Goal: Information Seeking & Learning: Learn about a topic

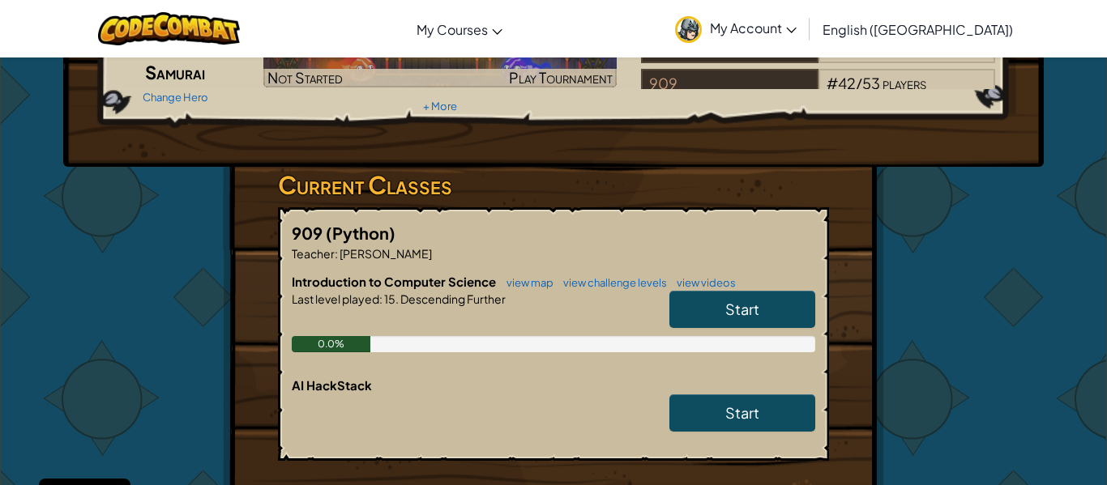
scroll to position [176, 0]
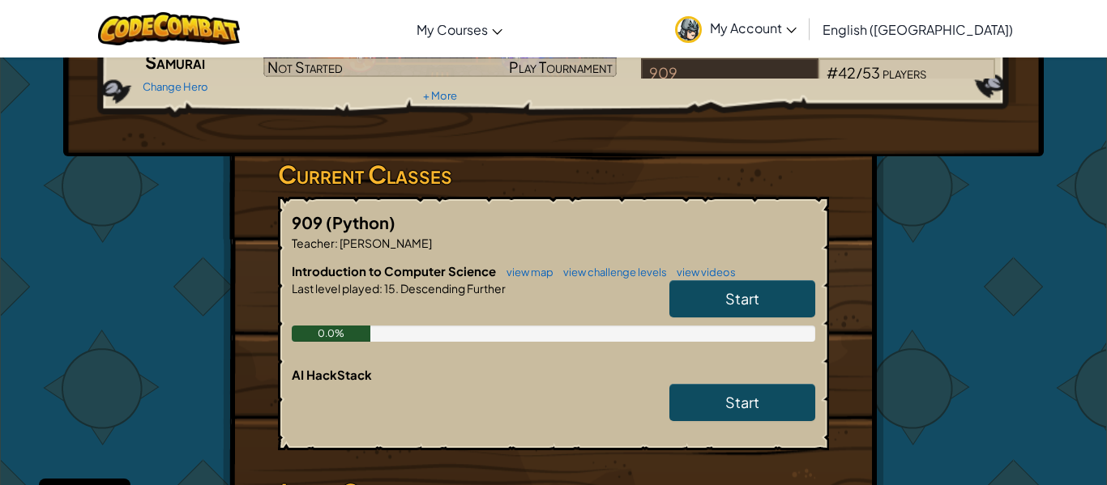
click at [707, 297] on link "Start" at bounding box center [742, 298] width 146 height 37
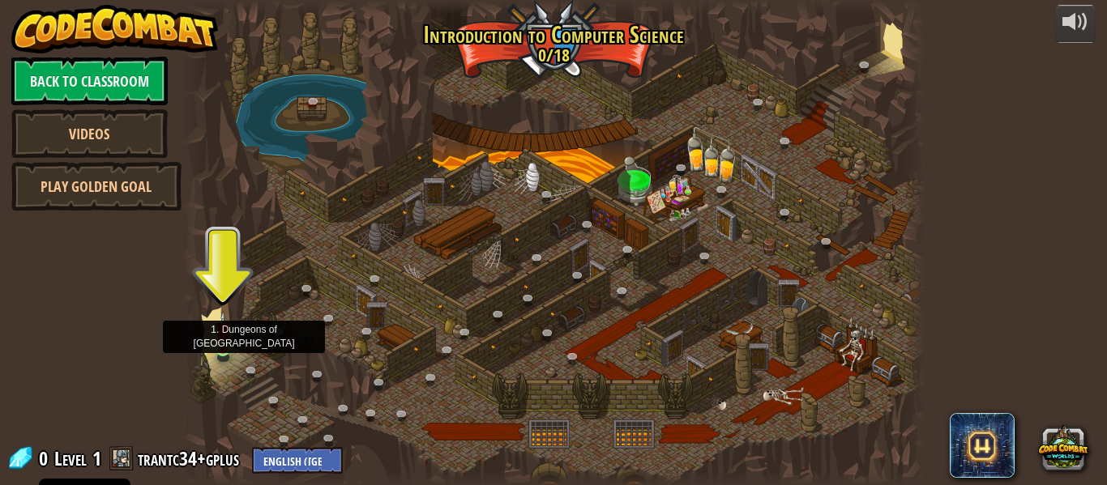
click at [219, 348] on img at bounding box center [223, 330] width 17 height 39
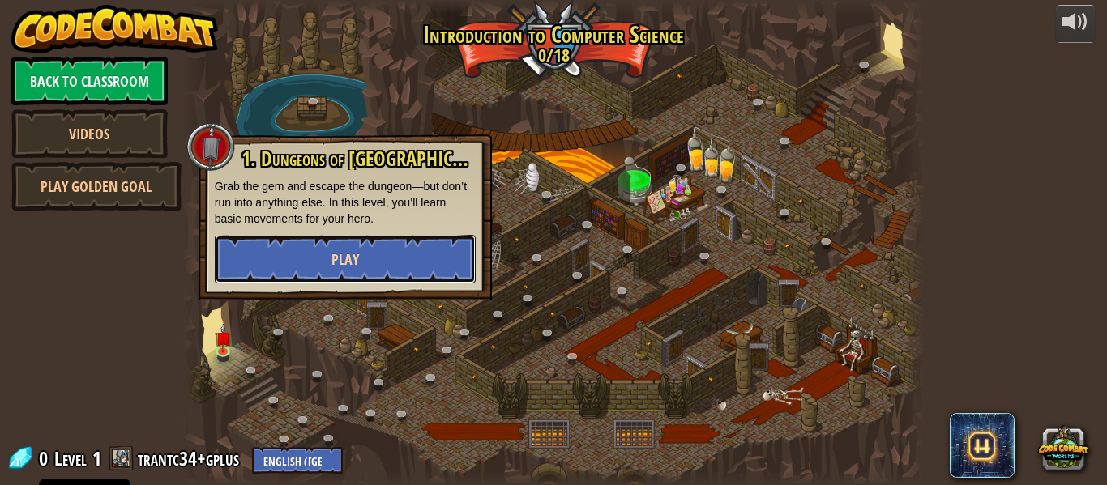
click at [339, 264] on span "Play" at bounding box center [345, 260] width 28 height 20
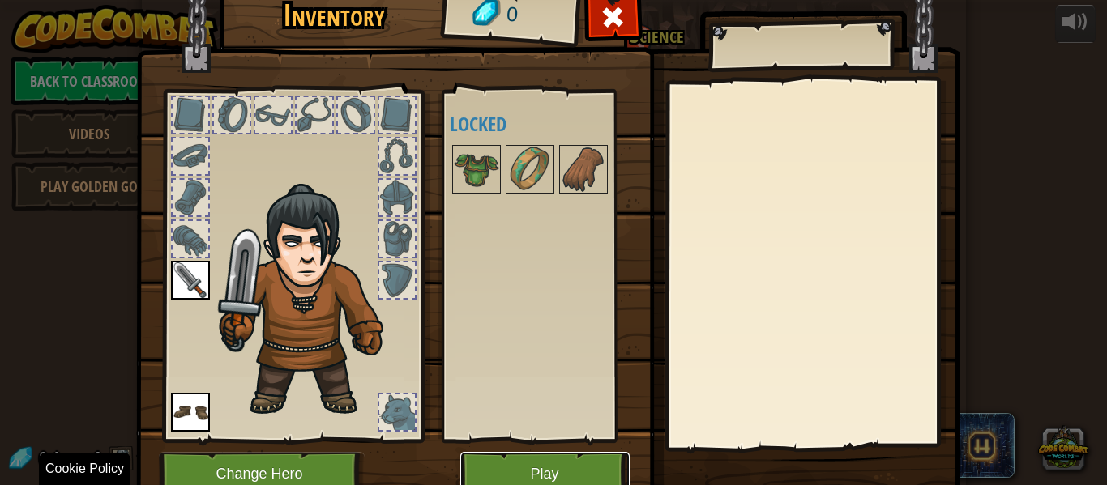
click at [539, 475] on button "Play" at bounding box center [544, 474] width 169 height 45
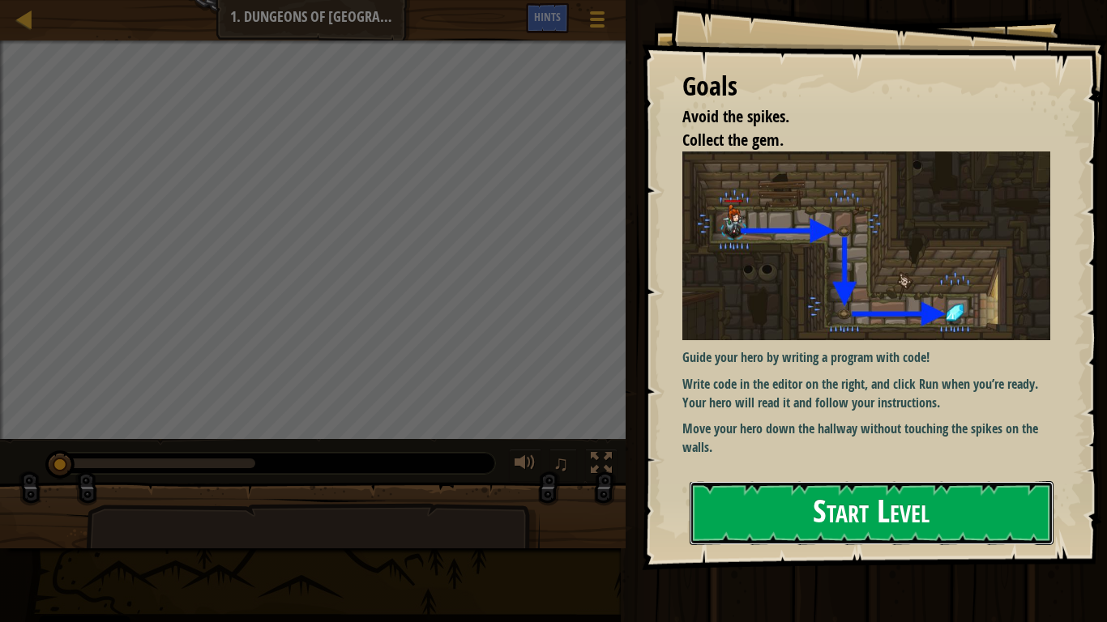
click at [828, 485] on button "Start Level" at bounding box center [872, 513] width 364 height 64
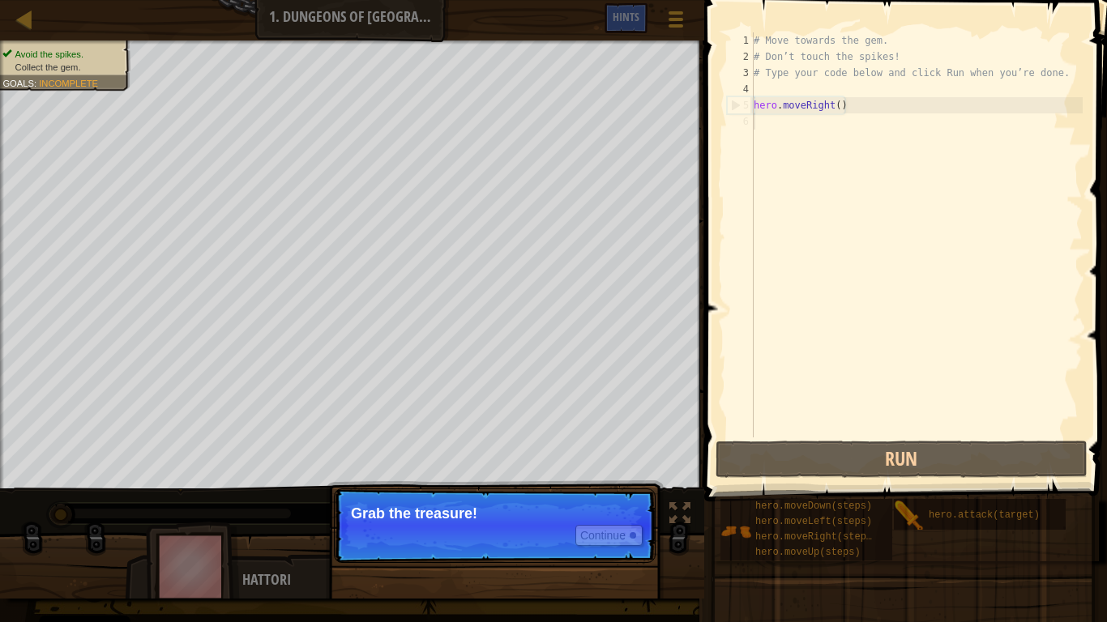
click at [554, 485] on p "Grab the treasure!" at bounding box center [495, 514] width 288 height 16
click at [603, 485] on button "Continue" at bounding box center [608, 535] width 67 height 21
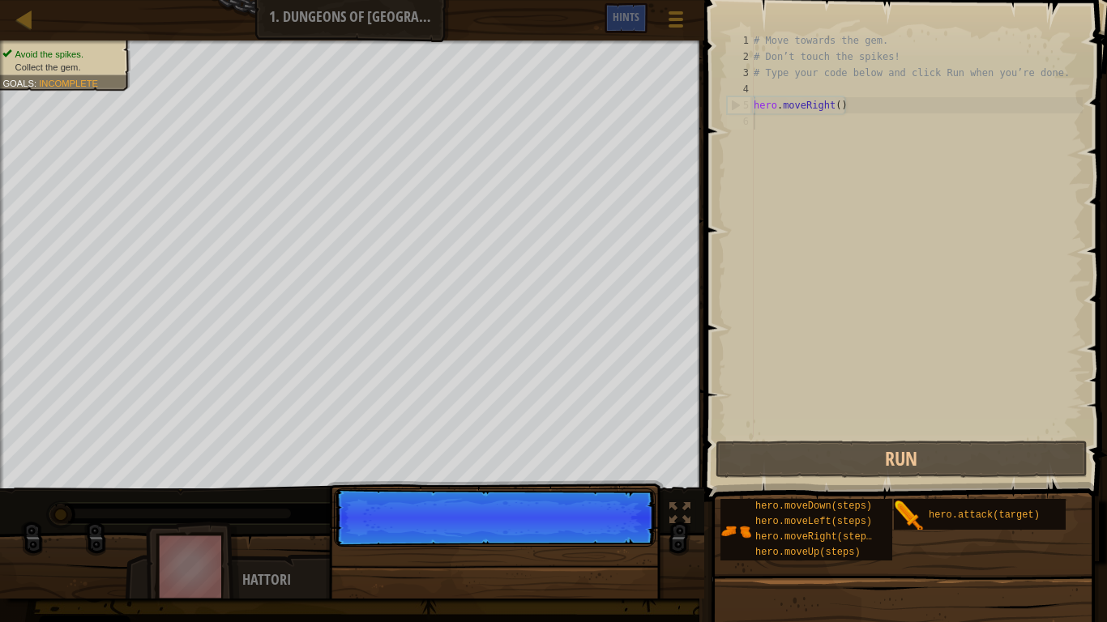
scroll to position [7, 0]
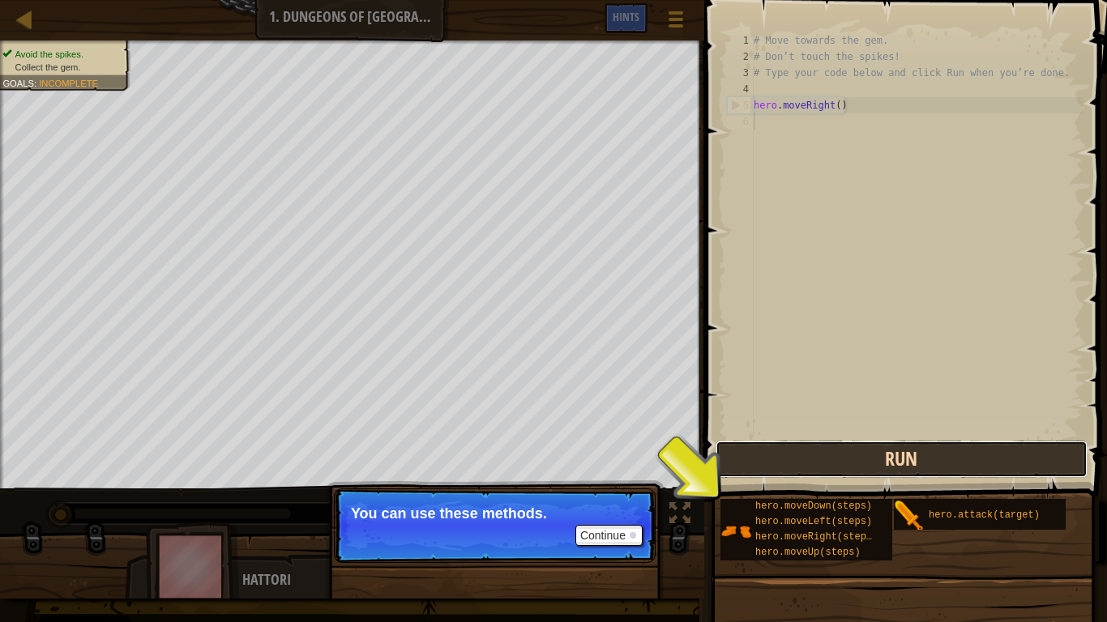
click at [772, 472] on button "Run" at bounding box center [901, 459] width 372 height 37
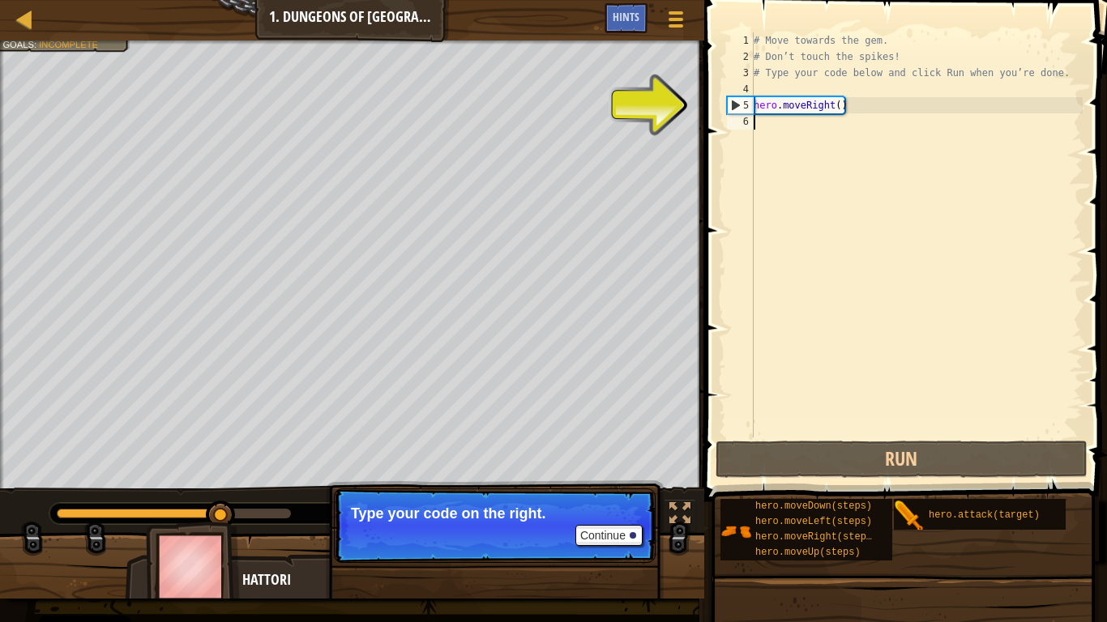
click at [776, 122] on div "# Move towards the gem. # Don’t touch the spikes! # Type your code below and cl…" at bounding box center [916, 251] width 332 height 438
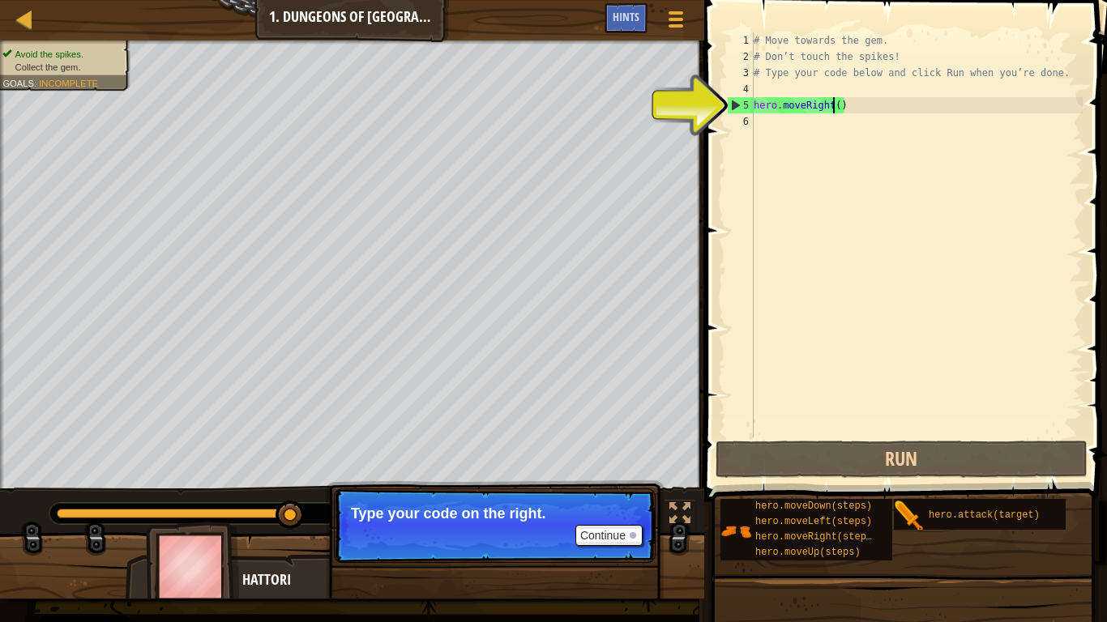
click at [831, 103] on div "# Move towards the gem. # Don’t touch the spikes! # Type your code below and cl…" at bounding box center [916, 251] width 332 height 438
type textarea "hero.moveRight()"
click at [762, 122] on div "# Move towards the gem. # Don’t touch the spikes! # Type your code below and cl…" at bounding box center [916, 251] width 332 height 438
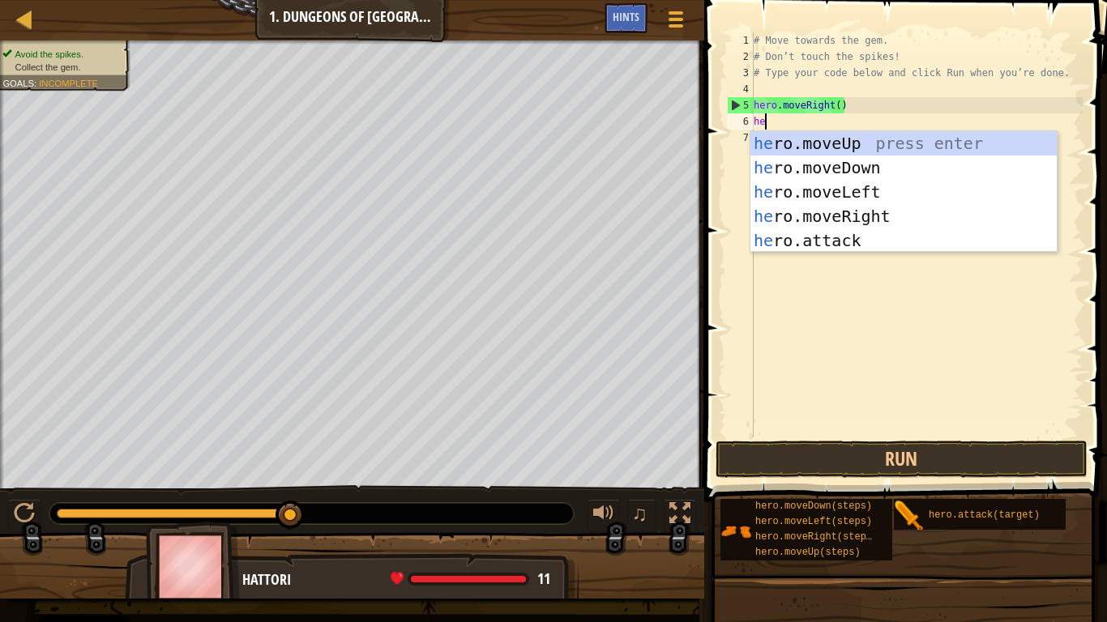
type textarea "her"
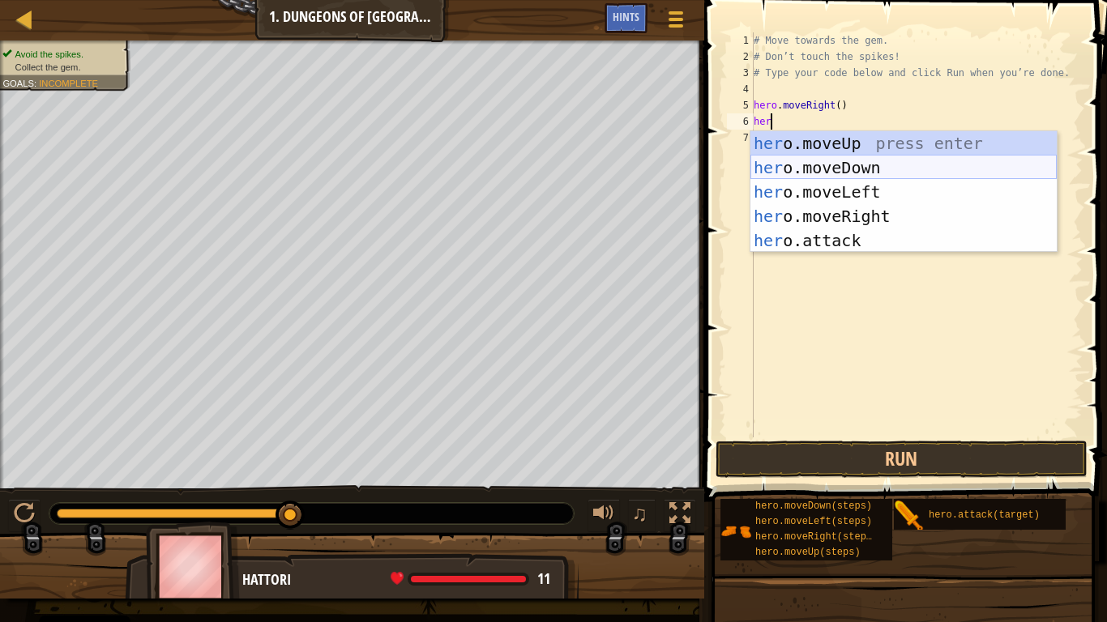
click at [889, 163] on div "her o.moveUp press enter her o.moveDown press enter her o.moveLeft press enter …" at bounding box center [903, 216] width 306 height 170
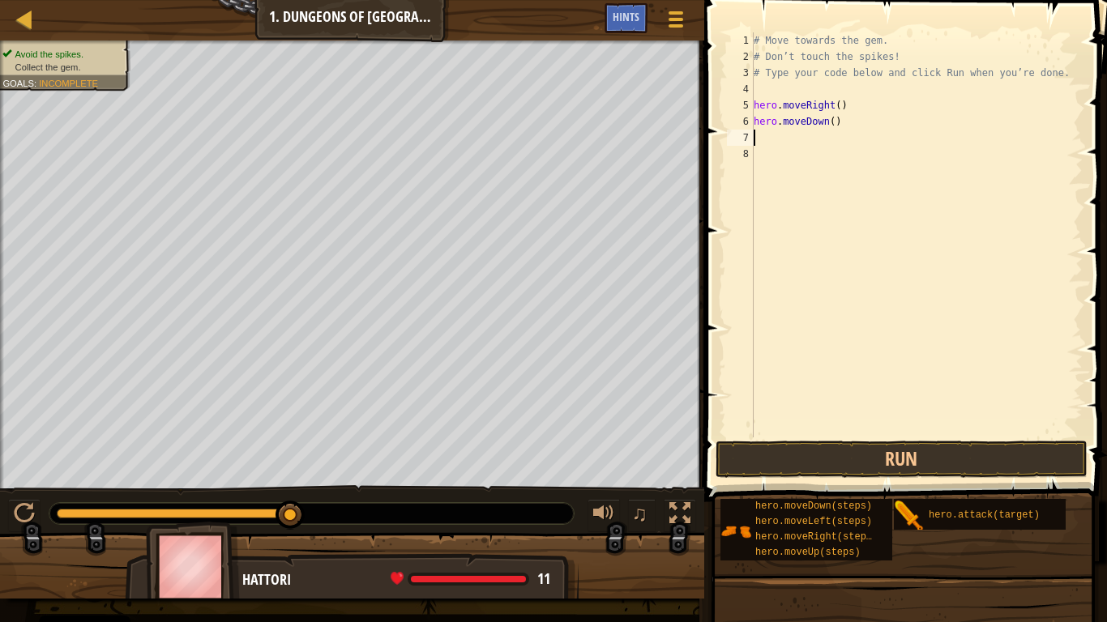
scroll to position [7, 0]
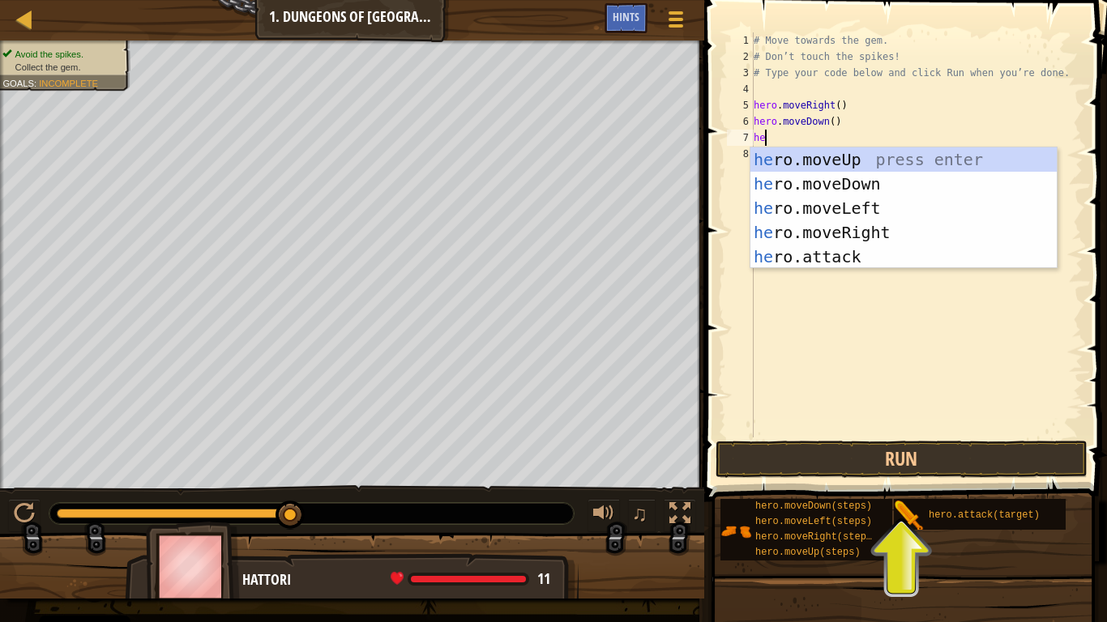
type textarea "her"
click at [856, 234] on div "her o.moveUp press enter her o.moveDown press enter her o.moveLeft press enter …" at bounding box center [903, 232] width 306 height 170
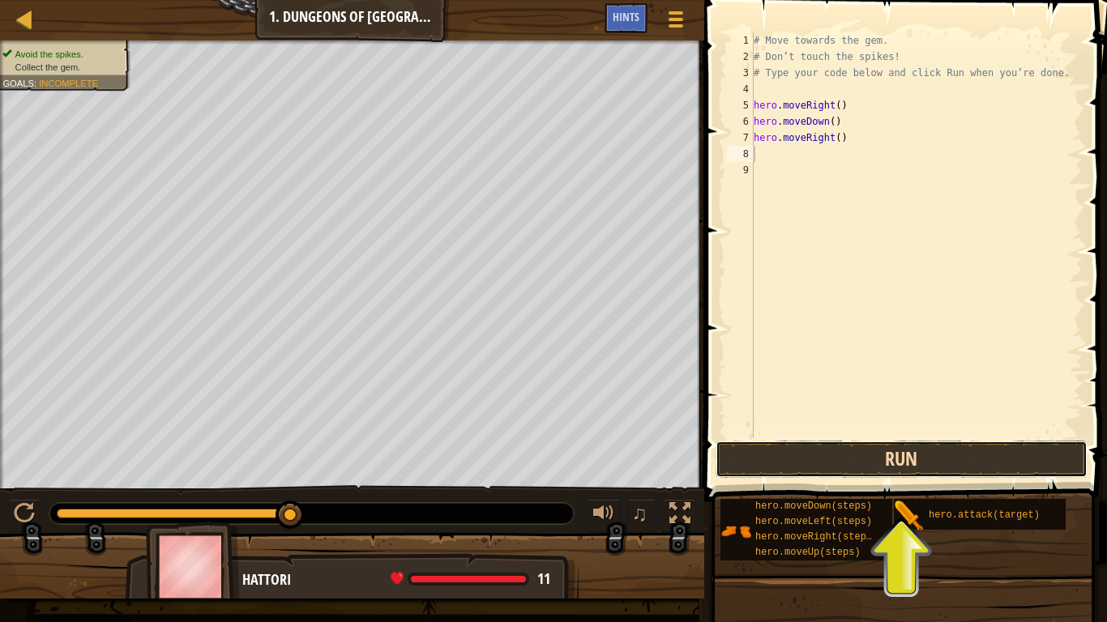
click at [882, 470] on button "Run" at bounding box center [901, 459] width 372 height 37
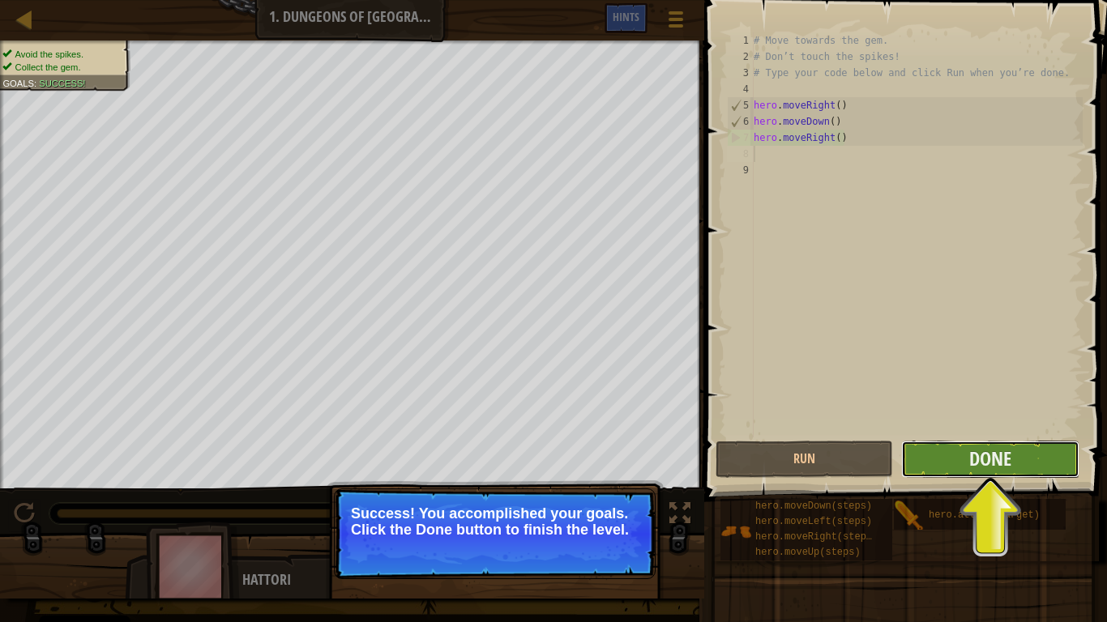
click at [925, 472] on button "Done" at bounding box center [989, 459] width 177 height 37
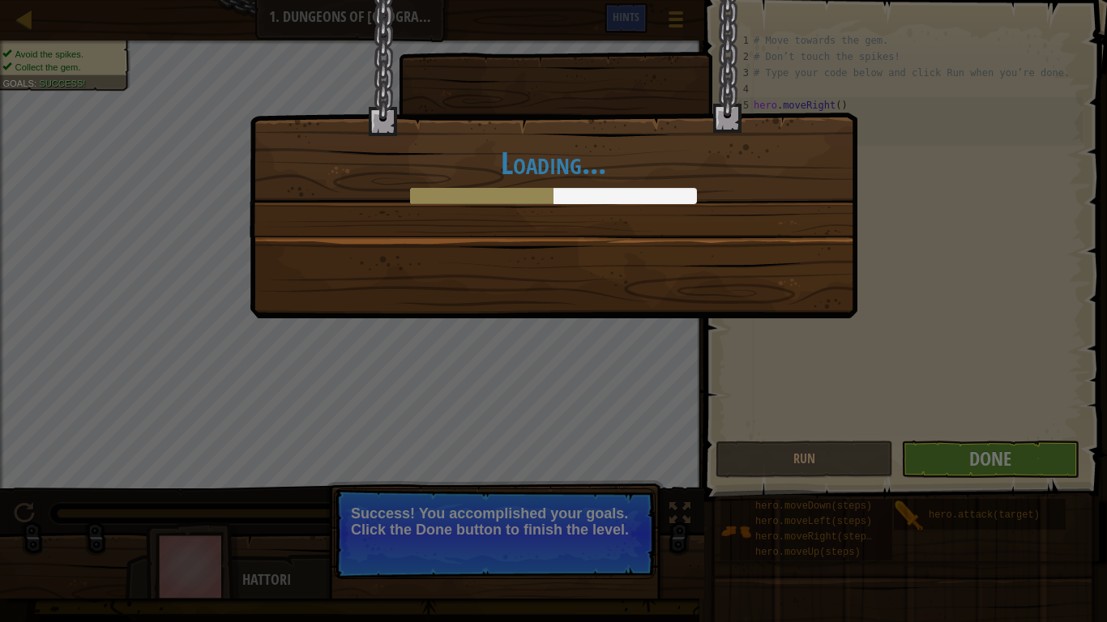
click at [621, 485] on div "Loading..." at bounding box center [553, 311] width 1107 height 622
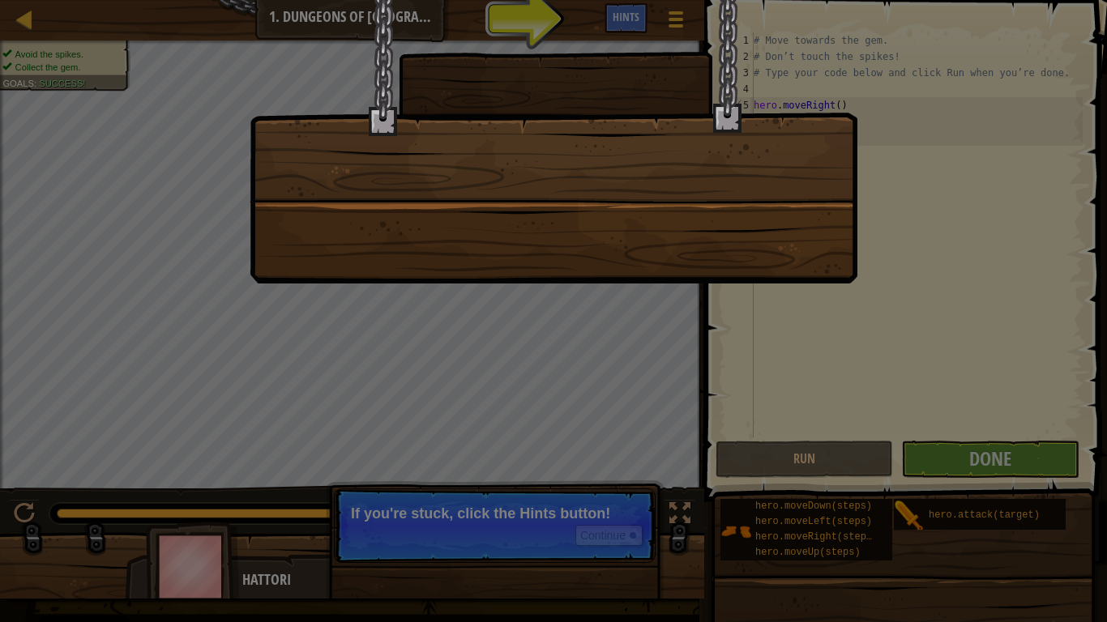
click at [683, 168] on div at bounding box center [554, 142] width 608 height 284
click at [647, 13] on div at bounding box center [553, 16] width 606 height 32
click at [618, 13] on div at bounding box center [553, 16] width 606 height 32
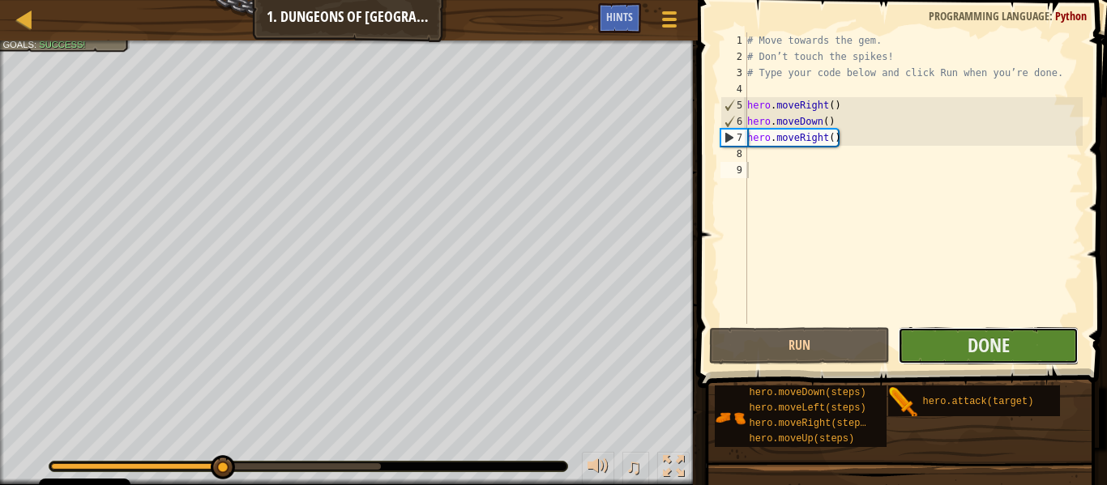
click at [960, 351] on button "Done" at bounding box center [988, 345] width 181 height 37
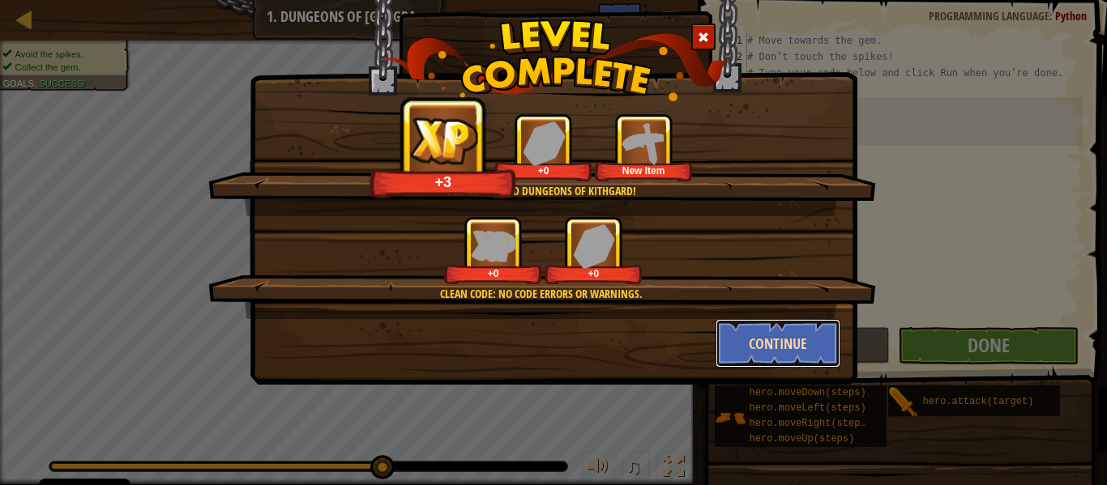
click at [771, 341] on button "Continue" at bounding box center [778, 343] width 126 height 49
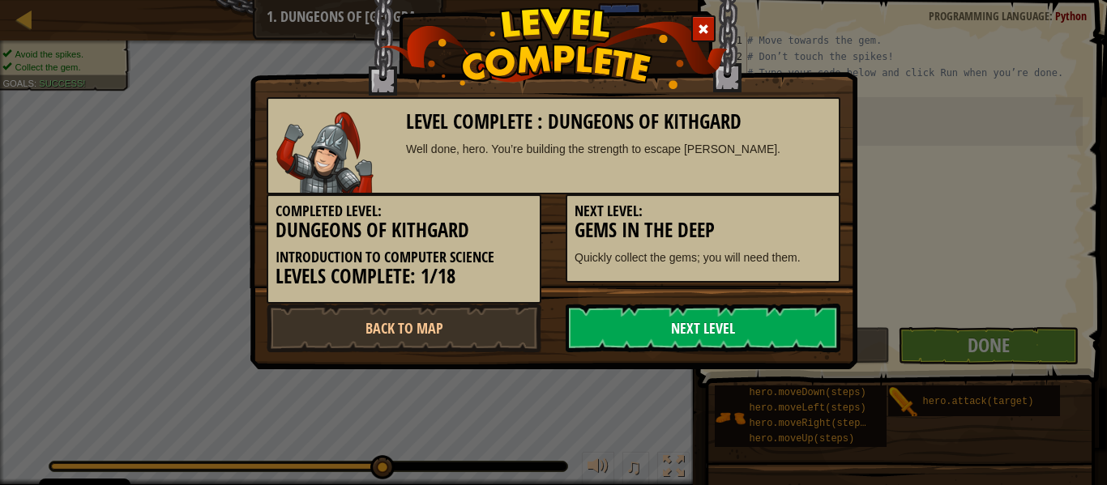
click at [702, 339] on link "Next Level" at bounding box center [703, 328] width 275 height 49
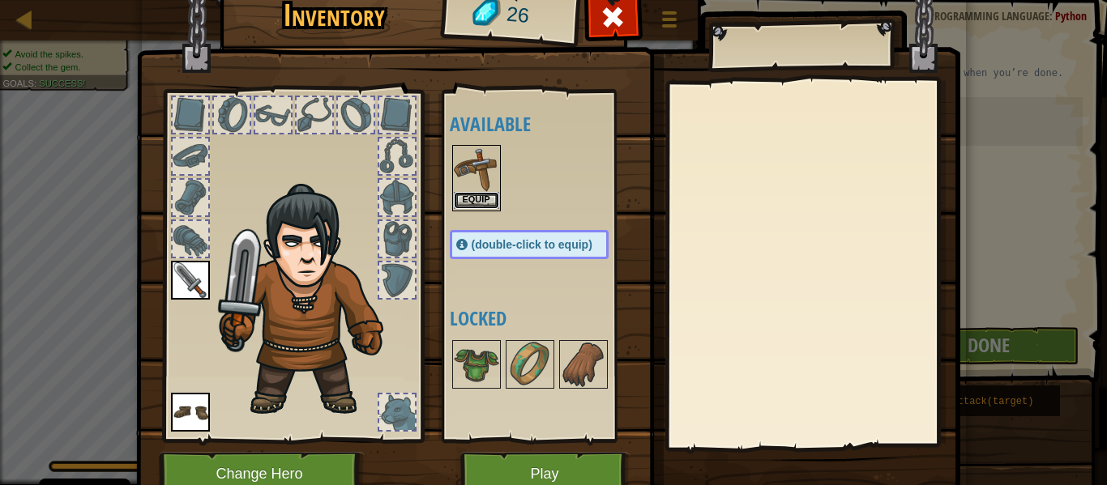
click at [477, 194] on button "Equip" at bounding box center [476, 200] width 45 height 17
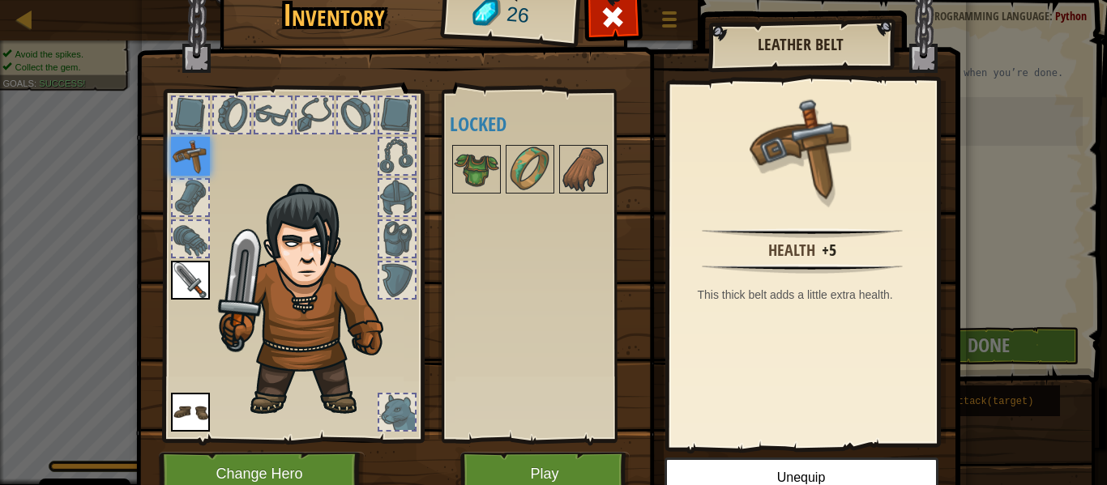
click at [196, 186] on div at bounding box center [191, 198] width 36 height 36
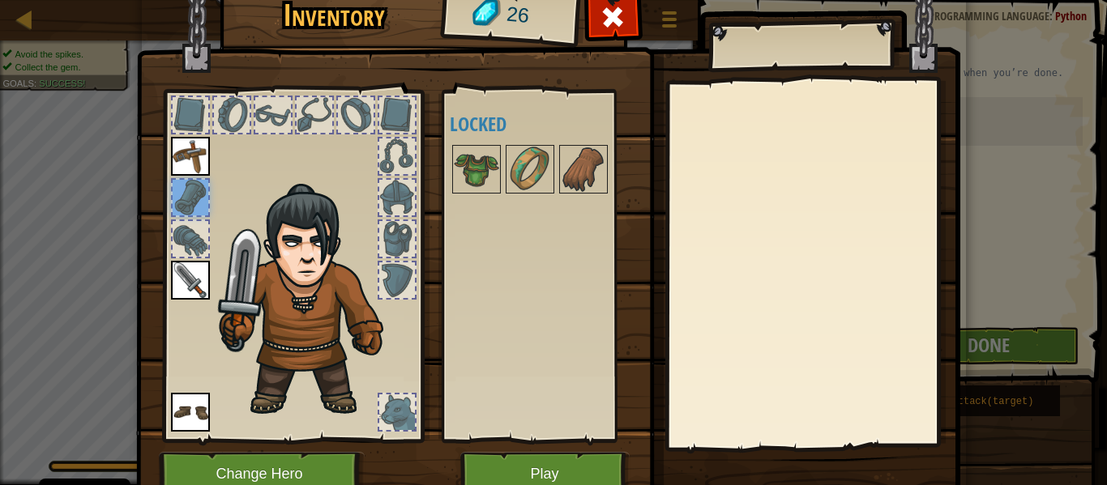
click at [206, 236] on div at bounding box center [191, 239] width 36 height 36
click at [194, 117] on div at bounding box center [191, 115] width 36 height 36
click at [233, 117] on div at bounding box center [232, 115] width 36 height 36
click at [279, 129] on div at bounding box center [273, 115] width 36 height 36
click at [310, 115] on div at bounding box center [315, 115] width 36 height 36
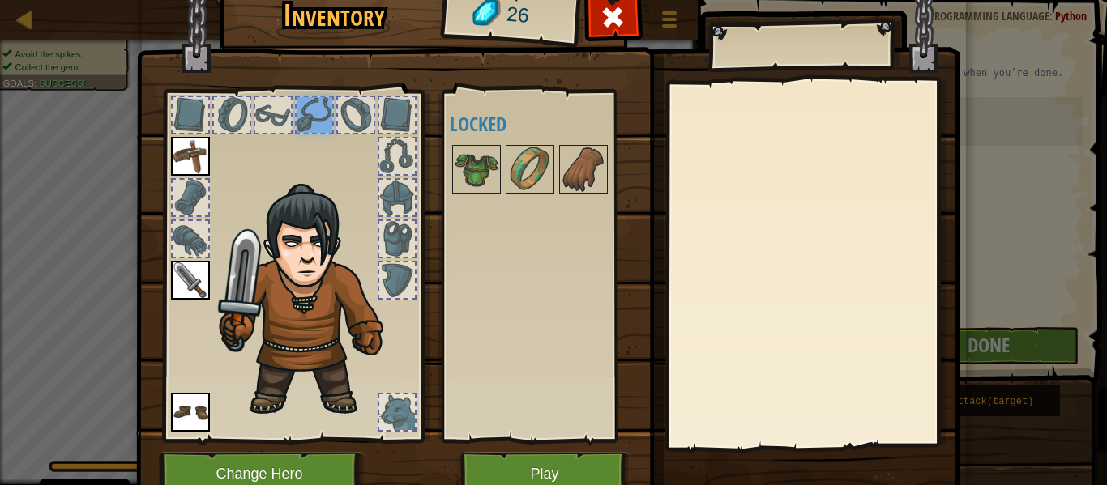
click at [356, 115] on div at bounding box center [356, 115] width 36 height 36
click at [386, 115] on div at bounding box center [397, 115] width 36 height 36
click at [397, 147] on div at bounding box center [397, 157] width 36 height 36
click at [403, 209] on div at bounding box center [397, 198] width 36 height 36
click at [401, 247] on div at bounding box center [397, 239] width 36 height 36
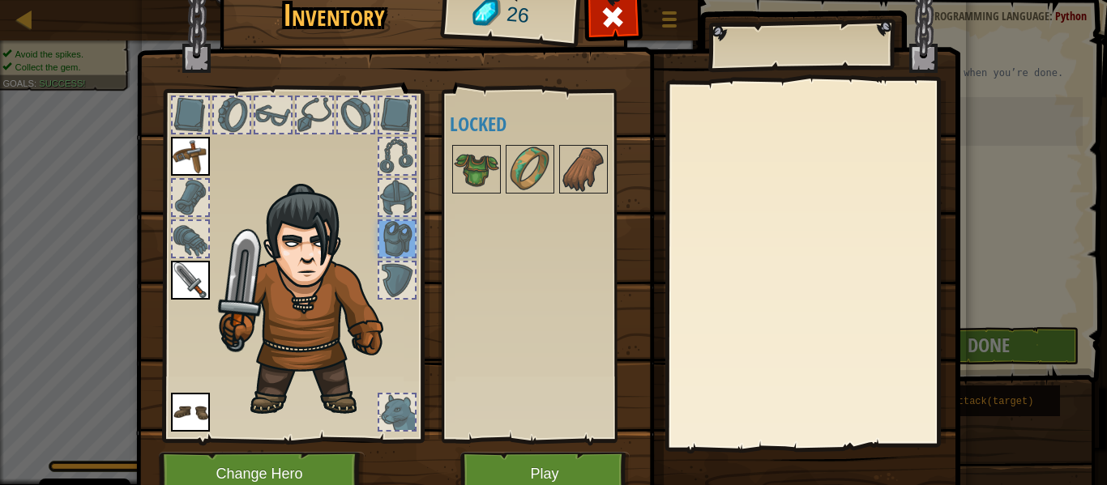
click at [400, 279] on div at bounding box center [397, 281] width 36 height 36
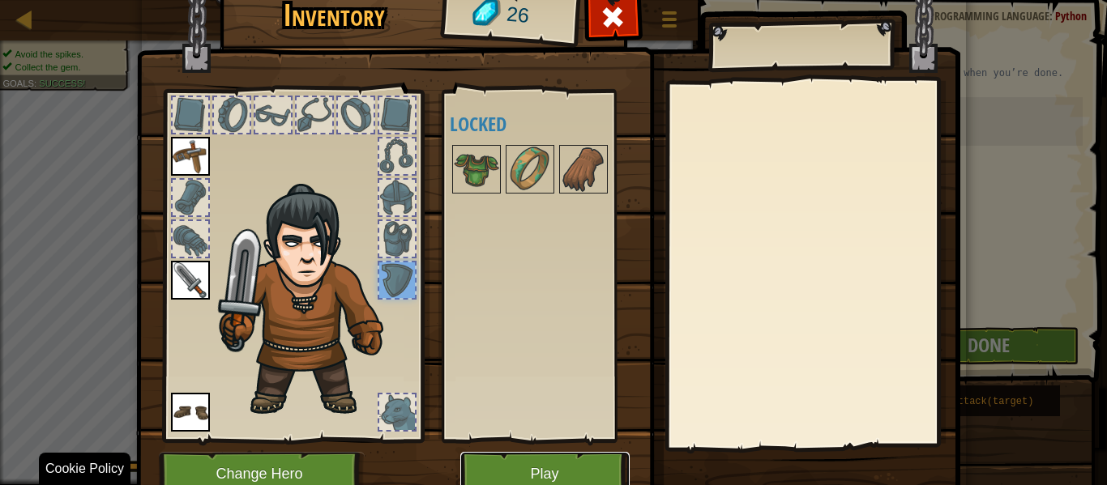
click at [549, 470] on button "Play" at bounding box center [544, 474] width 169 height 45
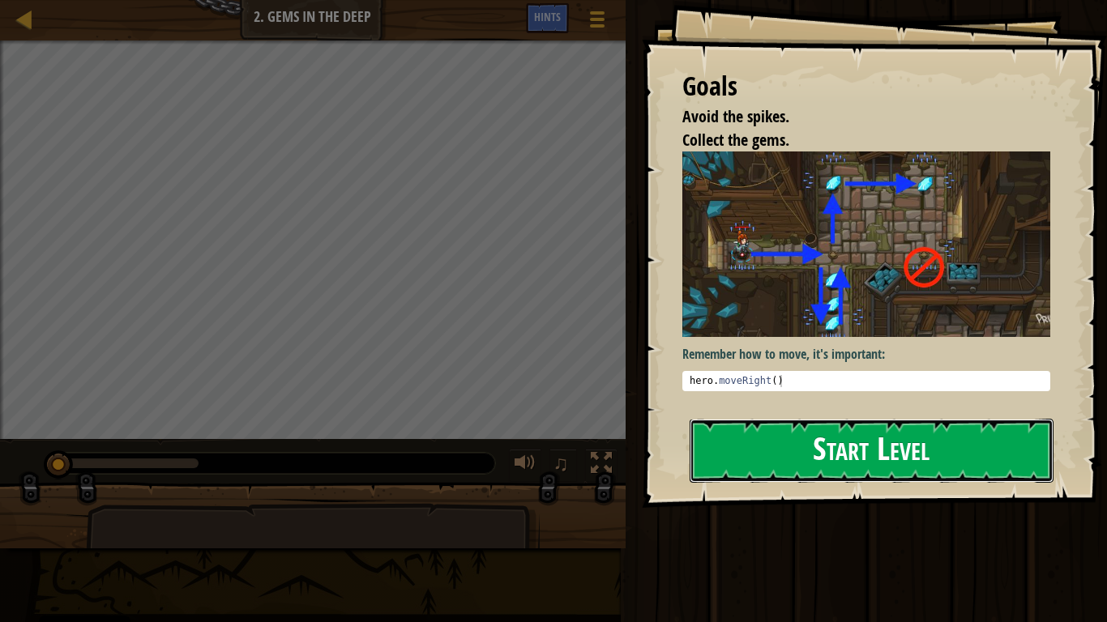
click at [831, 441] on button "Start Level" at bounding box center [872, 451] width 364 height 64
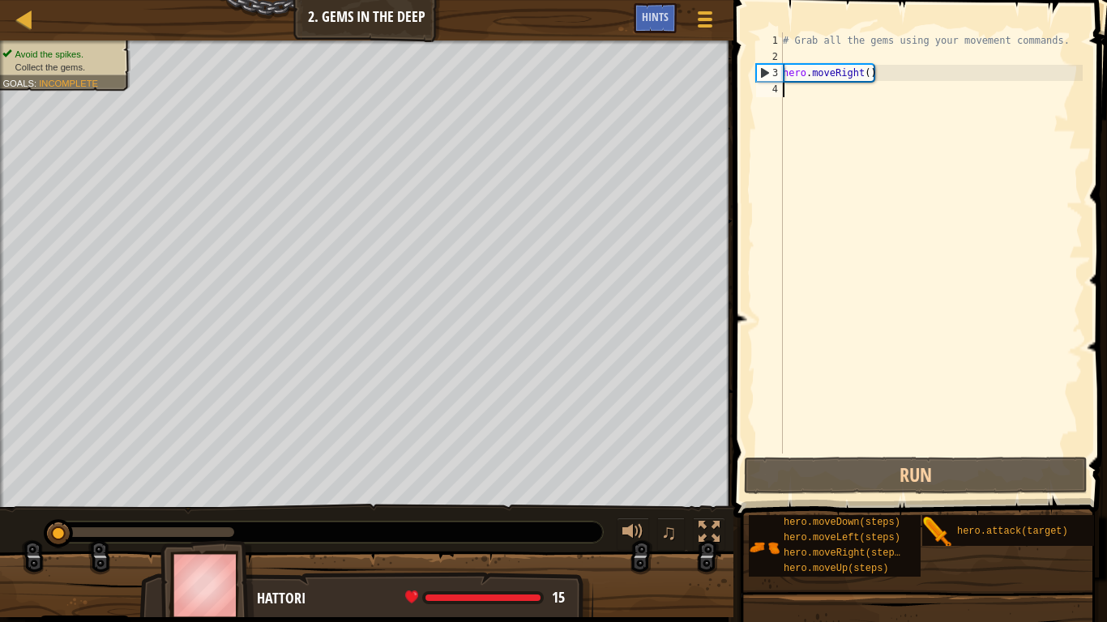
scroll to position [7, 0]
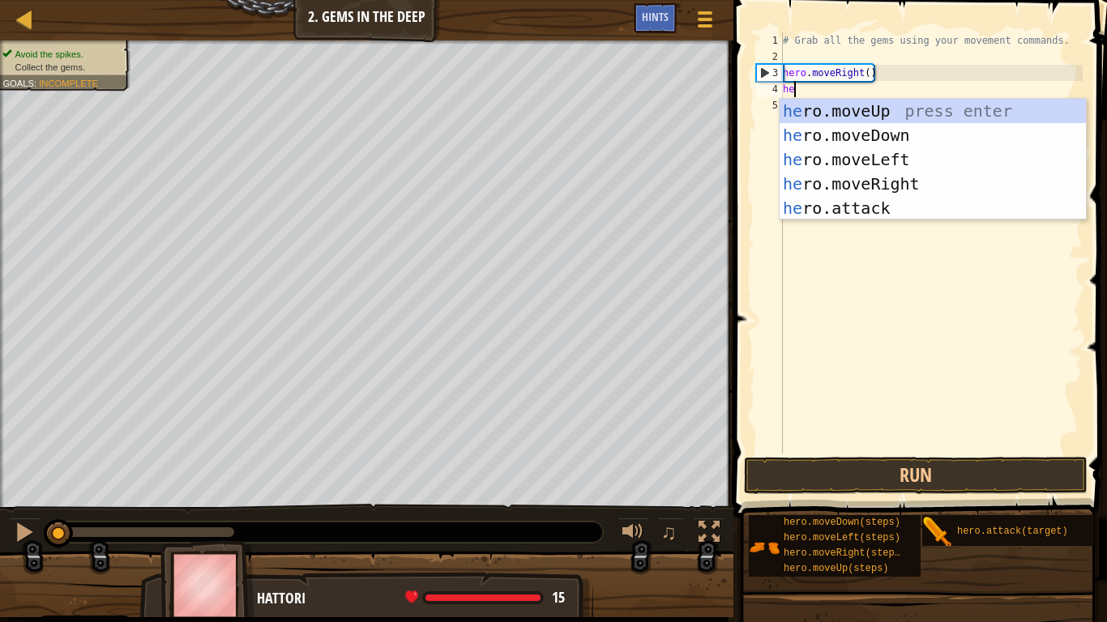
type textarea "her"
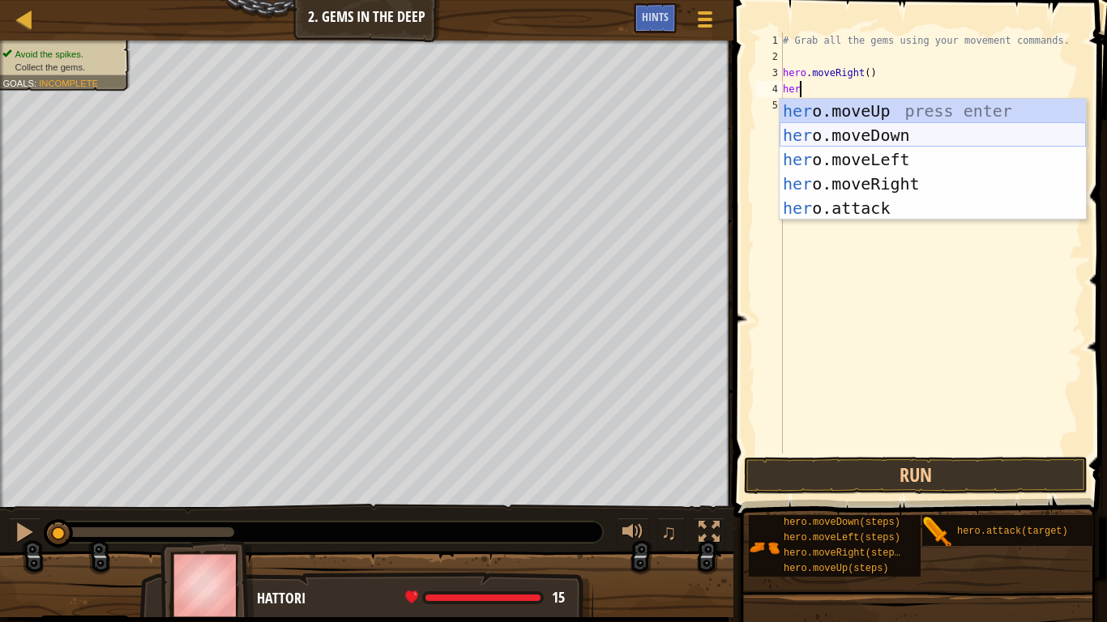
click at [936, 137] on div "her o.moveUp press enter her o.moveDown press enter her o.moveLeft press enter …" at bounding box center [932, 184] width 306 height 170
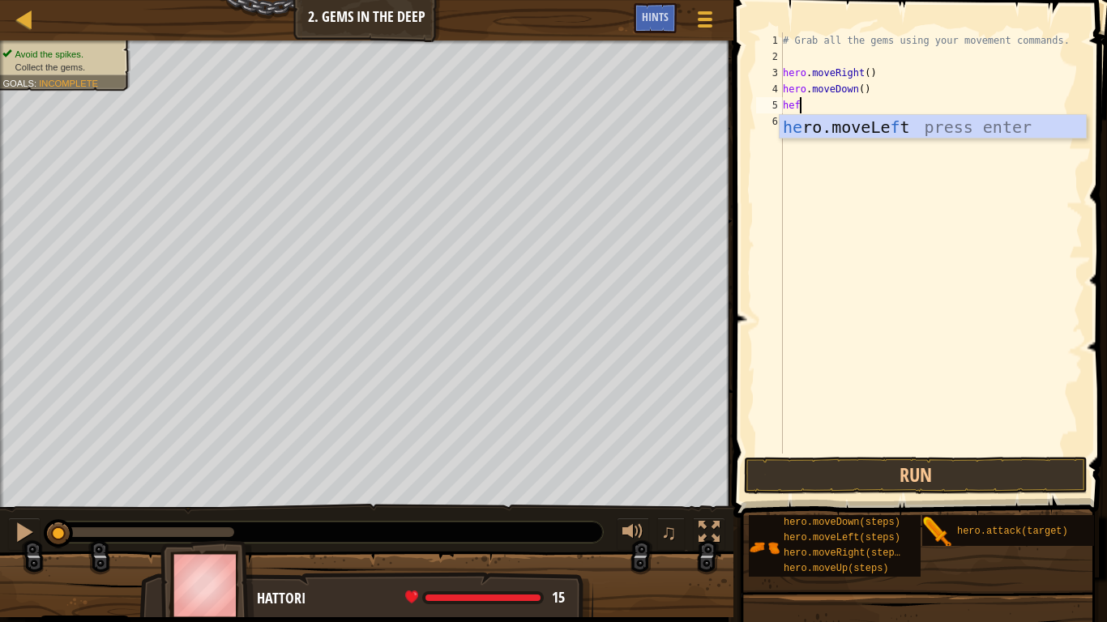
type textarea "he"
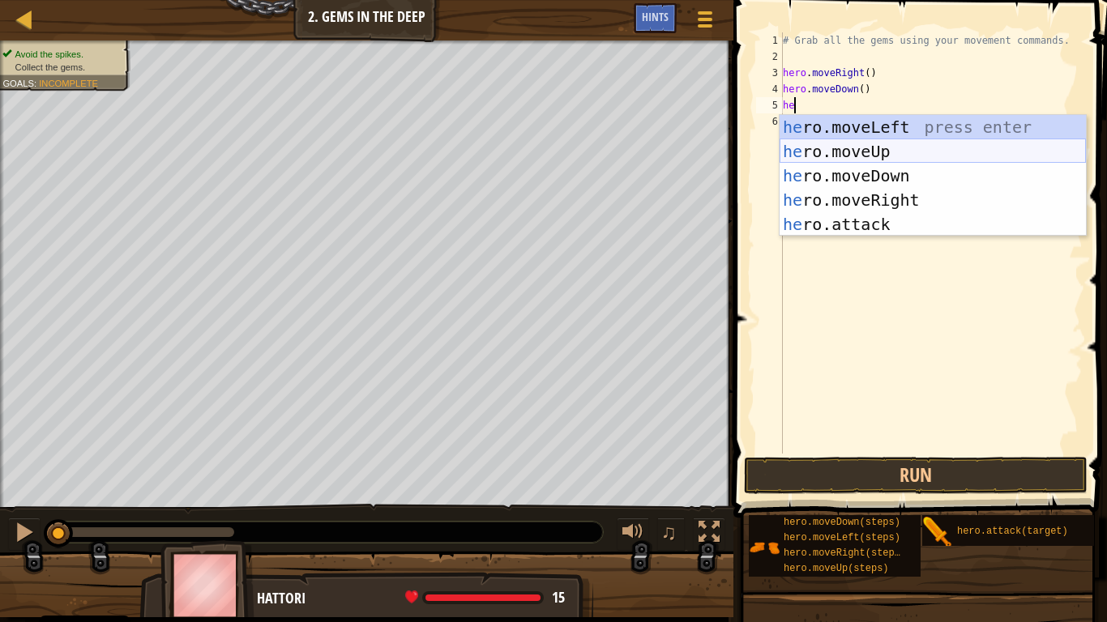
click at [885, 152] on div "he ro.moveLeft press enter he ro.moveUp press enter he ro.moveDown press enter …" at bounding box center [932, 200] width 306 height 170
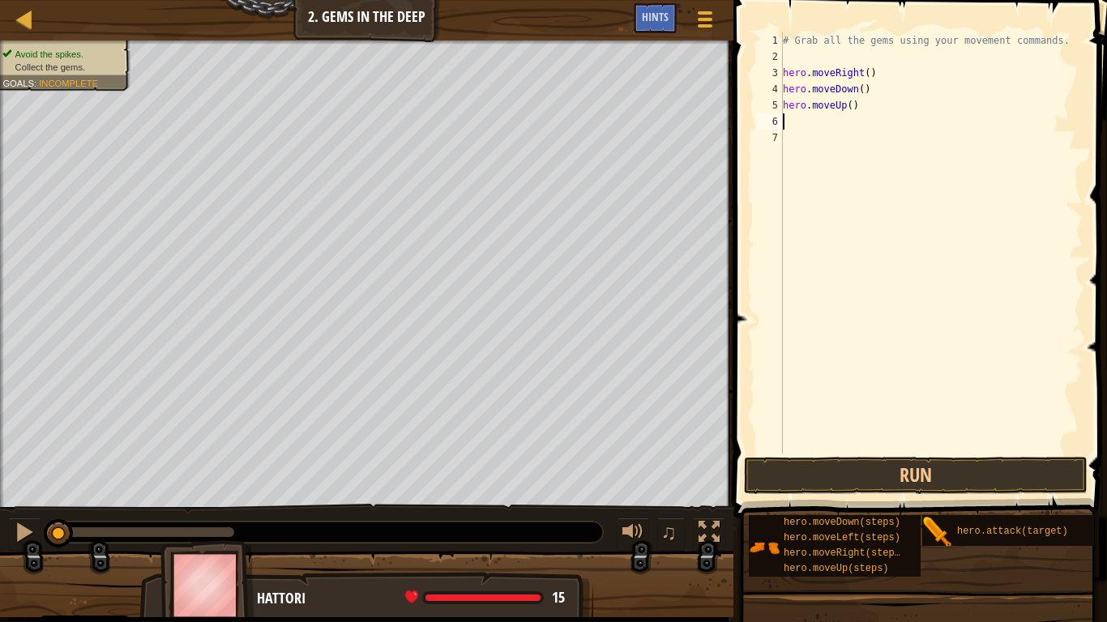
click at [852, 103] on div "# Grab all the gems using your movement commands. hero . moveRight ( ) hero . m…" at bounding box center [930, 259] width 303 height 454
type textarea "hero.moveUp(2)"
click at [792, 126] on div "# Grab all the gems using your movement commands. hero . moveRight ( ) hero . m…" at bounding box center [930, 259] width 303 height 454
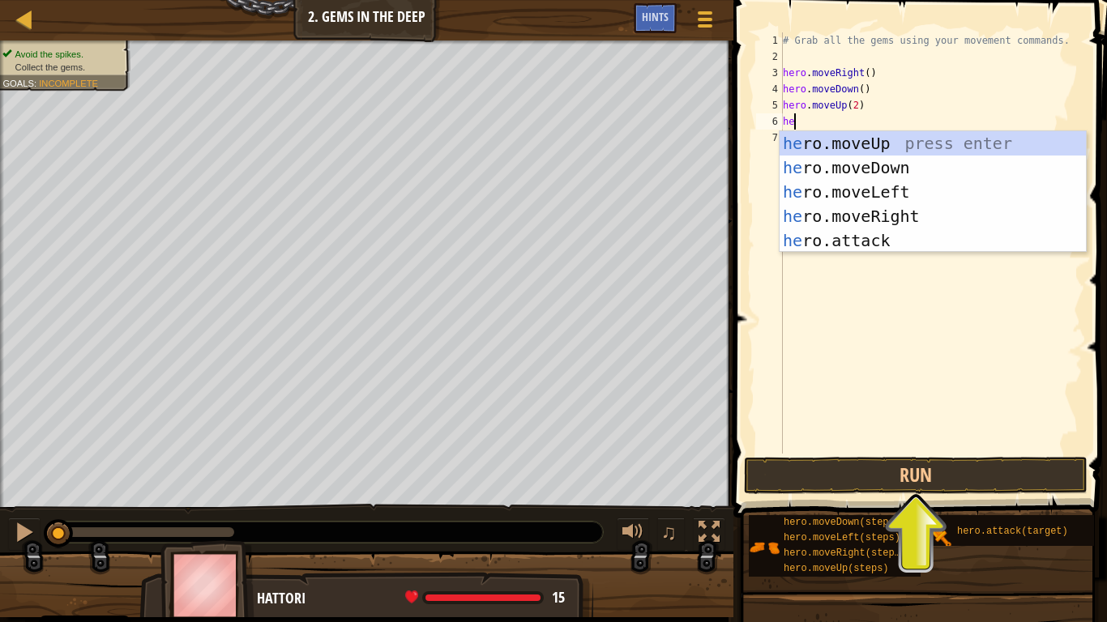
type textarea "hero"
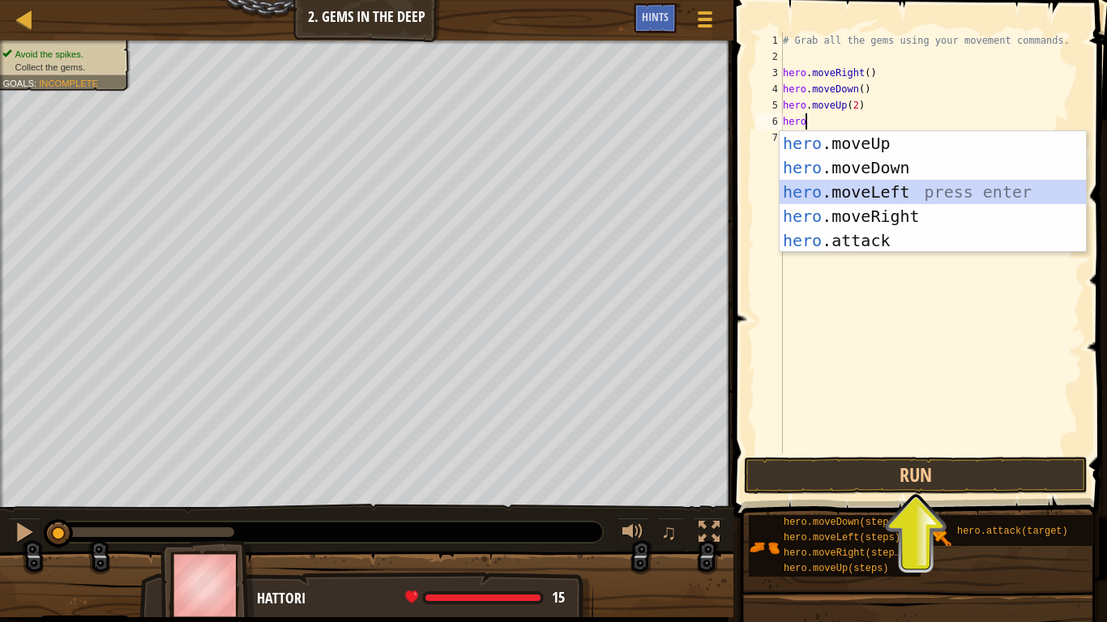
click at [878, 188] on div "hero .moveUp press enter hero .moveDown press enter hero .moveLeft press enter …" at bounding box center [932, 216] width 306 height 170
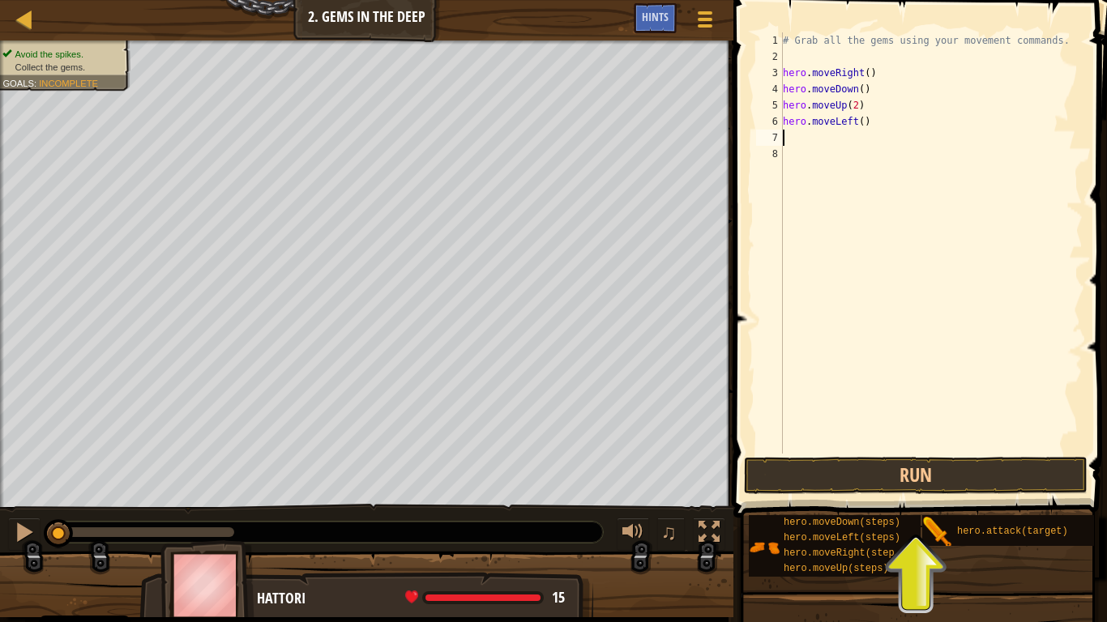
click at [858, 118] on div "# Grab all the gems using your movement commands. hero . moveRight ( ) hero . m…" at bounding box center [930, 259] width 303 height 454
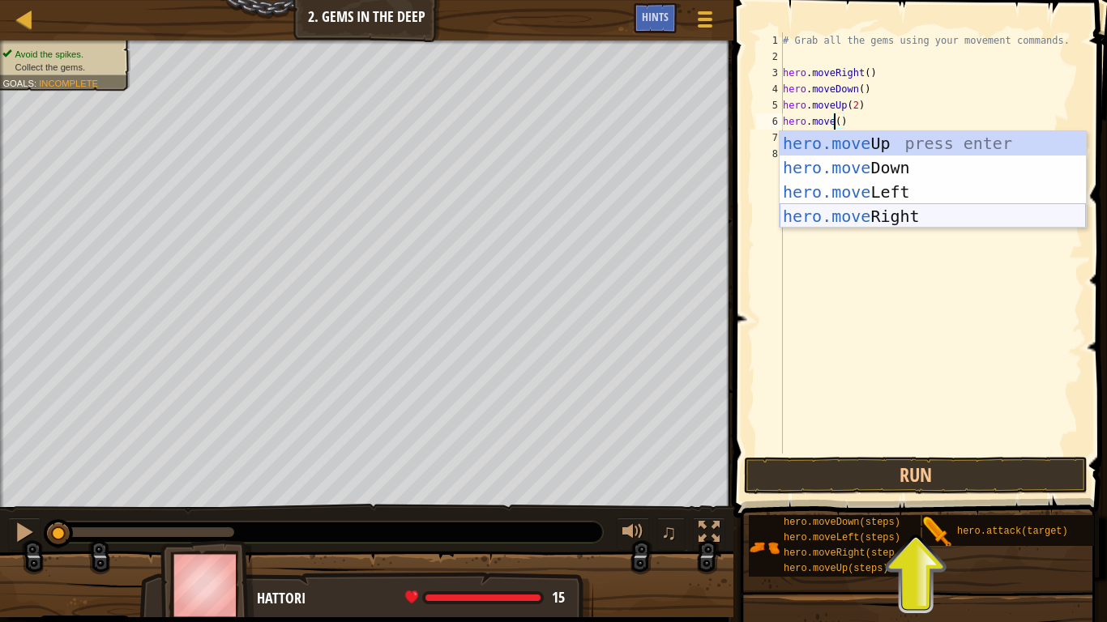
click at [929, 209] on div "hero.move Up press enter hero.move Down press enter hero.move Left press enter …" at bounding box center [932, 204] width 306 height 146
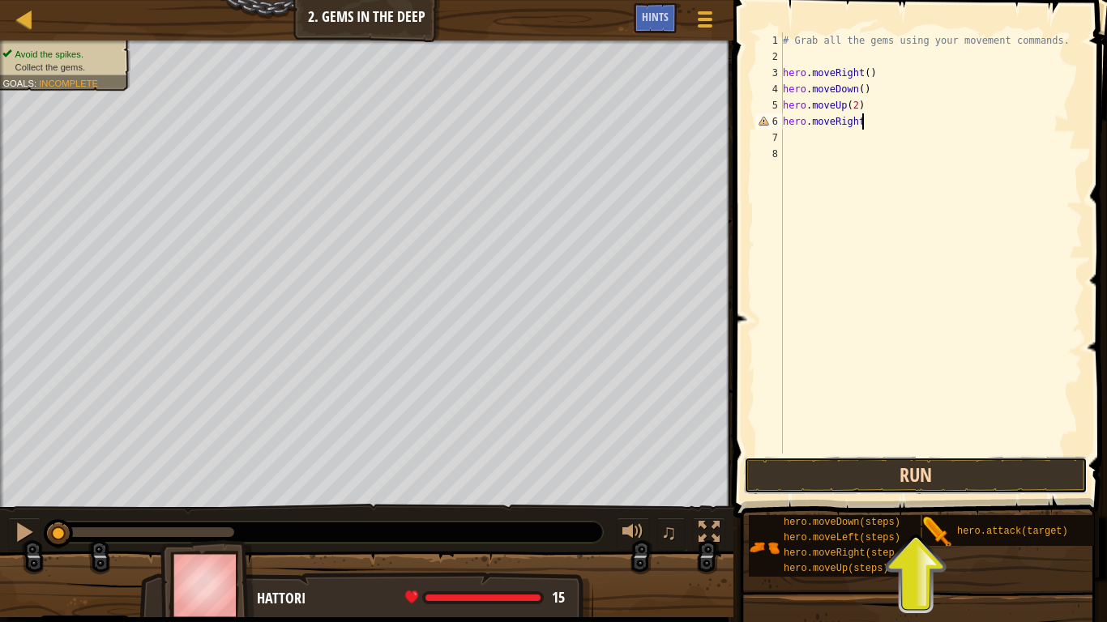
click at [917, 485] on button "Run" at bounding box center [916, 475] width 344 height 37
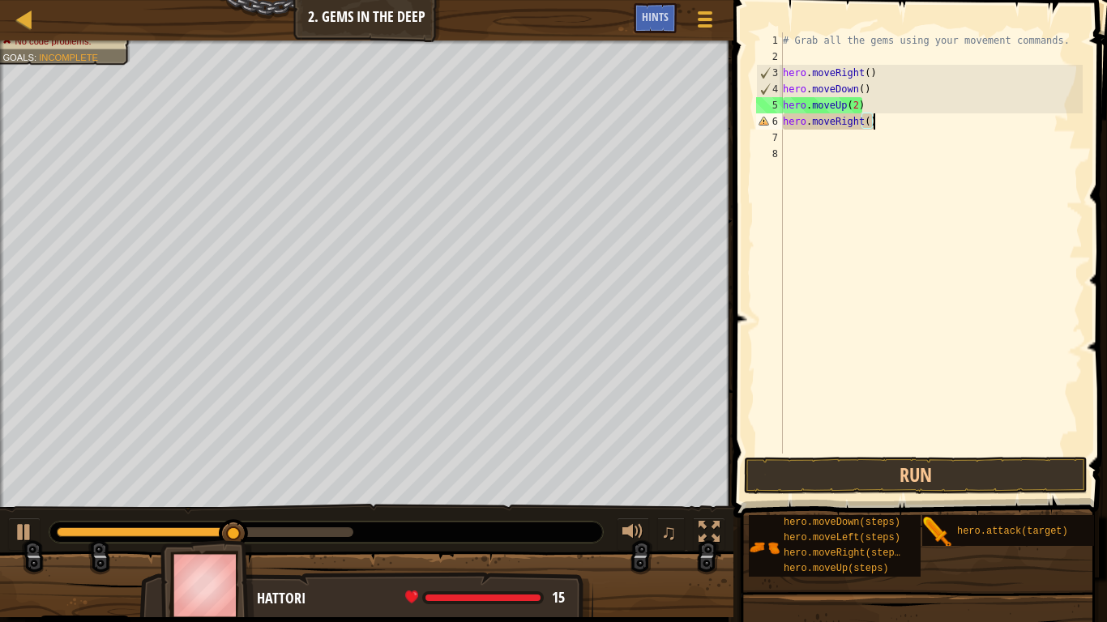
scroll to position [7, 12]
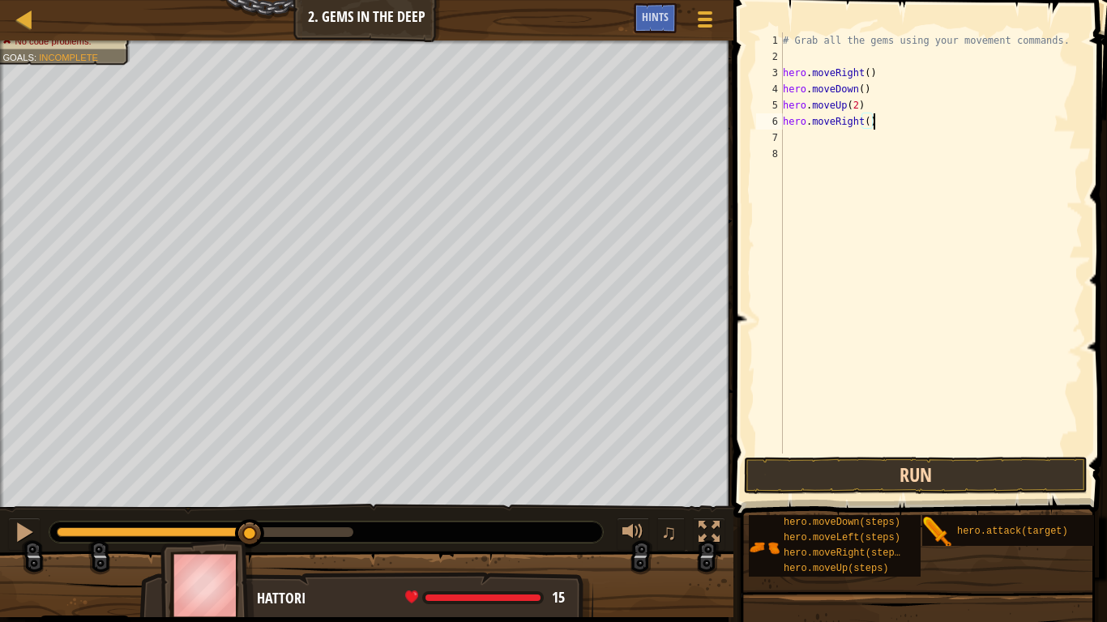
type textarea "hero.moveRight()"
click at [899, 468] on button "Run" at bounding box center [916, 475] width 344 height 37
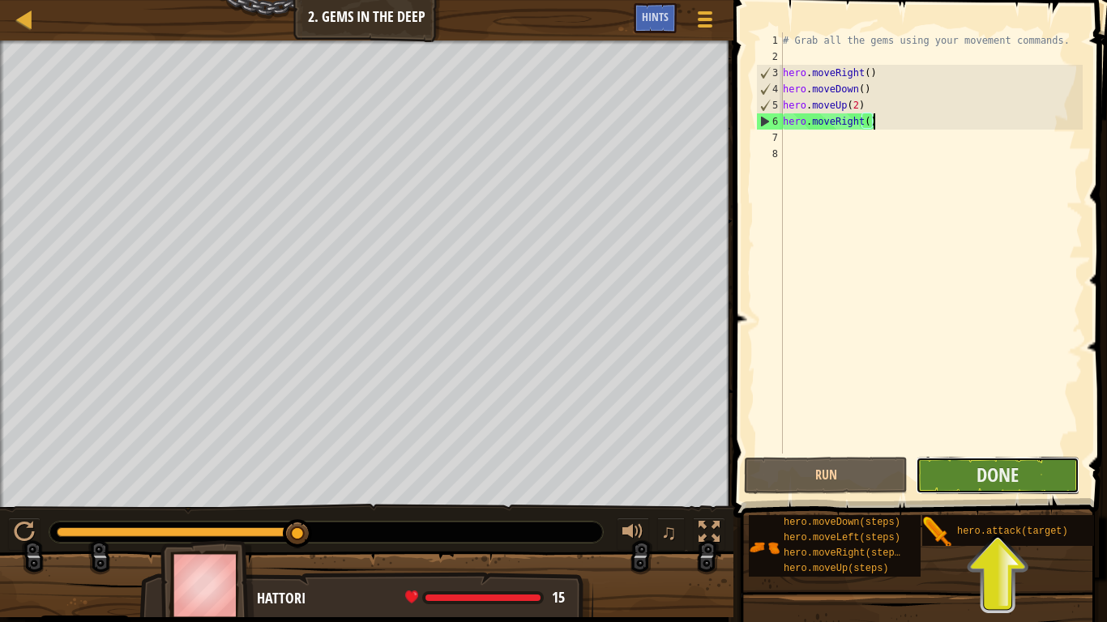
click at [1035, 478] on button "Done" at bounding box center [998, 475] width 164 height 37
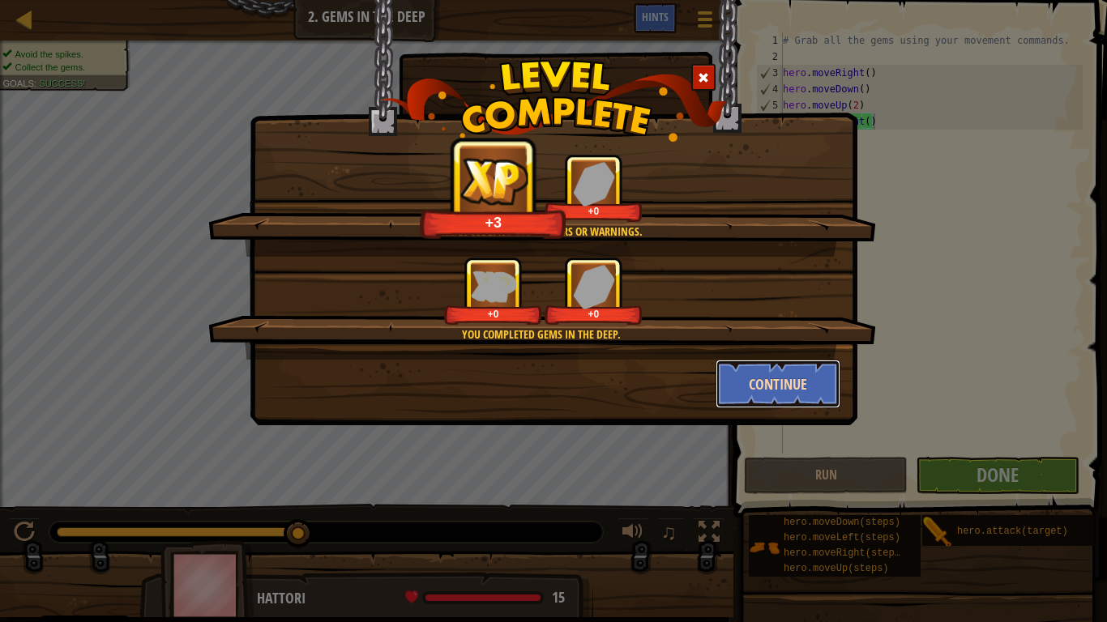
click at [771, 394] on button "Continue" at bounding box center [778, 384] width 126 height 49
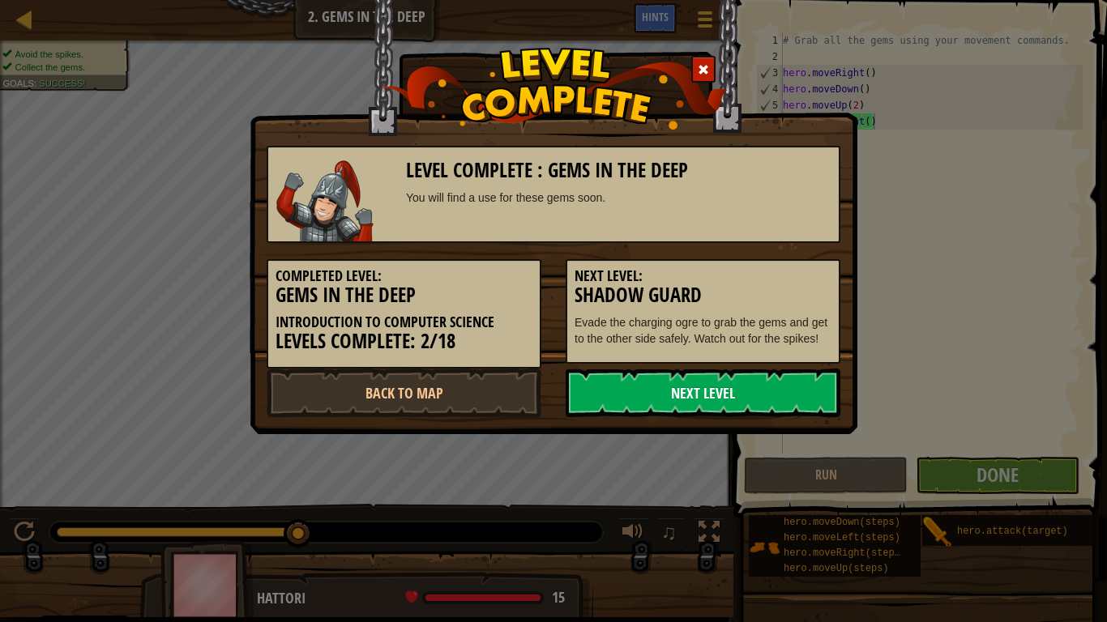
click at [779, 405] on link "Next Level" at bounding box center [703, 393] width 275 height 49
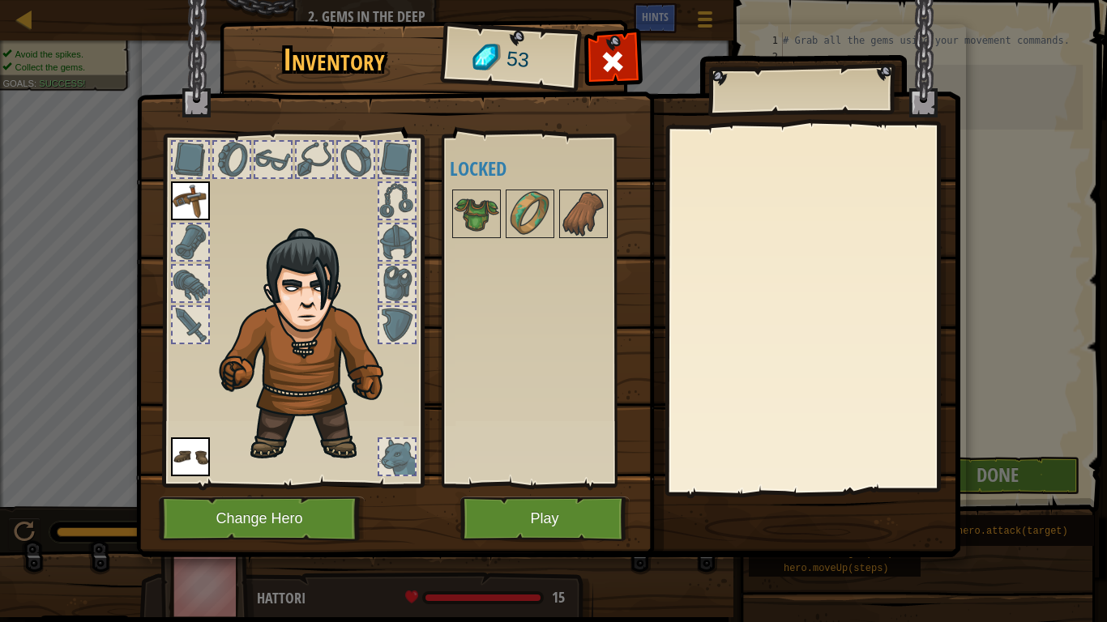
click at [246, 173] on div at bounding box center [232, 160] width 36 height 36
click at [190, 154] on div at bounding box center [191, 160] width 36 height 36
click at [502, 220] on div at bounding box center [545, 213] width 191 height 53
click at [466, 216] on img at bounding box center [476, 213] width 45 height 45
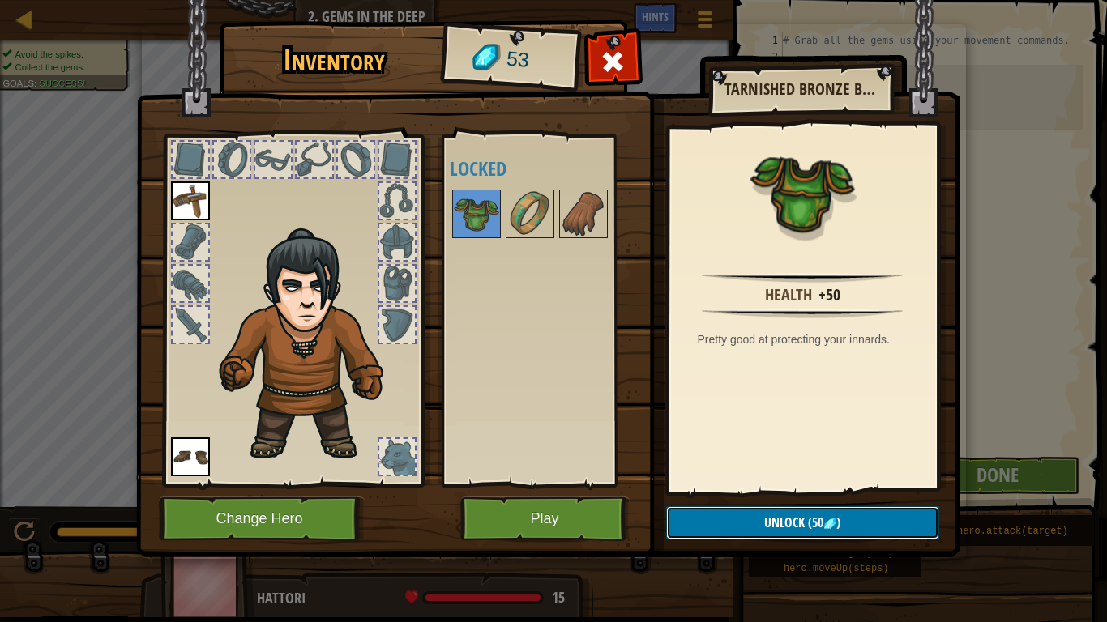
click at [808, 485] on span "(50" at bounding box center [814, 523] width 19 height 18
click at [778, 485] on button "Confirm" at bounding box center [802, 522] width 273 height 33
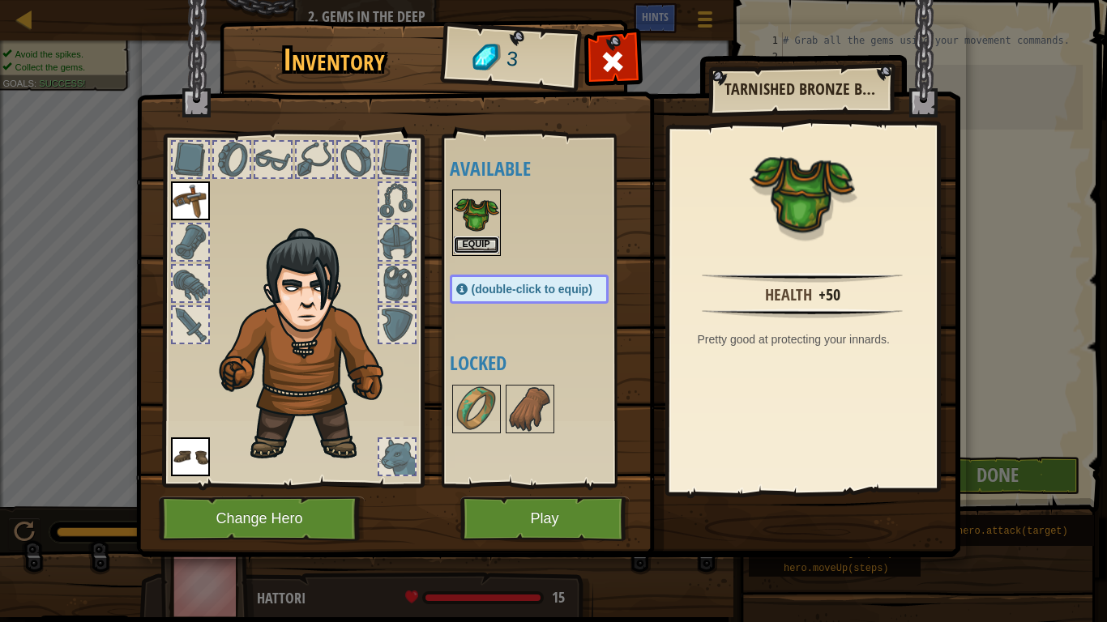
click at [489, 241] on button "Equip" at bounding box center [476, 245] width 45 height 17
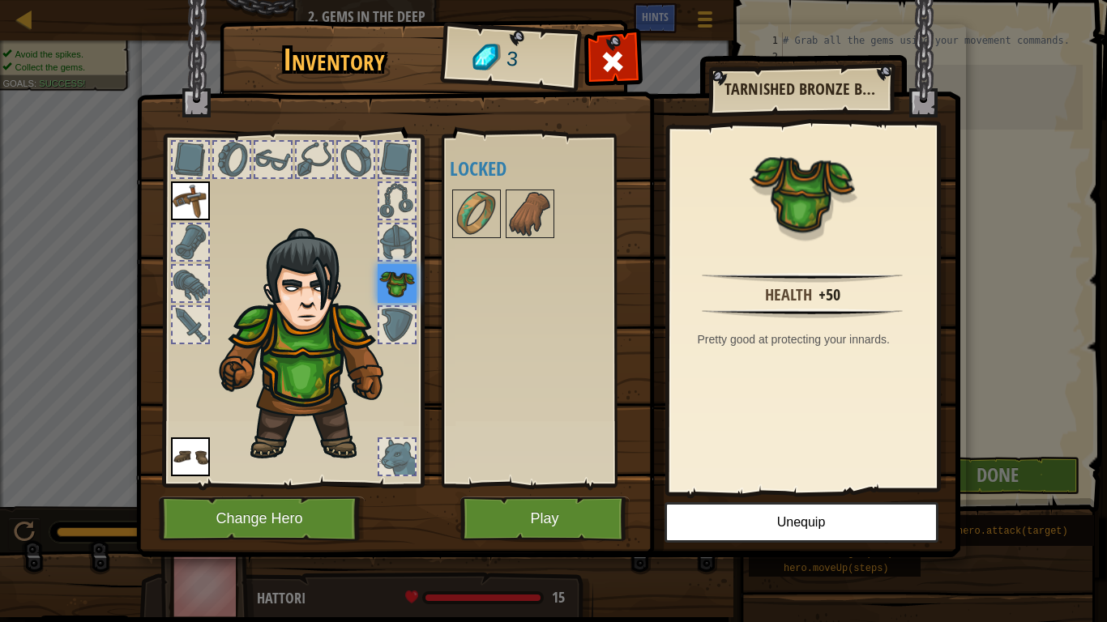
click at [208, 332] on div at bounding box center [190, 324] width 39 height 39
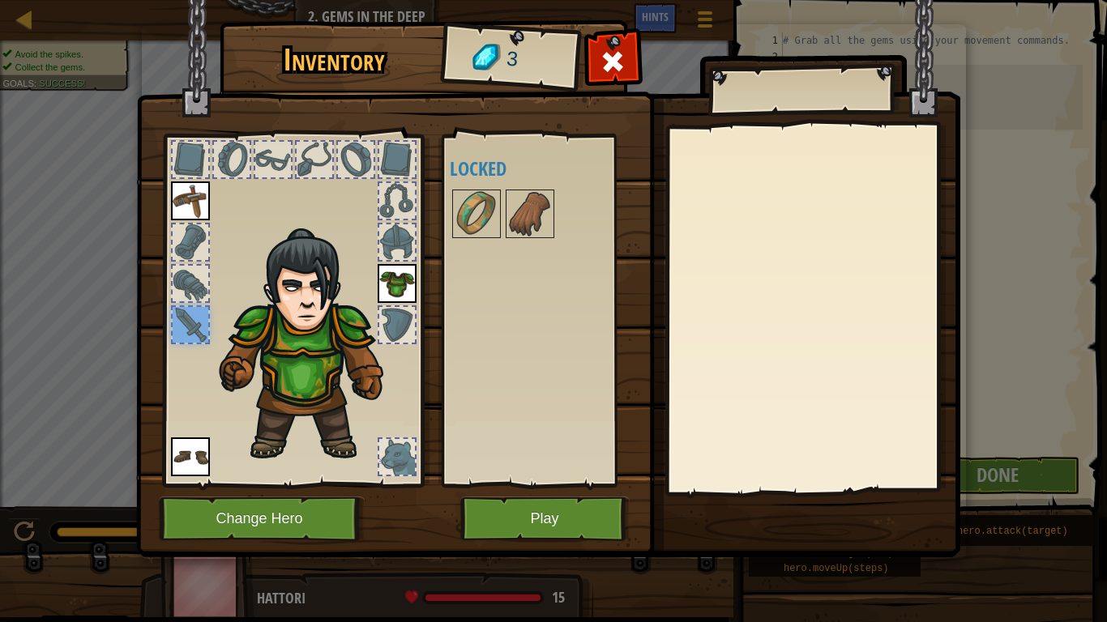
click at [583, 485] on img at bounding box center [548, 263] width 824 height 588
click at [591, 485] on button "Play" at bounding box center [544, 519] width 169 height 45
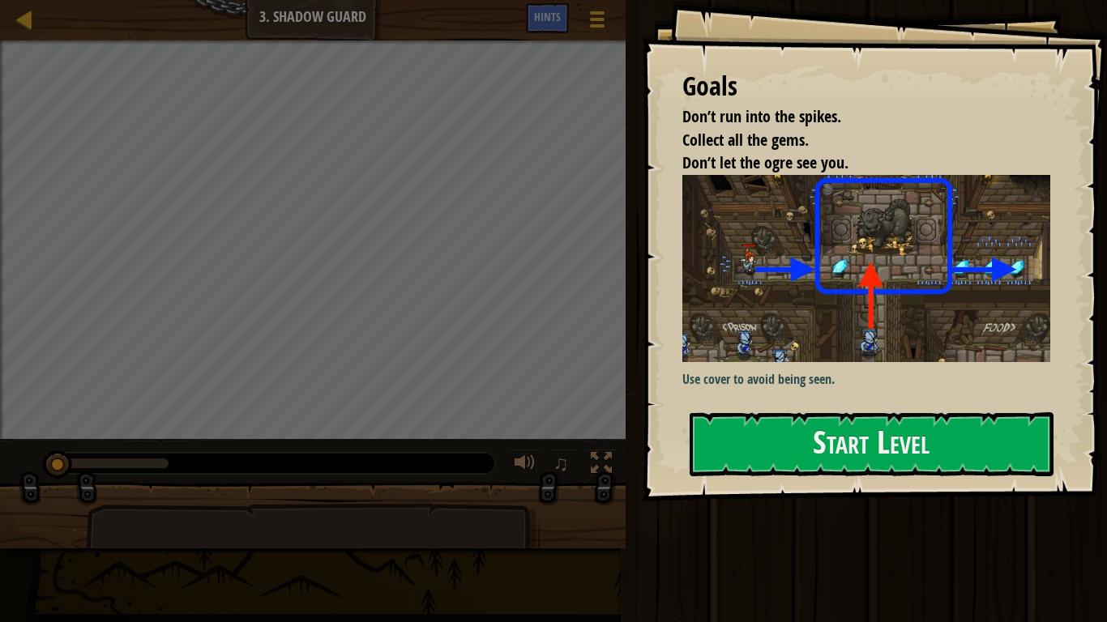
click at [839, 374] on p "Use cover to avoid being seen." at bounding box center [866, 379] width 368 height 19
click at [824, 420] on button "Start Level" at bounding box center [872, 444] width 364 height 64
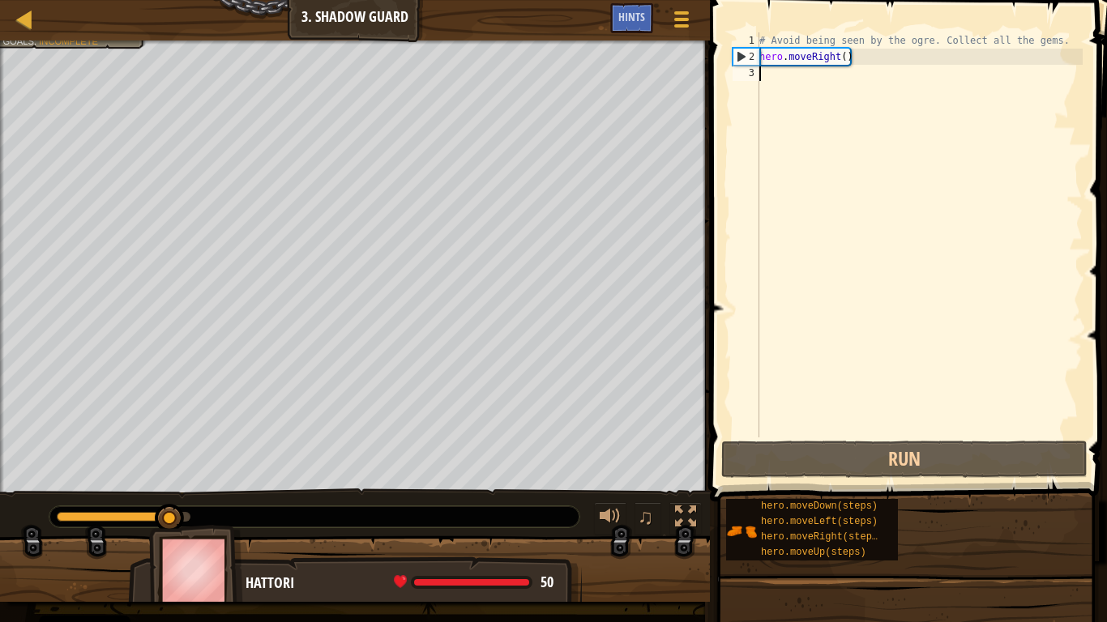
scroll to position [7, 0]
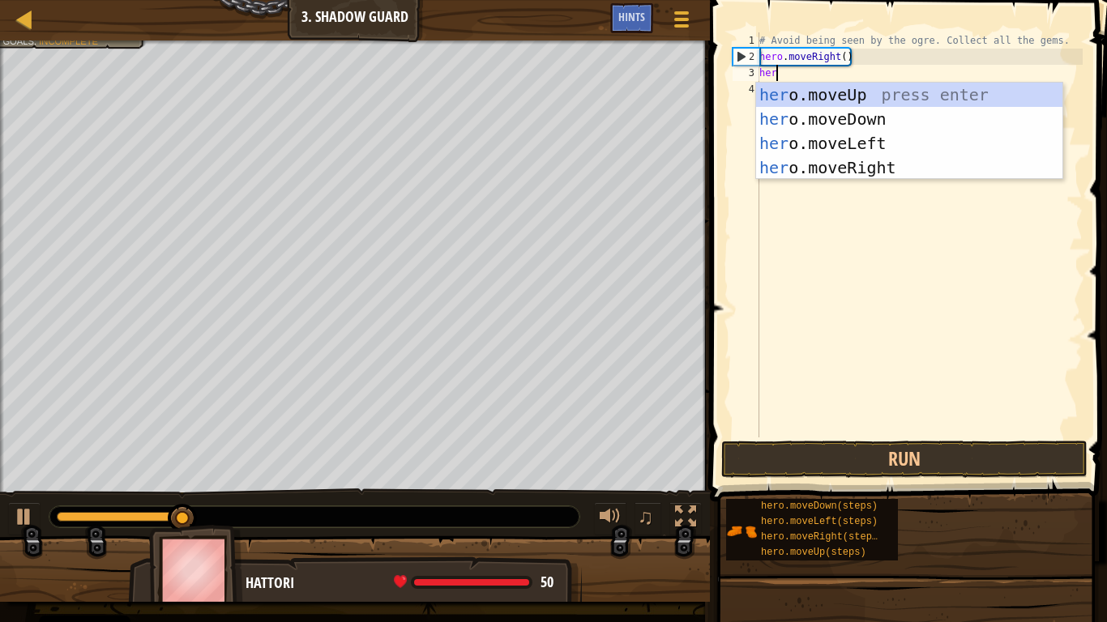
type textarea "hero"
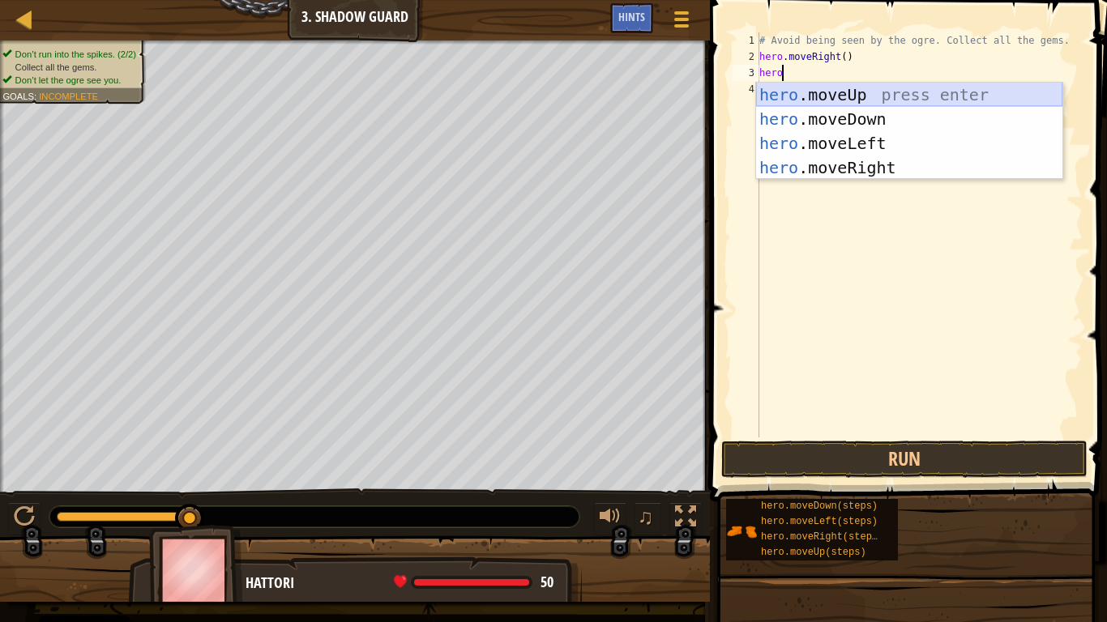
click at [860, 97] on div "hero .moveUp press enter hero .moveDown press enter hero .moveLeft press enter …" at bounding box center [909, 156] width 306 height 146
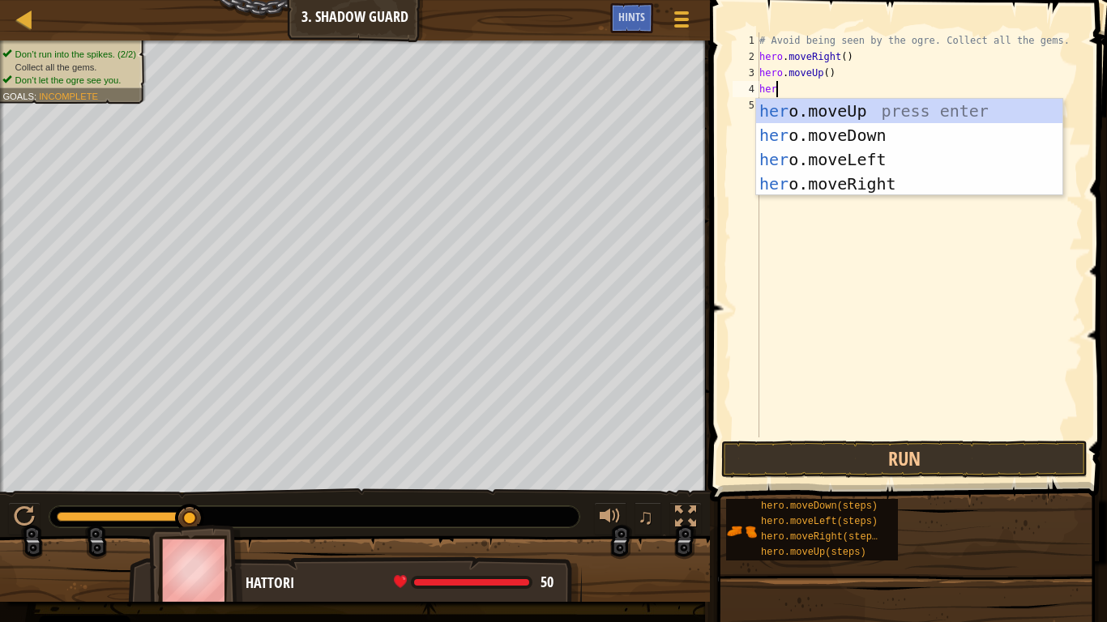
type textarea "hero"
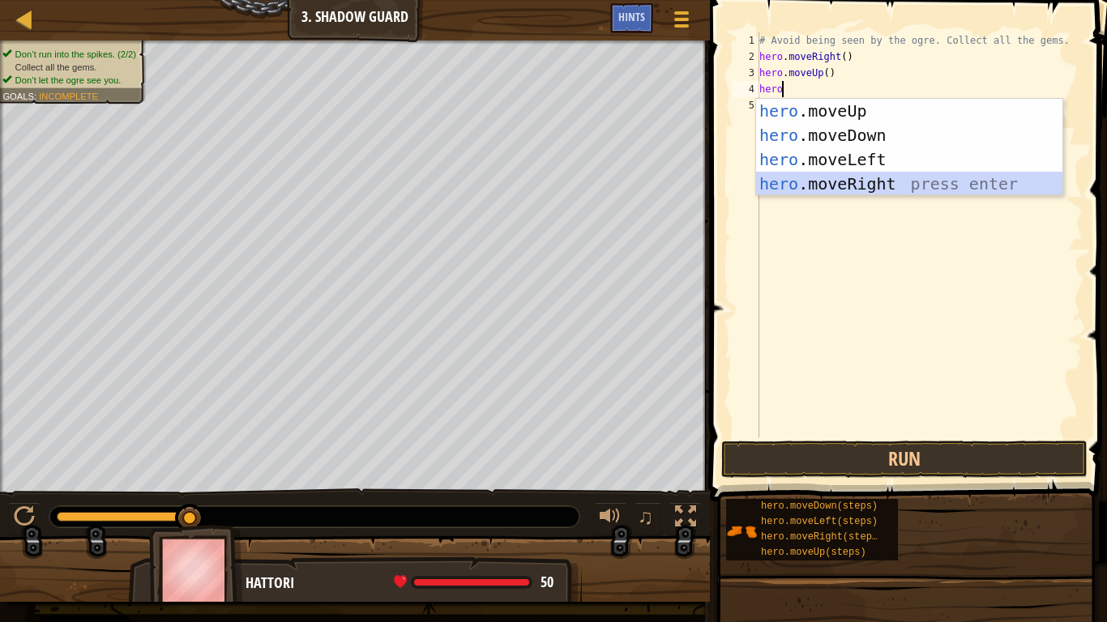
click at [861, 180] on div "hero .moveUp press enter hero .moveDown press enter hero .moveLeft press enter …" at bounding box center [909, 172] width 306 height 146
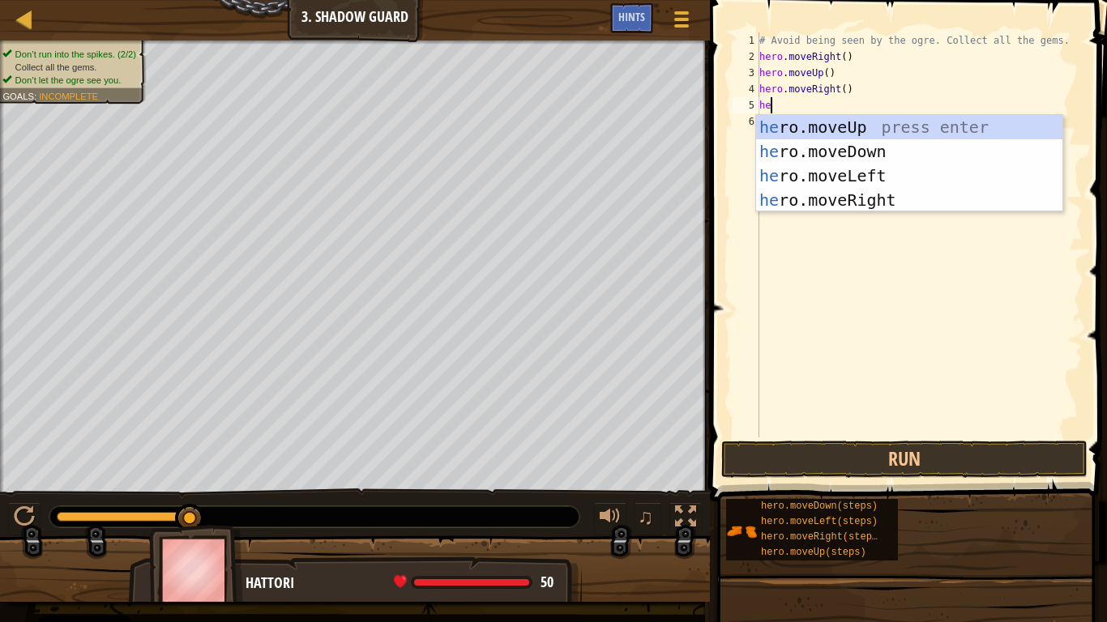
type textarea "her"
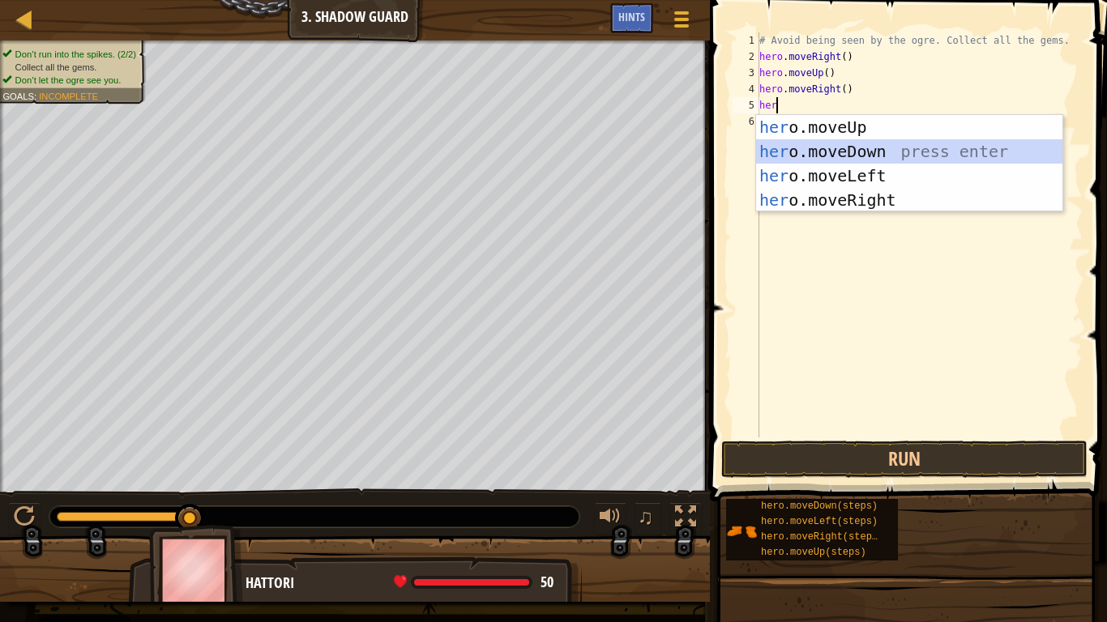
click at [870, 146] on div "her o.moveUp press enter her o.moveDown press enter her o.moveLeft press enter …" at bounding box center [909, 188] width 306 height 146
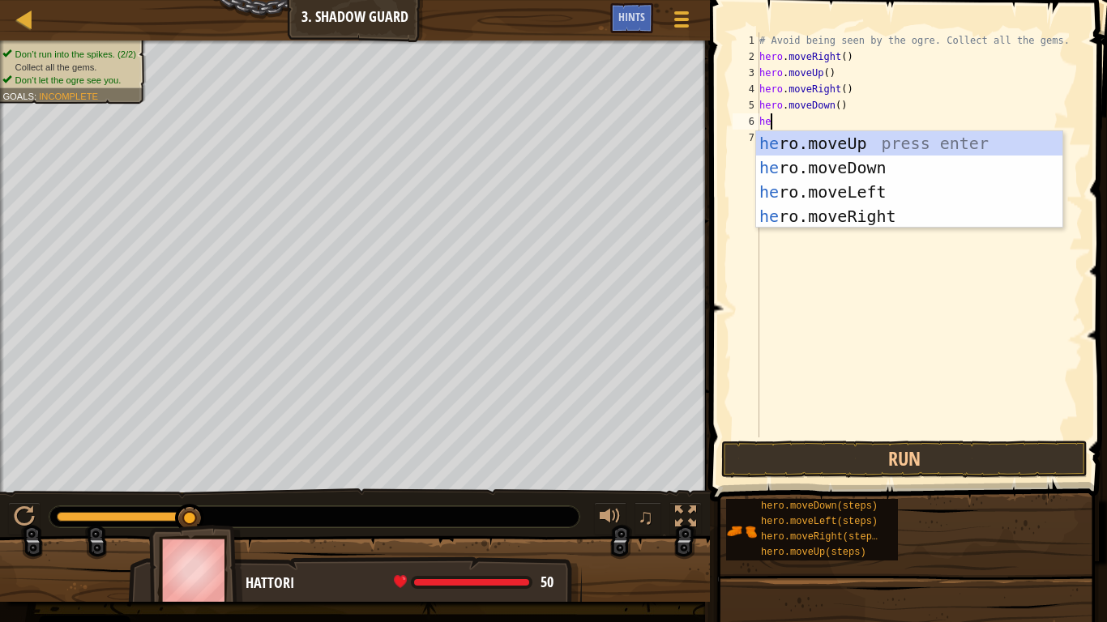
type textarea "her"
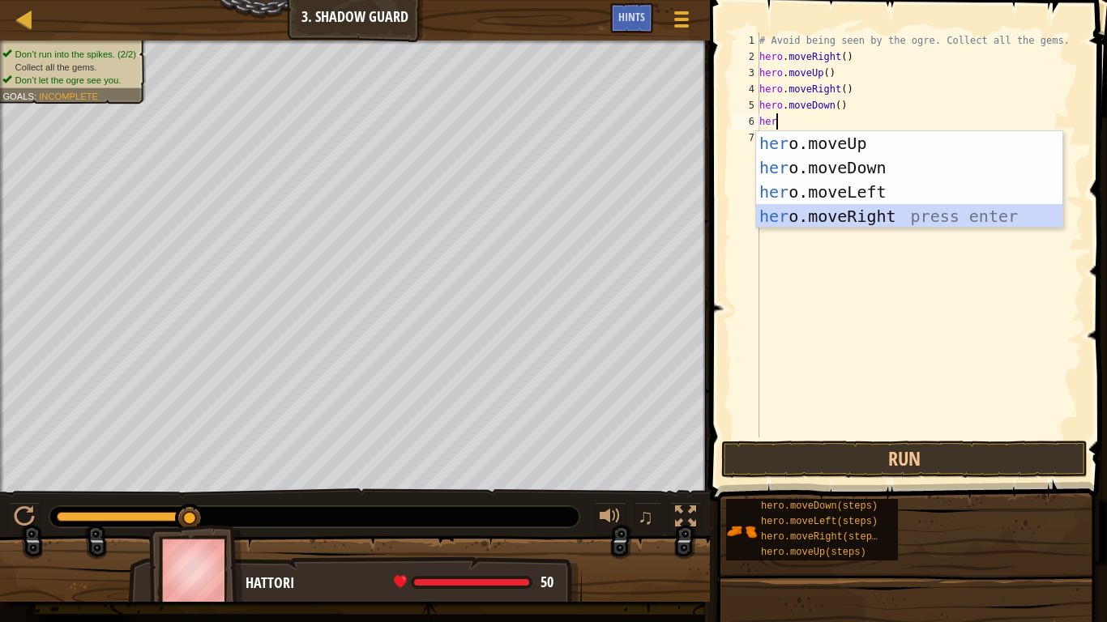
click at [895, 215] on div "her o.moveUp press enter her o.moveDown press enter her o.moveLeft press enter …" at bounding box center [909, 204] width 306 height 146
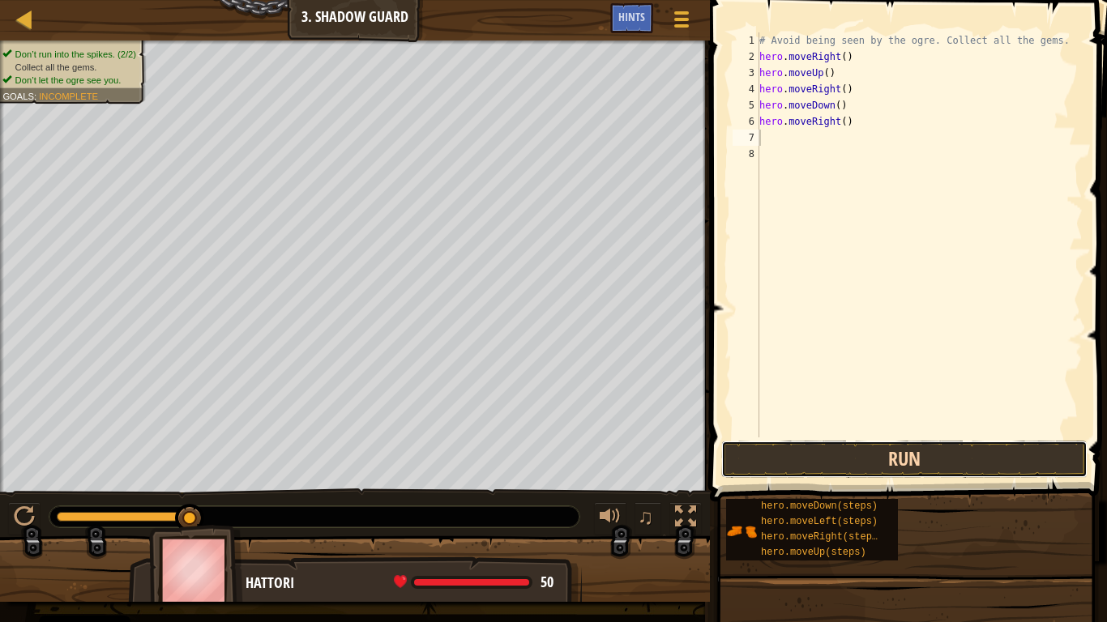
click at [920, 449] on button "Run" at bounding box center [904, 459] width 366 height 37
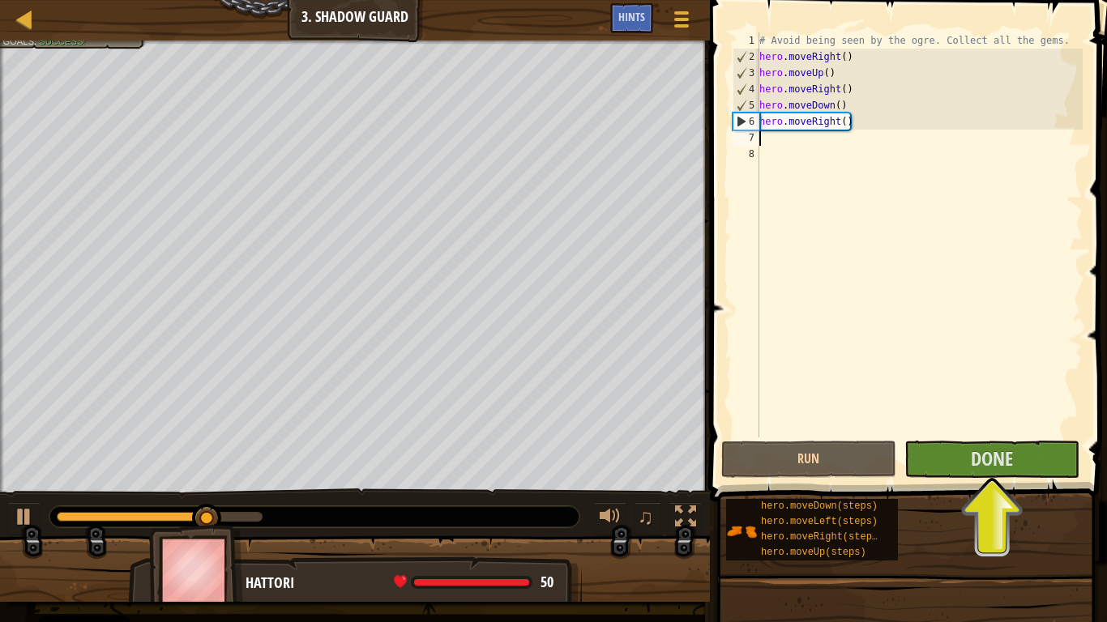
click at [966, 480] on span at bounding box center [910, 227] width 410 height 549
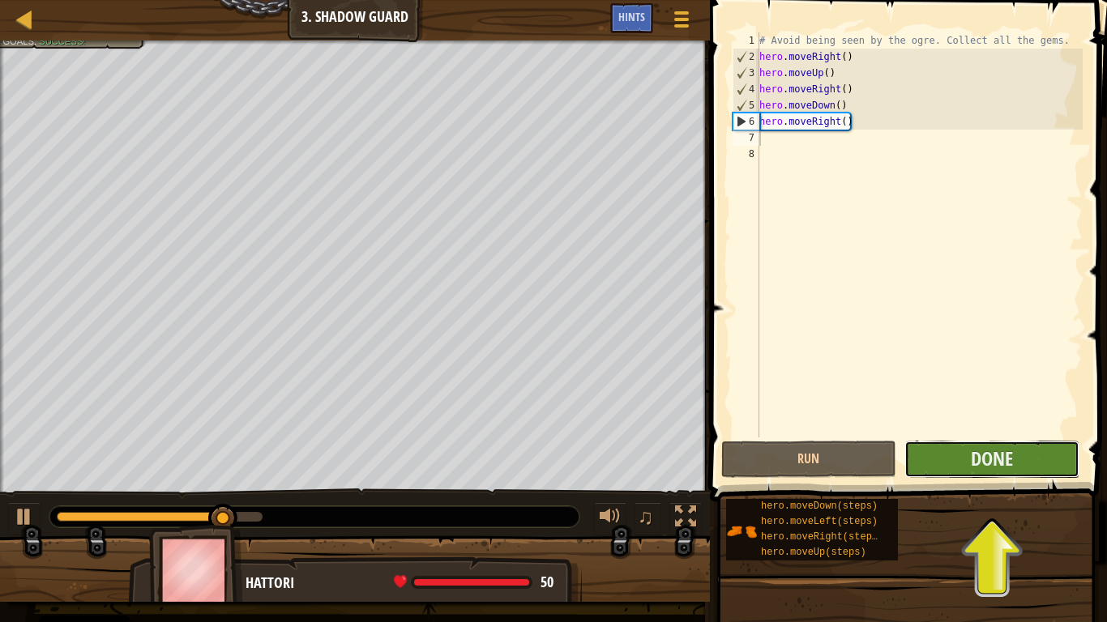
click at [950, 458] on button "Done" at bounding box center [991, 459] width 175 height 37
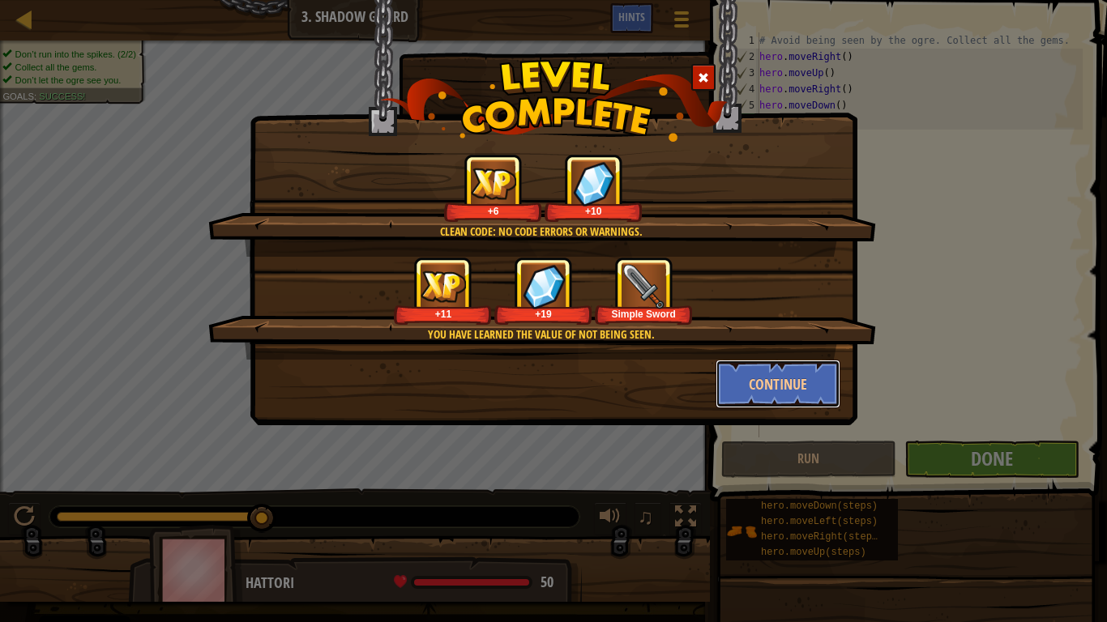
click at [783, 391] on button "Continue" at bounding box center [778, 384] width 126 height 49
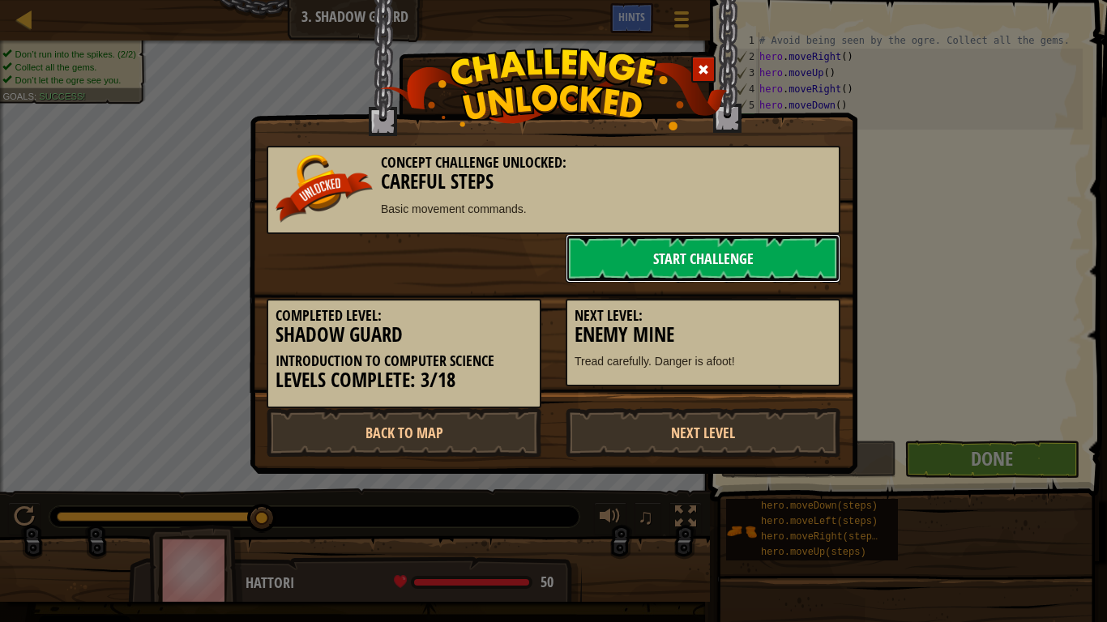
click at [723, 261] on link "Start Challenge" at bounding box center [703, 258] width 275 height 49
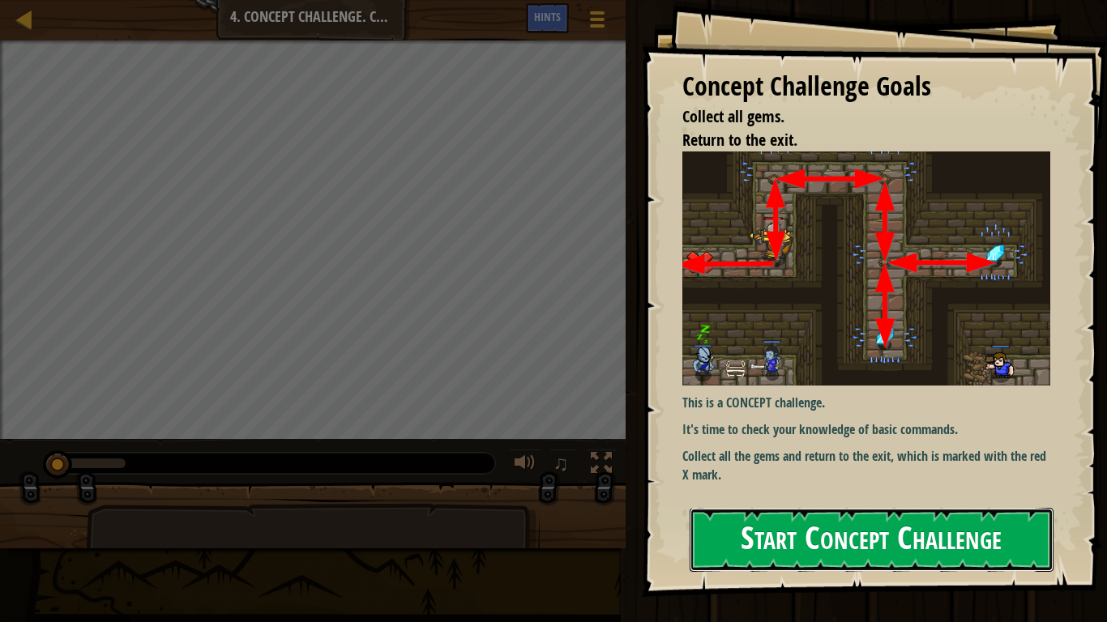
click at [795, 485] on button "Start Concept Challenge" at bounding box center [872, 540] width 364 height 64
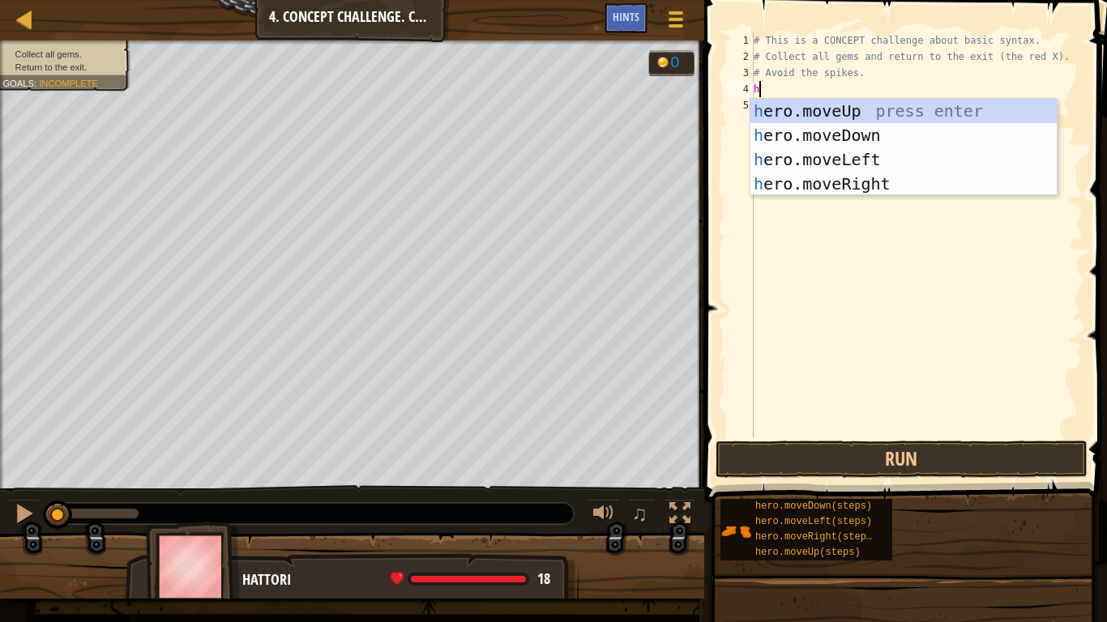
scroll to position [7, 0]
type textarea "hee"
click at [862, 110] on div "he ro.mov e Up press enter he ro.mov e Down press enter he ro.mov e Left press …" at bounding box center [903, 172] width 306 height 146
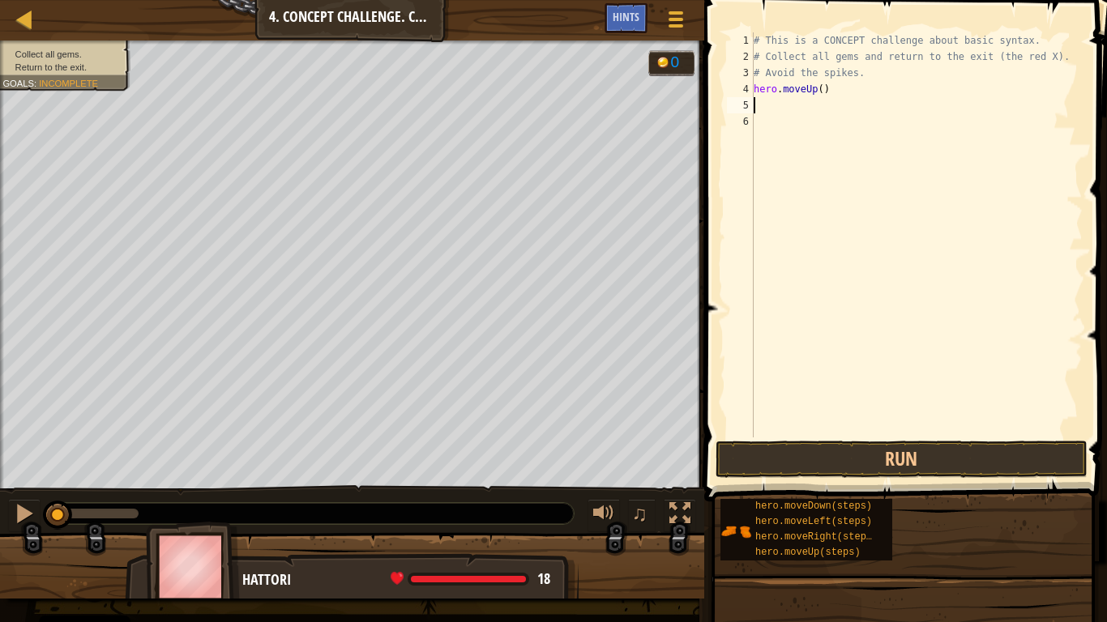
click at [782, 109] on div "# This is a CONCEPT challenge about basic syntax. # Collect all gems and return…" at bounding box center [916, 251] width 332 height 438
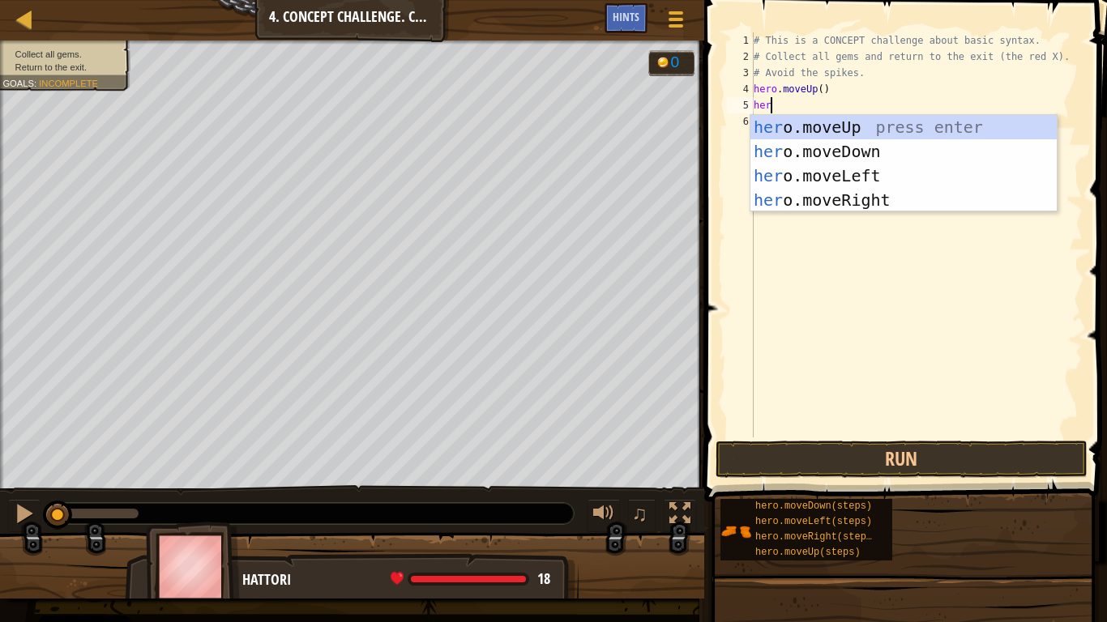
type textarea "hero"
click at [864, 202] on div "hero .moveUp press enter hero .moveDown press enter hero .moveLeft press enter …" at bounding box center [903, 188] width 306 height 146
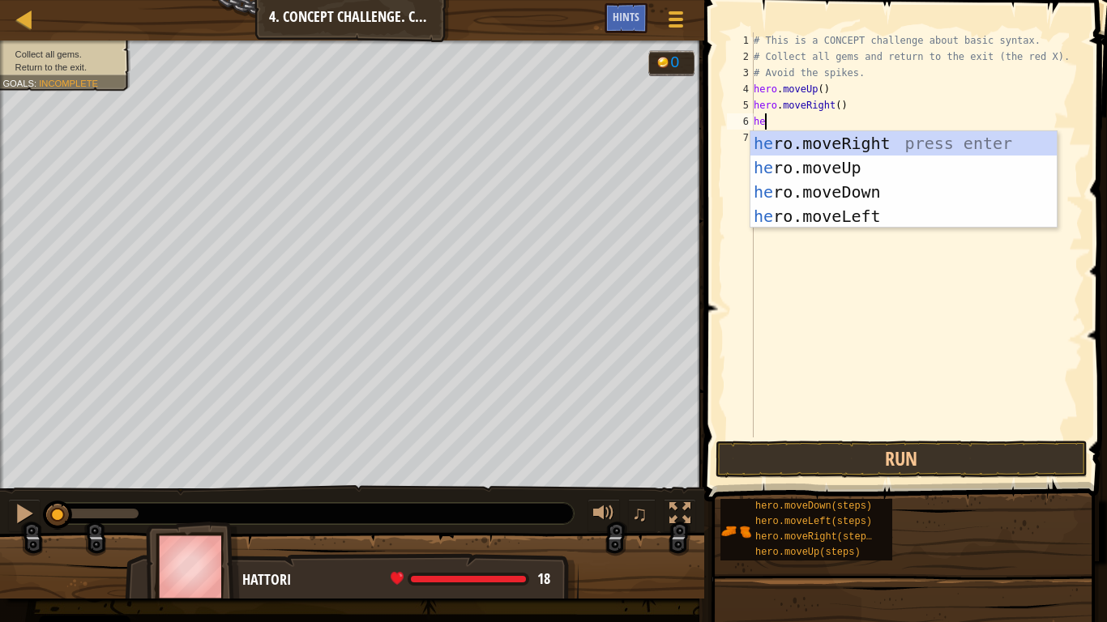
type textarea "her"
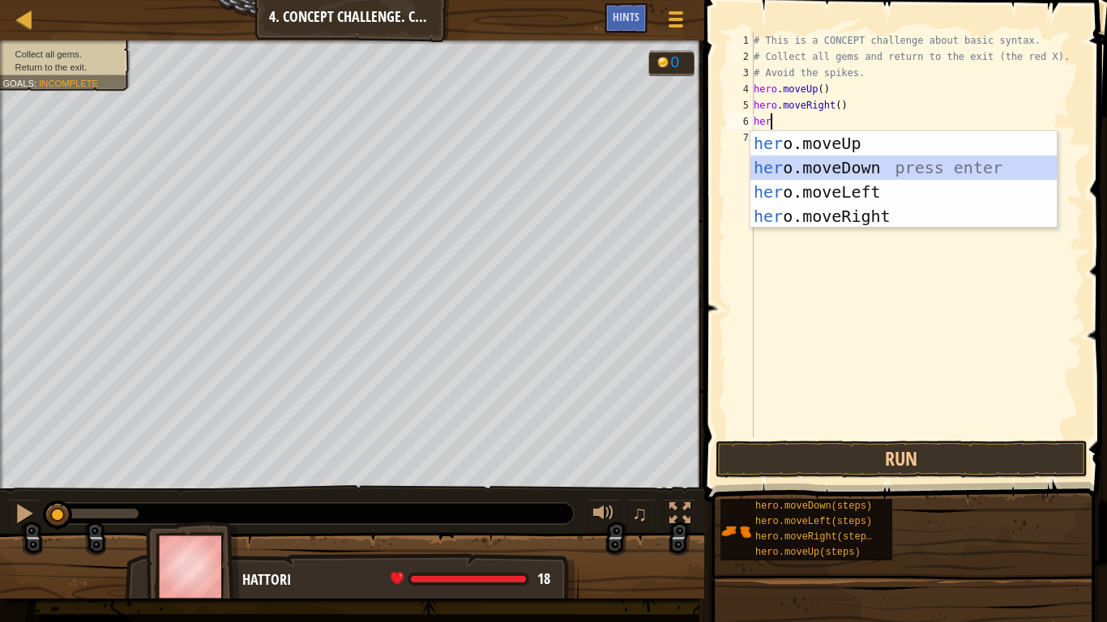
click at [878, 171] on div "her o.moveUp press enter her o.moveDown press enter her o.moveLeft press enter …" at bounding box center [903, 204] width 306 height 146
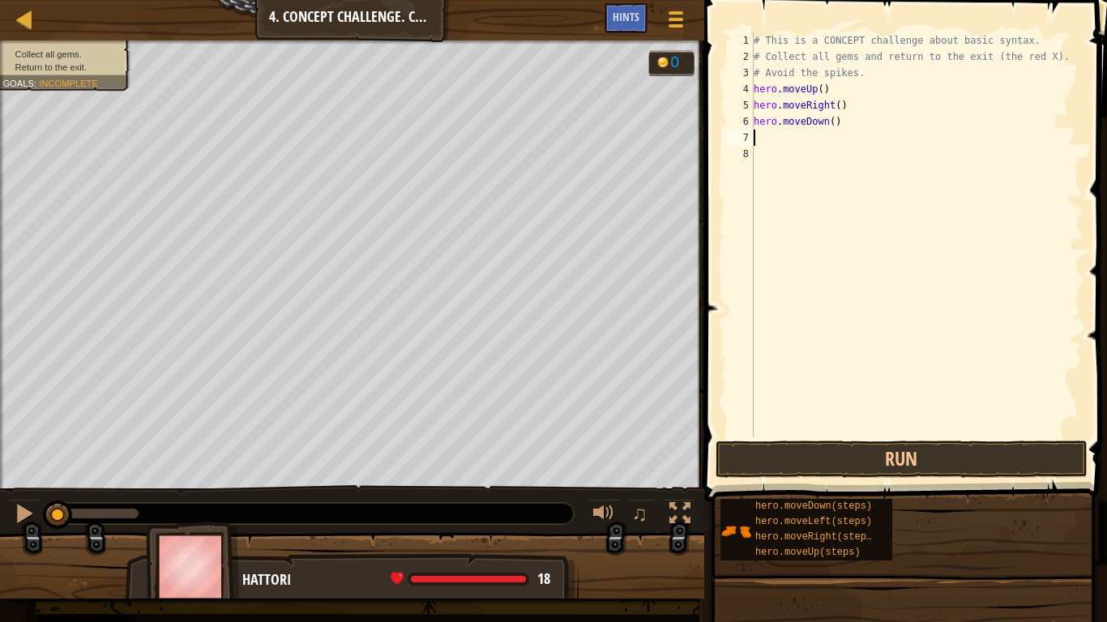
click at [834, 118] on div "# This is a CONCEPT challenge about basic syntax. # Collect all gems and return…" at bounding box center [916, 251] width 332 height 438
type textarea "hero.moveDown(2)"
click at [758, 138] on div "# This is a CONCEPT challenge about basic syntax. # Collect all gems and return…" at bounding box center [916, 251] width 332 height 438
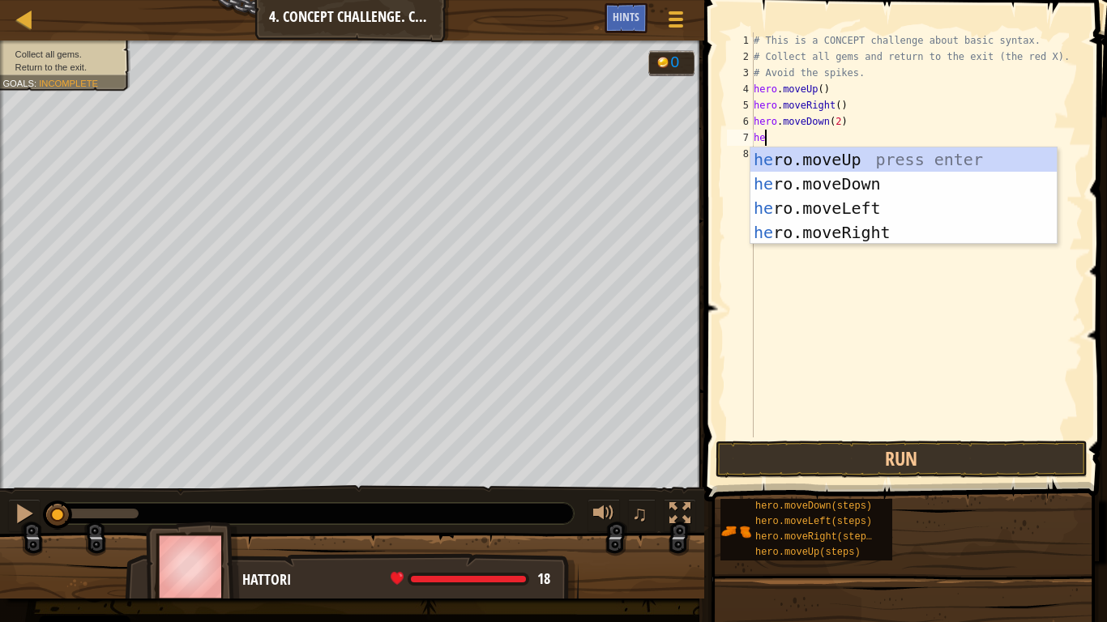
type textarea "her"
click at [826, 164] on div "her o.moveUp press enter her o.moveDown press enter her o.moveLeft press enter …" at bounding box center [903, 220] width 306 height 146
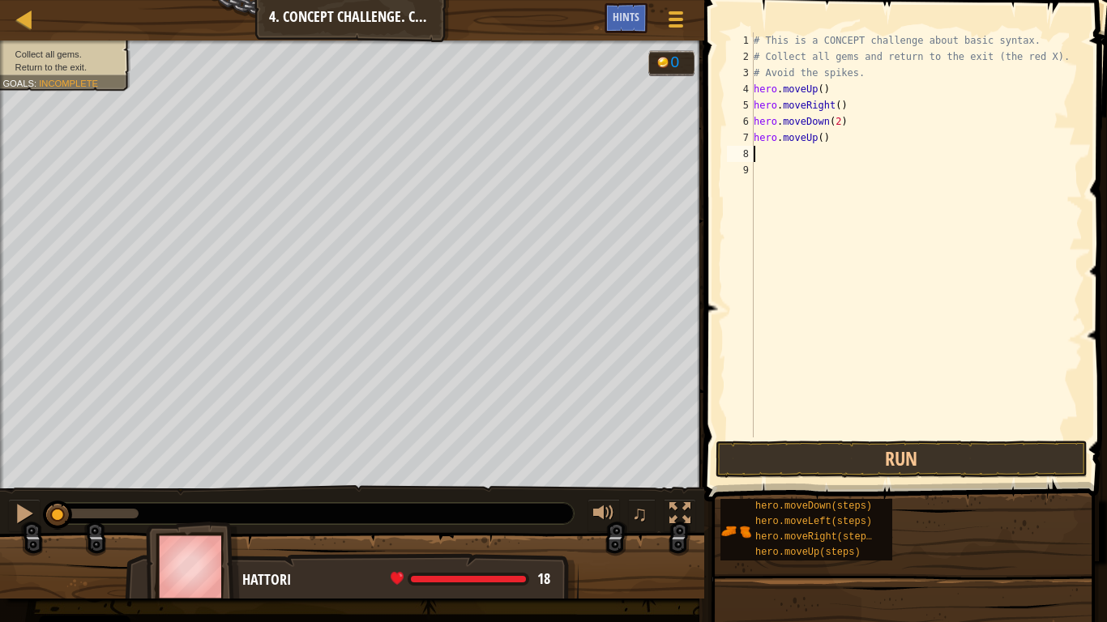
scroll to position [7, 0]
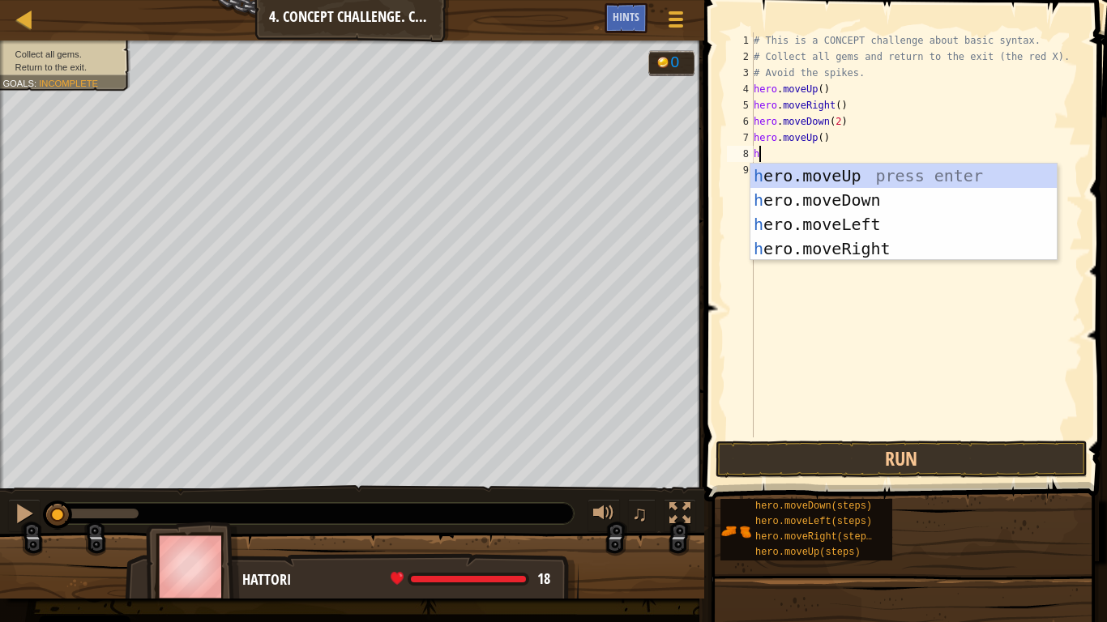
type textarea "her"
click at [873, 246] on div "her o.moveUp press enter her o.moveDown press enter her o.moveLeft press enter …" at bounding box center [903, 237] width 306 height 146
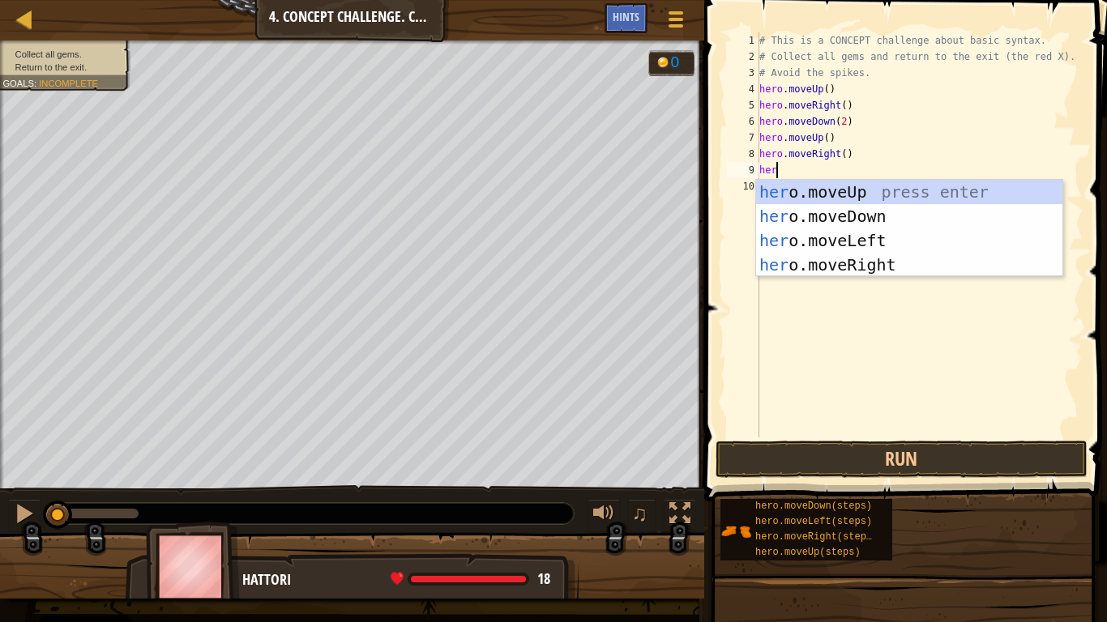
type textarea "hero"
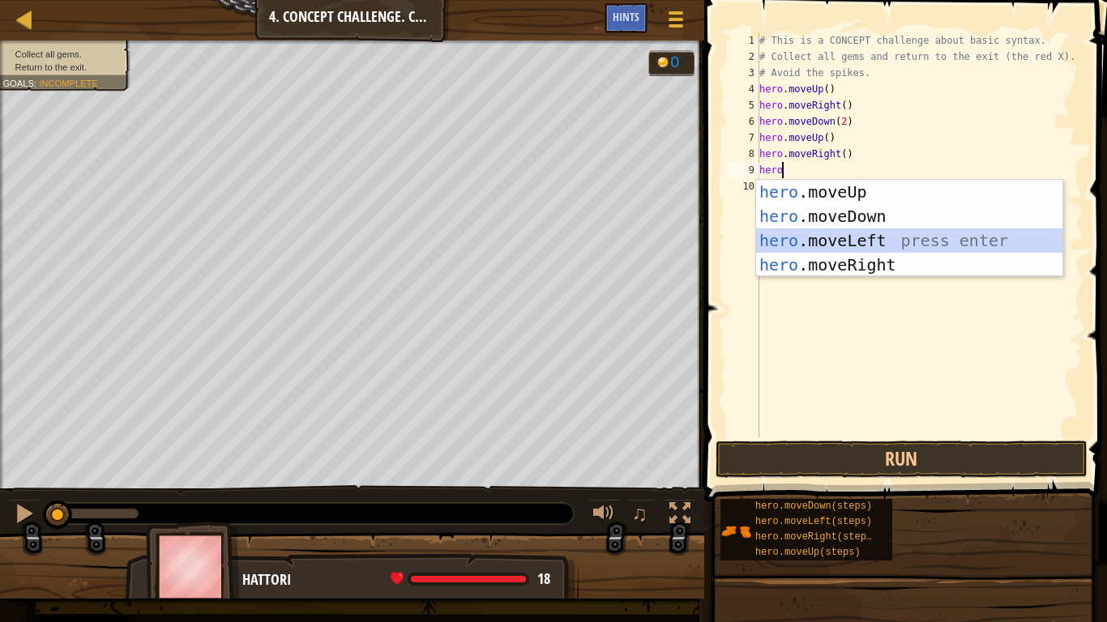
click at [841, 240] on div "hero .moveUp press enter hero .moveDown press enter hero .moveLeft press enter …" at bounding box center [909, 253] width 306 height 146
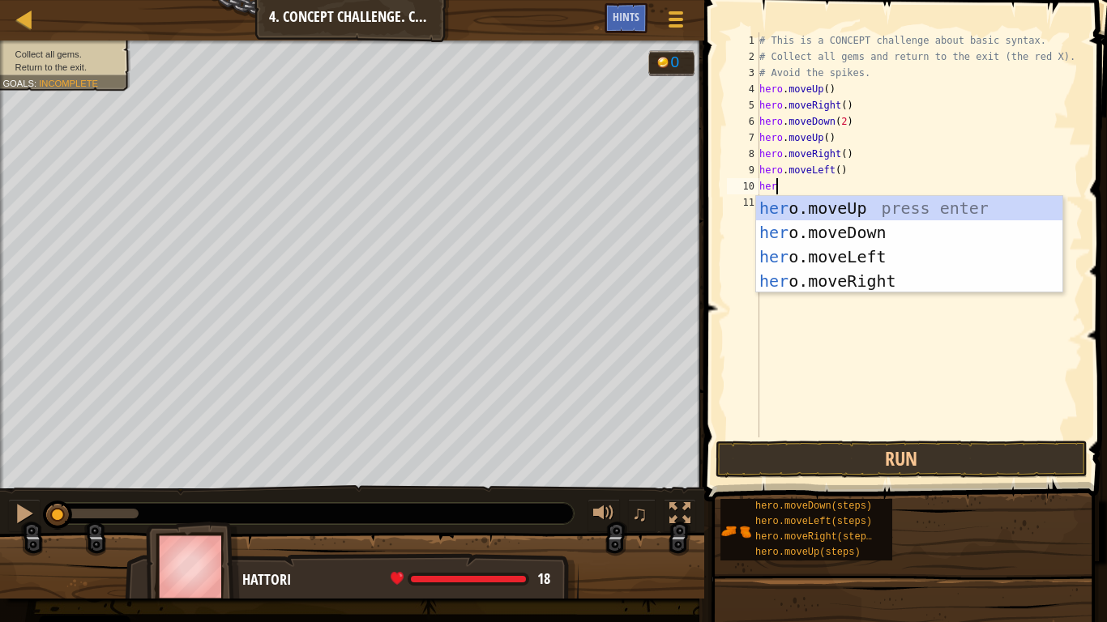
type textarea "hero"
click at [870, 202] on div "hero .moveUp press enter hero .moveDown press enter hero .moveLeft press enter …" at bounding box center [909, 269] width 306 height 146
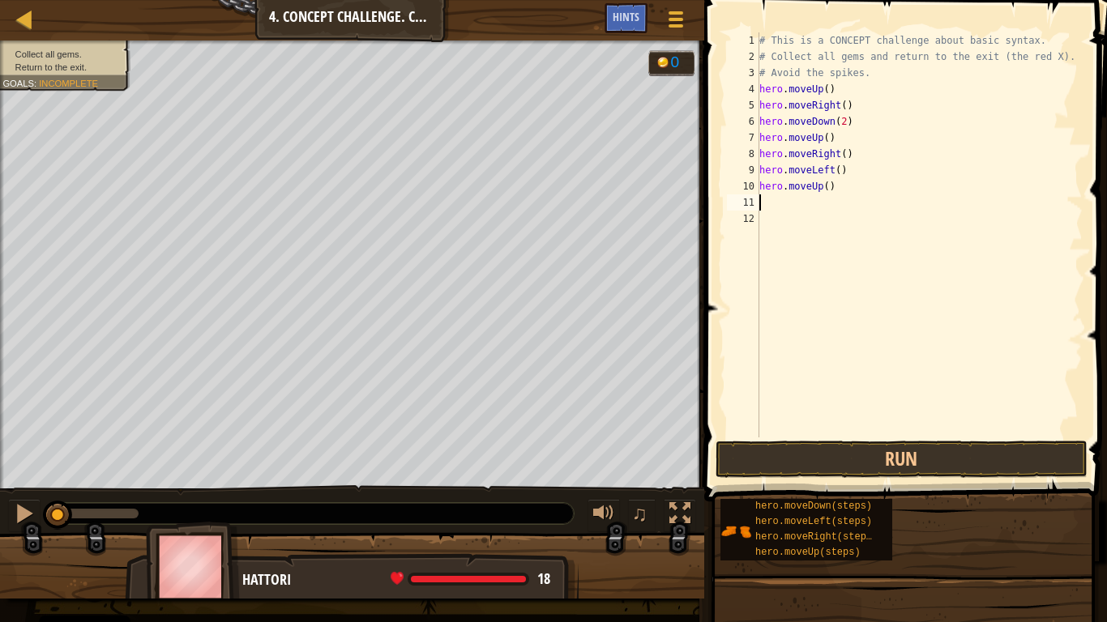
scroll to position [7, 0]
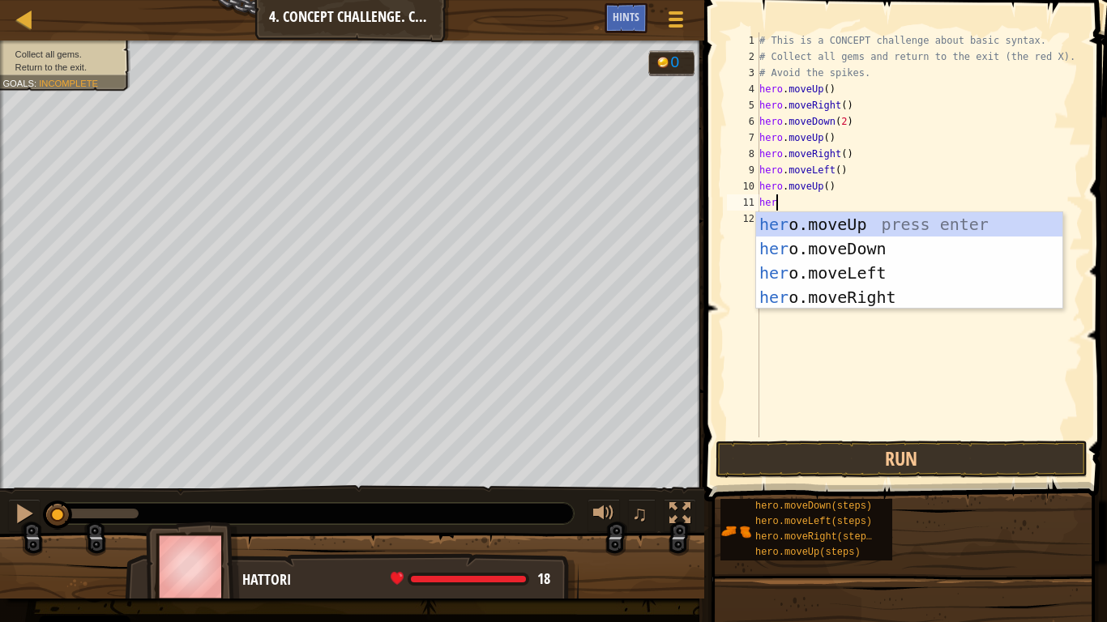
type textarea "hero"
click at [850, 279] on div "hero .moveUp press enter hero .moveDown press enter hero .moveLeft press enter …" at bounding box center [909, 285] width 306 height 146
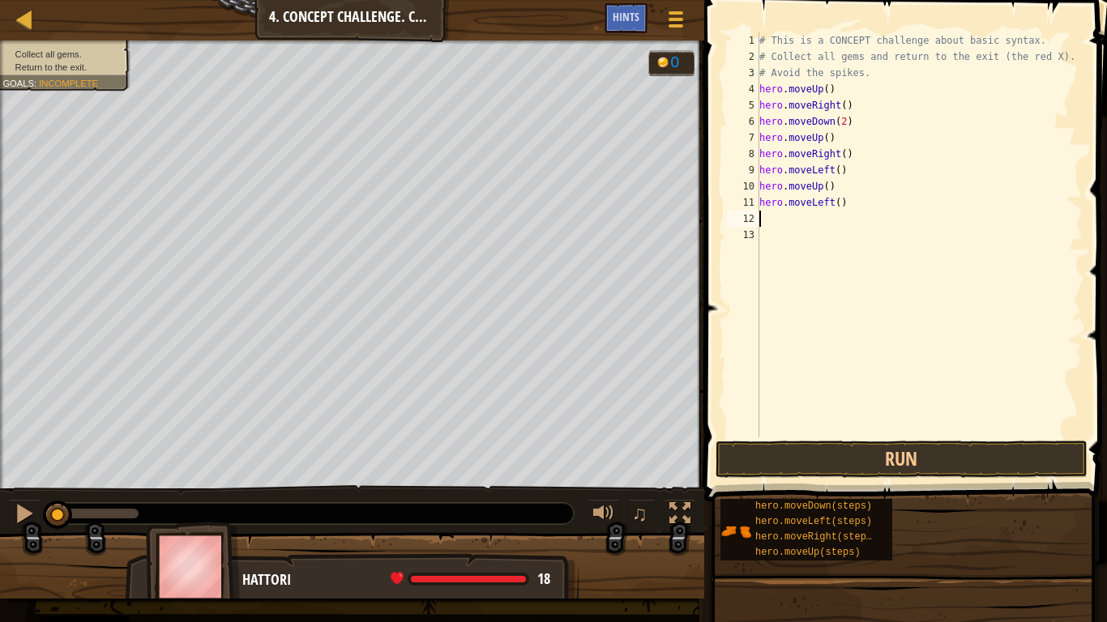
scroll to position [7, 0]
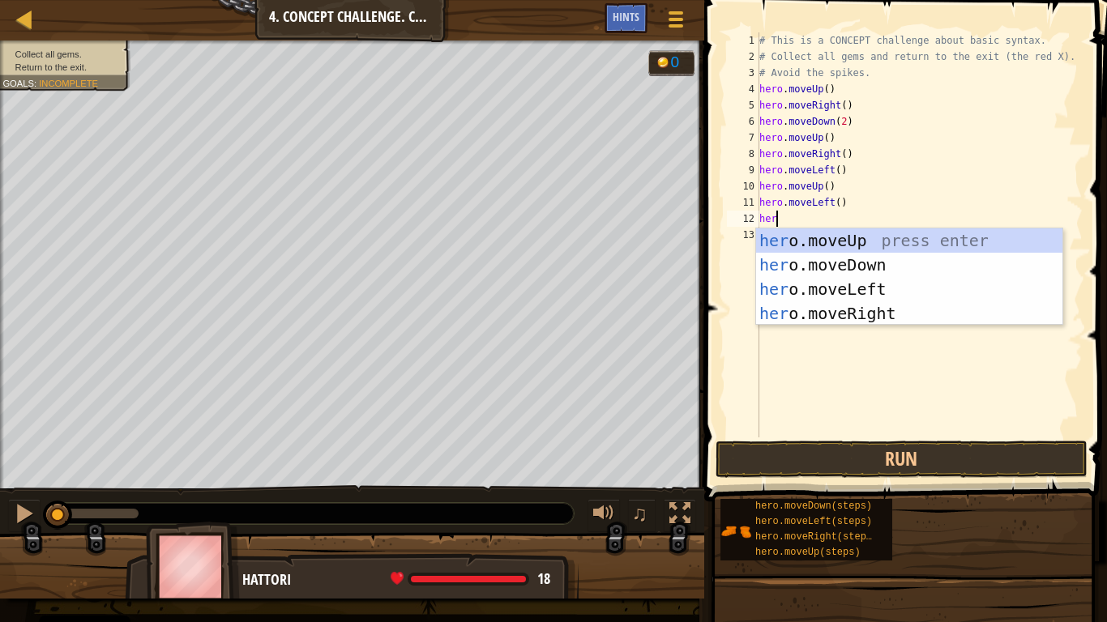
type textarea "hero"
click at [856, 262] on div "hero .moveUp press enter hero .moveDown press enter hero .moveLeft press enter …" at bounding box center [909, 301] width 306 height 146
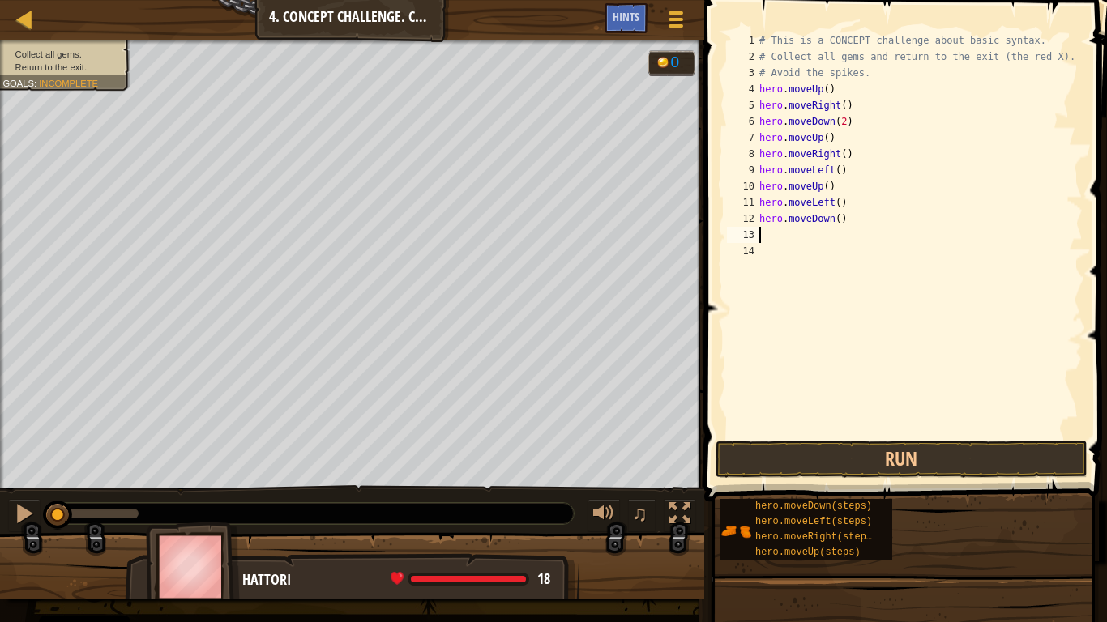
scroll to position [7, 0]
click at [921, 453] on button "Run" at bounding box center [901, 459] width 372 height 37
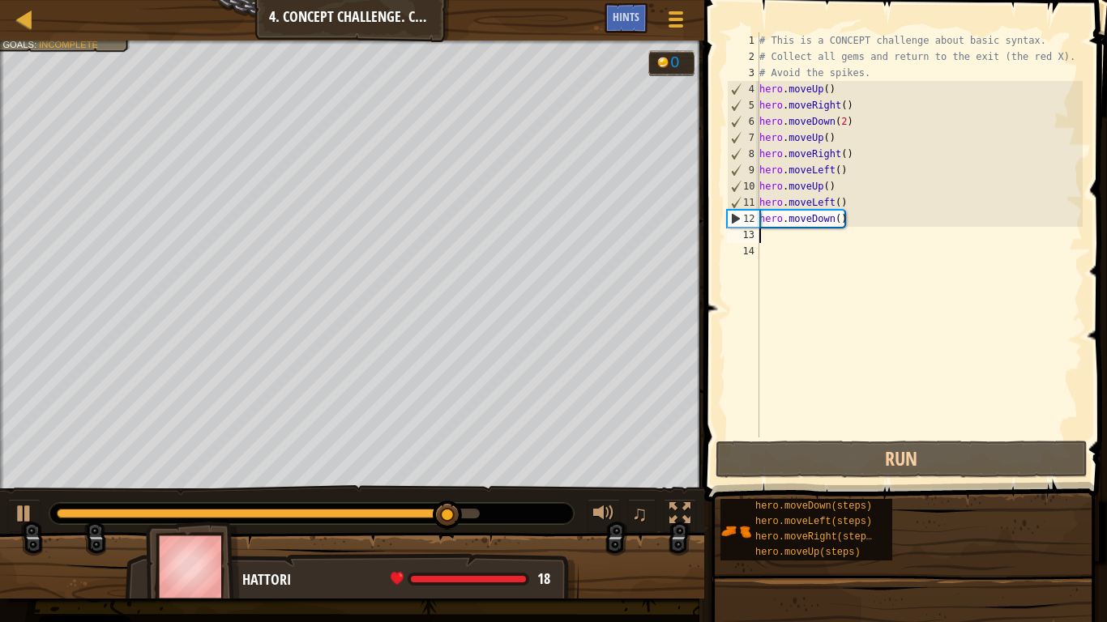
click at [787, 238] on div "# This is a CONCEPT challenge about basic syntax. # Collect all gems and return…" at bounding box center [919, 251] width 327 height 438
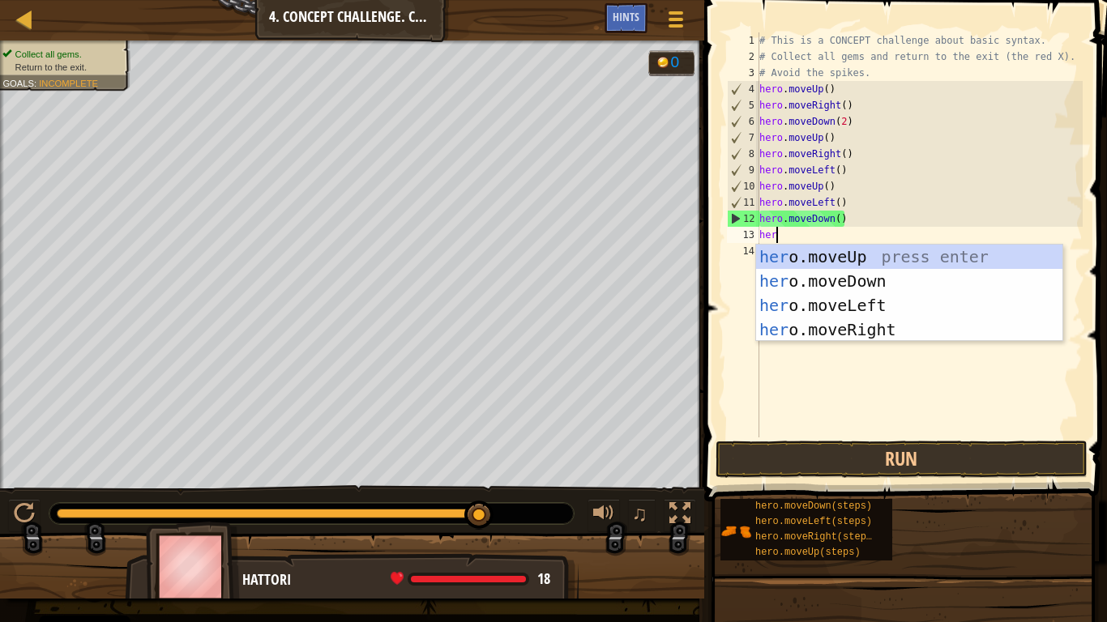
type textarea "hero"
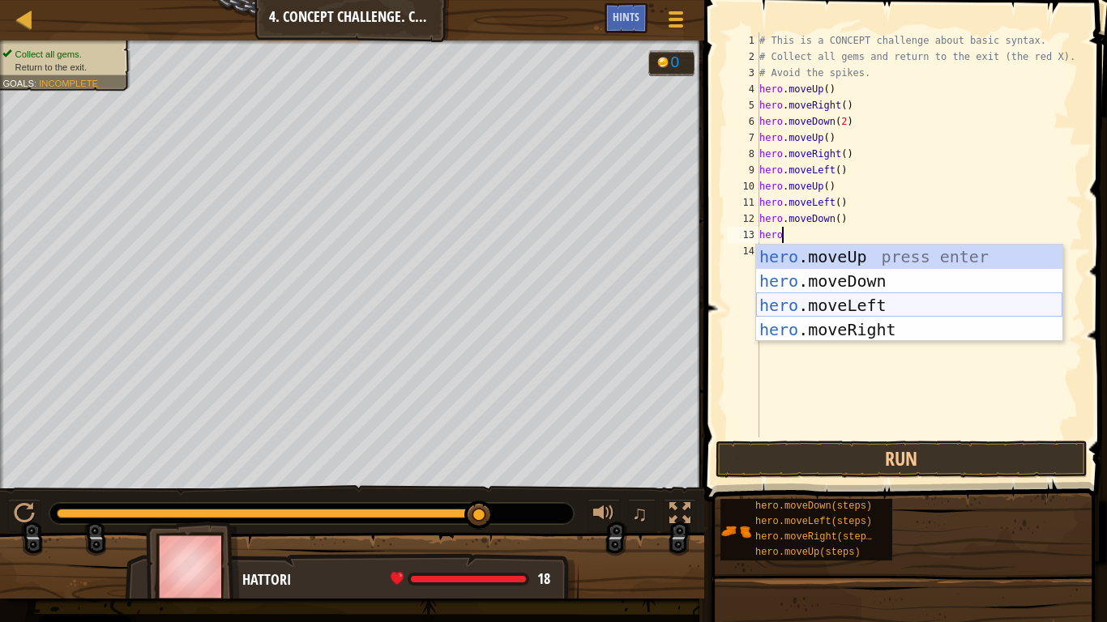
click at [813, 310] on div "hero .moveUp press enter hero .moveDown press enter hero .moveLeft press enter …" at bounding box center [909, 318] width 306 height 146
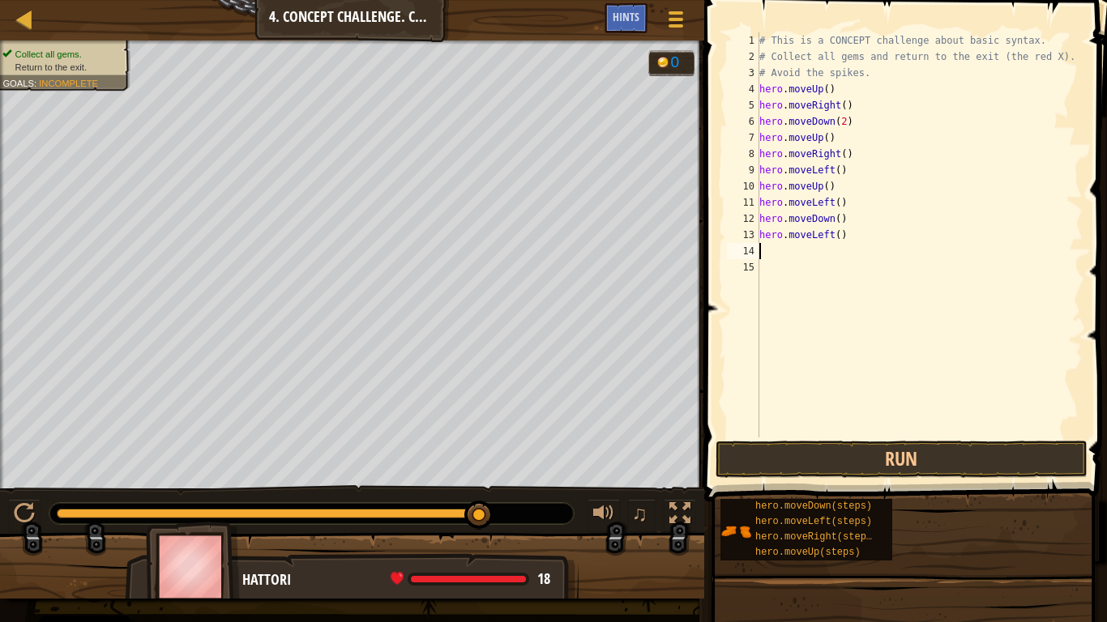
scroll to position [7, 0]
click at [820, 448] on button "Run" at bounding box center [901, 459] width 372 height 37
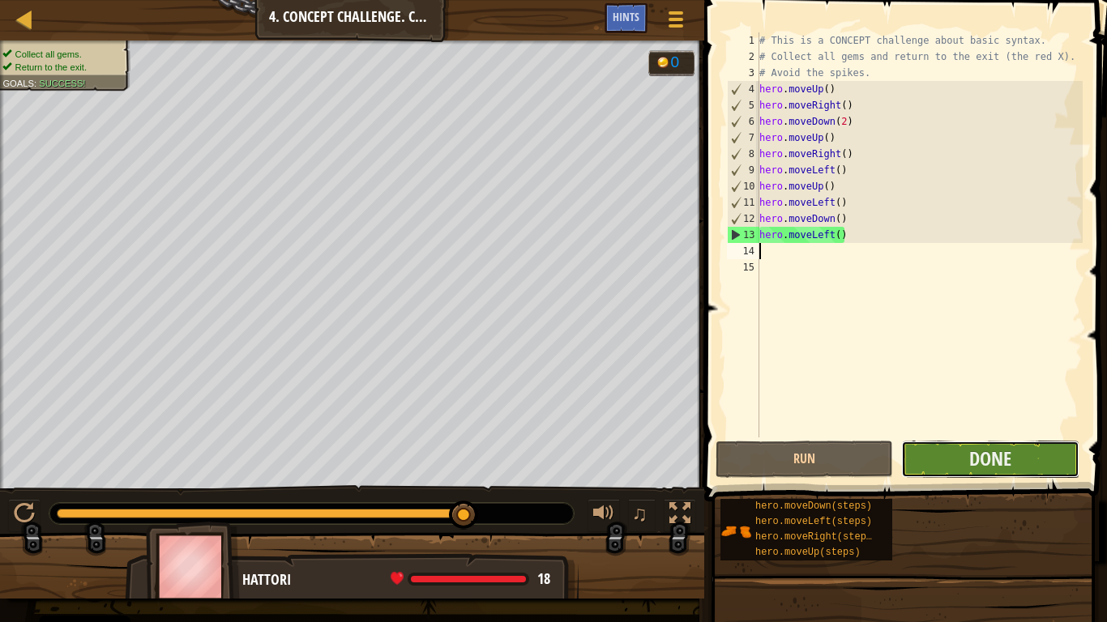
click at [947, 449] on button "Done" at bounding box center [989, 459] width 177 height 37
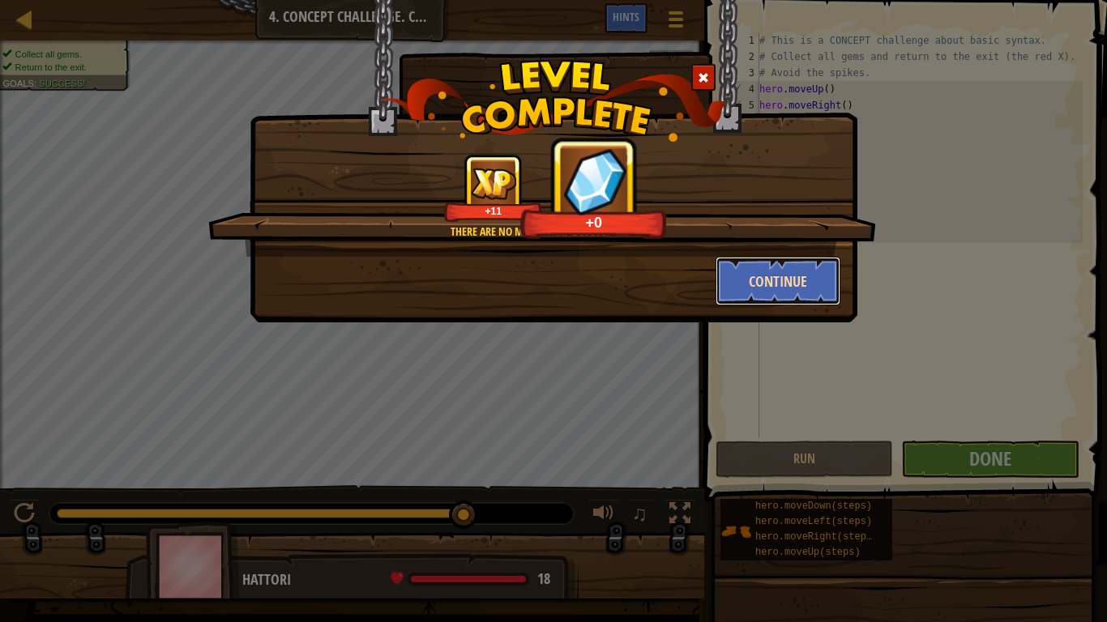
click at [785, 285] on button "Continue" at bounding box center [778, 281] width 126 height 49
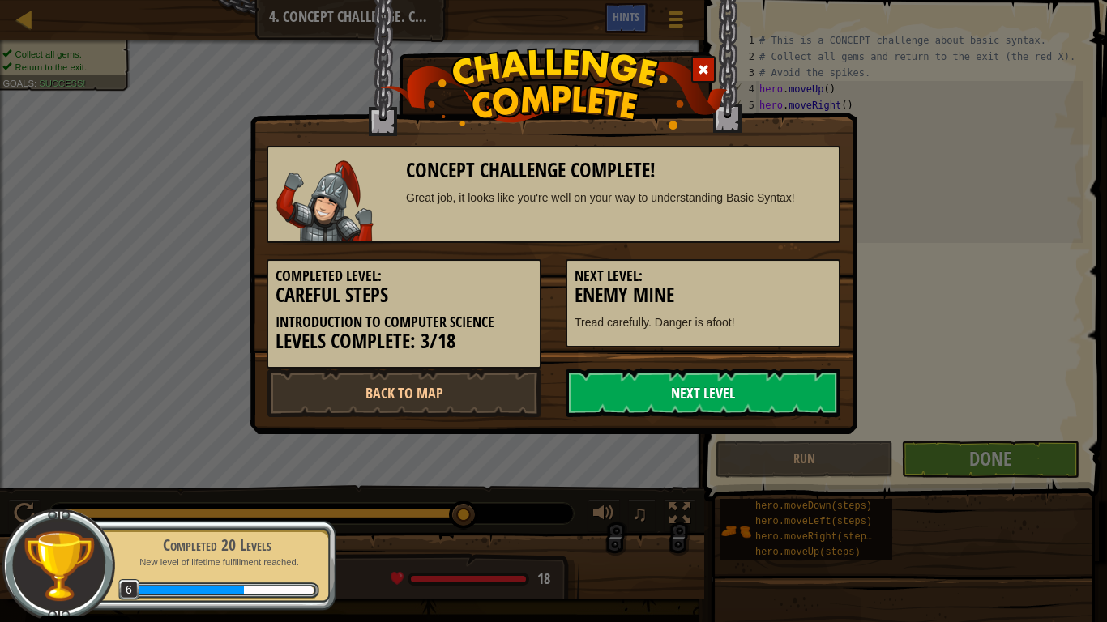
click at [765, 382] on link "Next Level" at bounding box center [703, 393] width 275 height 49
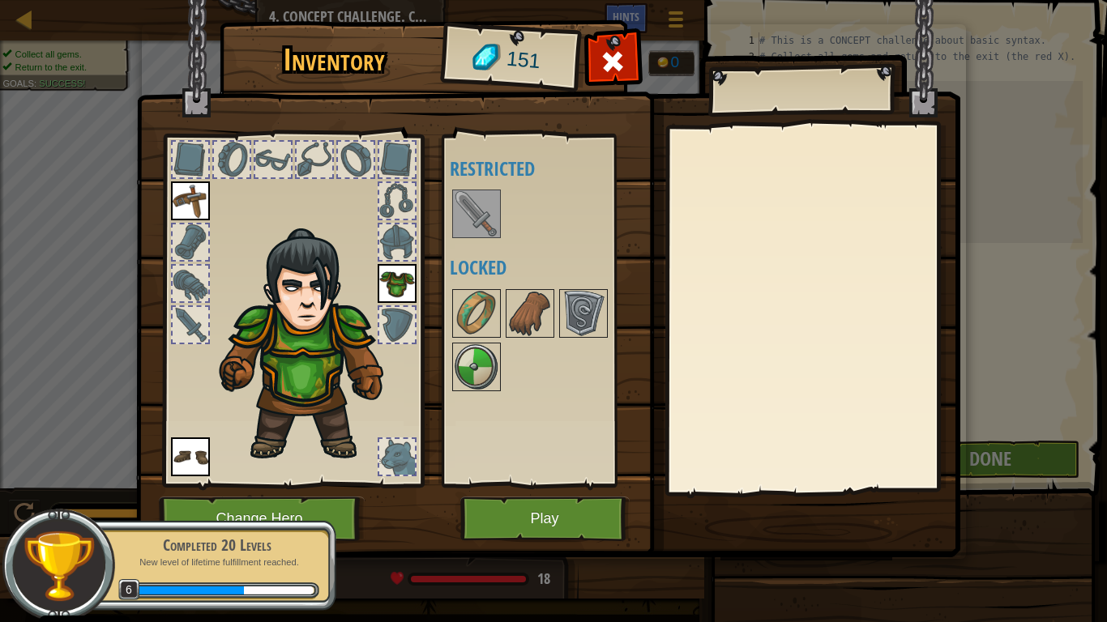
click at [485, 213] on img at bounding box center [476, 213] width 45 height 45
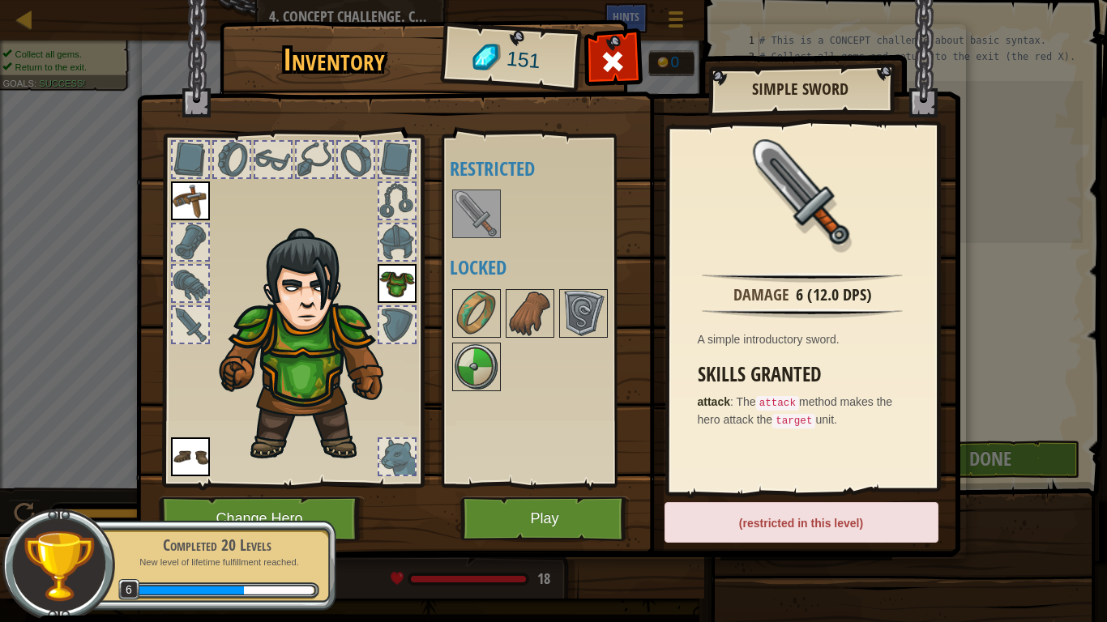
click at [522, 420] on div "Available Equip Equip Equip (double-click to equip) Restricted Locked" at bounding box center [545, 311] width 191 height 338
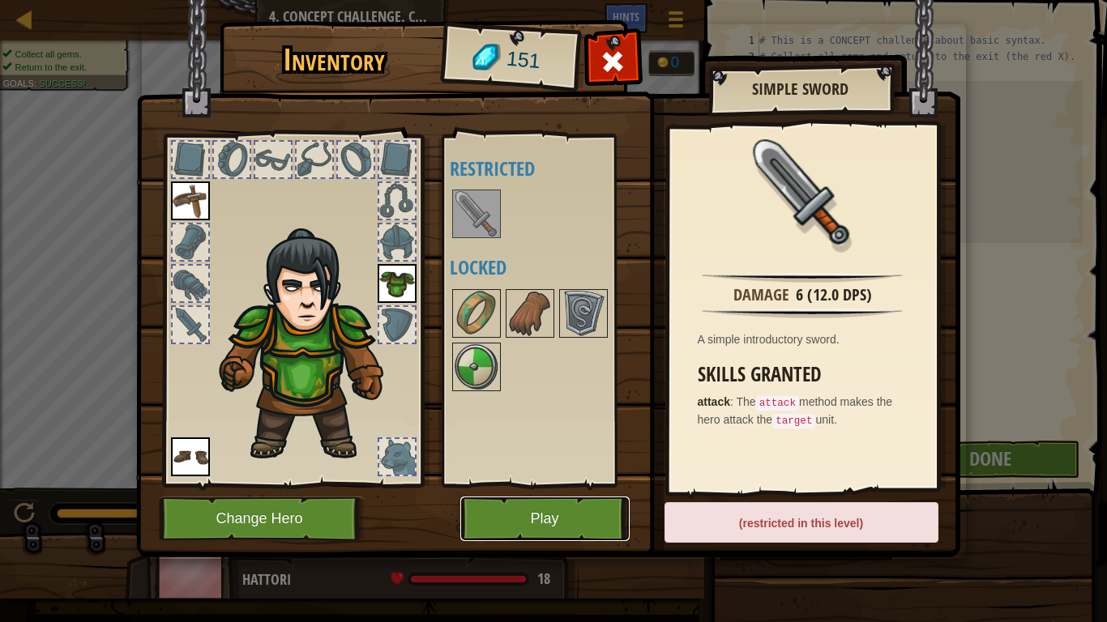
click at [594, 485] on button "Play" at bounding box center [544, 519] width 169 height 45
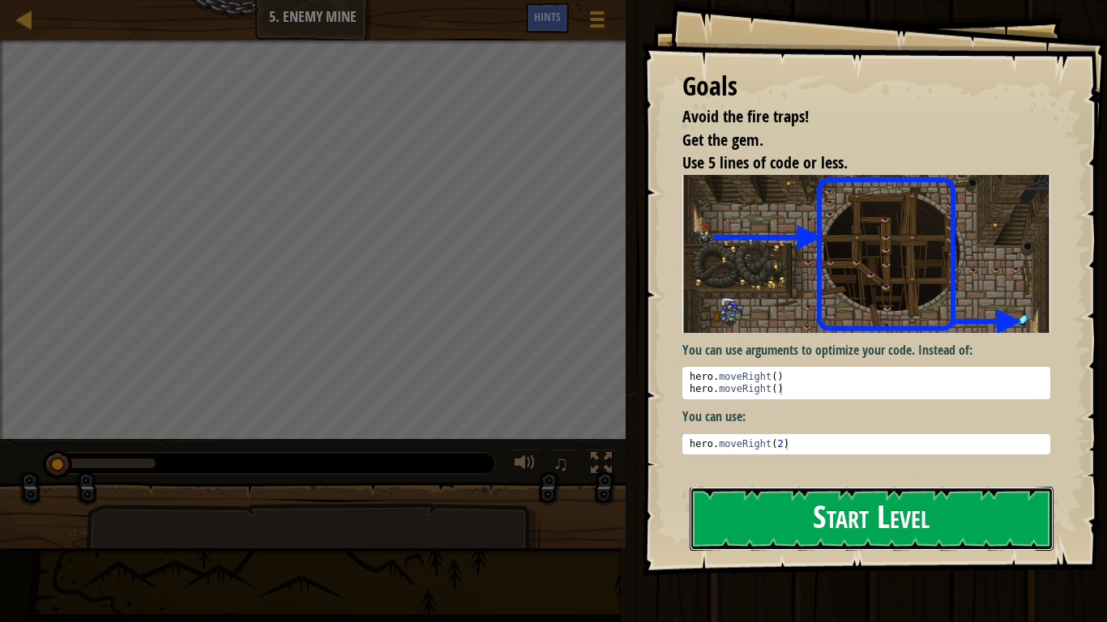
click at [795, 485] on button "Start Level" at bounding box center [872, 519] width 364 height 64
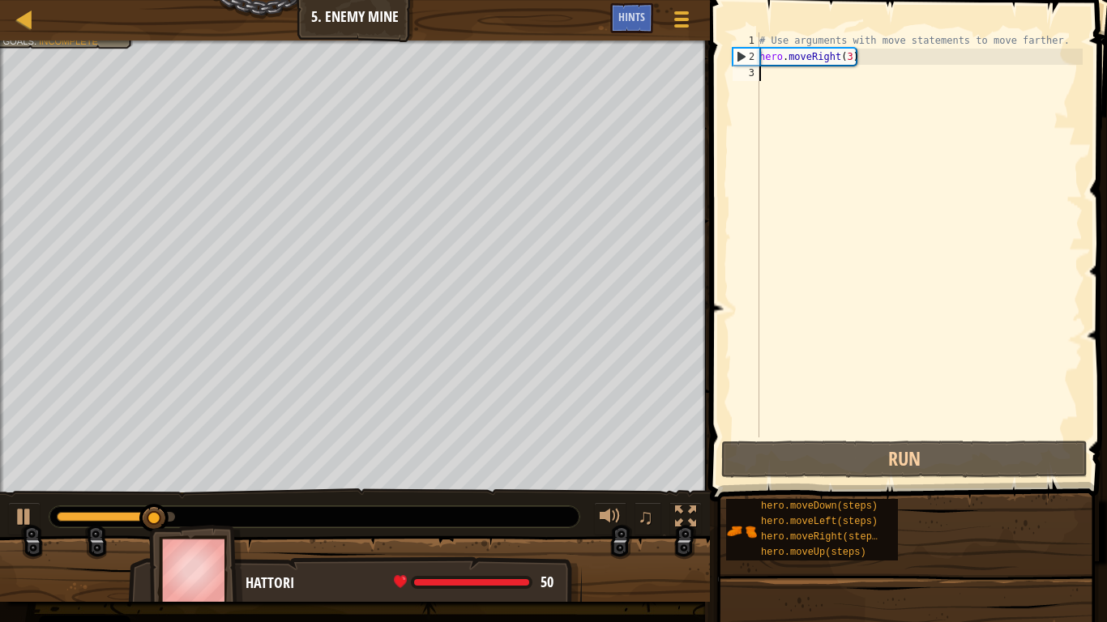
scroll to position [7, 0]
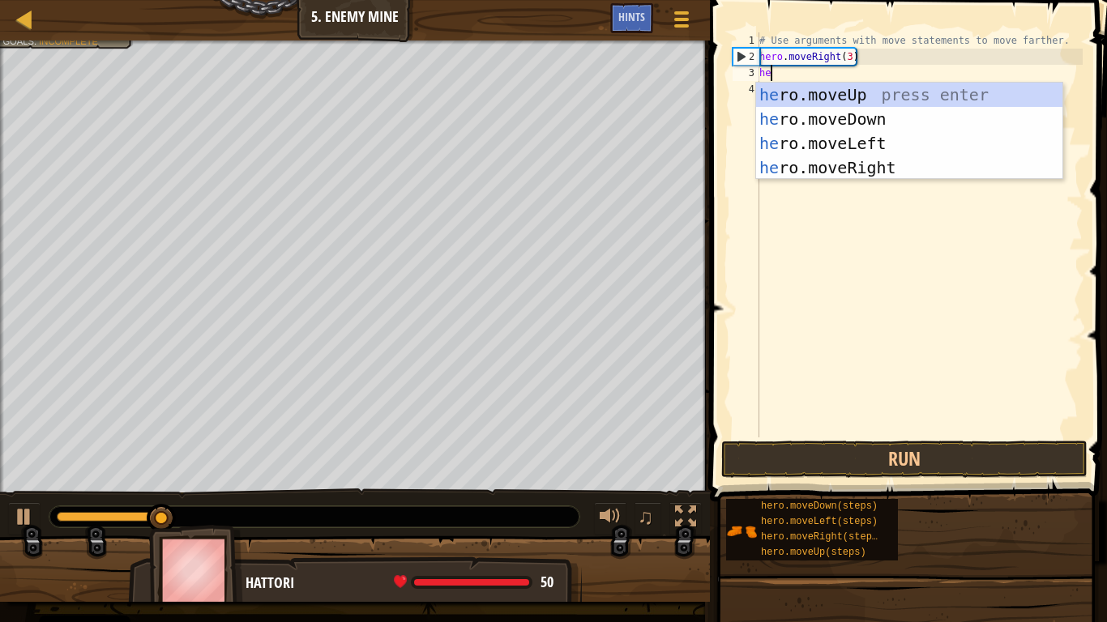
type textarea "her"
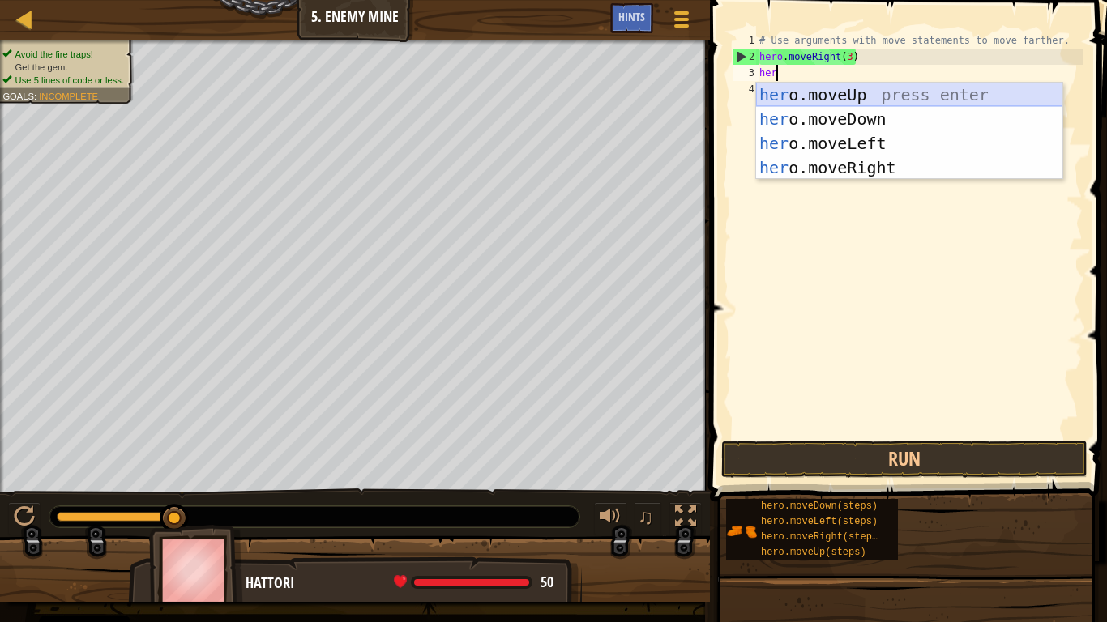
click at [956, 89] on div "her o.moveUp press enter her o.moveDown press enter her o.moveLeft press enter …" at bounding box center [909, 156] width 306 height 146
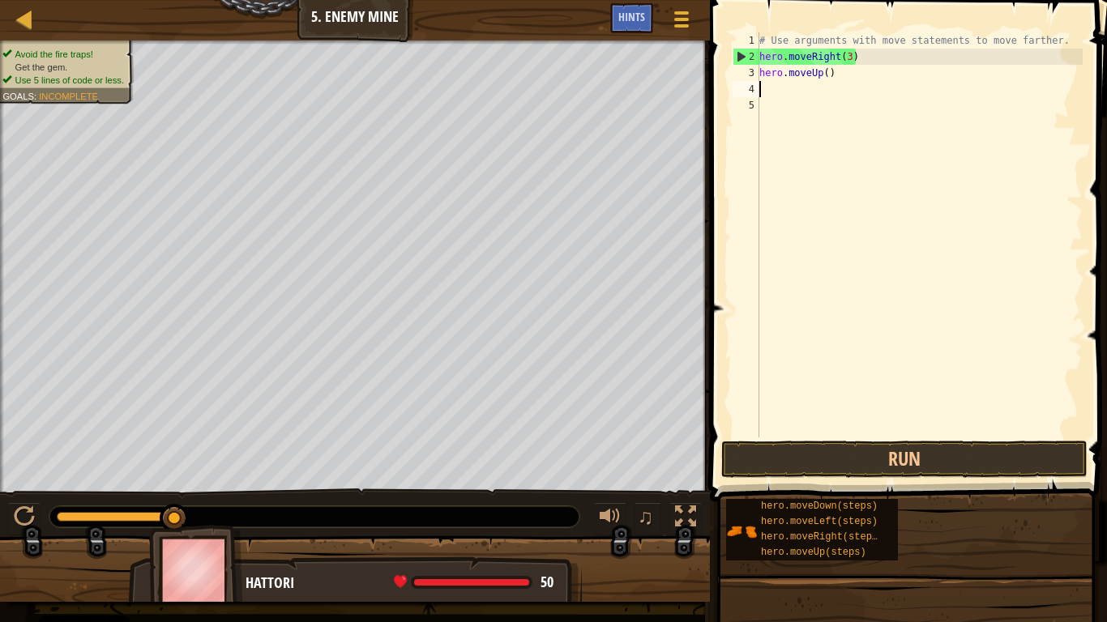
scroll to position [7, 0]
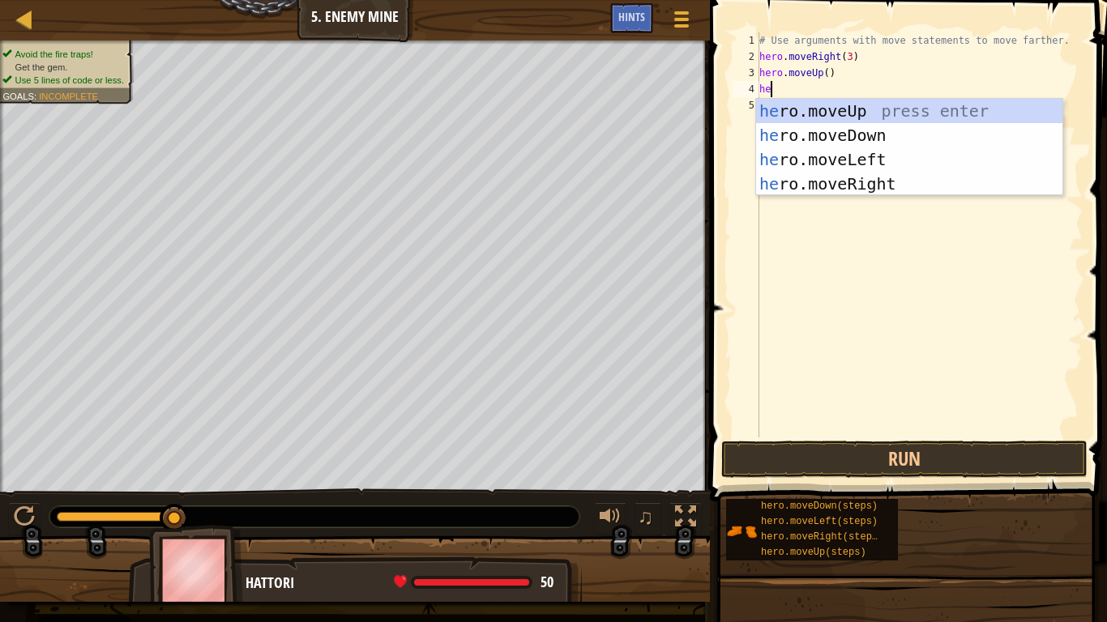
type textarea "hero"
click at [904, 183] on div "hero .moveUp press enter hero .moveDown press enter hero .moveLeft press enter …" at bounding box center [909, 172] width 306 height 146
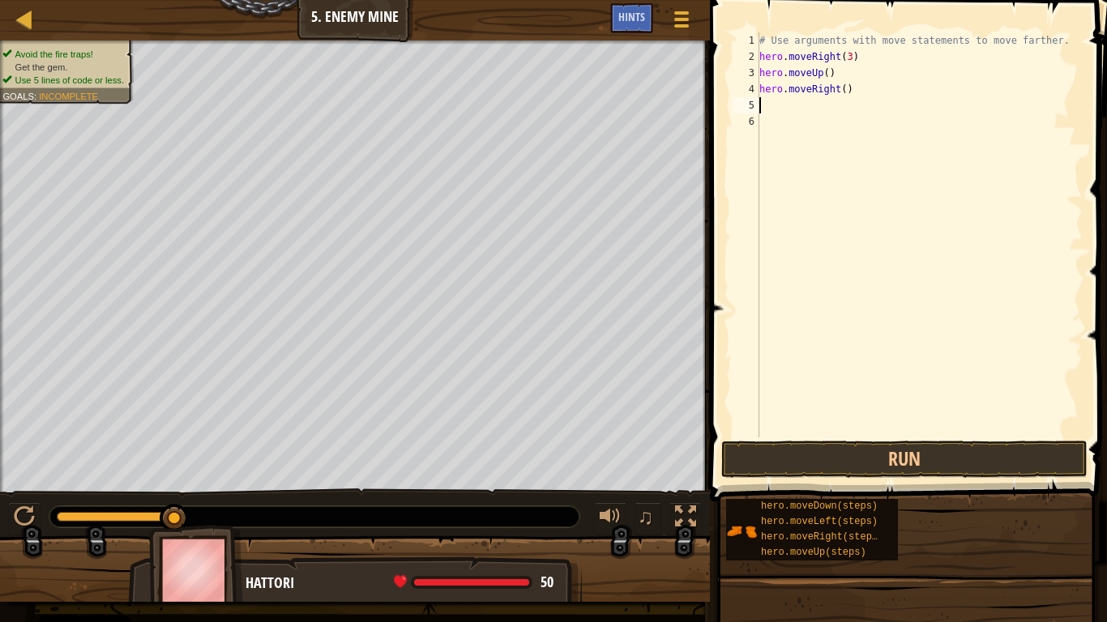
scroll to position [7, 0]
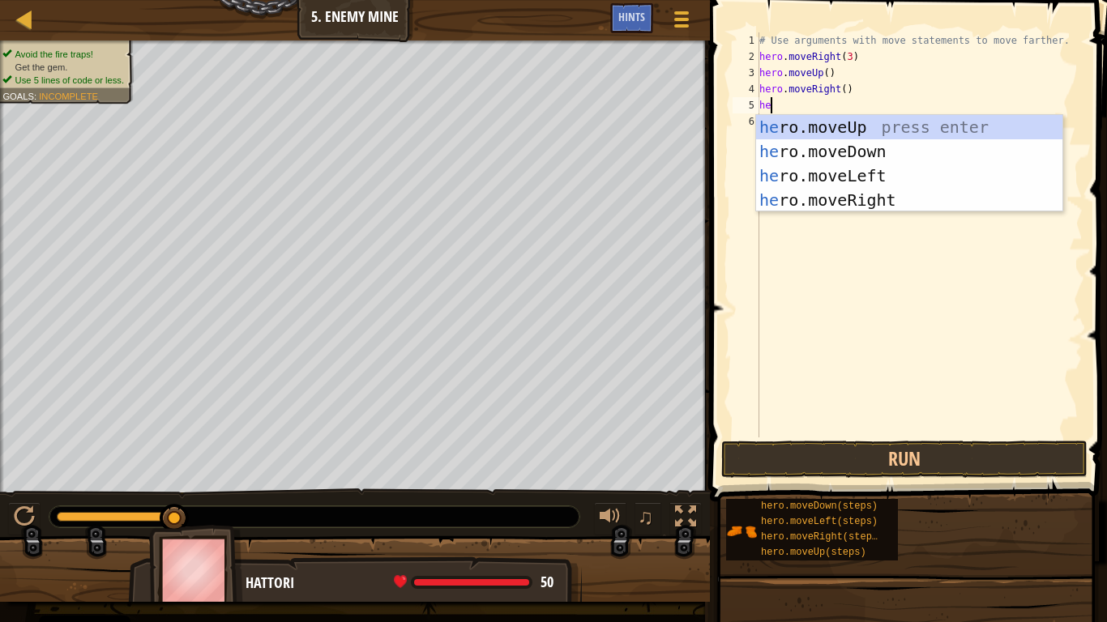
type textarea "her"
click at [885, 153] on div "her o.moveUp press enter her o.moveDown press enter her o.moveLeft press enter …" at bounding box center [909, 188] width 306 height 146
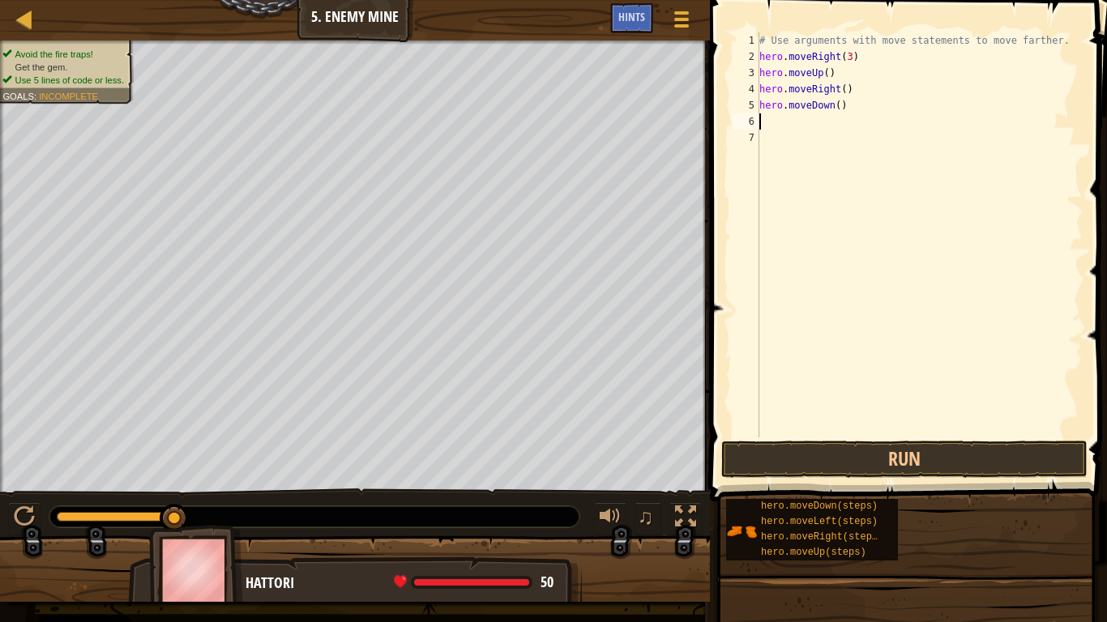
scroll to position [7, 0]
click at [841, 107] on div "# Use arguments with move statements to move farther. hero . moveRight ( 3 ) he…" at bounding box center [919, 251] width 327 height 438
type textarea "hero.moveDown(3)"
click at [784, 123] on div "# Use arguments with move statements to move farther. hero . moveRight ( 3 ) he…" at bounding box center [919, 251] width 327 height 438
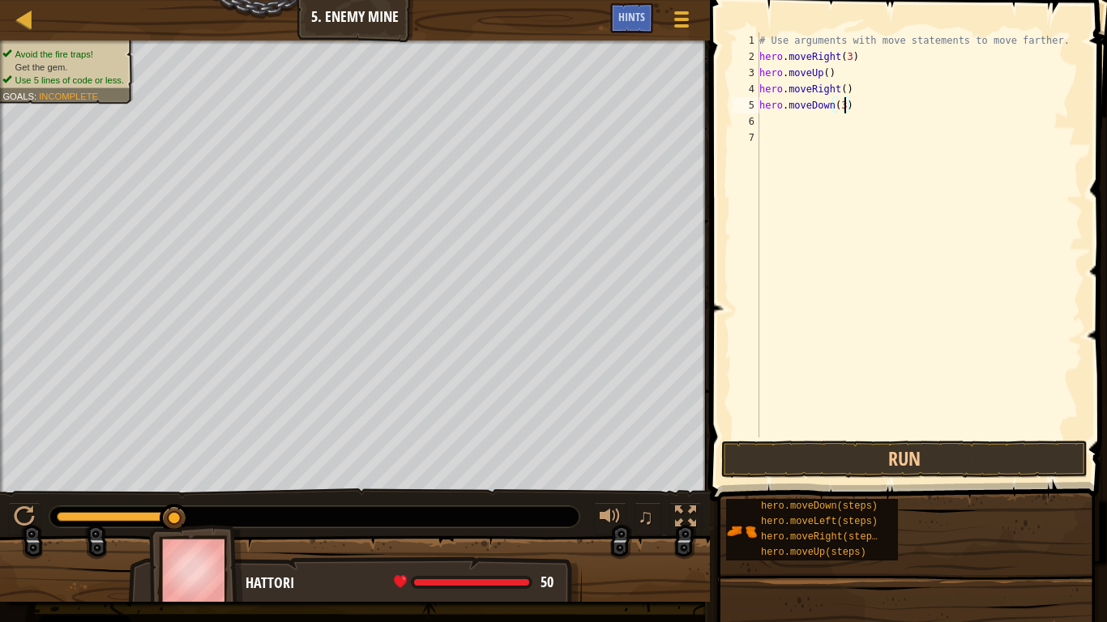
scroll to position [7, 0]
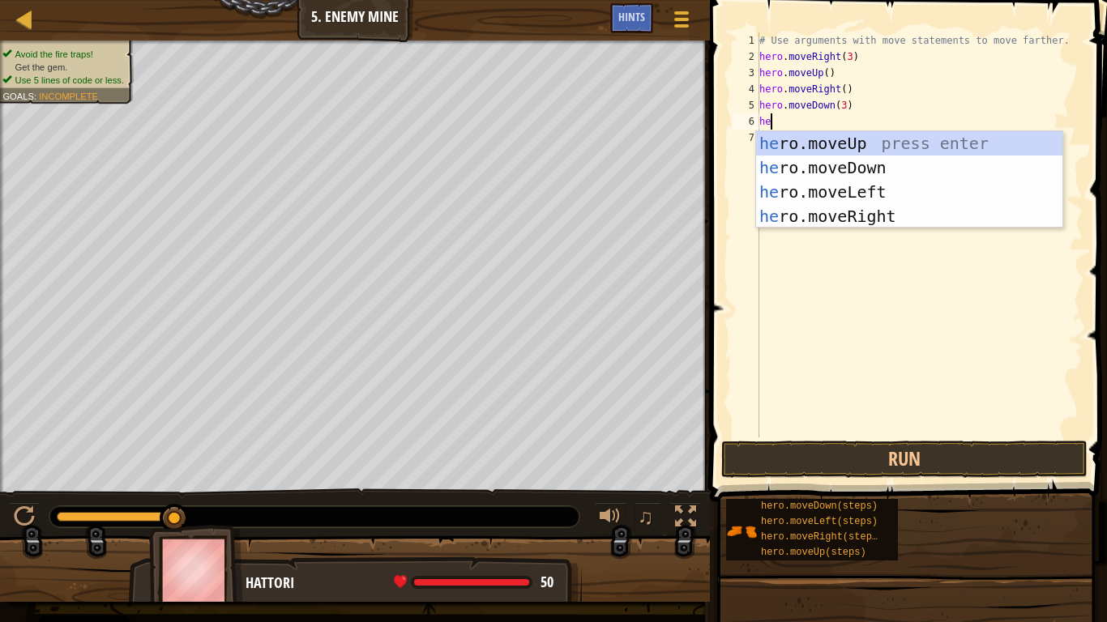
type textarea "hero"
click at [927, 193] on div "hero .moveUp press enter hero .moveDown press enter hero .moveLeft press enter …" at bounding box center [909, 204] width 306 height 146
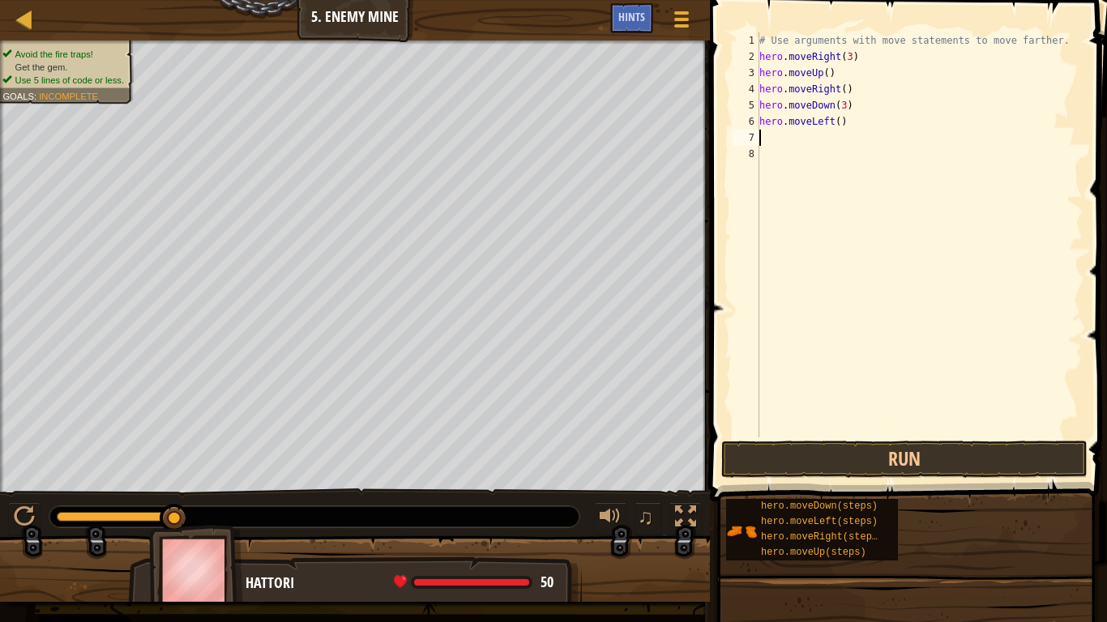
click at [832, 122] on div "# Use arguments with move statements to move farther. hero . moveRight ( 3 ) he…" at bounding box center [919, 251] width 327 height 438
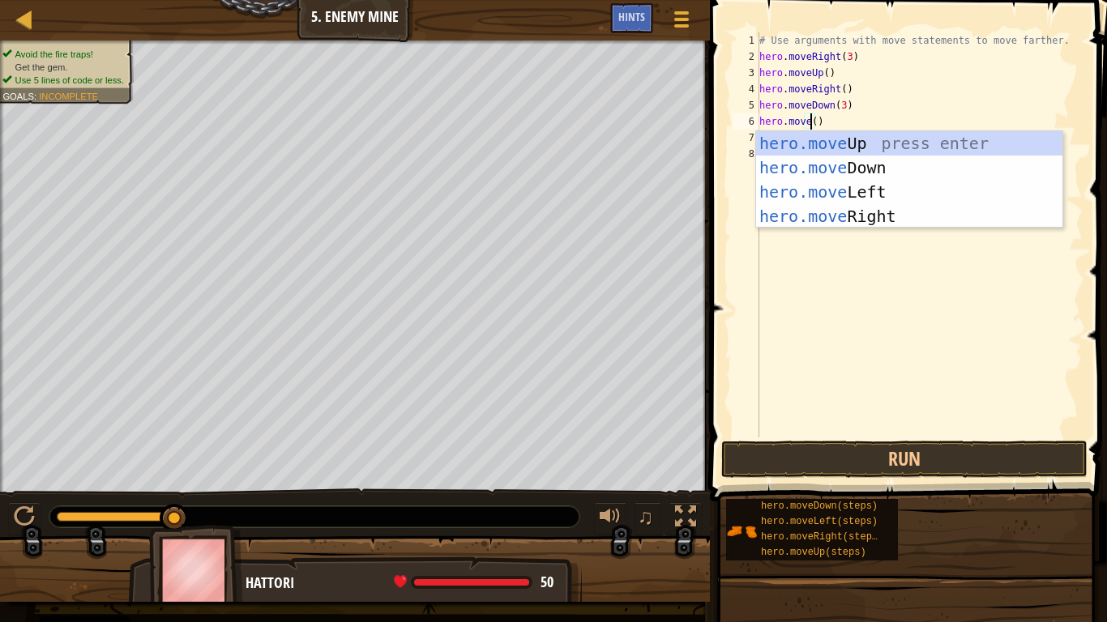
scroll to position [7, 8]
click at [907, 216] on div "hero.move Up press enter hero.move Down press enter hero.move Left press enter …" at bounding box center [909, 204] width 306 height 146
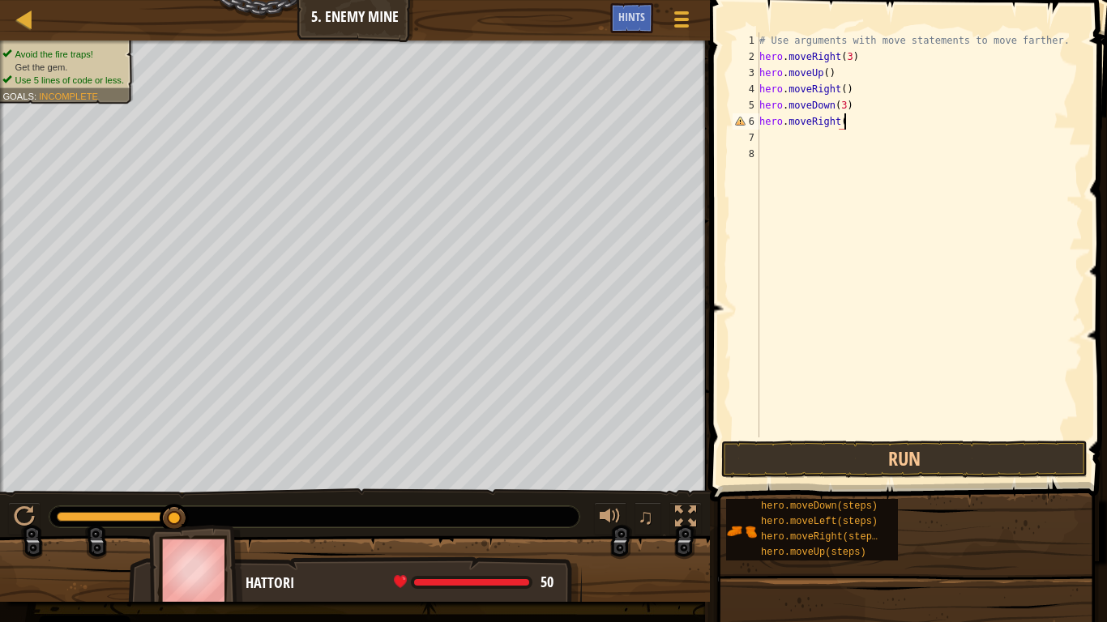
scroll to position [7, 12]
click at [842, 124] on div "# Use arguments with move statements to move farther. hero . moveRight ( 3 ) he…" at bounding box center [919, 251] width 327 height 438
type textarea "hero.moveRight(2)"
click at [886, 442] on button "Run" at bounding box center [904, 459] width 366 height 37
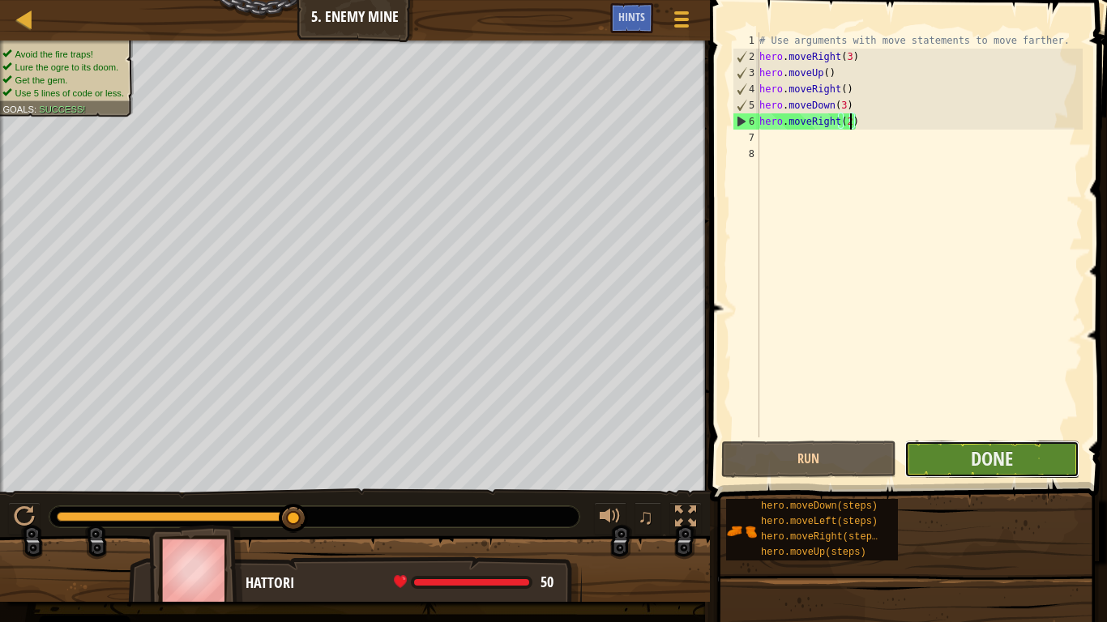
click at [939, 465] on button "Done" at bounding box center [991, 459] width 175 height 37
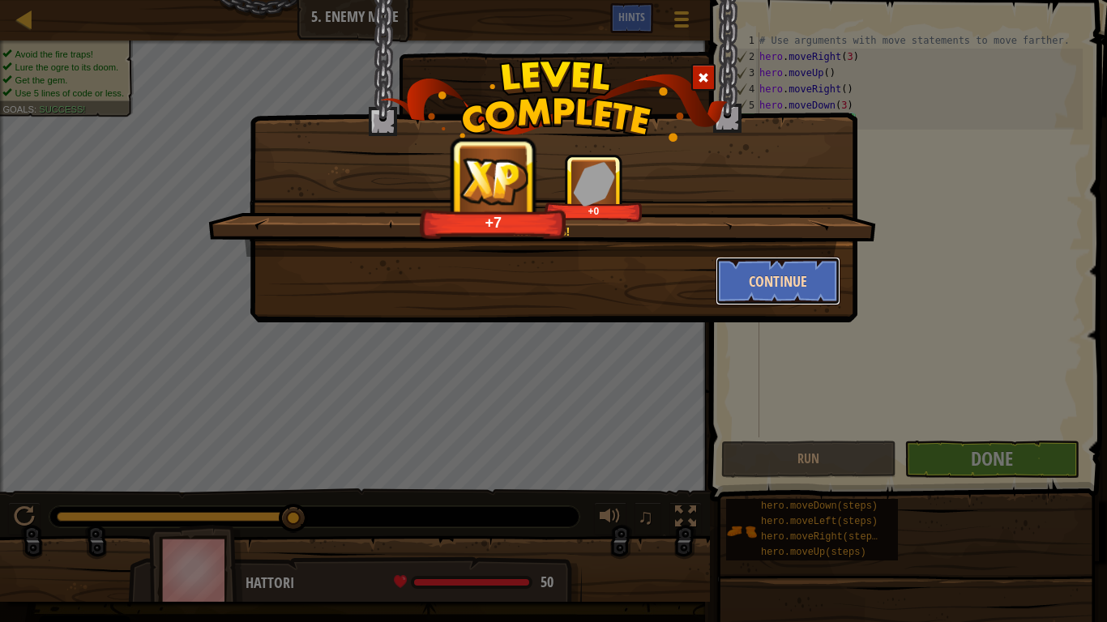
click at [779, 282] on button "Continue" at bounding box center [778, 281] width 126 height 49
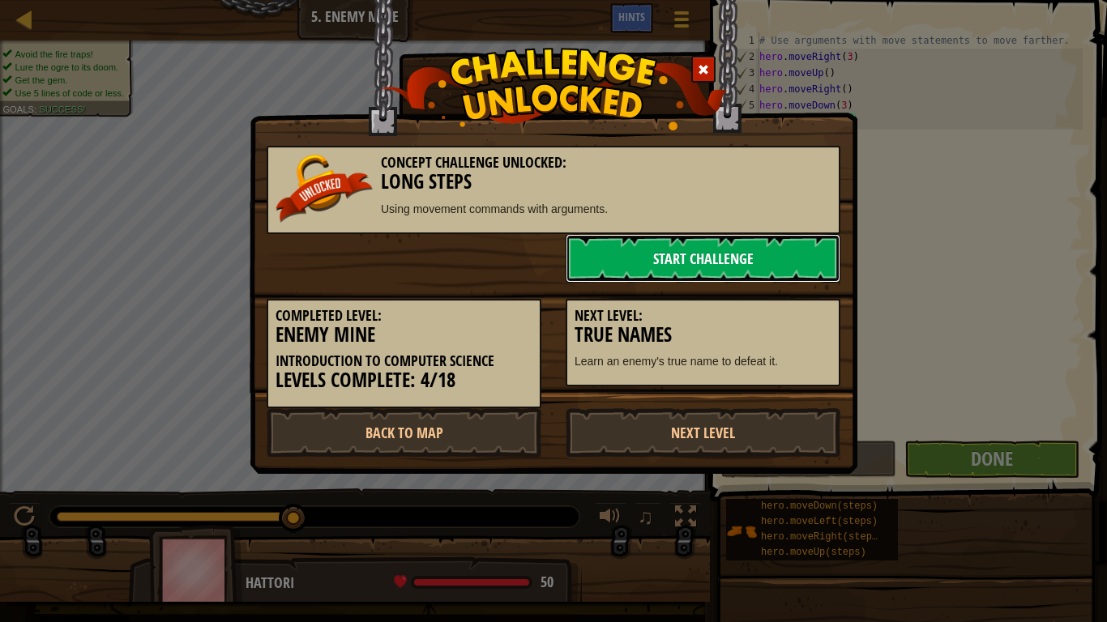
click at [751, 264] on link "Start Challenge" at bounding box center [703, 258] width 275 height 49
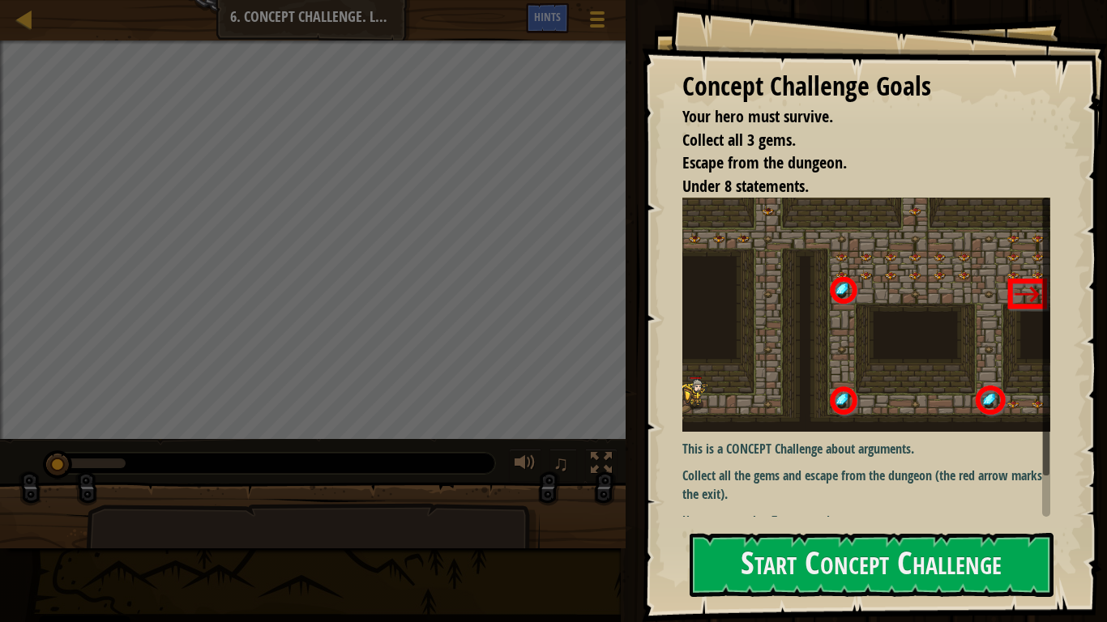
click at [781, 314] on img at bounding box center [866, 315] width 368 height 234
click at [882, 485] on button "Start Concept Challenge" at bounding box center [872, 565] width 364 height 64
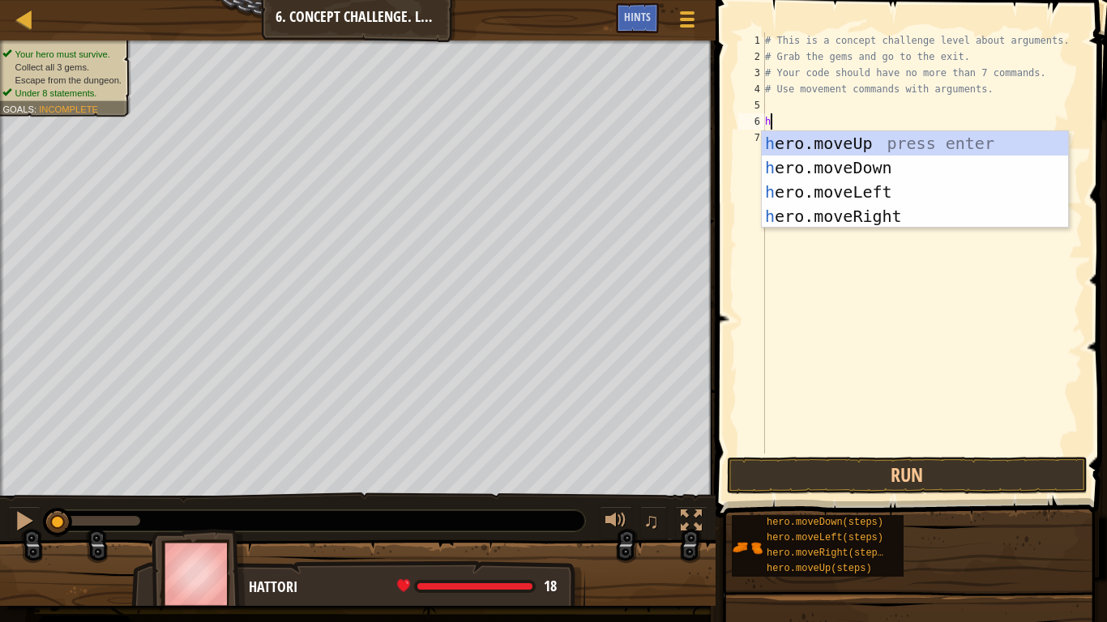
scroll to position [7, 0]
type textarea "hero"
click at [892, 219] on div "hero .moveUp press enter hero .moveDown press enter hero .moveLeft press enter …" at bounding box center [915, 204] width 306 height 146
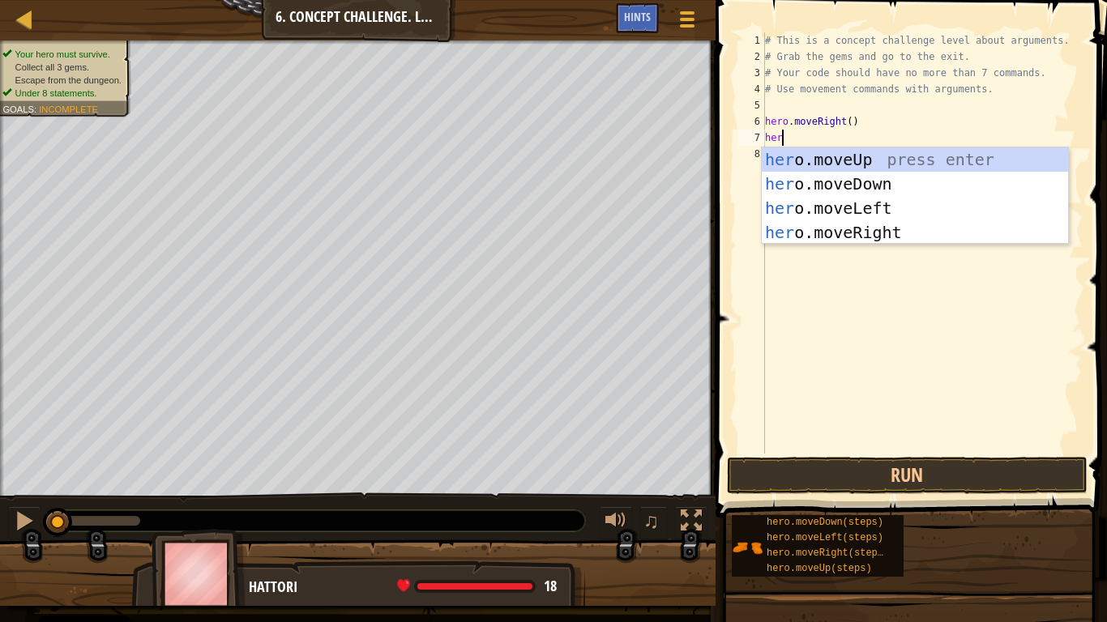
type textarea "hero"
click at [884, 169] on div "hero .moveUp press enter hero .moveDown press enter hero .moveLeft press enter …" at bounding box center [915, 220] width 306 height 146
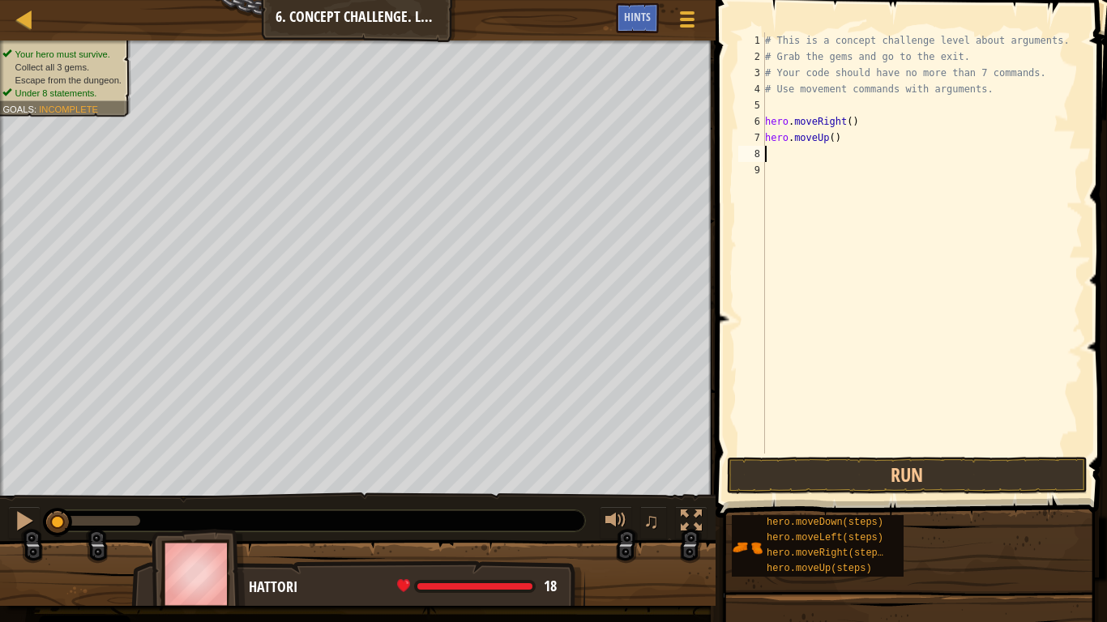
scroll to position [7, 0]
click at [833, 137] on div "# This is a concept challenge level about arguments. # Grab the gems and go to …" at bounding box center [922, 259] width 321 height 454
type textarea "hero.moveUp(3)"
click at [775, 145] on div "# This is a concept challenge level about arguments. # Grab the gems and go to …" at bounding box center [922, 259] width 321 height 454
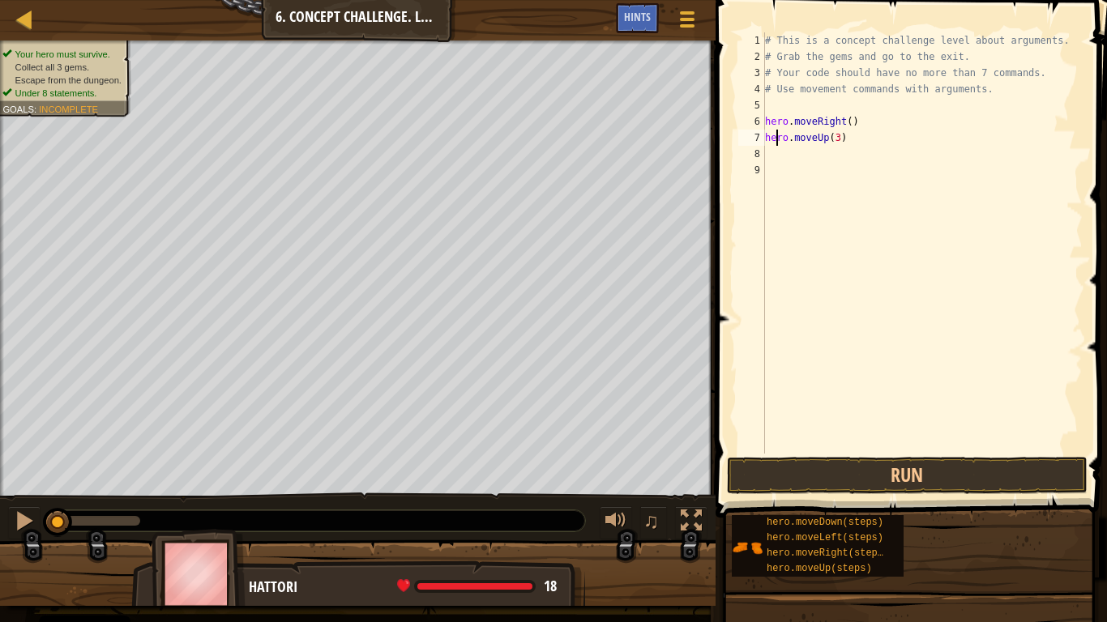
click at [773, 151] on div "# This is a concept challenge level about arguments. # Grab the gems and go to …" at bounding box center [922, 259] width 321 height 454
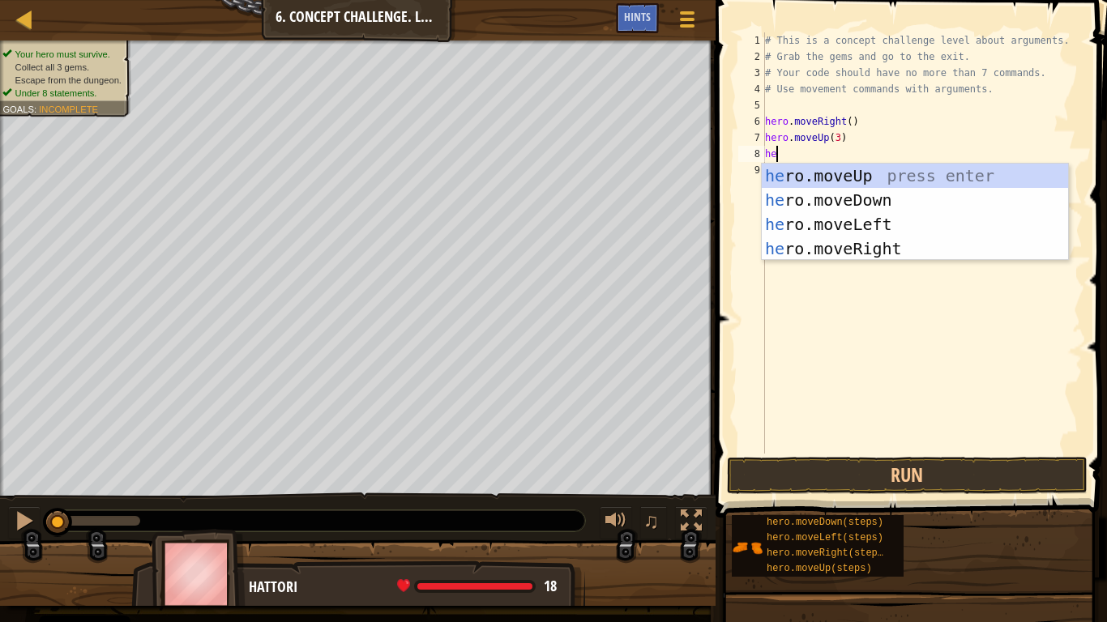
type textarea "her"
click at [877, 247] on div "her o.moveUp press enter her o.moveDown press enter her o.moveLeft press enter …" at bounding box center [915, 237] width 306 height 146
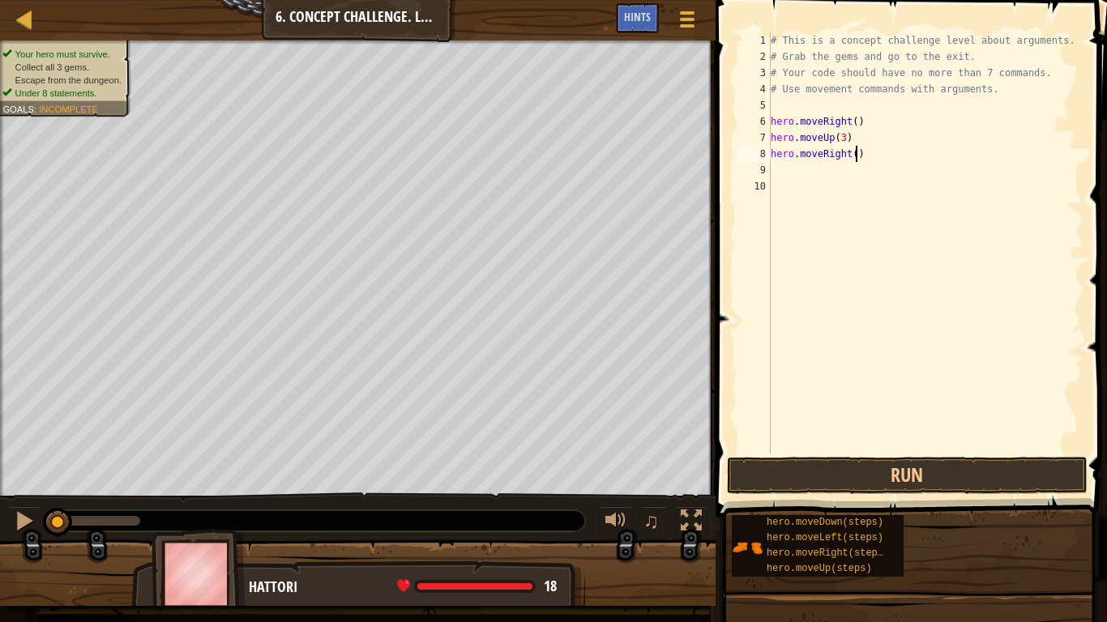
click at [854, 155] on div "# This is a concept challenge level about arguments. # Grab the gems and go to …" at bounding box center [924, 259] width 315 height 454
type textarea "hero.moveRight(2)"
click at [786, 168] on div "# This is a concept challenge level about arguments. # Grab the gems and go to …" at bounding box center [924, 259] width 315 height 454
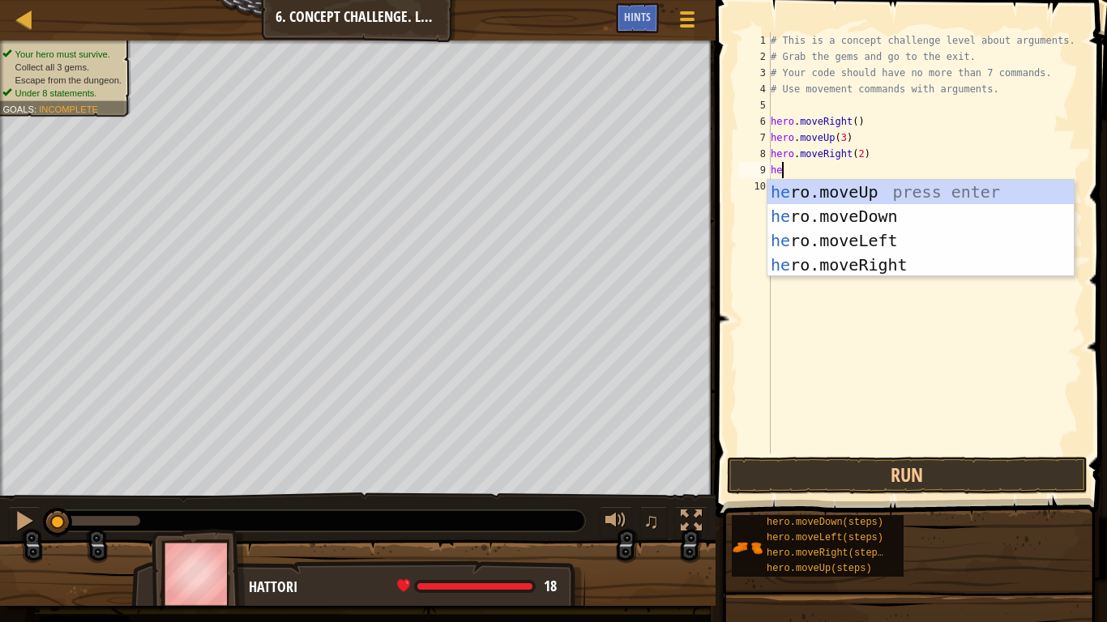
type textarea "her"
click at [856, 218] on div "her o.moveUp press enter her o.moveDown press enter her o.moveLeft press enter …" at bounding box center [920, 253] width 306 height 146
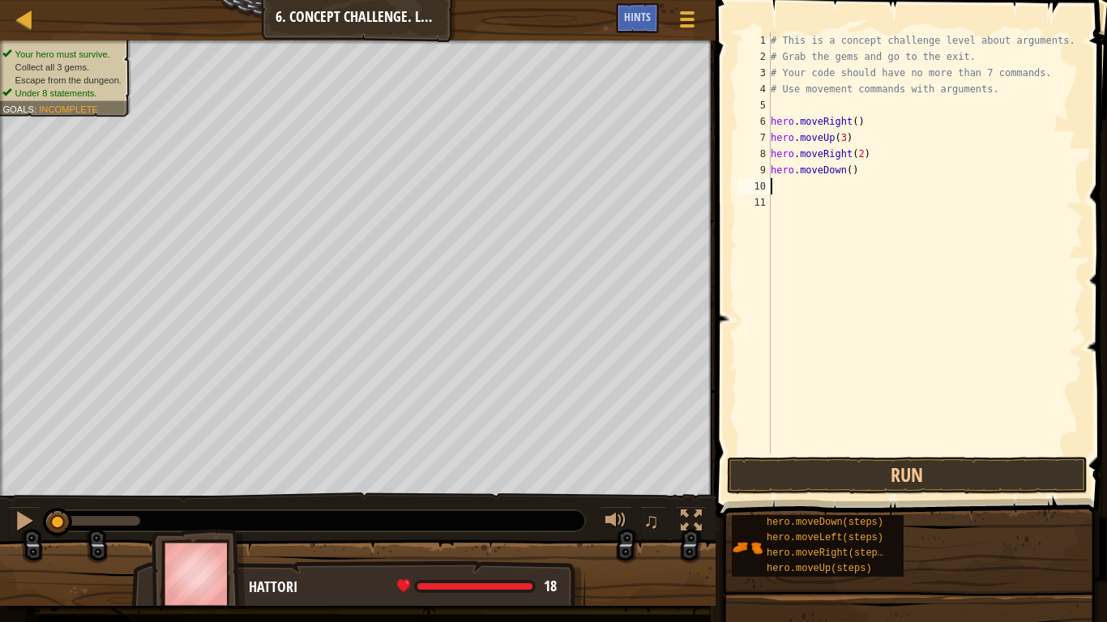
click at [788, 187] on div "# This is a concept challenge level about arguments. # Grab the gems and go to …" at bounding box center [924, 259] width 315 height 454
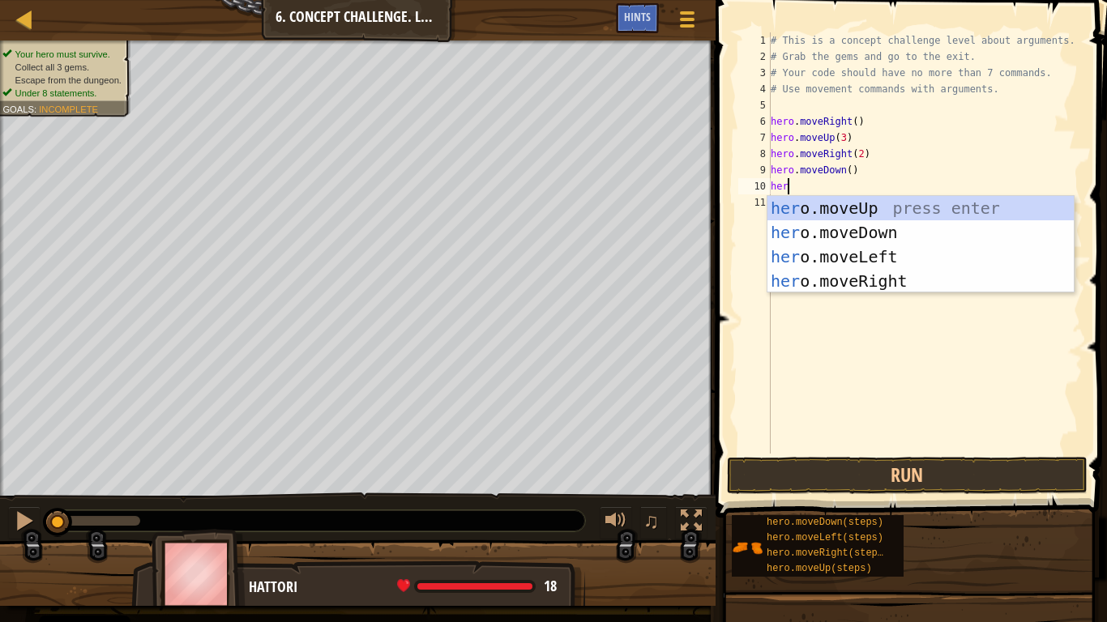
type textarea "hero"
click at [849, 249] on div "hero .moveUp press enter hero .moveDown press enter hero .moveLeft press enter …" at bounding box center [920, 269] width 306 height 146
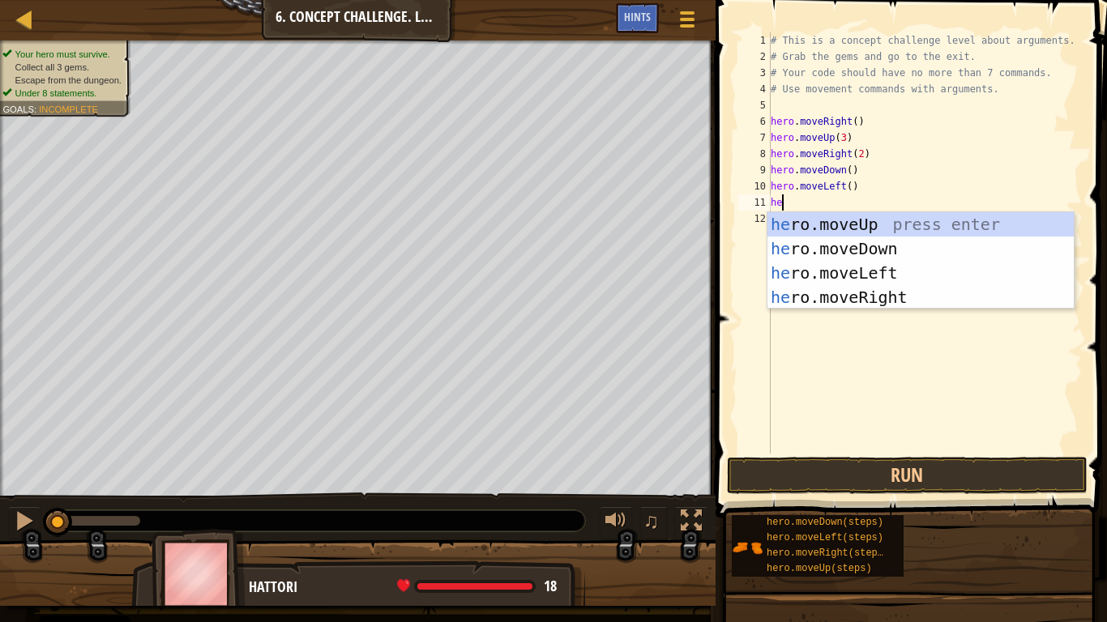
type textarea "her"
click at [878, 249] on div "her o.moveUp press enter her o.moveDown press enter her o.moveLeft press enter …" at bounding box center [920, 285] width 306 height 146
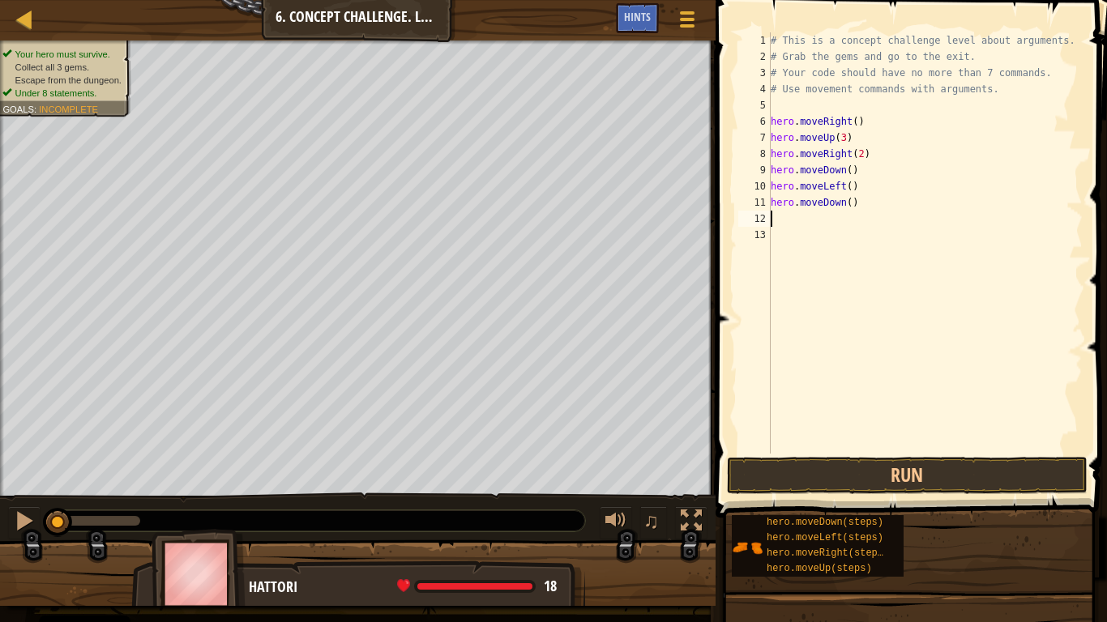
scroll to position [7, 0]
click at [850, 201] on div "# This is a concept challenge level about arguments. # Grab the gems and go to …" at bounding box center [924, 259] width 315 height 454
type textarea "hero.moveDown(2)"
click at [788, 216] on div "# This is a concept challenge level about arguments. # Grab the gems and go to …" at bounding box center [924, 259] width 315 height 454
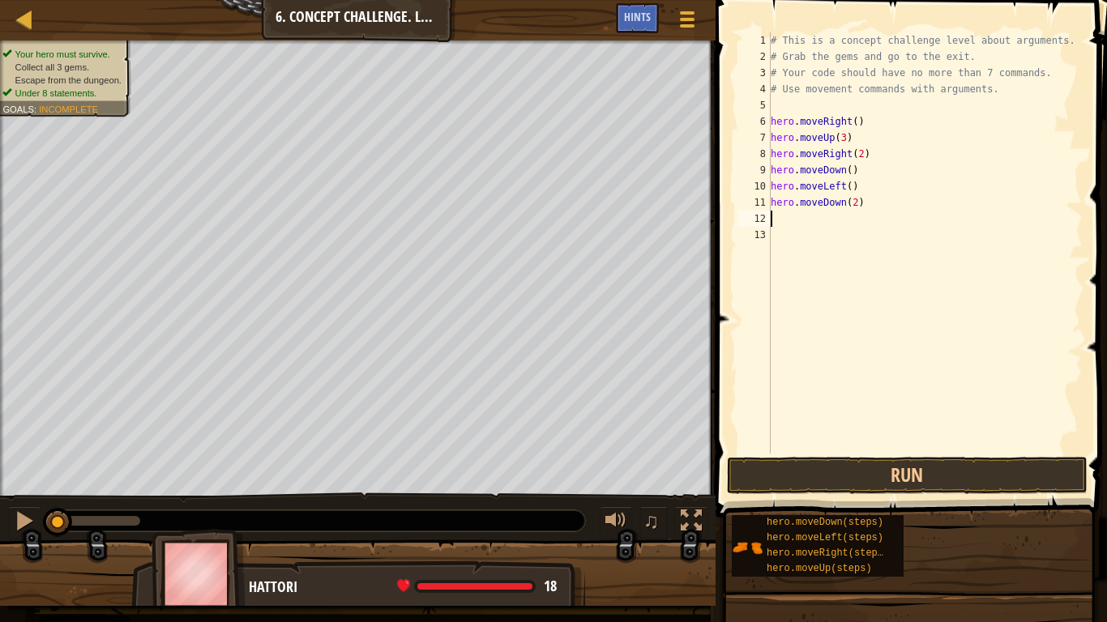
scroll to position [7, 0]
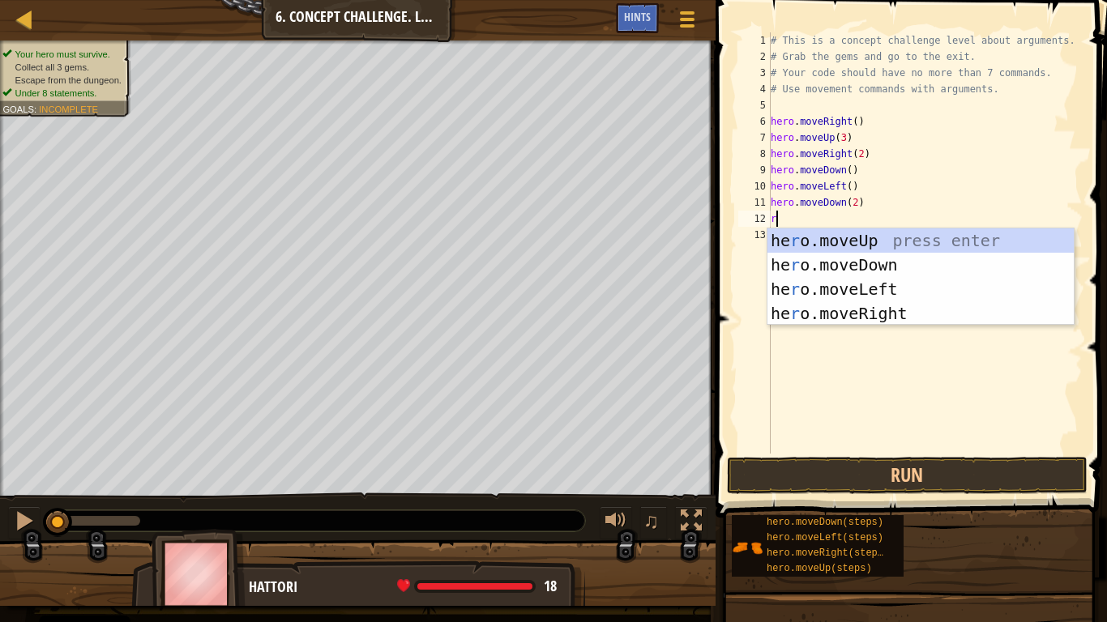
type textarea "re"
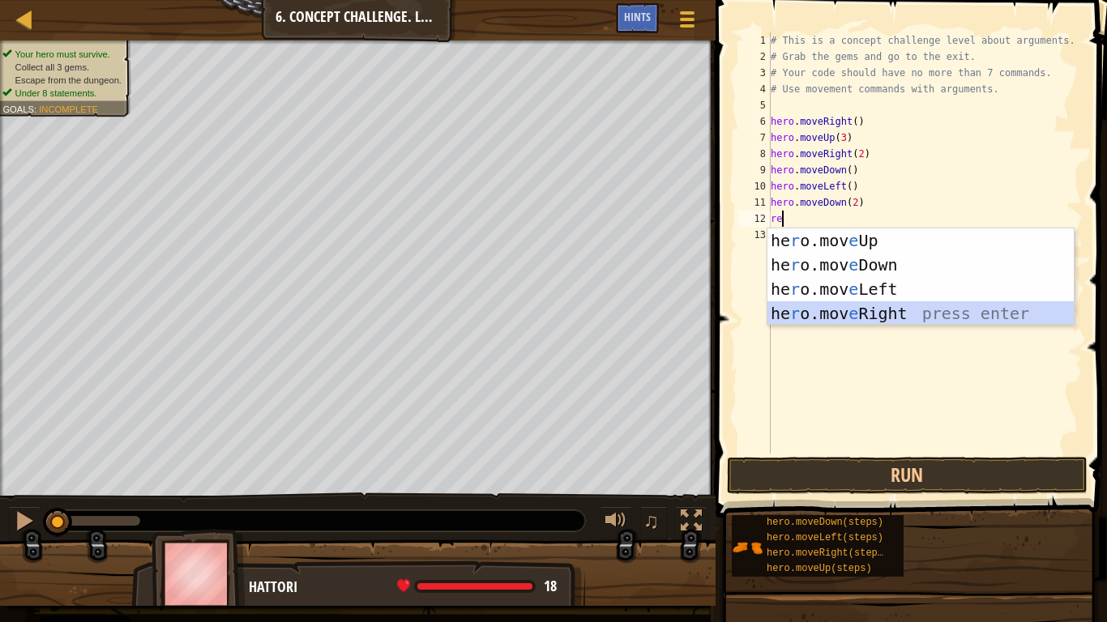
click at [897, 310] on div "he r o.mov e Up press enter he r o.mov e Down press enter he r o.mov e Left pre…" at bounding box center [920, 301] width 306 height 146
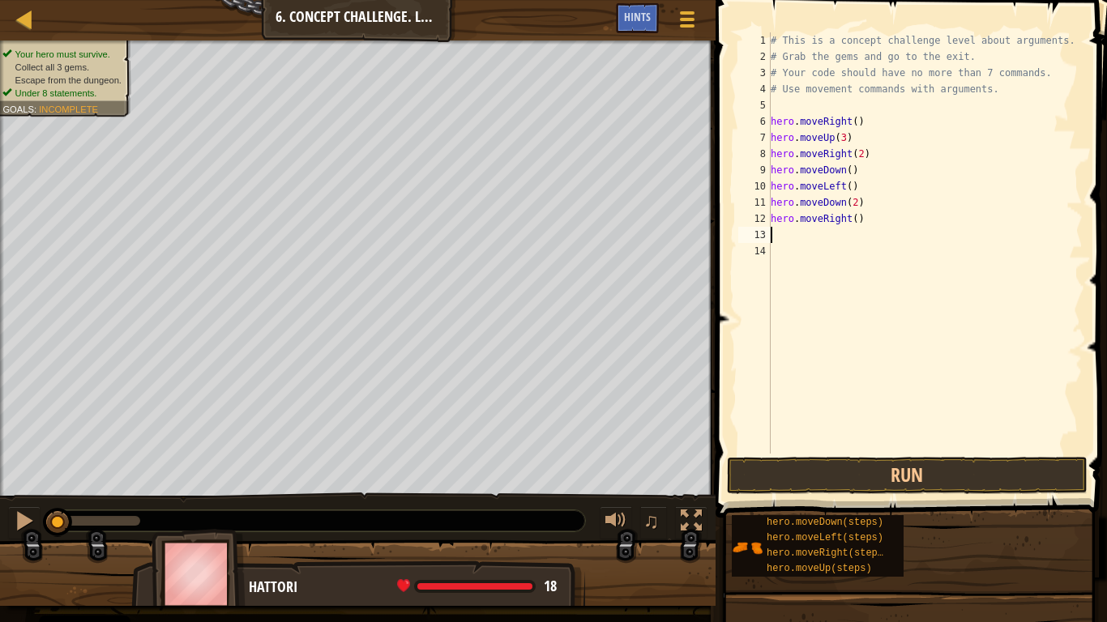
click at [857, 216] on div "# This is a concept challenge level about arguments. # Grab the gems and go to …" at bounding box center [924, 259] width 315 height 454
type textarea "hero.moveRight(2)"
click at [780, 241] on div "# This is a concept challenge level about arguments. # Grab the gems and go to …" at bounding box center [924, 259] width 315 height 454
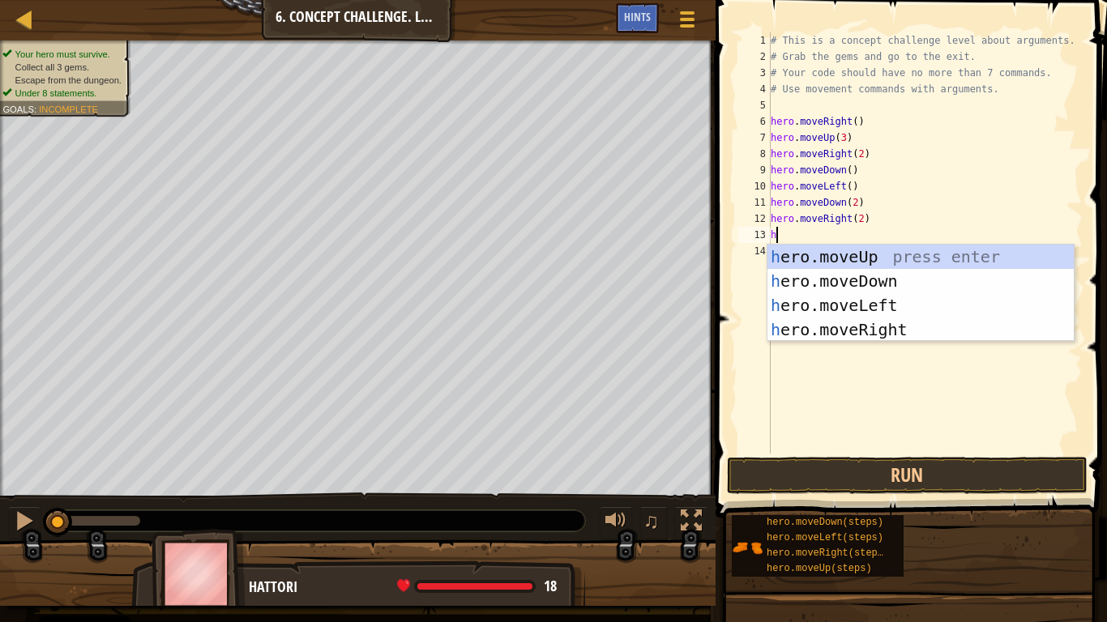
type textarea "her"
click at [884, 261] on div "her o.moveUp press enter her o.moveDown press enter her o.moveLeft press enter …" at bounding box center [920, 318] width 306 height 146
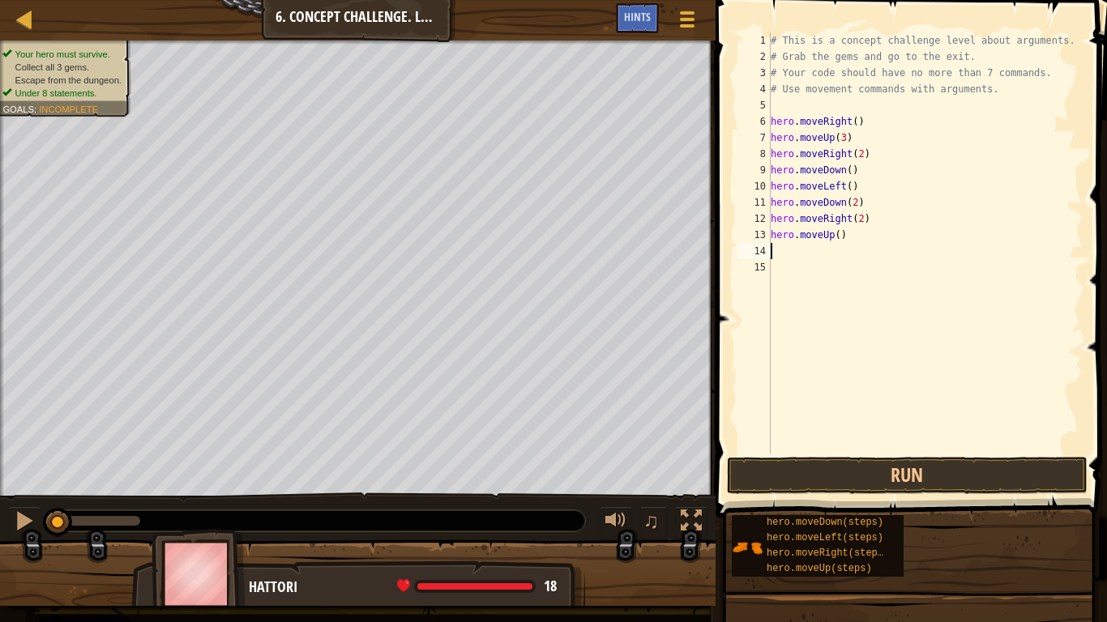
click at [839, 238] on div "# This is a concept challenge level about arguments. # Grab the gems and go to …" at bounding box center [924, 259] width 315 height 454
type textarea "hero.moveUp(2)"
click at [781, 251] on div "# This is a concept challenge level about arguments. # Grab the gems and go to …" at bounding box center [924, 259] width 315 height 454
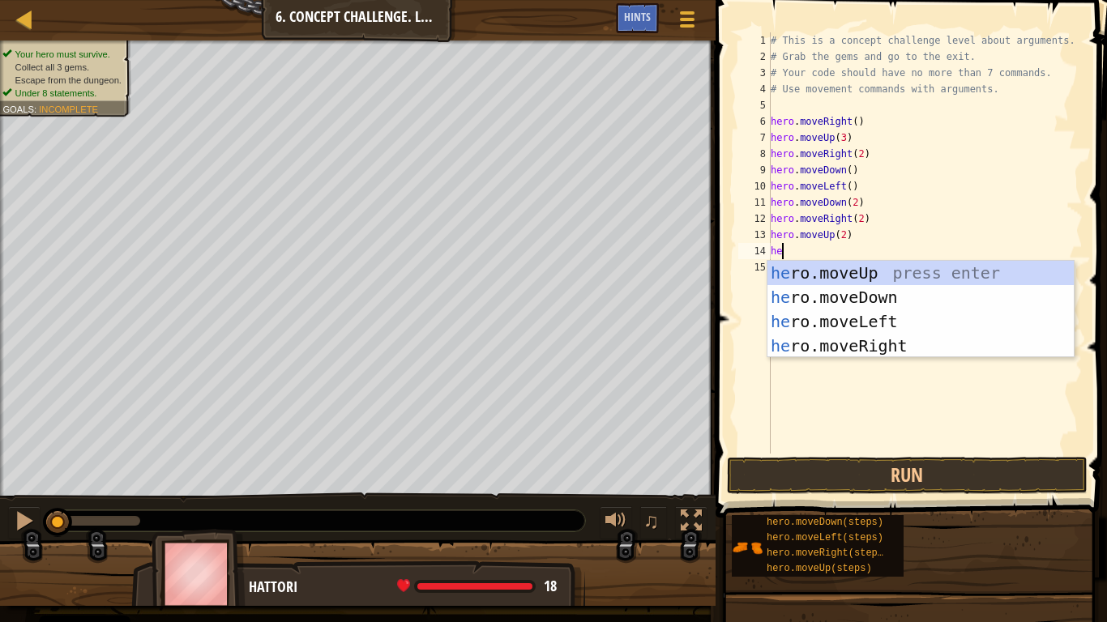
type textarea "her"
click at [887, 348] on div "her o.moveUp press enter her o.moveDown press enter her o.moveLeft press enter …" at bounding box center [920, 334] width 306 height 146
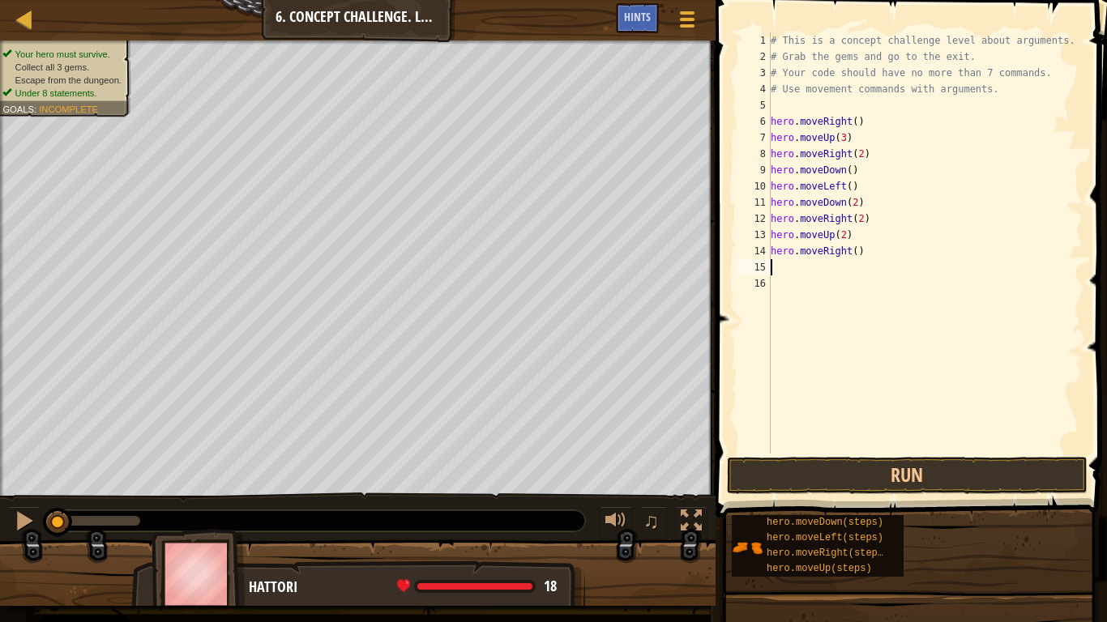
scroll to position [7, 0]
click at [923, 472] on button "Run" at bounding box center [907, 475] width 361 height 37
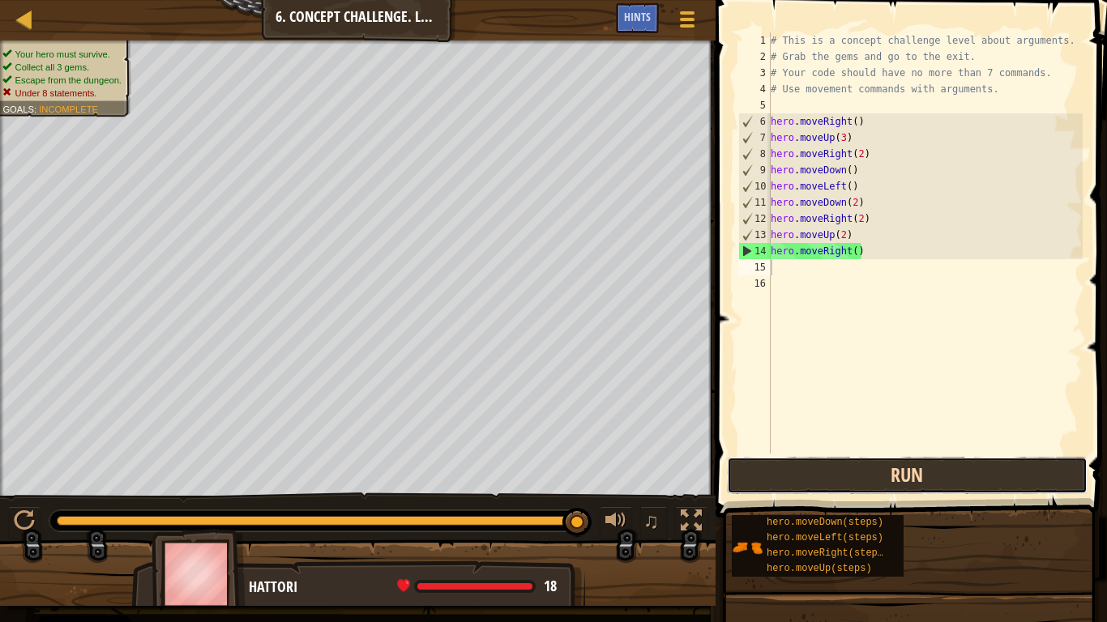
click at [867, 474] on button "Run" at bounding box center [907, 475] width 361 height 37
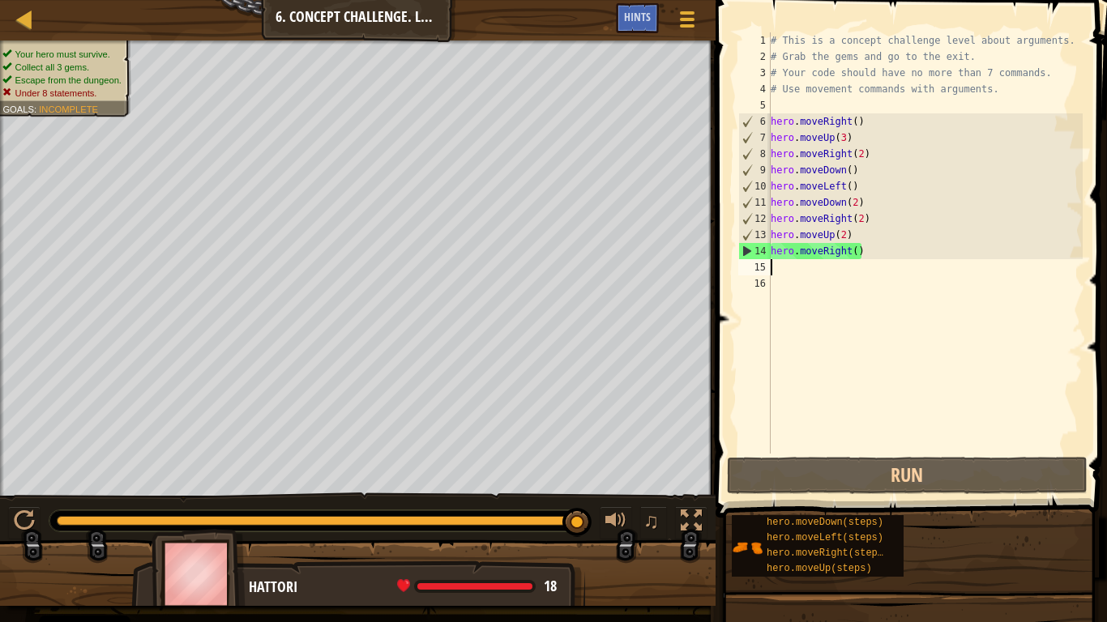
click at [309, 32] on div "Map Introduction to Computer Science 6. Concept Challenge. Long Steps Game Menu…" at bounding box center [357, 20] width 715 height 41
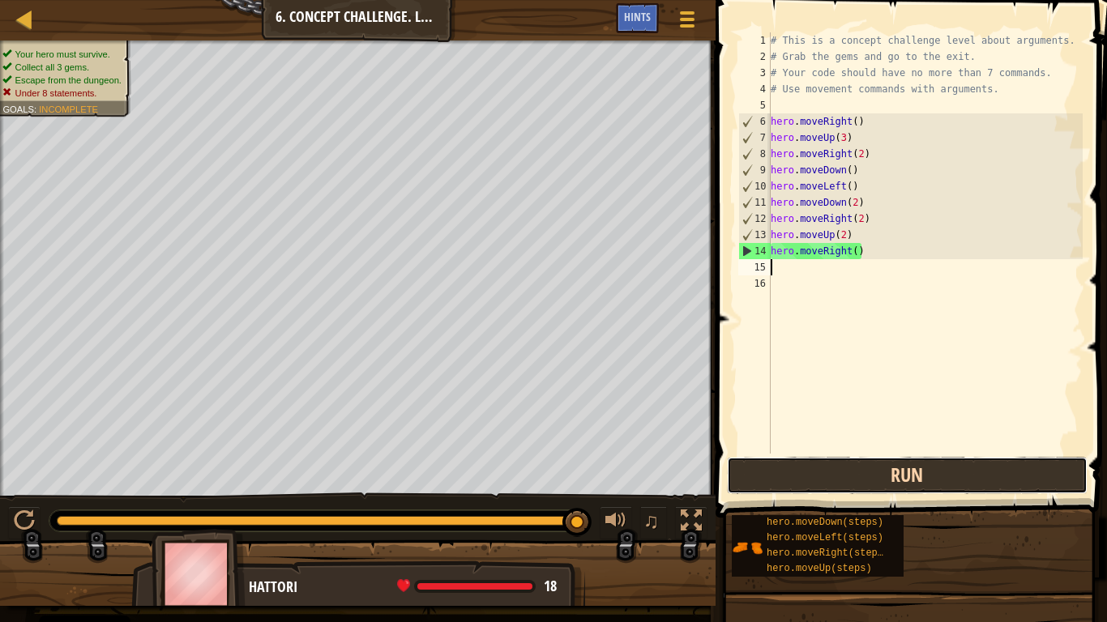
click at [797, 472] on button "Run" at bounding box center [907, 475] width 361 height 37
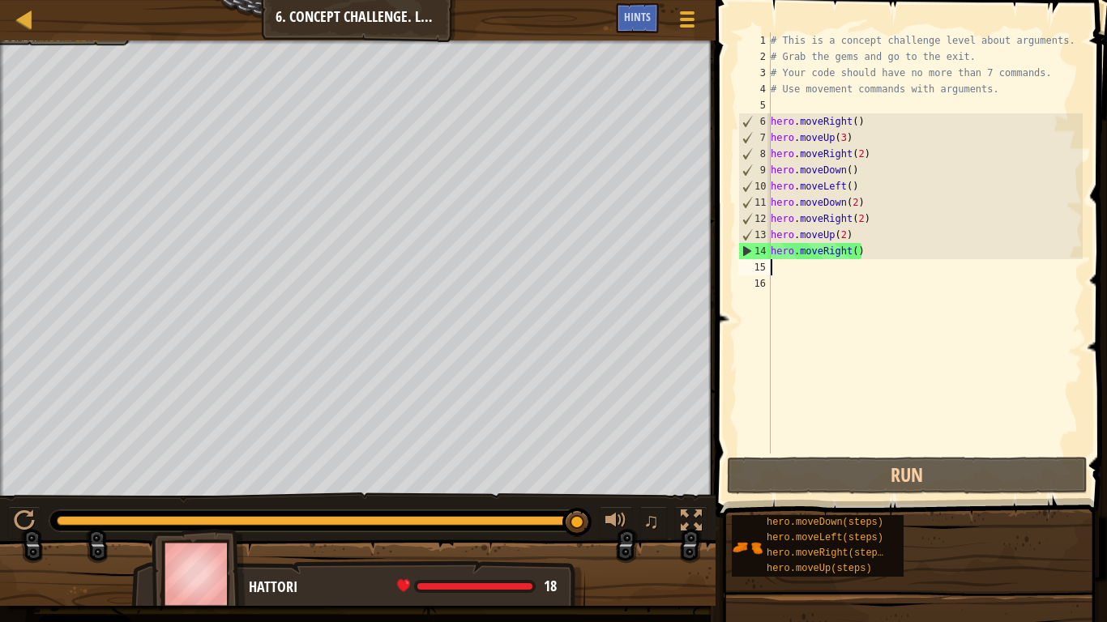
click at [880, 252] on div "# This is a concept challenge level about arguments. # Grab the gems and go to …" at bounding box center [924, 259] width 315 height 454
click at [851, 166] on div "# This is a concept challenge level about arguments. # Grab the gems and go to …" at bounding box center [924, 259] width 315 height 454
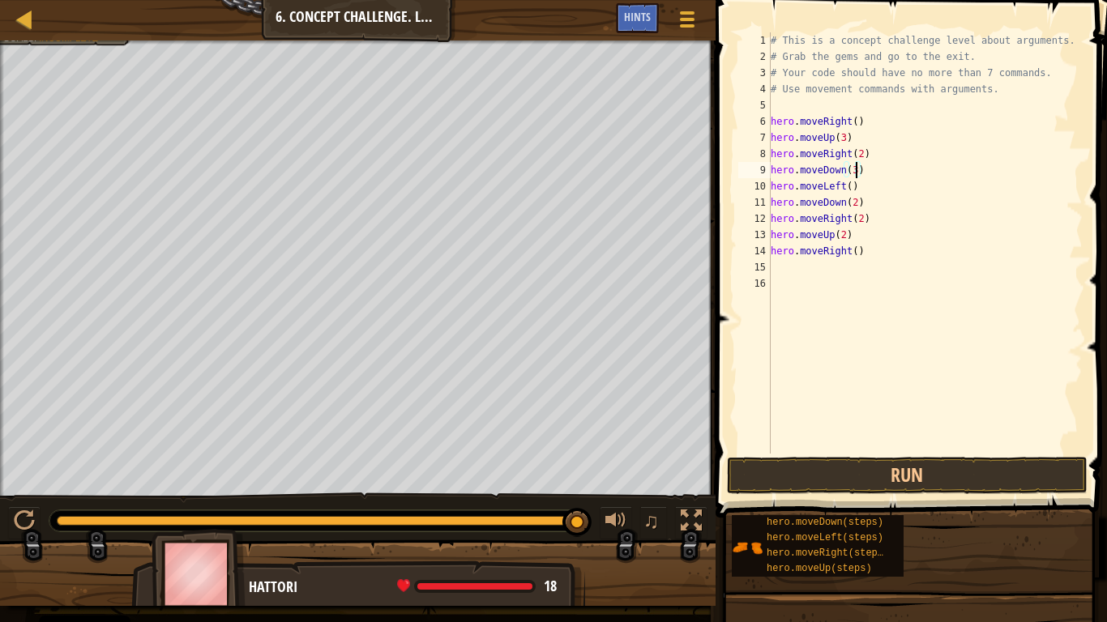
click at [860, 185] on div "# This is a concept challenge level about arguments. # Grab the gems and go to …" at bounding box center [924, 259] width 315 height 454
click at [861, 203] on div "# This is a concept challenge level about arguments. # Grab the gems and go to …" at bounding box center [924, 259] width 315 height 454
click at [844, 202] on div "# This is a concept challenge level about arguments. # Grab the gems and go to …" at bounding box center [924, 259] width 315 height 454
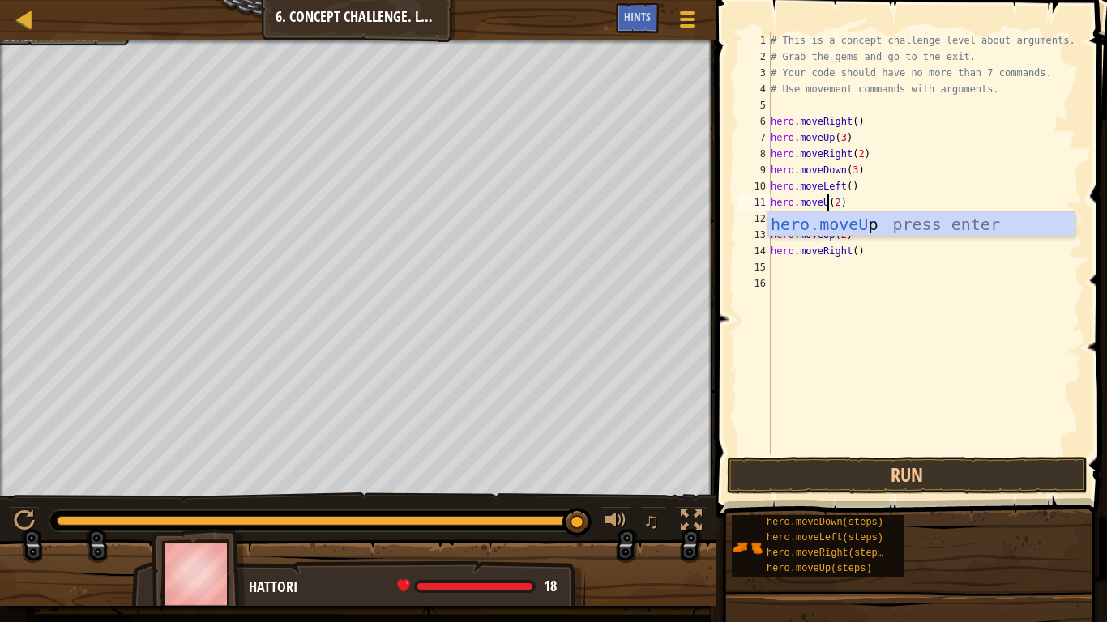
scroll to position [7, 10]
click at [893, 258] on div "# This is a concept challenge level about arguments. # Grab the gems and go to …" at bounding box center [924, 259] width 315 height 454
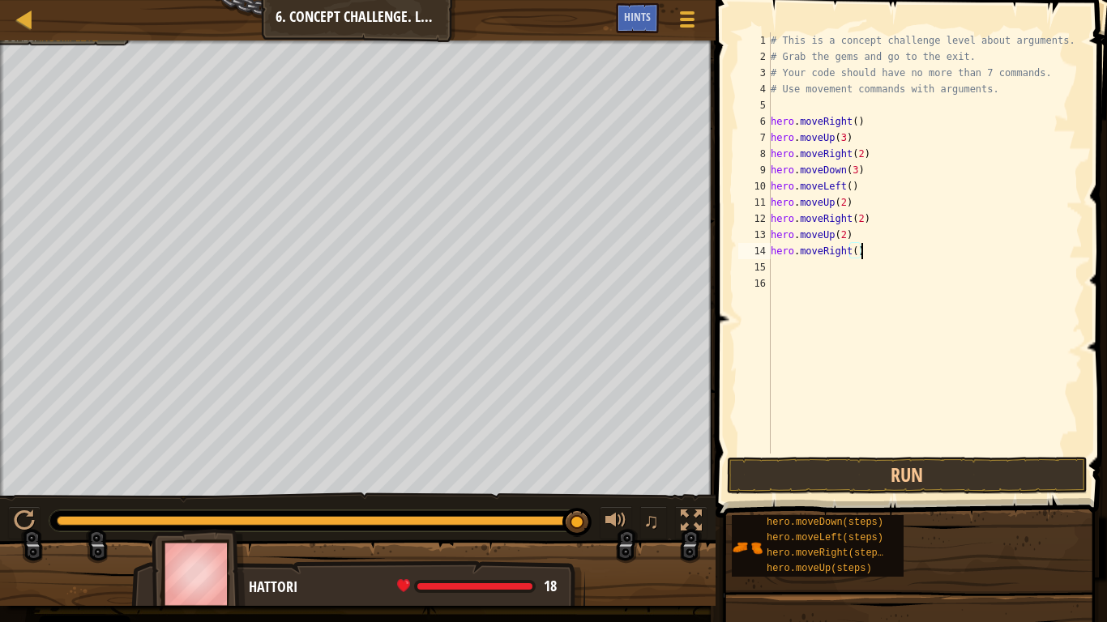
click at [861, 216] on div "# This is a concept challenge level about arguments. # Grab the gems and go to …" at bounding box center [924, 259] width 315 height 454
click at [860, 253] on div "# This is a concept challenge level about arguments. # Grab the gems and go to …" at bounding box center [924, 259] width 315 height 454
type textarea "h"
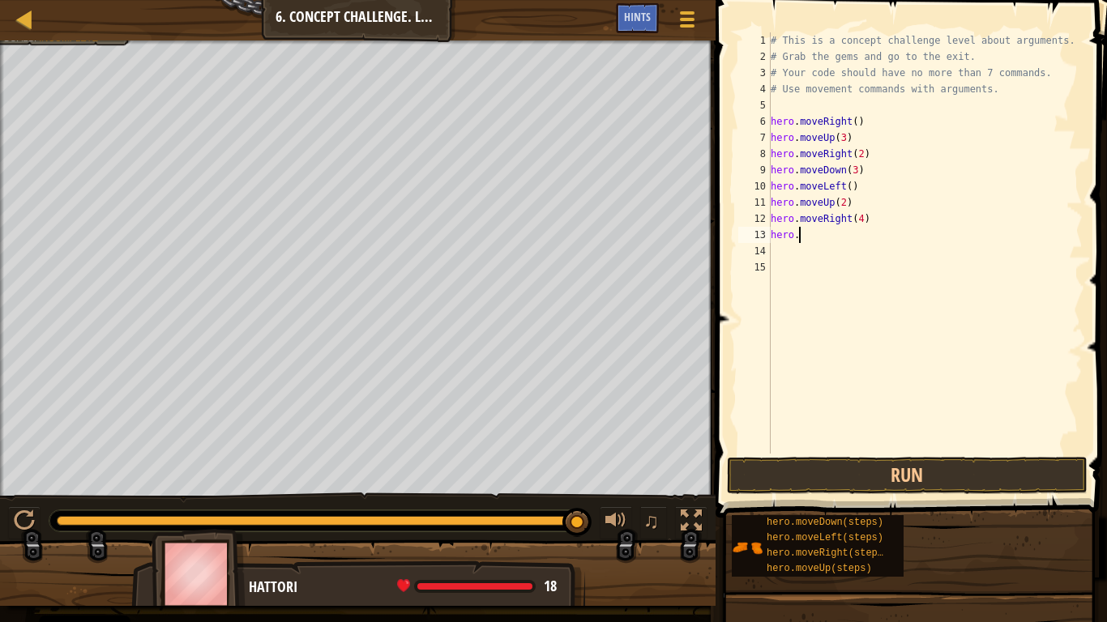
type textarea "h"
click at [879, 470] on button "Run" at bounding box center [907, 475] width 361 height 37
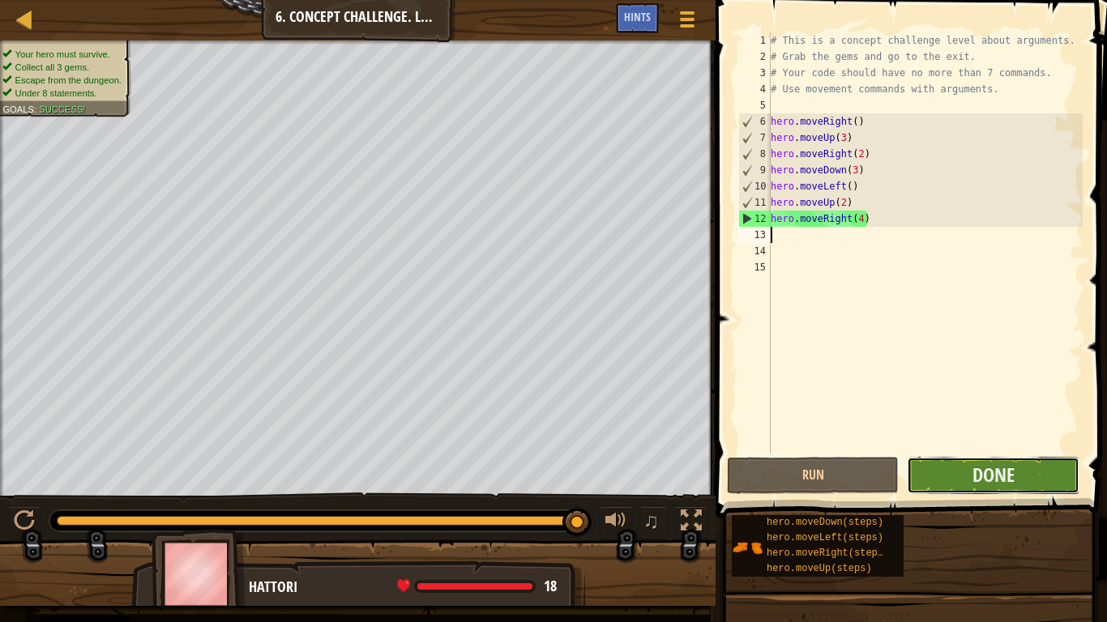
click at [963, 468] on button "Done" at bounding box center [993, 475] width 172 height 37
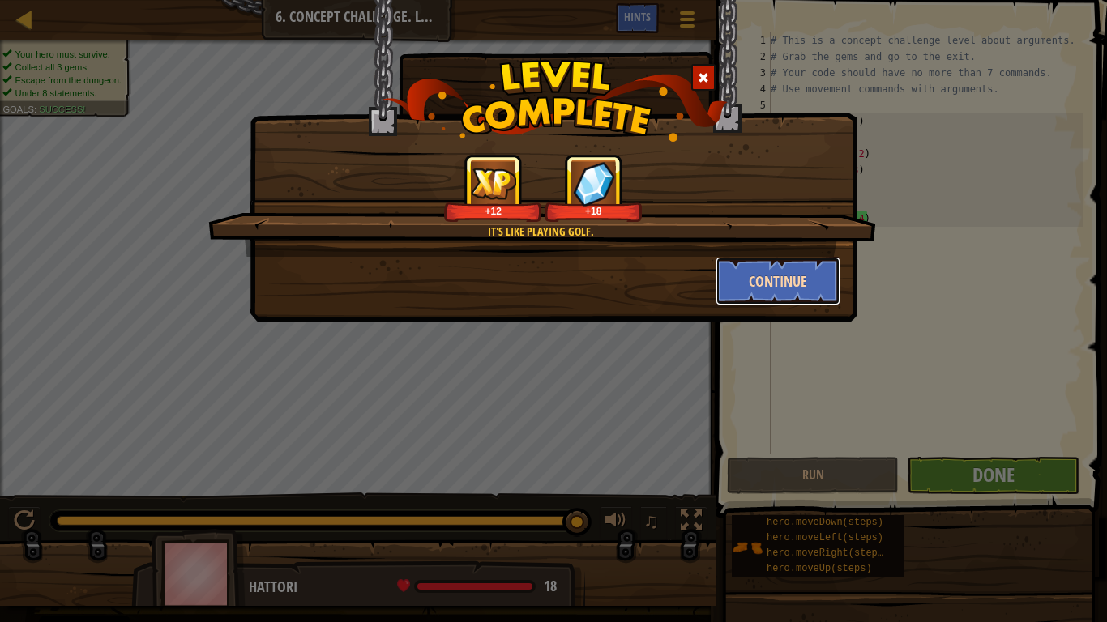
click at [775, 274] on button "Continue" at bounding box center [778, 281] width 126 height 49
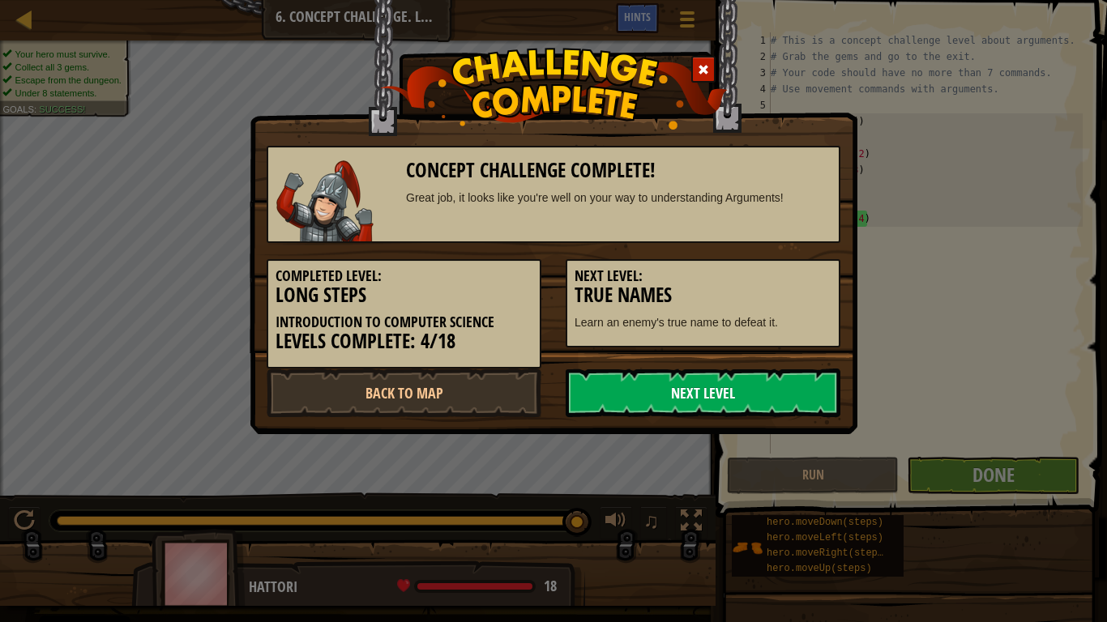
click at [722, 369] on link "Next Level" at bounding box center [703, 393] width 275 height 49
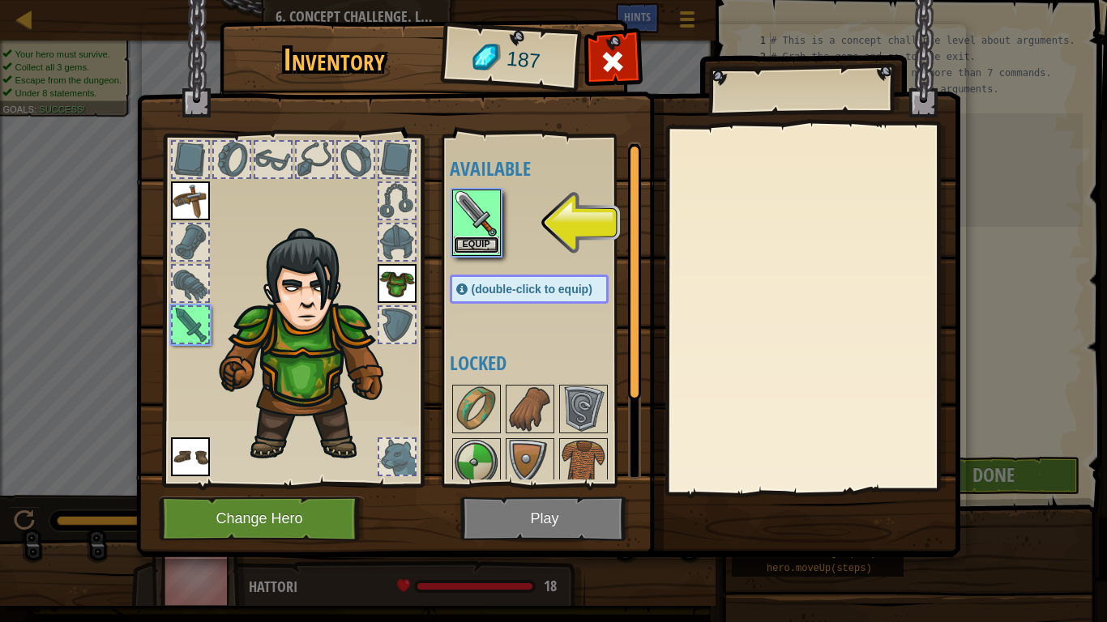
click at [486, 245] on button "Equip" at bounding box center [476, 245] width 45 height 17
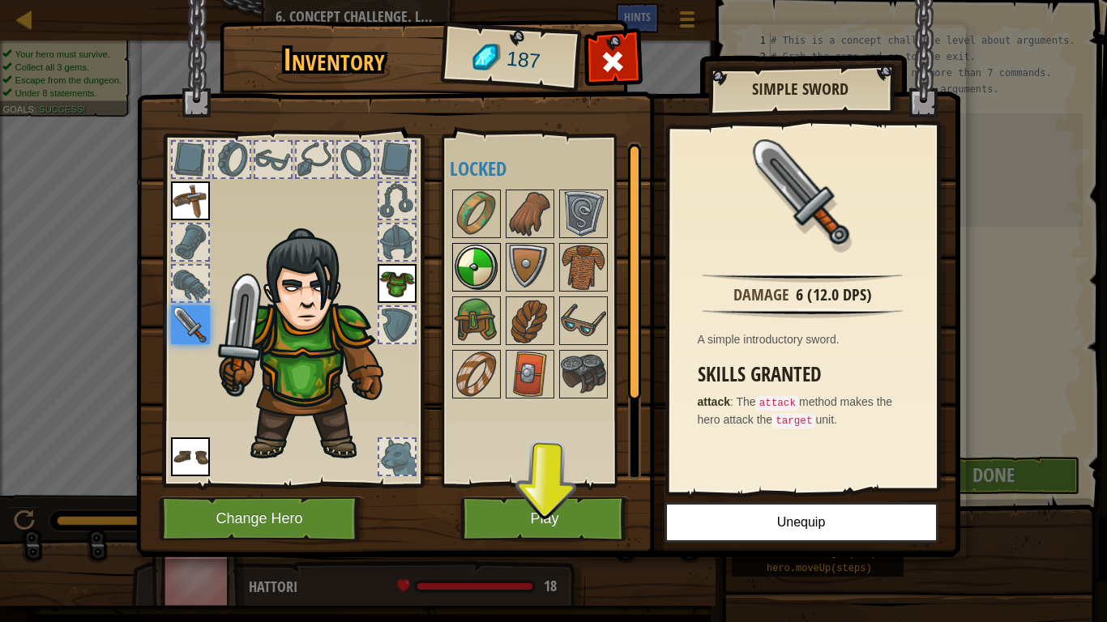
click at [489, 256] on img at bounding box center [476, 267] width 45 height 45
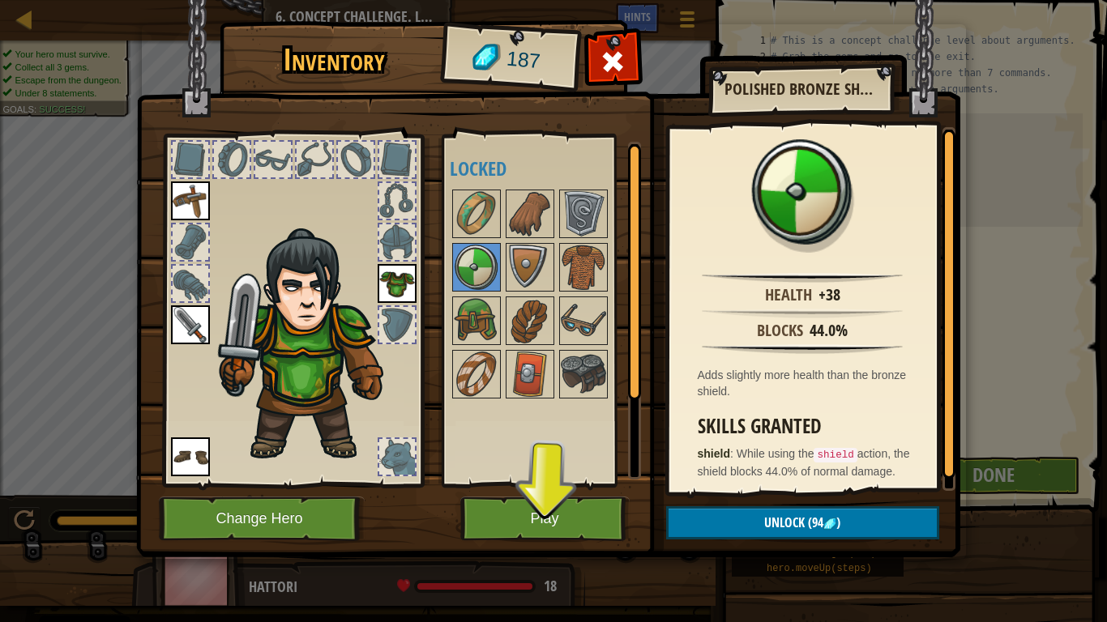
click at [586, 418] on div "Available Equip Equip Equip Equip (double-click to equip) Locked" at bounding box center [545, 311] width 191 height 338
click at [533, 272] on img at bounding box center [529, 267] width 45 height 45
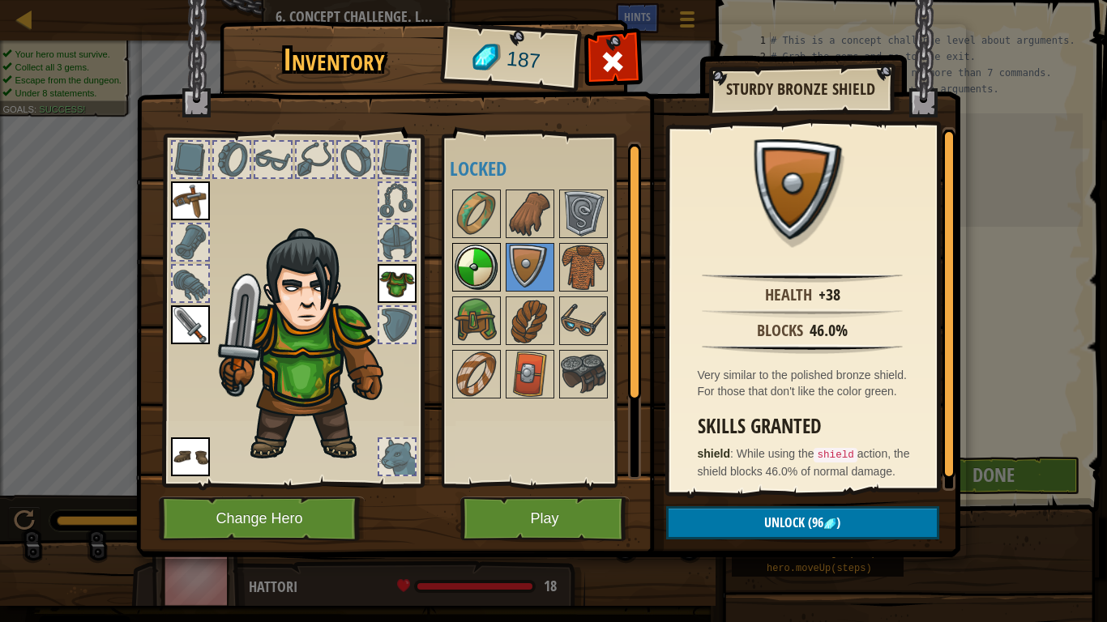
click at [476, 252] on img at bounding box center [476, 267] width 45 height 45
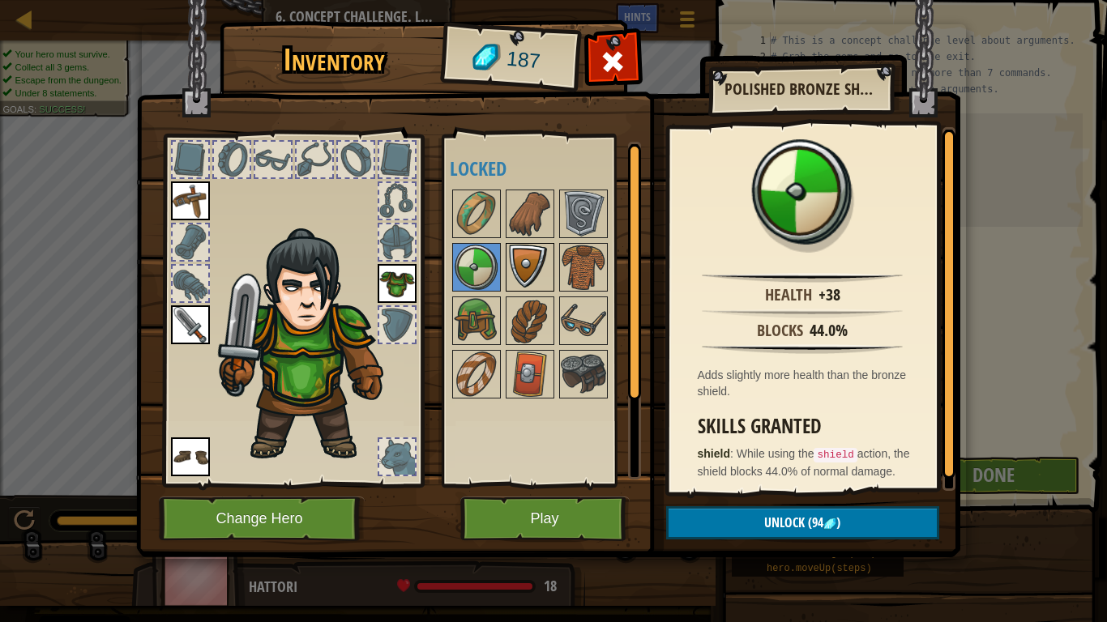
click at [527, 264] on img at bounding box center [529, 267] width 45 height 45
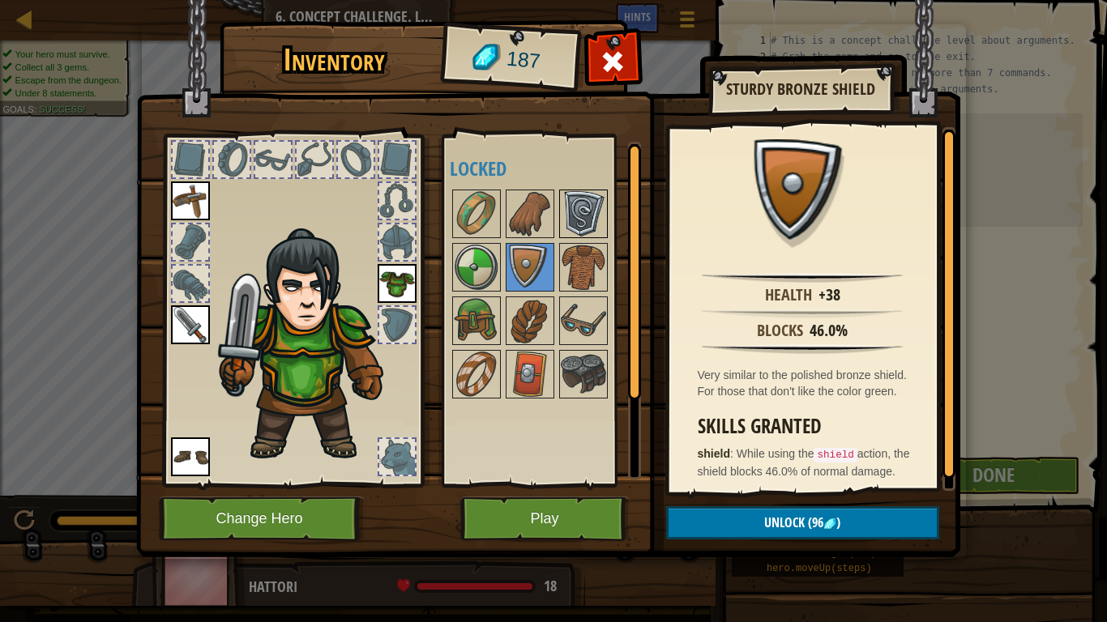
click at [573, 212] on img at bounding box center [583, 213] width 45 height 45
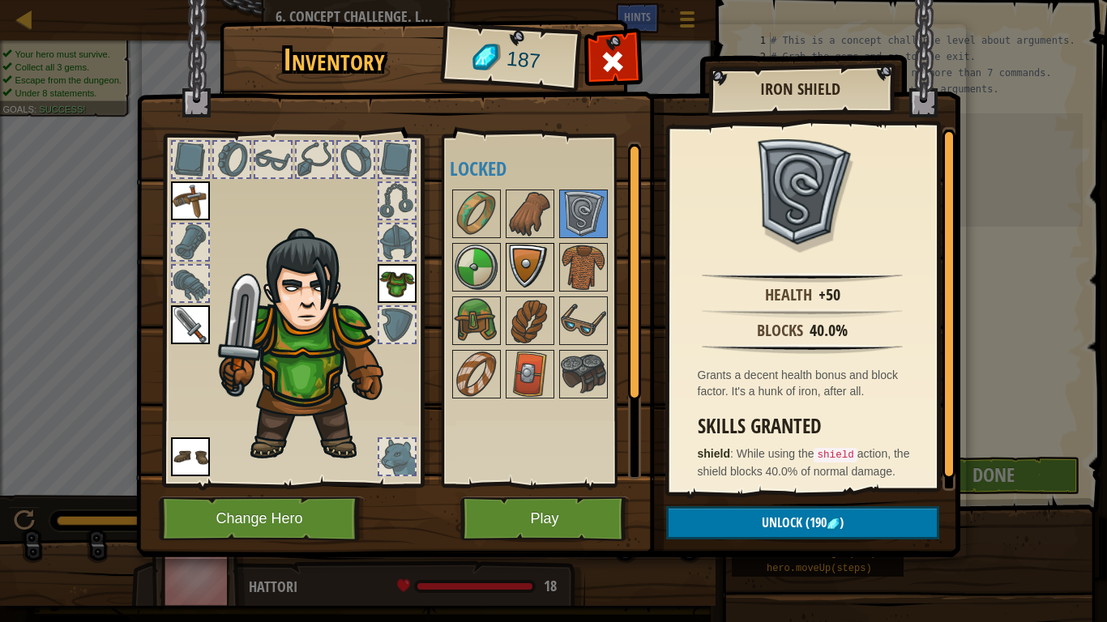
click at [547, 260] on img at bounding box center [529, 267] width 45 height 45
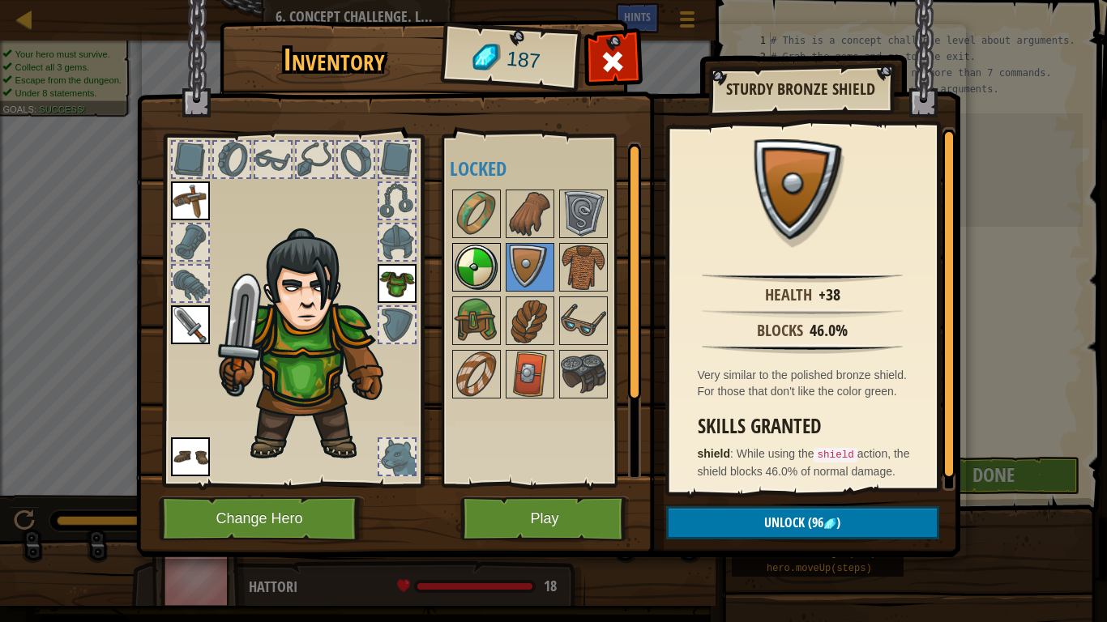
click at [499, 270] on div at bounding box center [476, 267] width 49 height 49
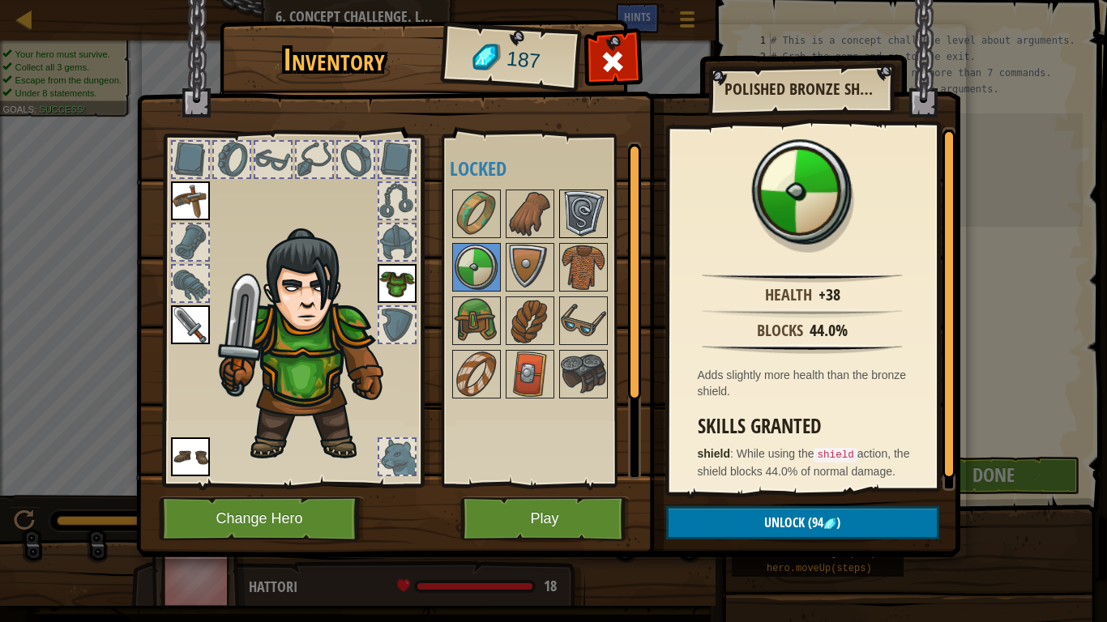
click at [577, 225] on img at bounding box center [583, 213] width 45 height 45
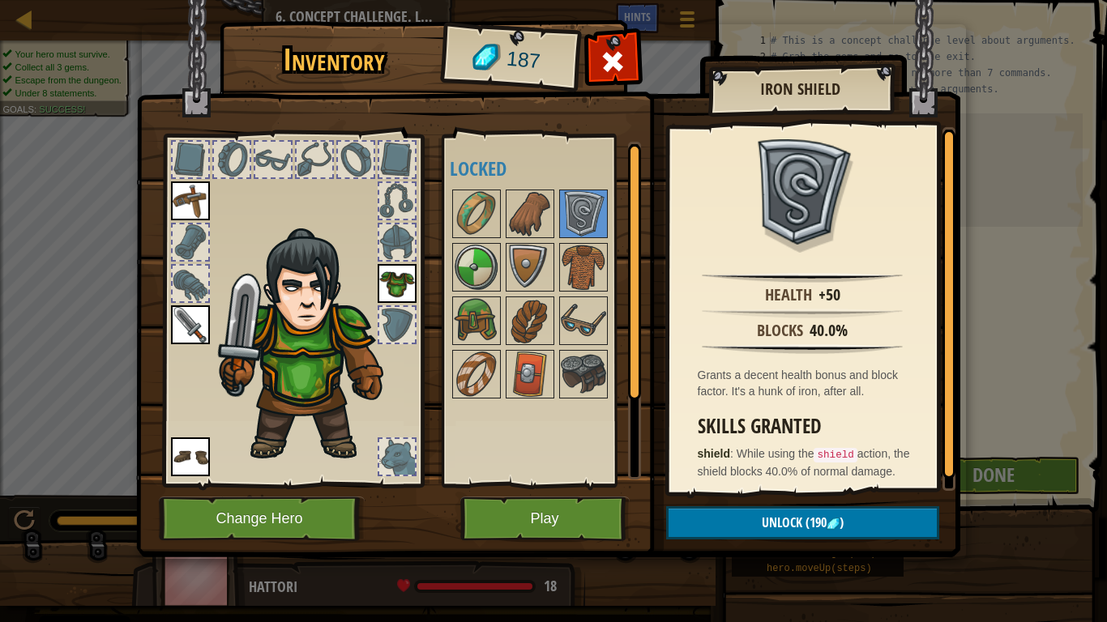
scroll to position [20, 0]
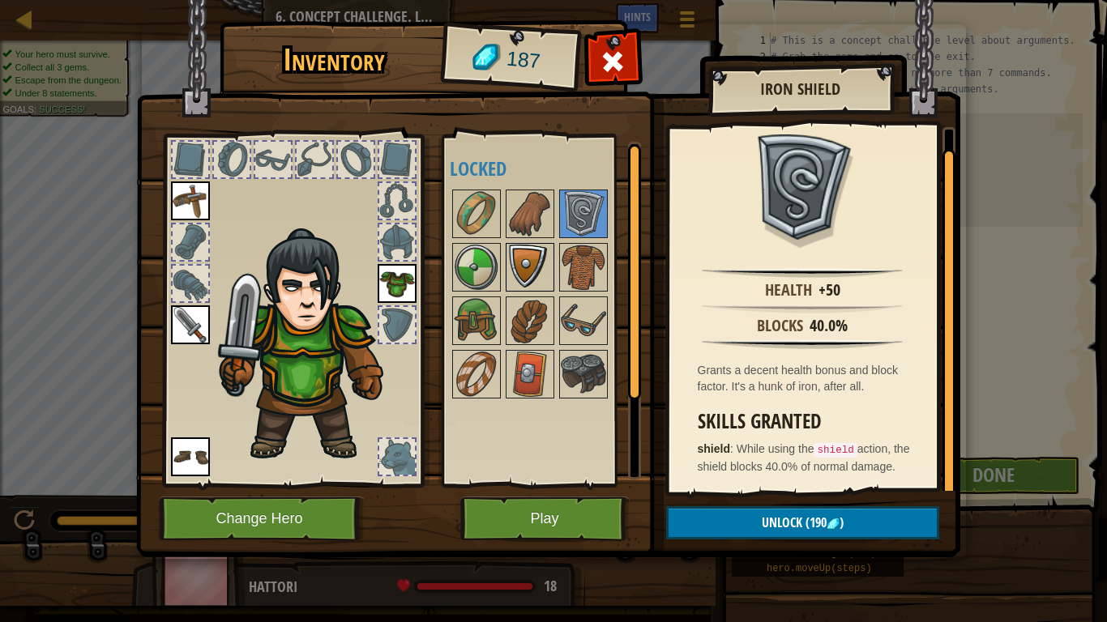
click at [510, 258] on img at bounding box center [529, 267] width 45 height 45
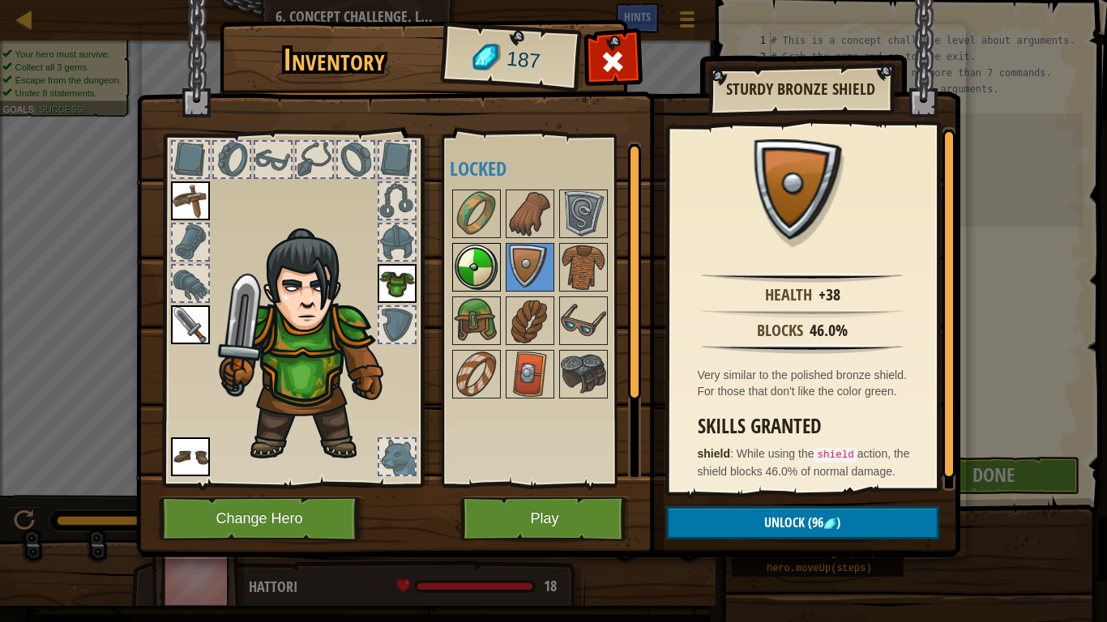
click at [459, 267] on img at bounding box center [476, 267] width 45 height 45
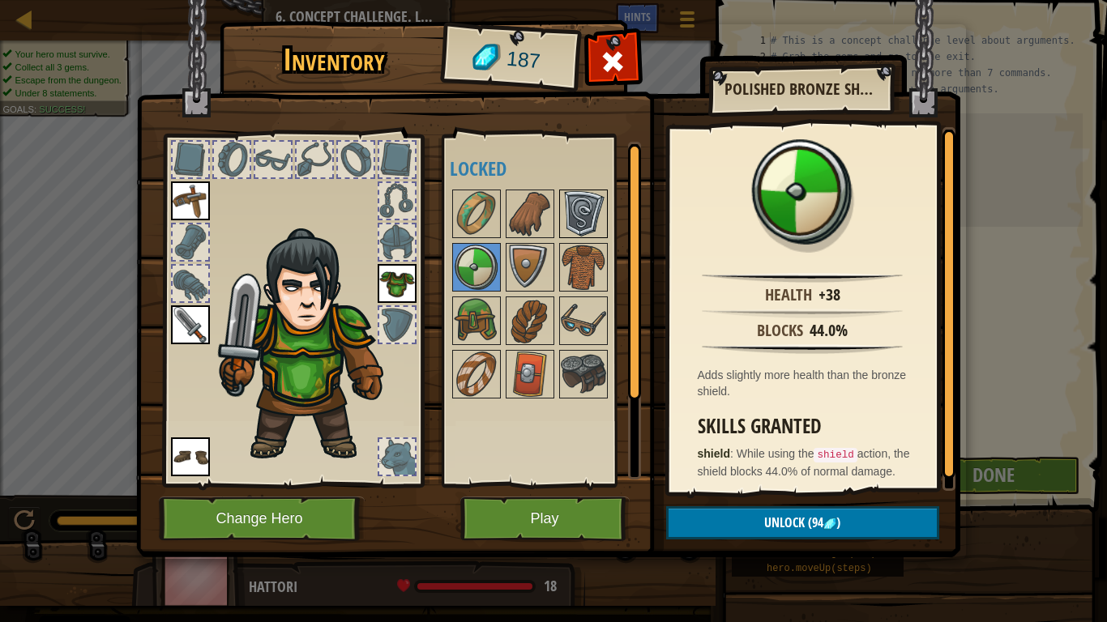
click at [588, 194] on img at bounding box center [583, 213] width 45 height 45
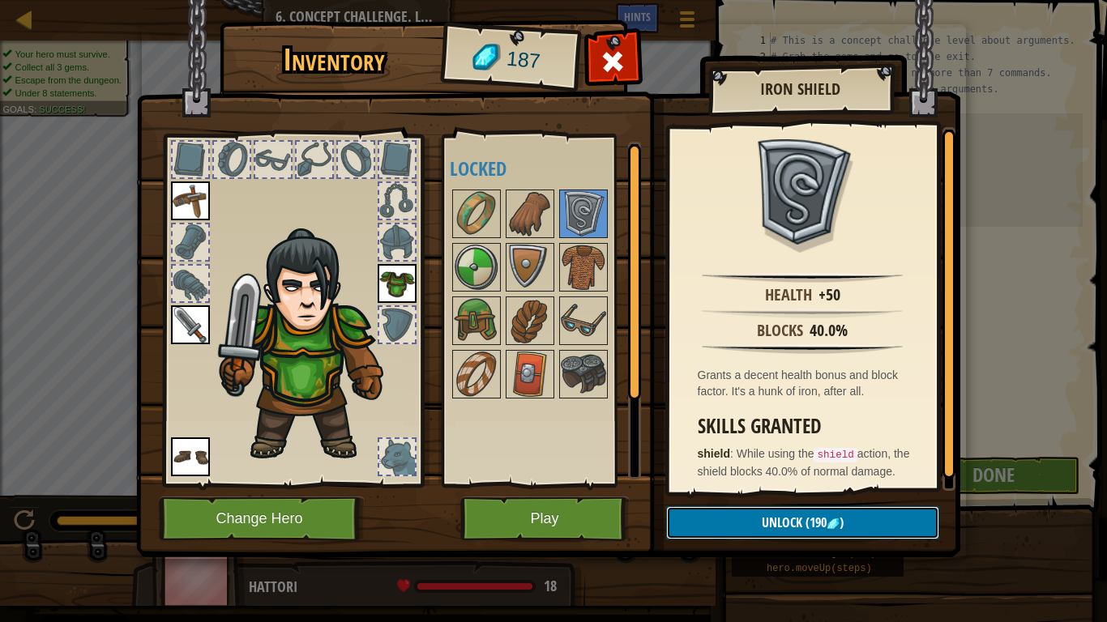
click at [818, 485] on span "(190" at bounding box center [814, 523] width 24 height 18
click at [538, 266] on img at bounding box center [529, 267] width 45 height 45
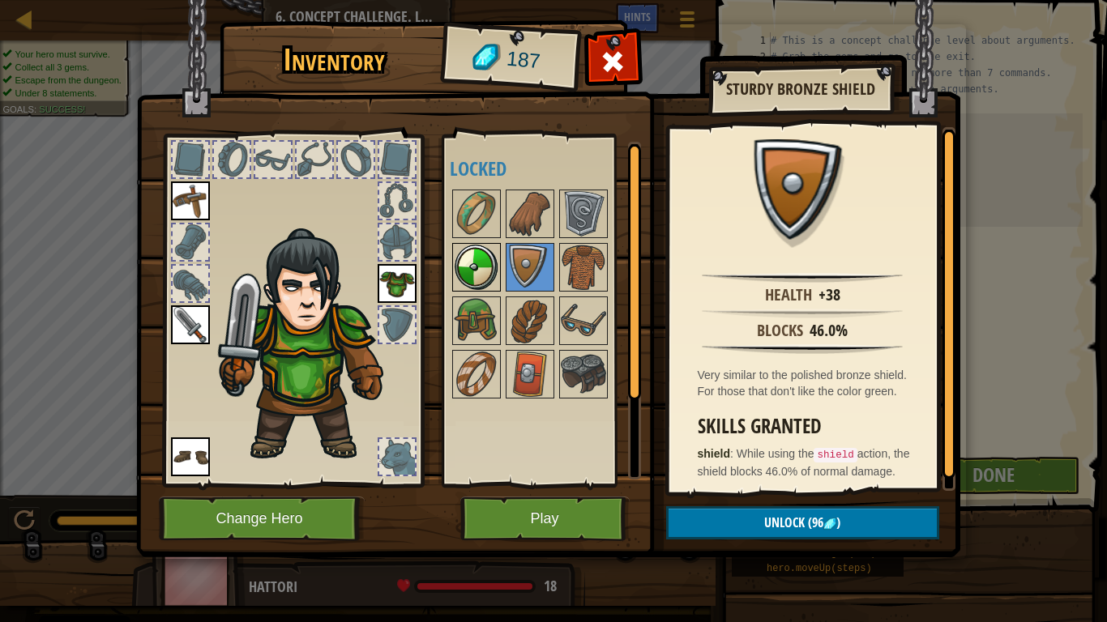
click at [483, 276] on img at bounding box center [476, 267] width 45 height 45
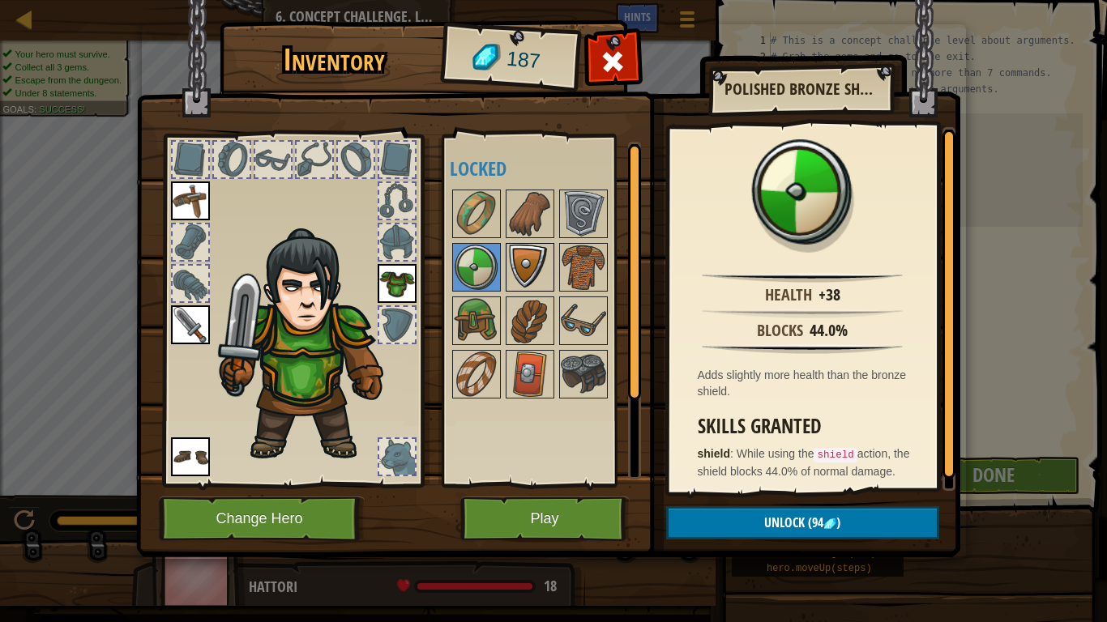
click at [527, 275] on img at bounding box center [529, 267] width 45 height 45
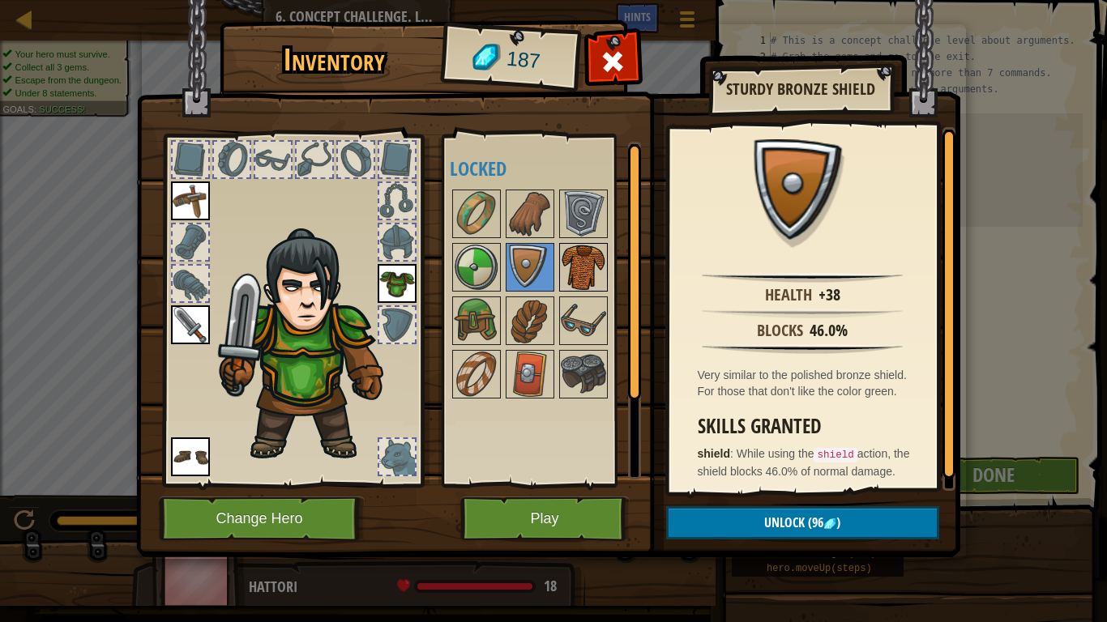
click at [588, 257] on img at bounding box center [583, 267] width 45 height 45
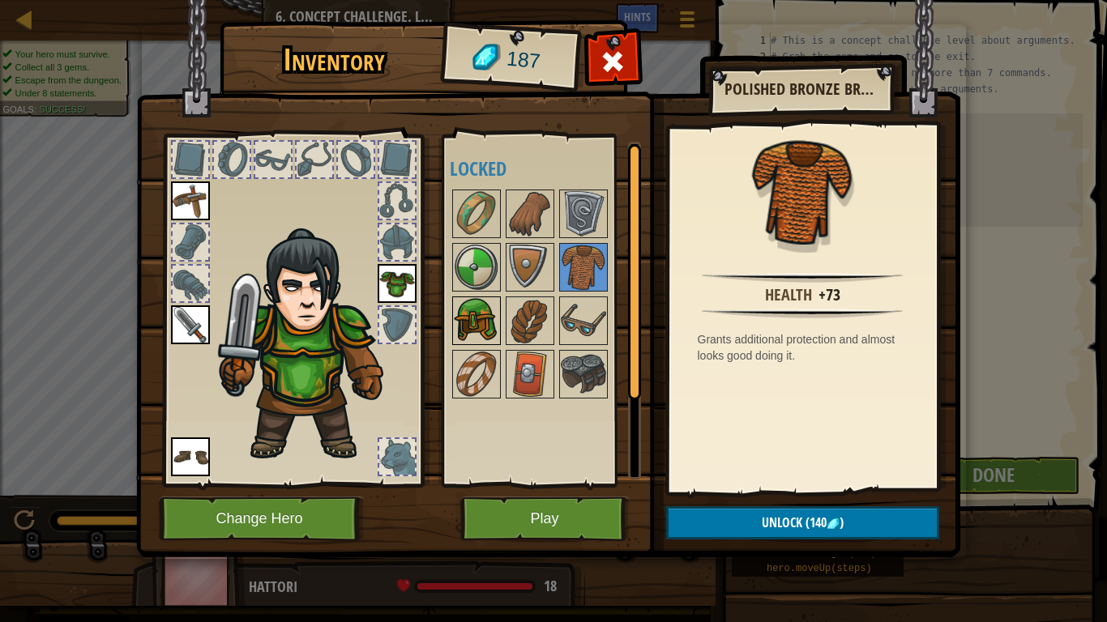
click at [494, 310] on img at bounding box center [476, 320] width 45 height 45
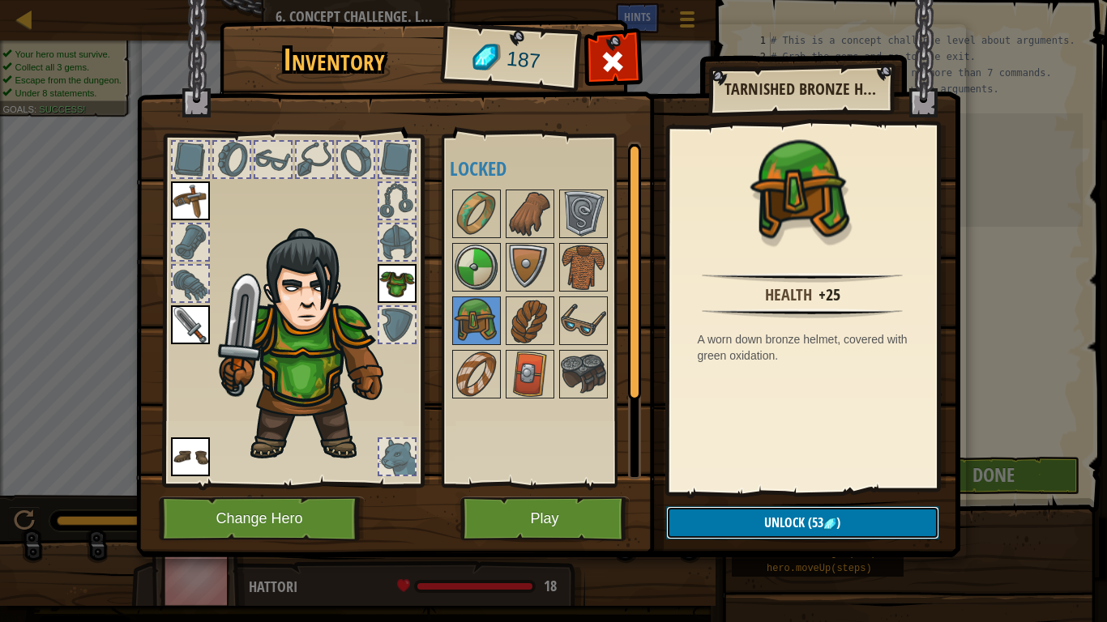
click at [805, 485] on span "(53" at bounding box center [814, 523] width 19 height 18
click at [760, 485] on button "Confirm" at bounding box center [802, 522] width 273 height 33
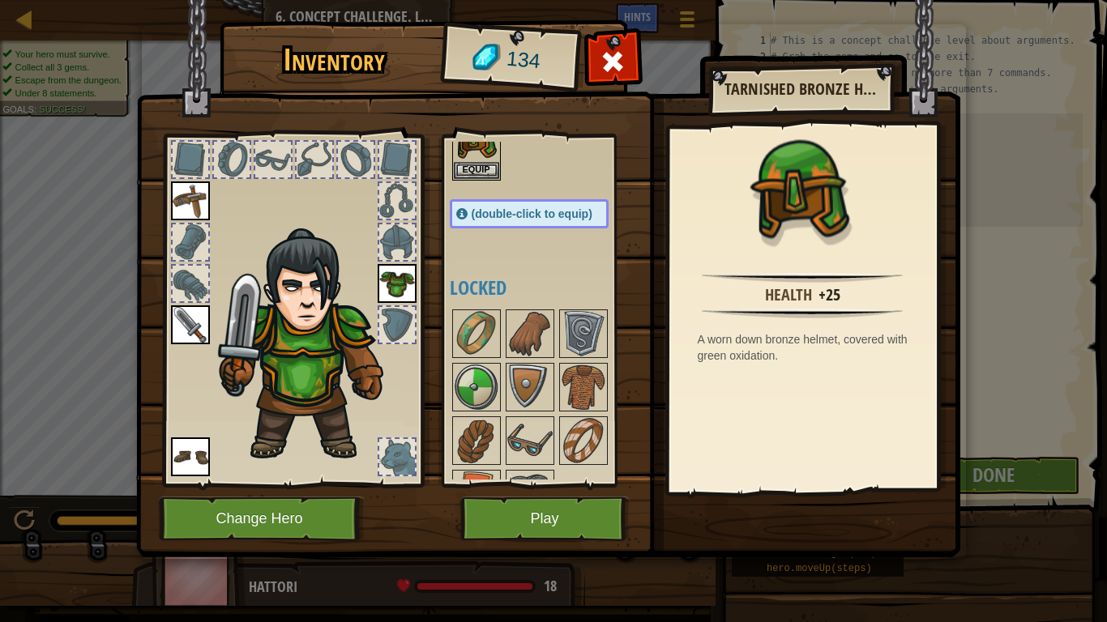
scroll to position [0, 0]
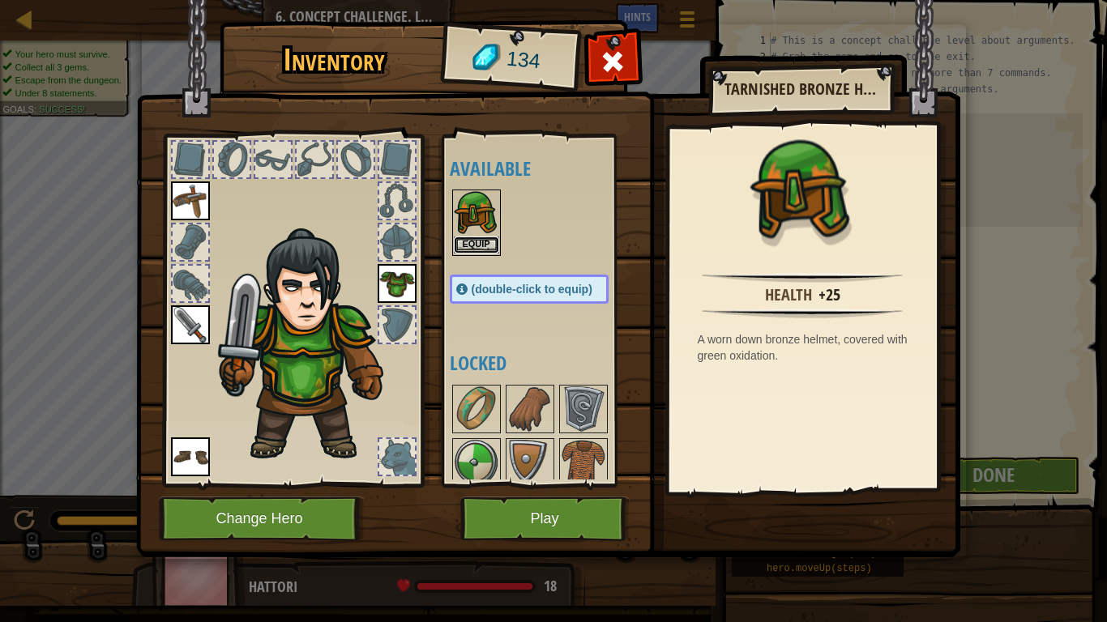
click at [490, 249] on button "Equip" at bounding box center [476, 245] width 45 height 17
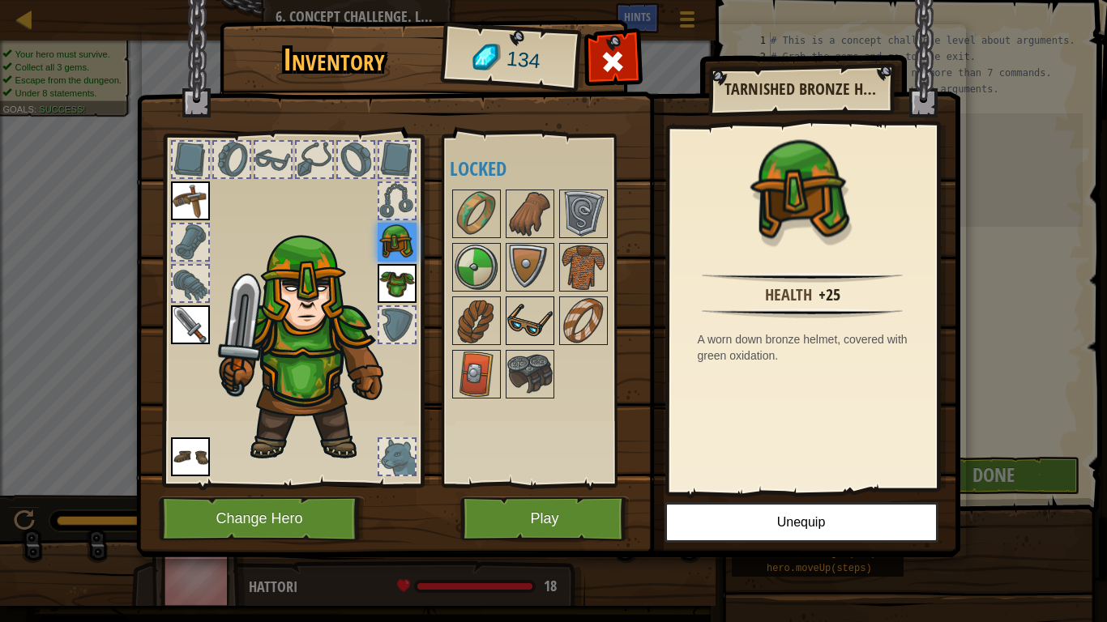
click at [528, 317] on img at bounding box center [529, 320] width 45 height 45
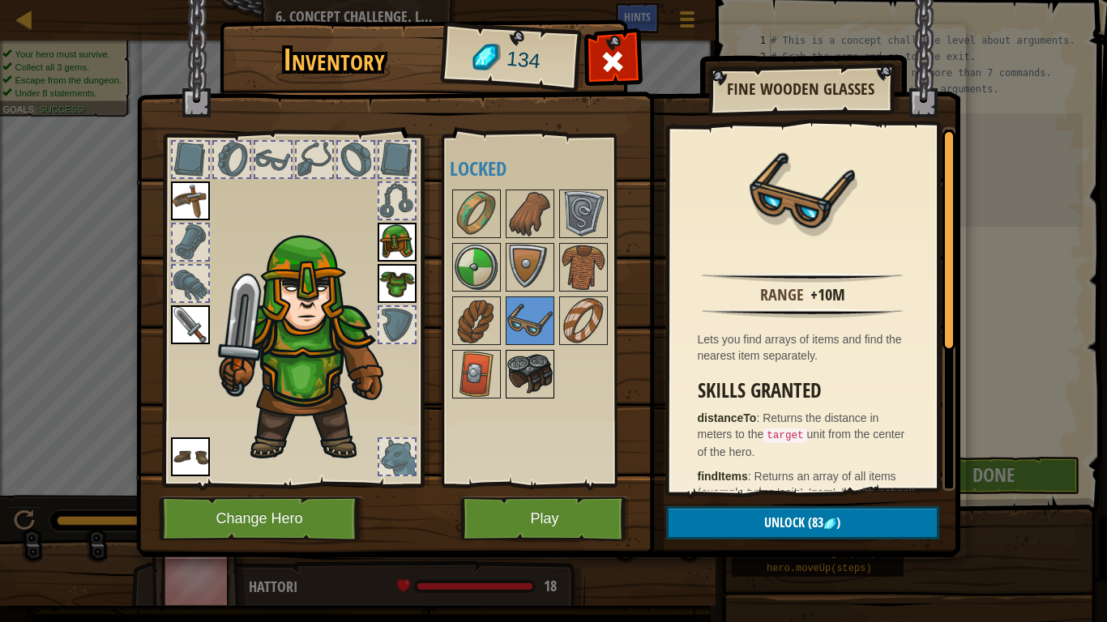
click at [539, 373] on img at bounding box center [529, 374] width 45 height 45
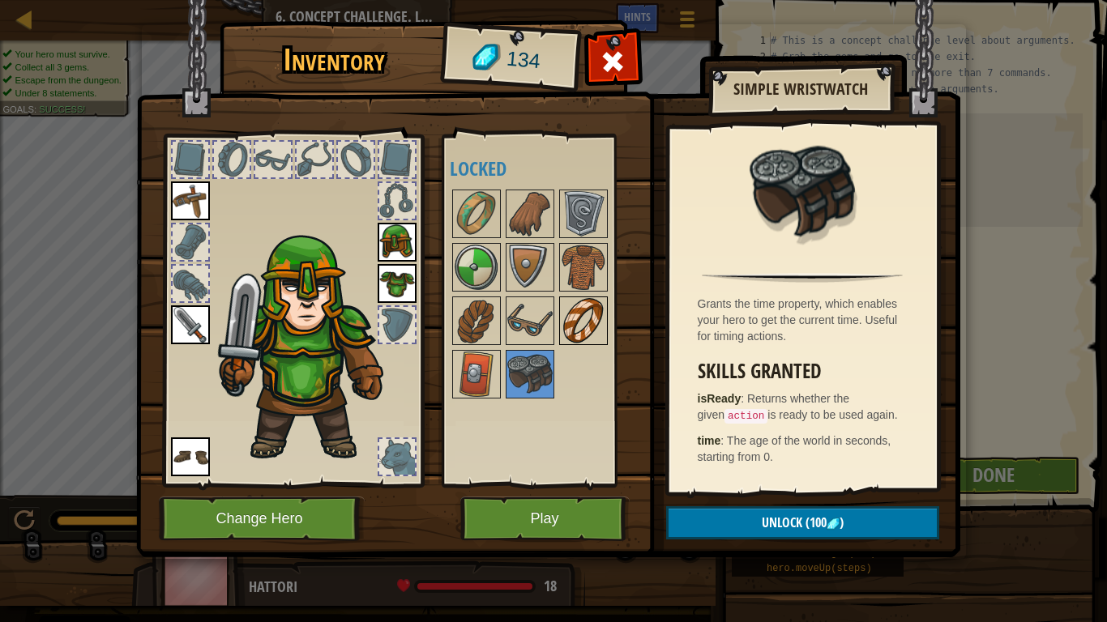
click at [587, 308] on img at bounding box center [583, 320] width 45 height 45
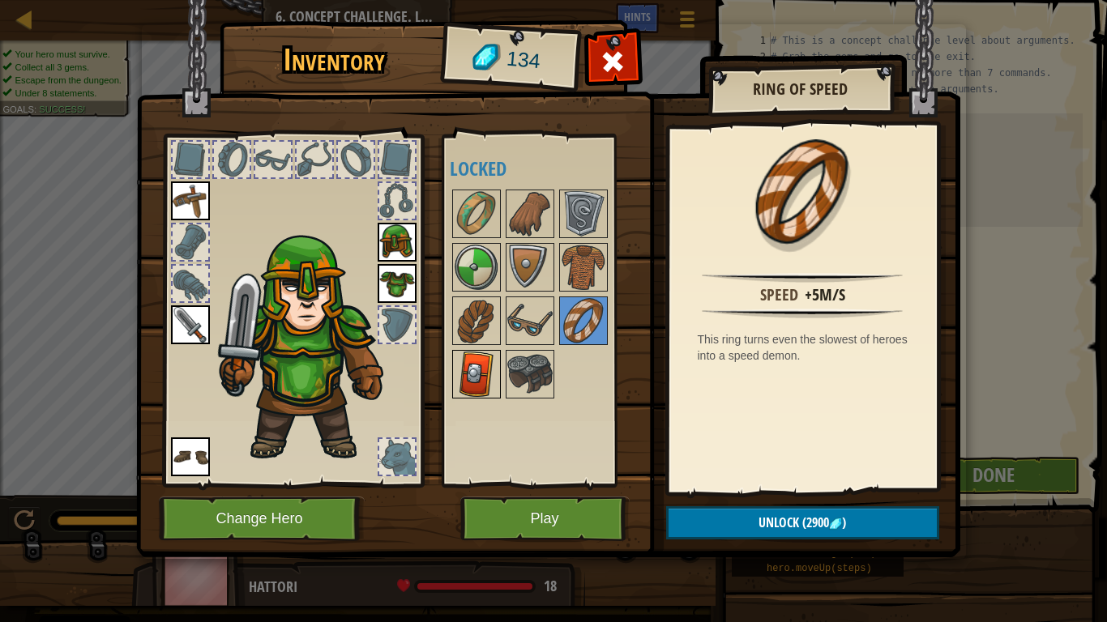
click at [492, 355] on img at bounding box center [476, 374] width 45 height 45
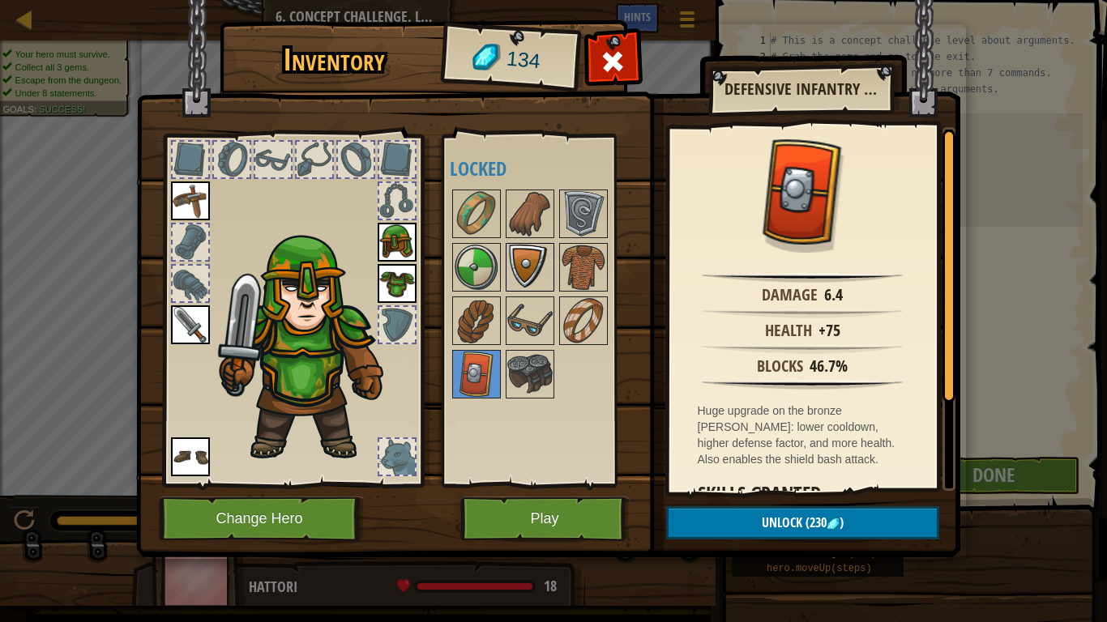
click at [534, 268] on img at bounding box center [529, 267] width 45 height 45
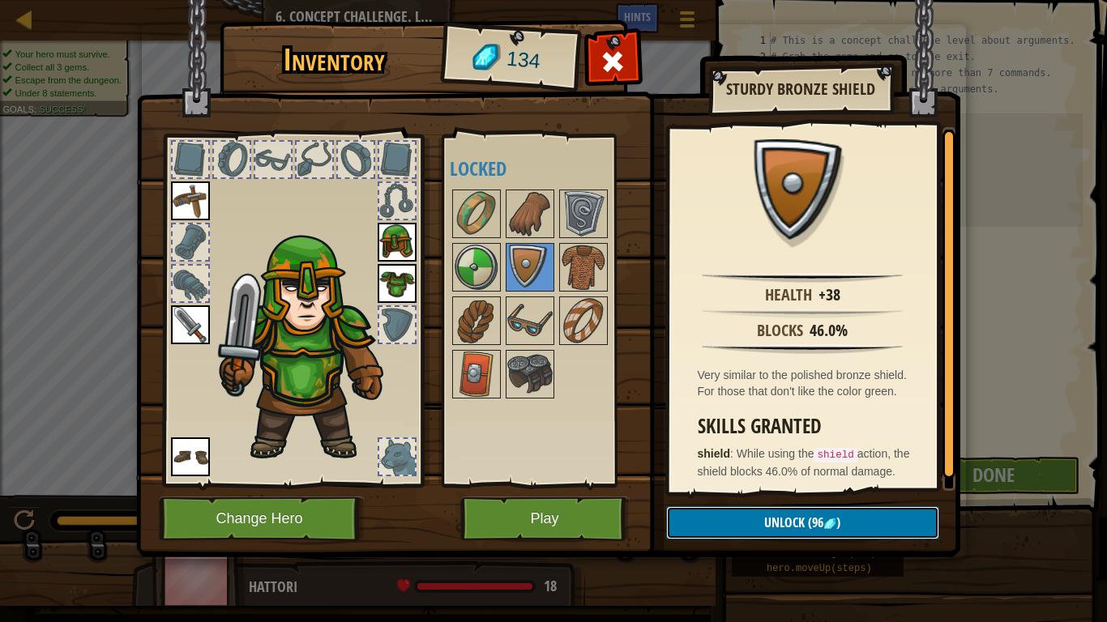
click at [812, 485] on span "(96" at bounding box center [814, 523] width 19 height 18
click at [754, 485] on button "Confirm" at bounding box center [802, 522] width 273 height 33
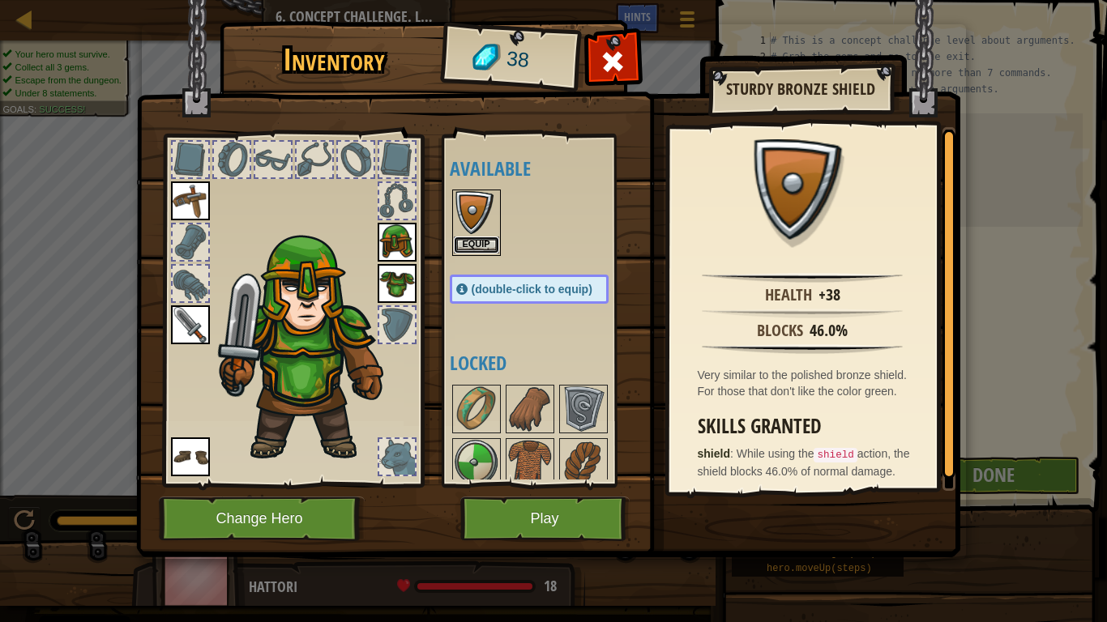
click at [482, 237] on button "Equip" at bounding box center [476, 245] width 45 height 17
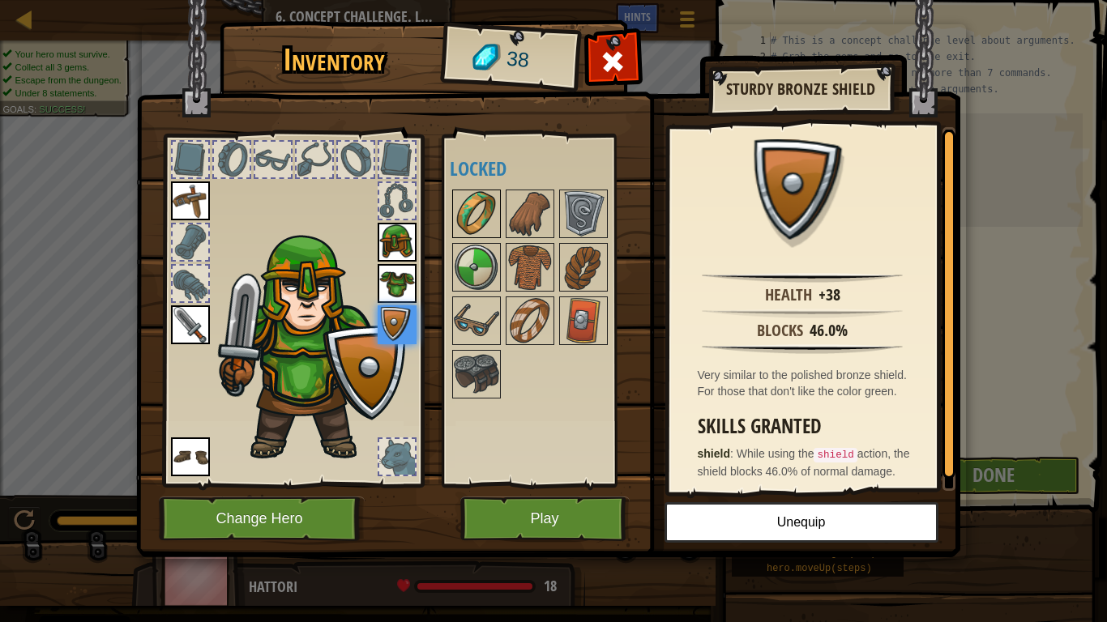
click at [484, 220] on img at bounding box center [476, 213] width 45 height 45
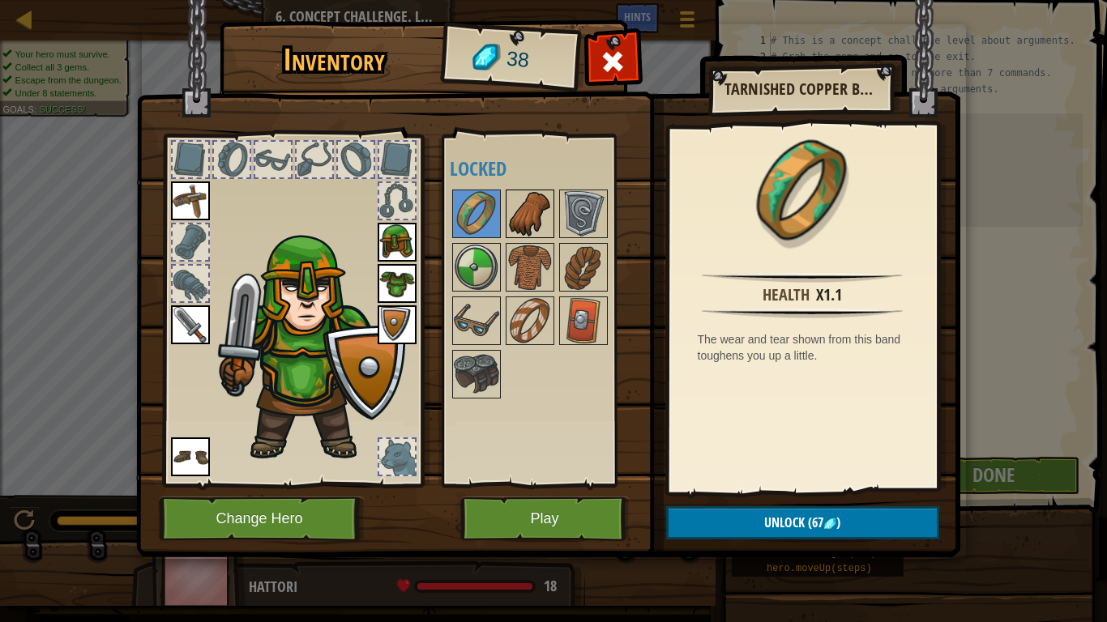
click at [536, 207] on img at bounding box center [529, 213] width 45 height 45
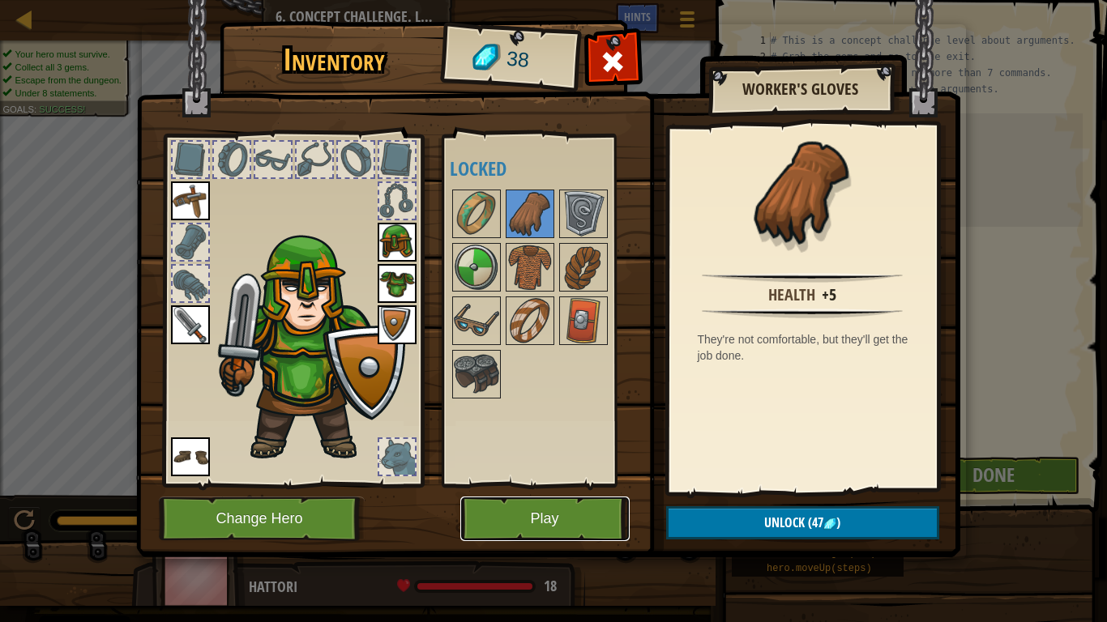
click at [585, 485] on button "Play" at bounding box center [544, 519] width 169 height 45
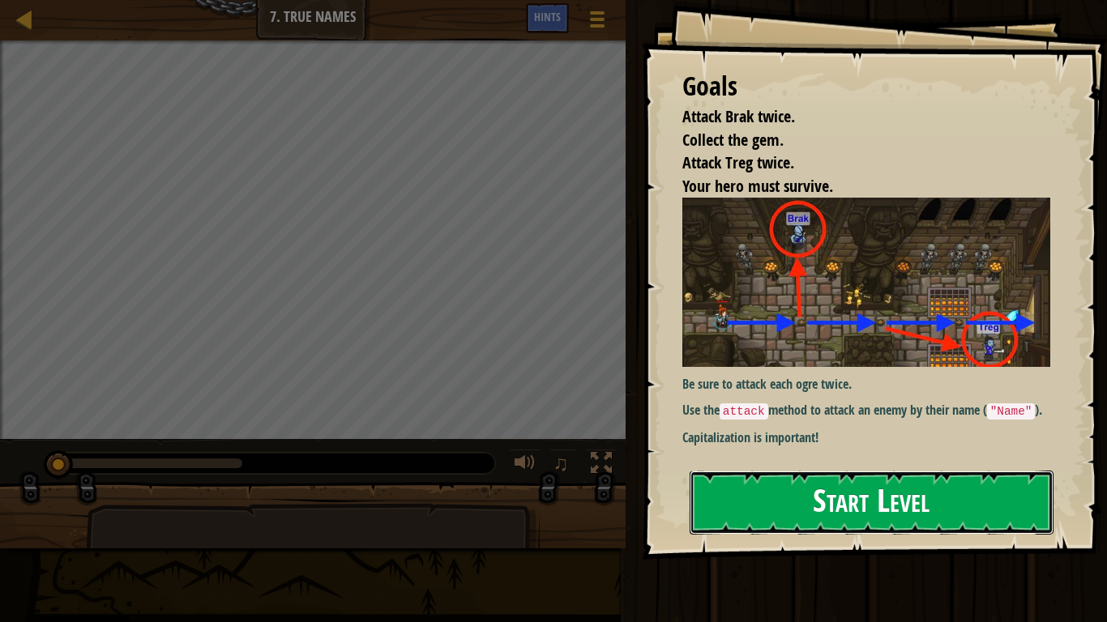
click at [796, 485] on button "Start Level" at bounding box center [872, 503] width 364 height 64
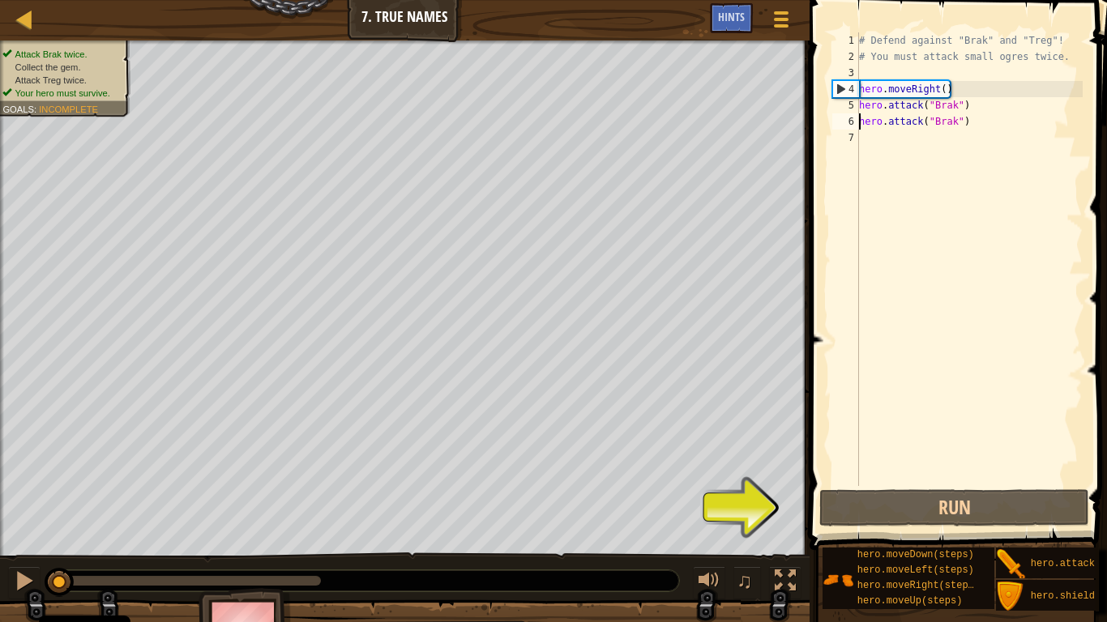
click at [861, 116] on div "# Defend against "Brak" and "Treg"! # You must attack small ogres twice. hero .…" at bounding box center [969, 275] width 227 height 486
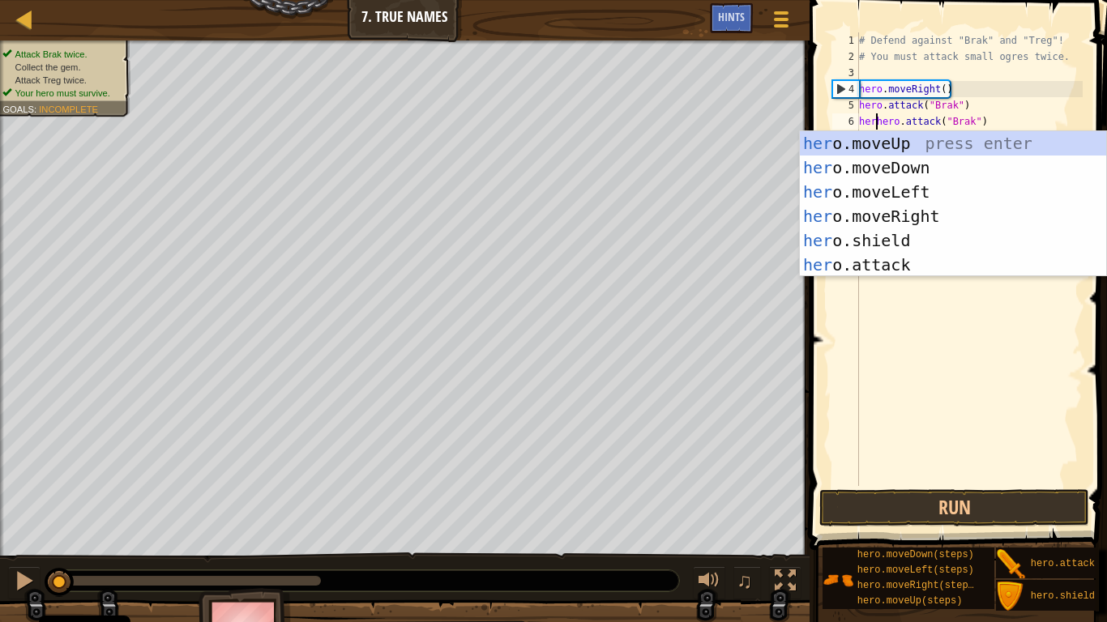
scroll to position [7, 2]
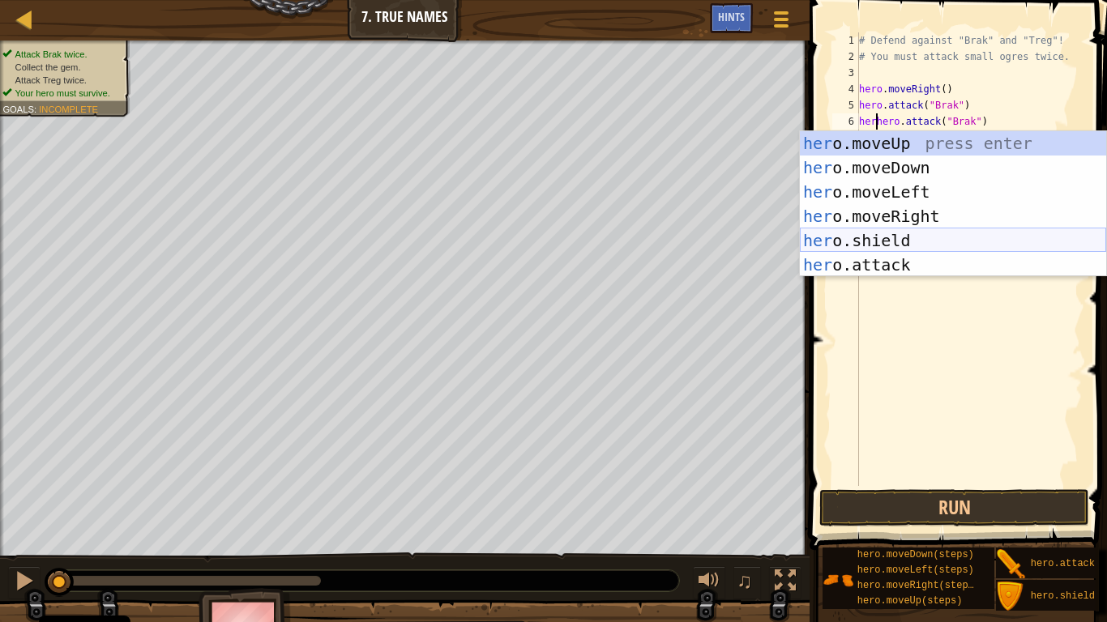
click at [913, 233] on div "her o.moveUp press enter her o.moveDown press enter her o.moveLeft press enter …" at bounding box center [953, 228] width 306 height 194
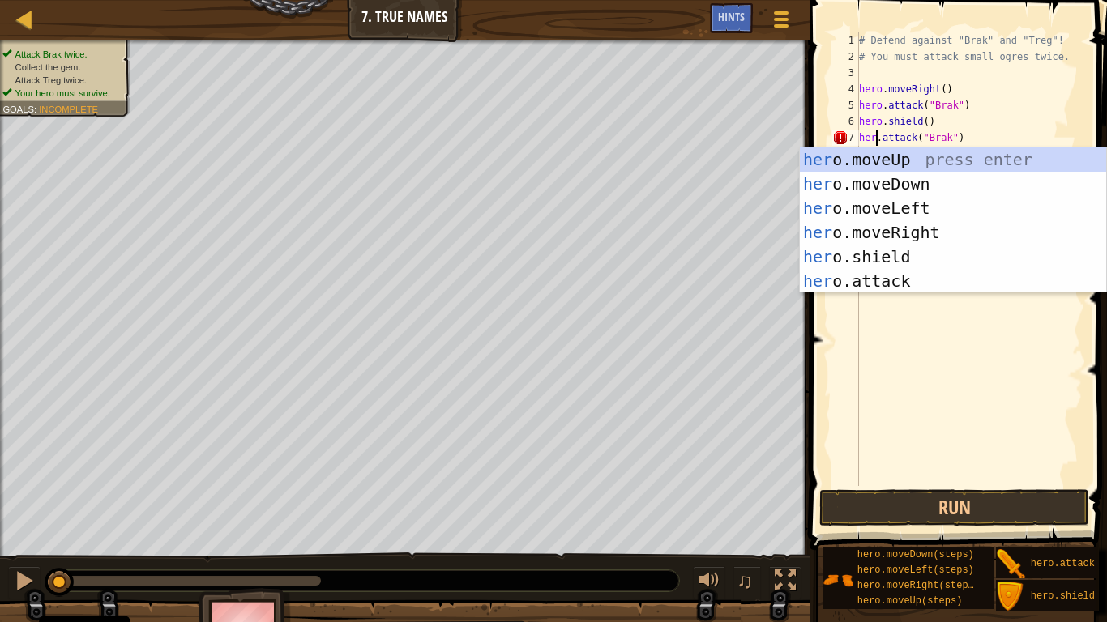
type textarea "hero.attack("Brak")"
click at [919, 485] on button "Run" at bounding box center [954, 507] width 270 height 37
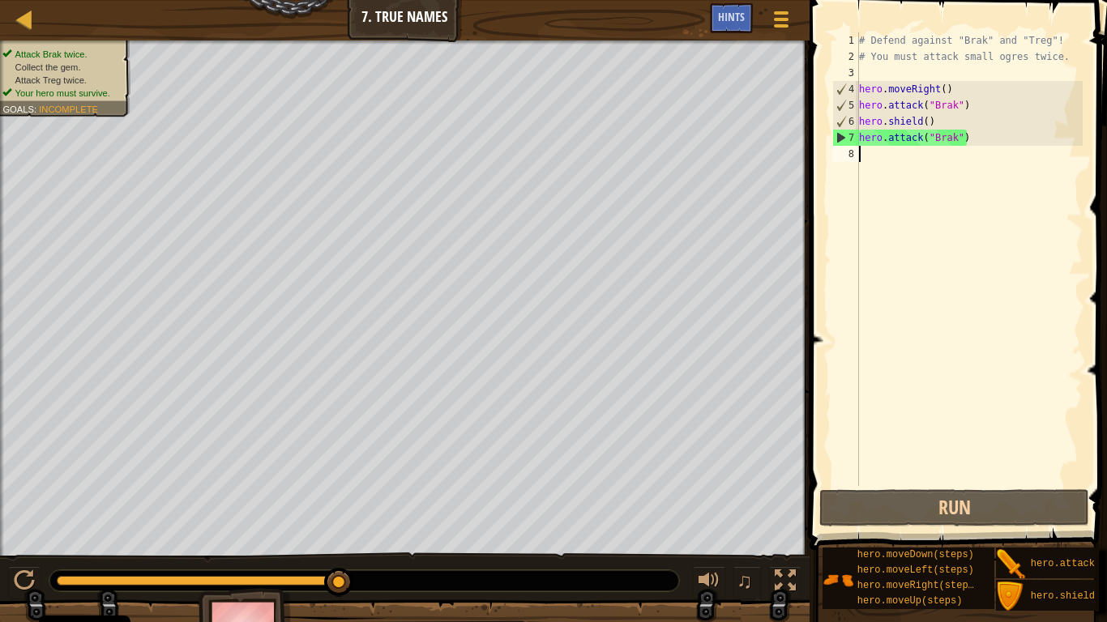
click at [882, 156] on div "# Defend against "Brak" and "Treg"! # You must attack small ogres twice. hero .…" at bounding box center [969, 275] width 227 height 486
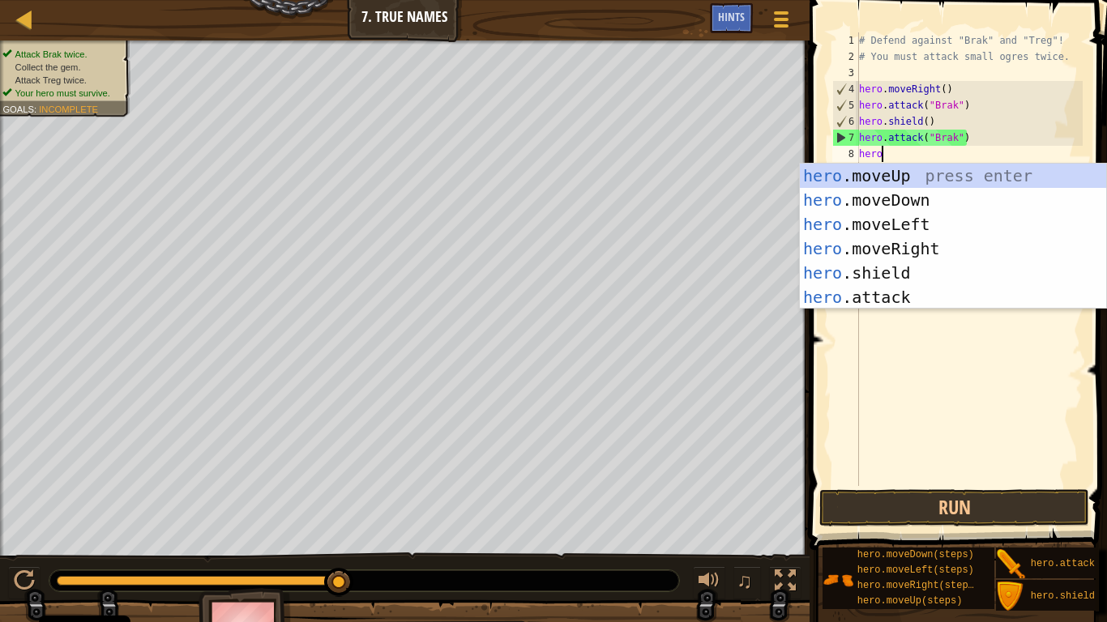
scroll to position [7, 2]
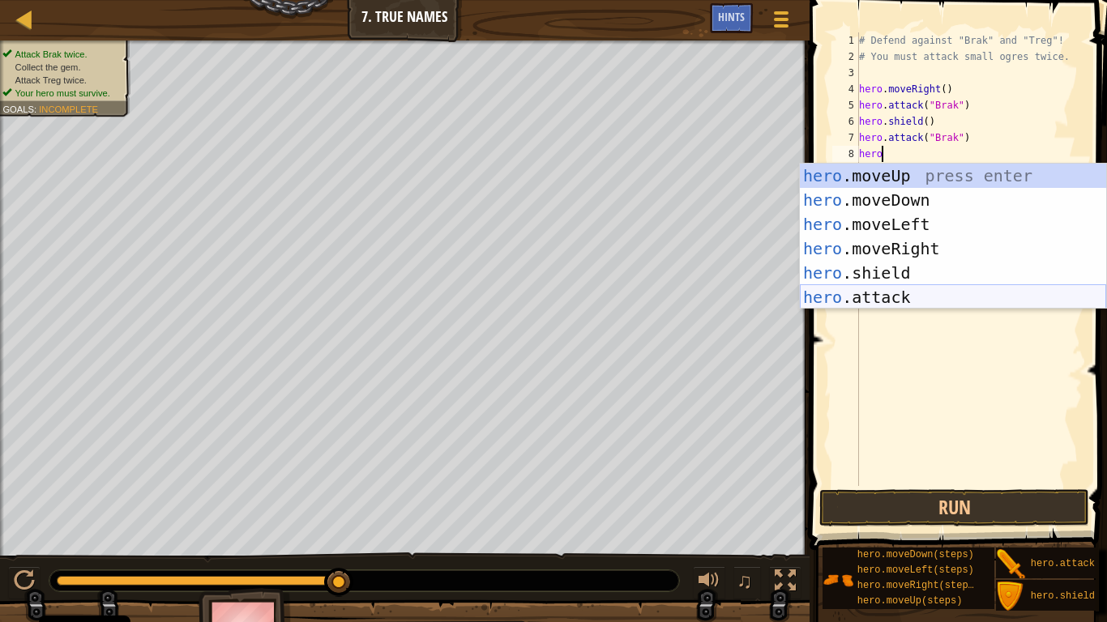
click at [902, 288] on div "hero .moveUp press enter hero .moveDown press enter hero .moveLeft press enter …" at bounding box center [953, 261] width 306 height 194
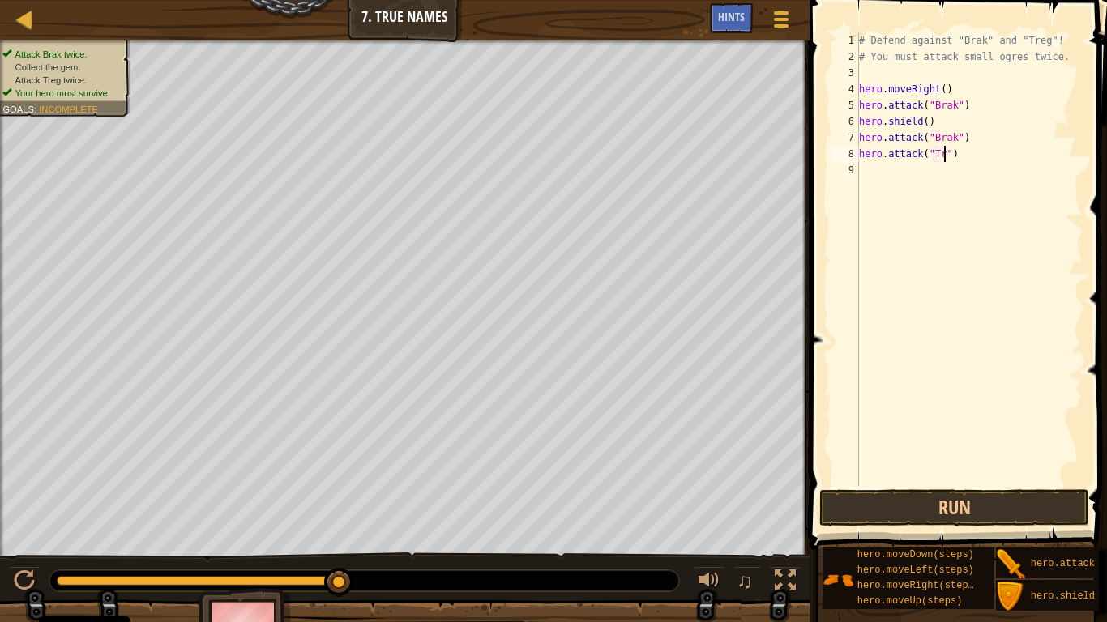
scroll to position [7, 13]
type textarea "hero.attack("Treg")"
click at [877, 170] on div "# Defend against "Brak" and "Treg"! # You must attack small ogres twice. hero .…" at bounding box center [969, 275] width 227 height 486
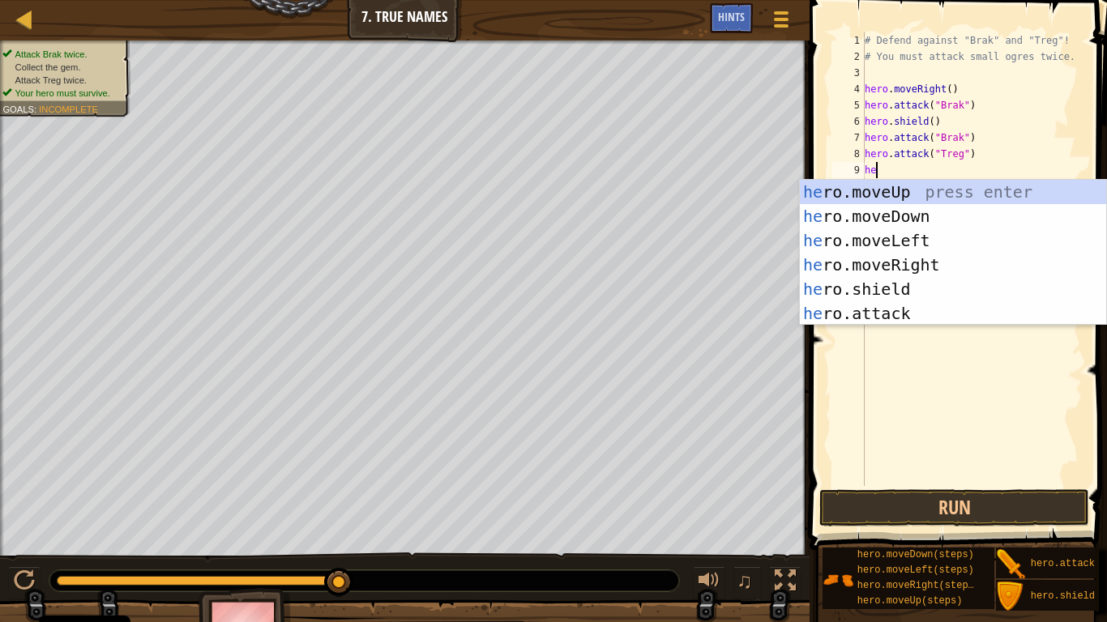
type textarea "her"
click at [974, 352] on div "# Defend against "Brak" and "Treg"! # You must attack small ogres twice. hero .…" at bounding box center [971, 275] width 221 height 486
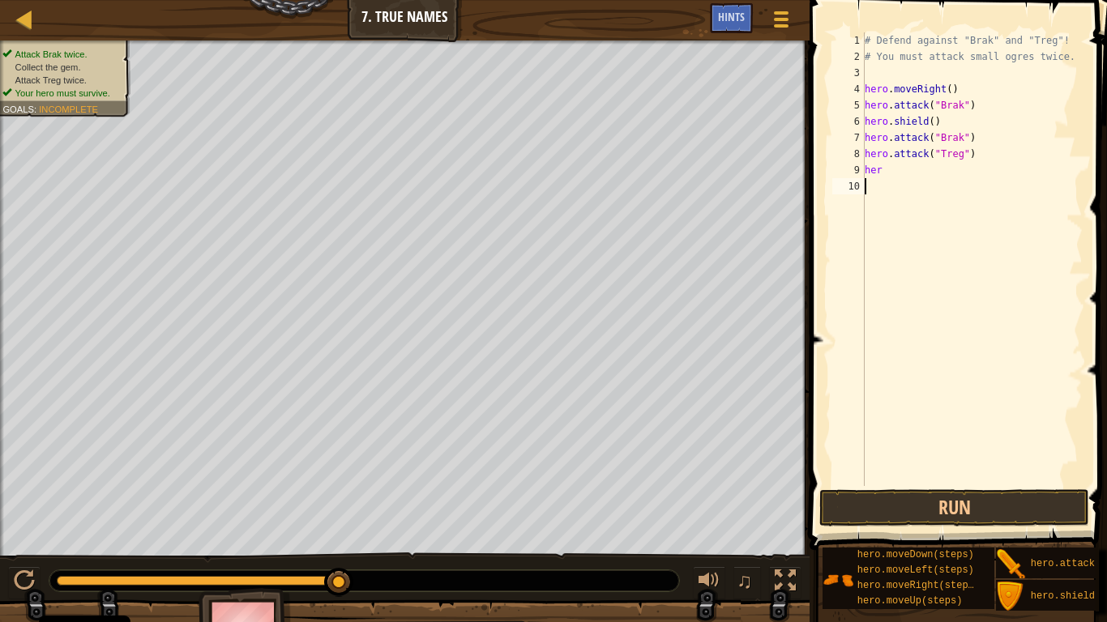
scroll to position [7, 0]
click at [888, 167] on div "# Defend against "Brak" and "Treg"! # You must attack small ogres twice. hero .…" at bounding box center [971, 275] width 221 height 486
type textarea "hero"
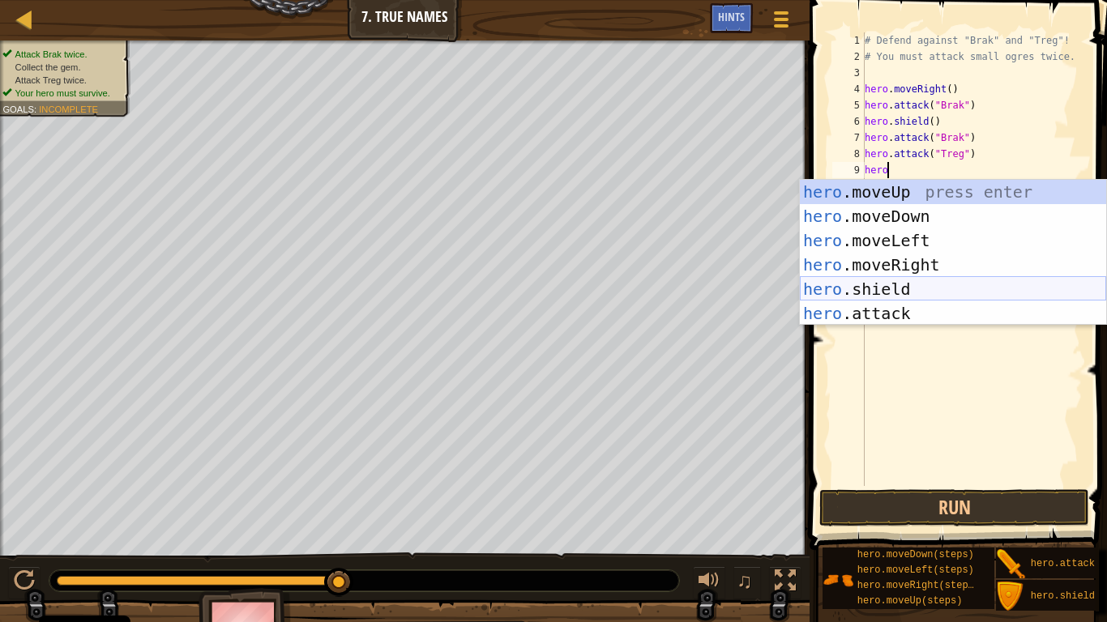
click at [903, 292] on div "hero .moveUp press enter hero .moveDown press enter hero .moveLeft press enter …" at bounding box center [953, 277] width 306 height 194
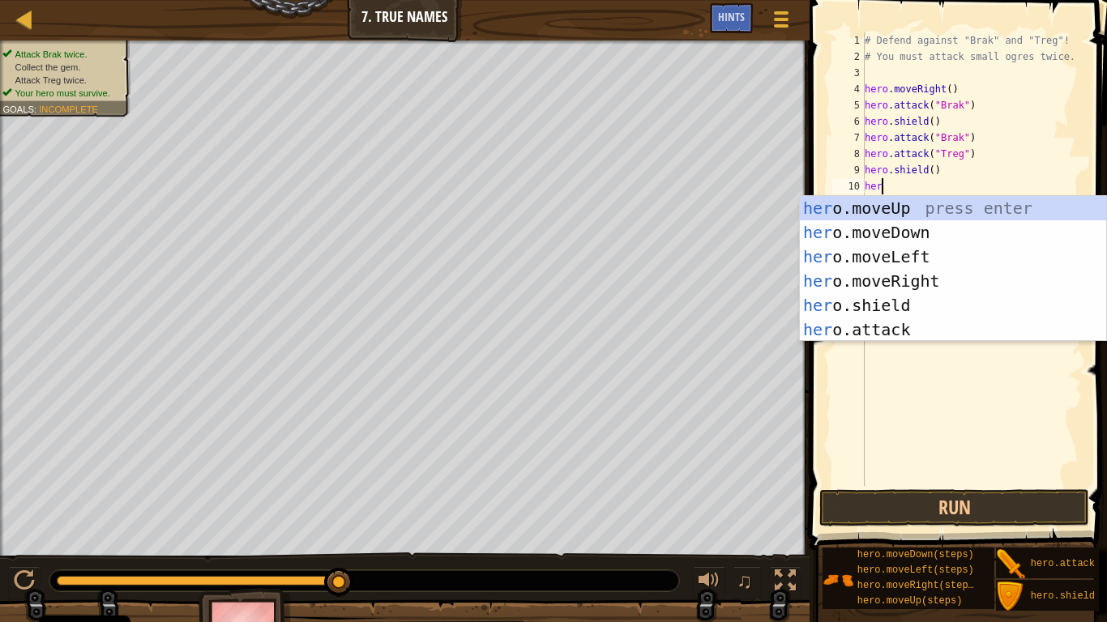
scroll to position [7, 2]
click at [912, 327] on div "her o.moveUp press enter her o.moveDown press enter her o.moveLeft press enter …" at bounding box center [953, 293] width 306 height 194
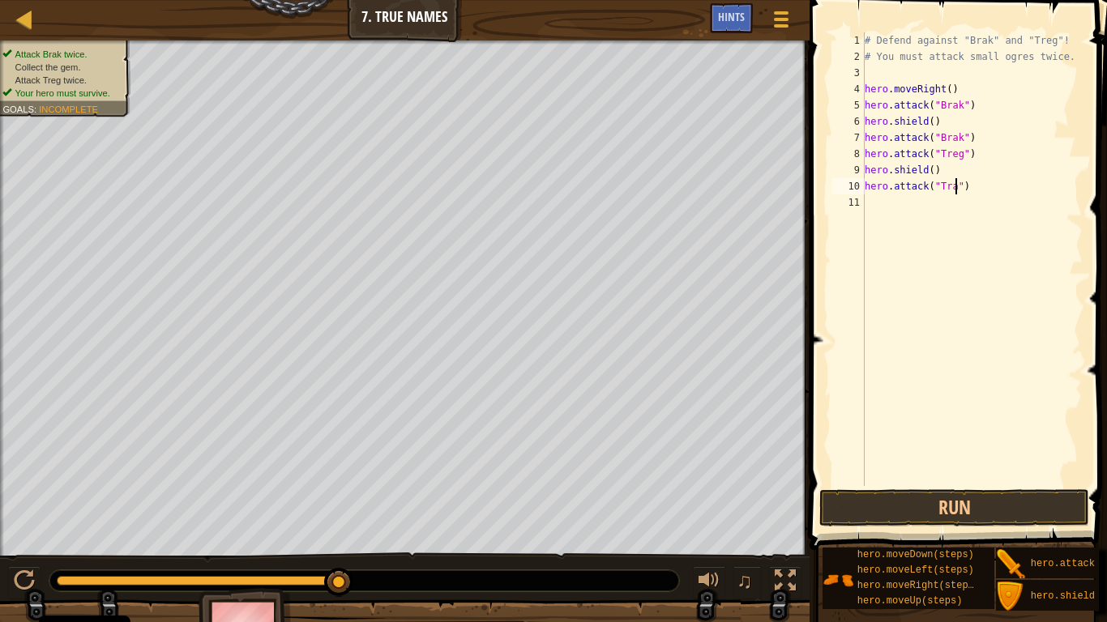
scroll to position [7, 13]
type textarea "hero.attack("Treg")"
click at [894, 204] on div "# Defend against "Brak" and "Treg"! # You must attack small ogres twice. hero .…" at bounding box center [971, 275] width 221 height 486
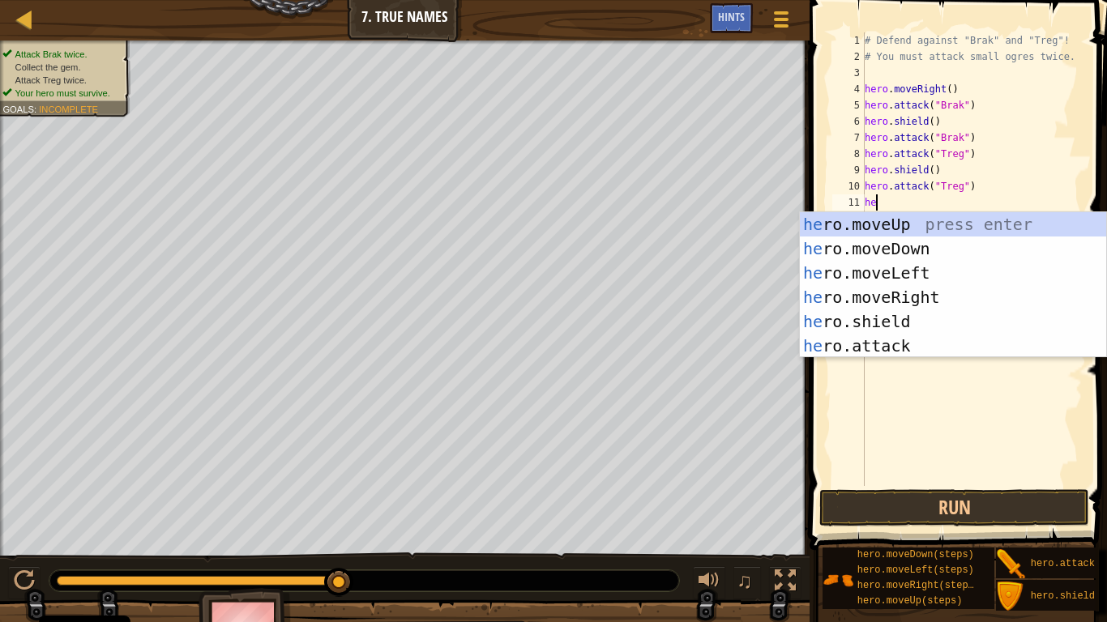
type textarea "her"
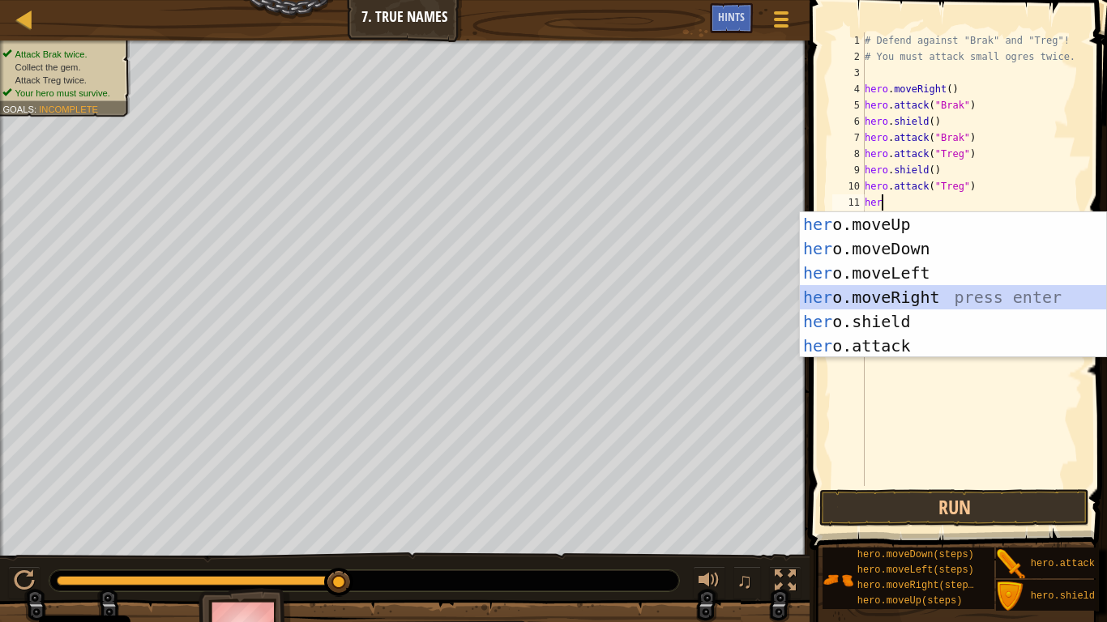
click at [916, 296] on div "her o.moveUp press enter her o.moveDown press enter her o.moveLeft press enter …" at bounding box center [953, 309] width 306 height 194
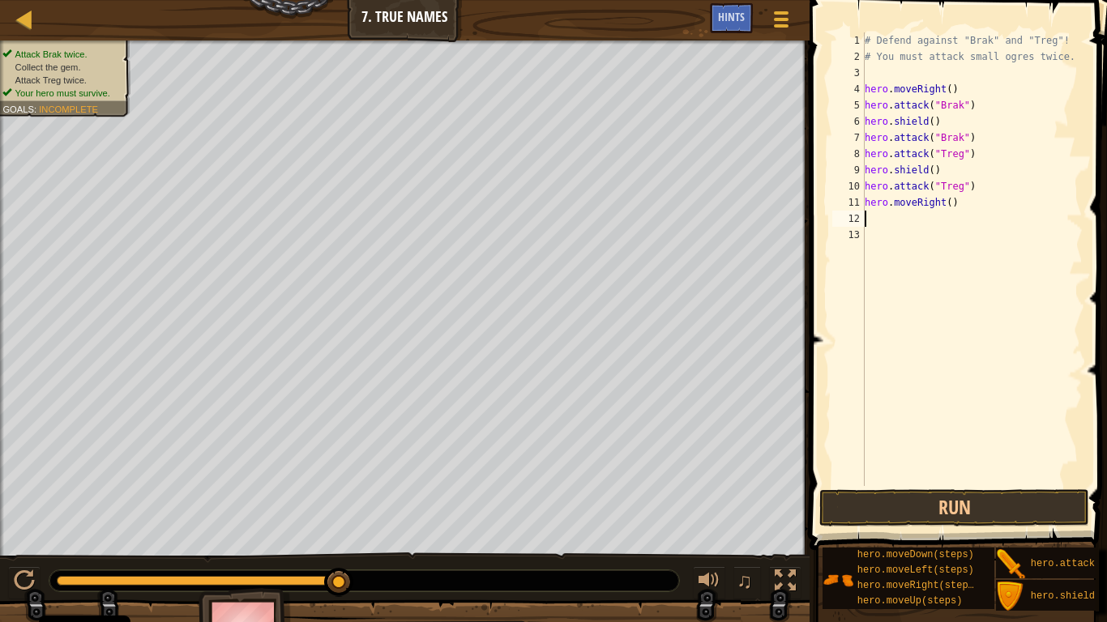
click at [950, 203] on div "# Defend against "Brak" and "Treg"! # You must attack small ogres twice. hero .…" at bounding box center [971, 275] width 221 height 486
type textarea "hero.moveRight(2)"
click at [932, 485] on button "Run" at bounding box center [954, 507] width 270 height 37
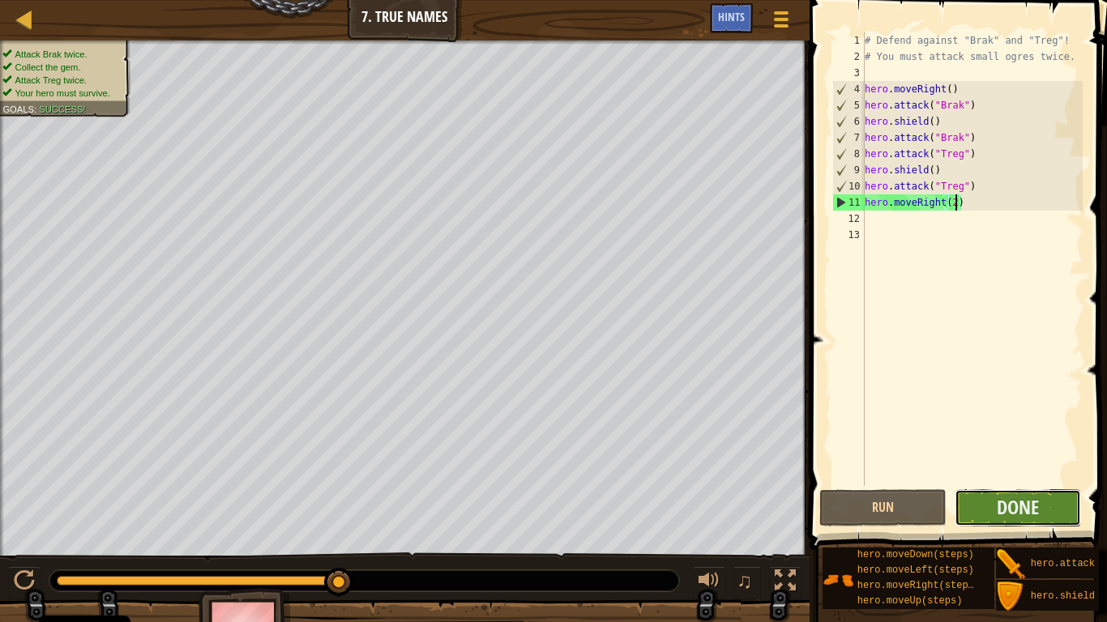
click at [993, 485] on button "Done" at bounding box center [1017, 507] width 127 height 37
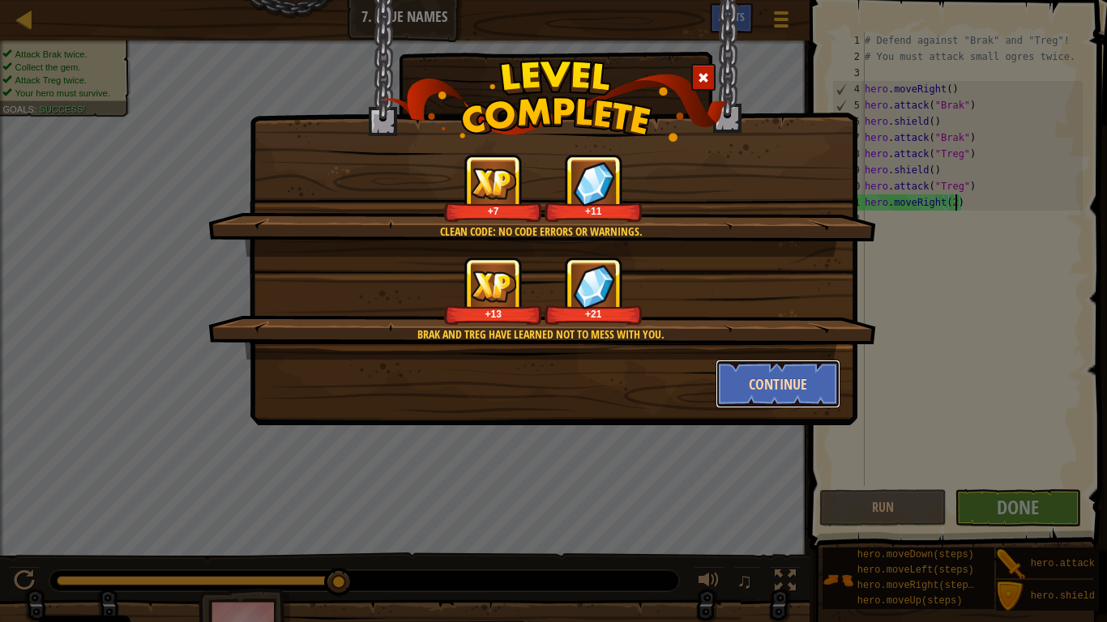
click at [758, 391] on button "Continue" at bounding box center [778, 384] width 126 height 49
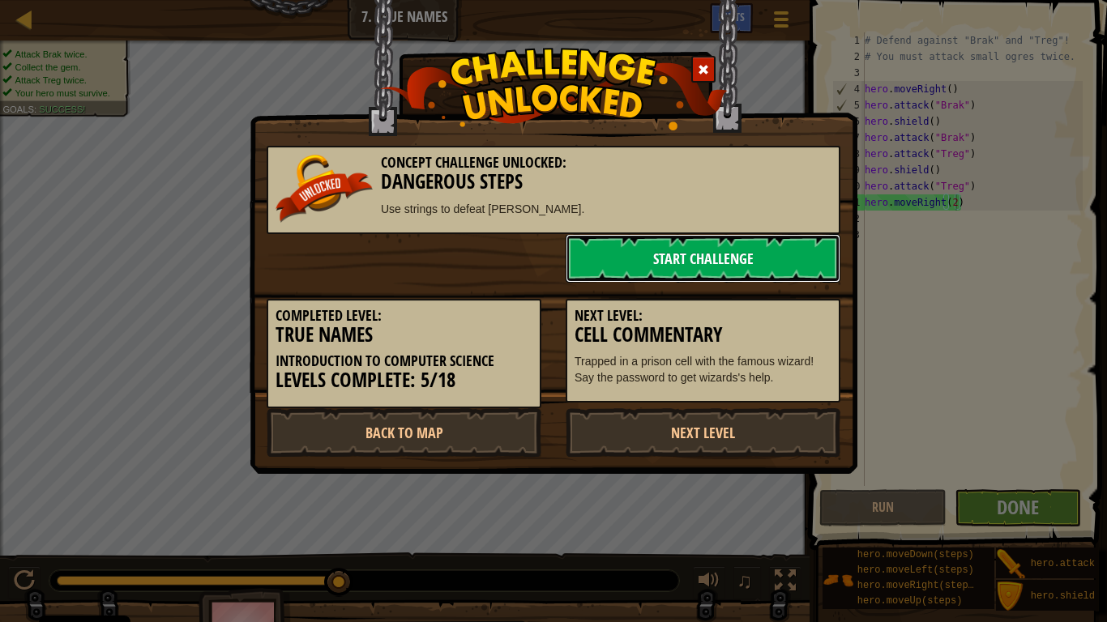
click at [708, 252] on link "Start Challenge" at bounding box center [703, 258] width 275 height 49
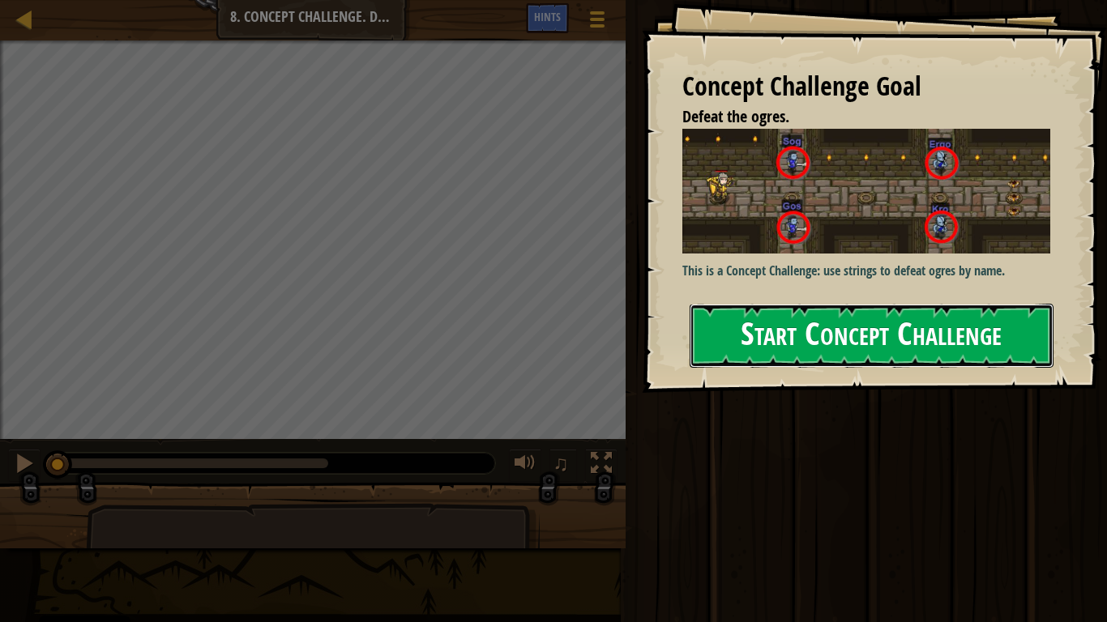
click at [822, 338] on button "Start Concept Challenge" at bounding box center [872, 336] width 364 height 64
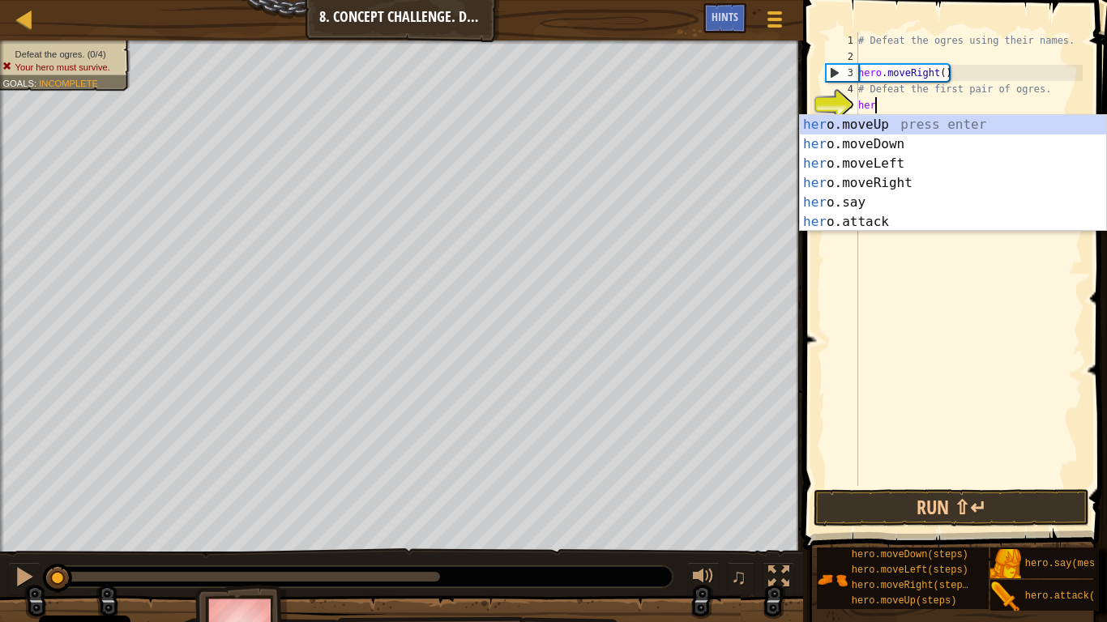
scroll to position [7, 2]
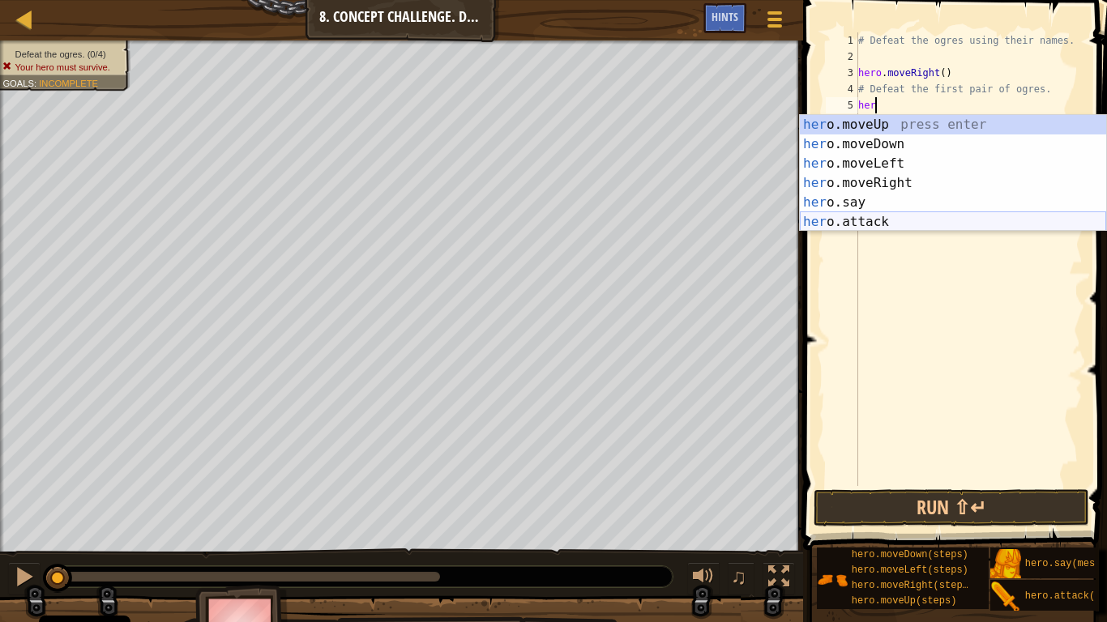
click at [889, 221] on div "her o.moveUp press enter her o.moveDown press enter her o.moveLeft press enter …" at bounding box center [953, 193] width 306 height 156
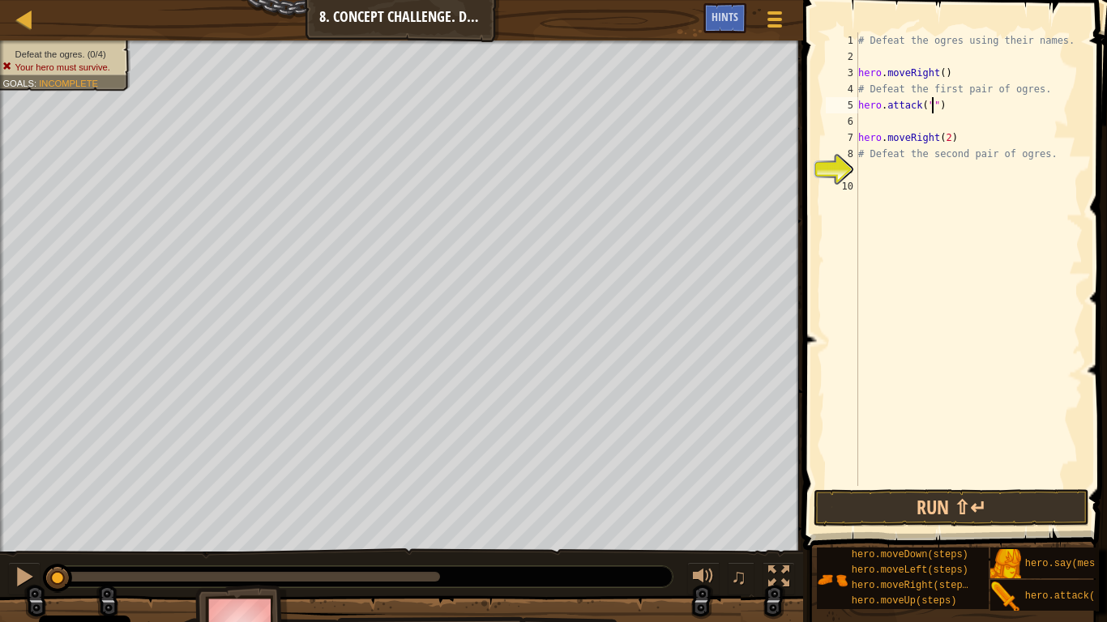
scroll to position [7, 12]
type textarea "hero.attack("Gos")"
click at [877, 118] on div "# Defeat the ogres using their names. hero . moveRight ( ) # Defeat the first p…" at bounding box center [969, 275] width 228 height 486
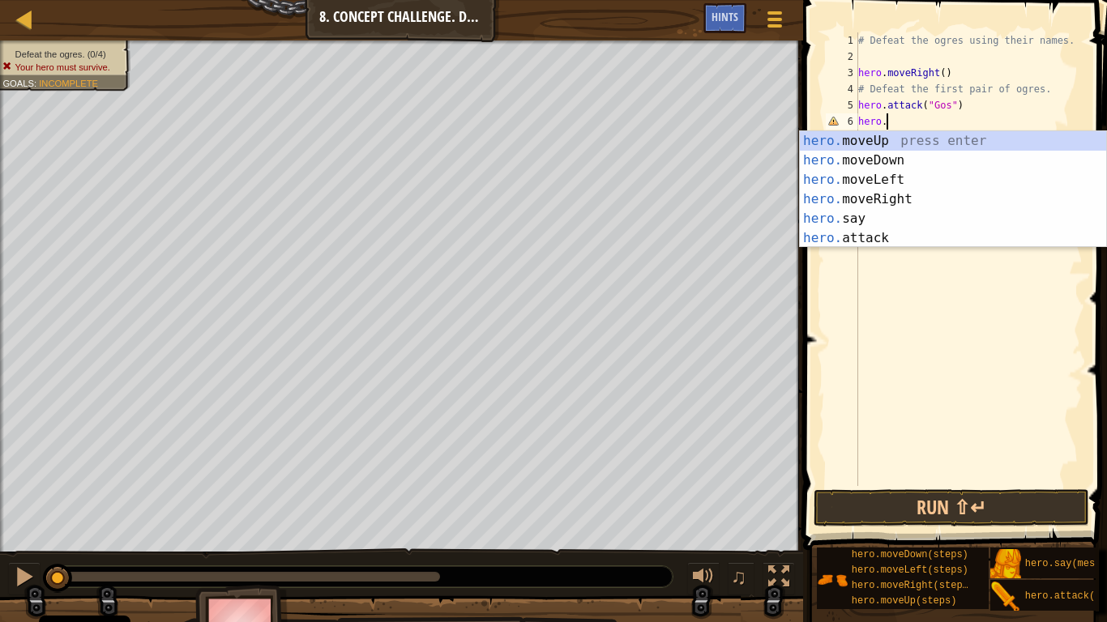
scroll to position [7, 3]
click at [866, 237] on div "hero. moveUp press enter hero. moveDown press enter hero. moveLeft press enter …" at bounding box center [953, 209] width 306 height 156
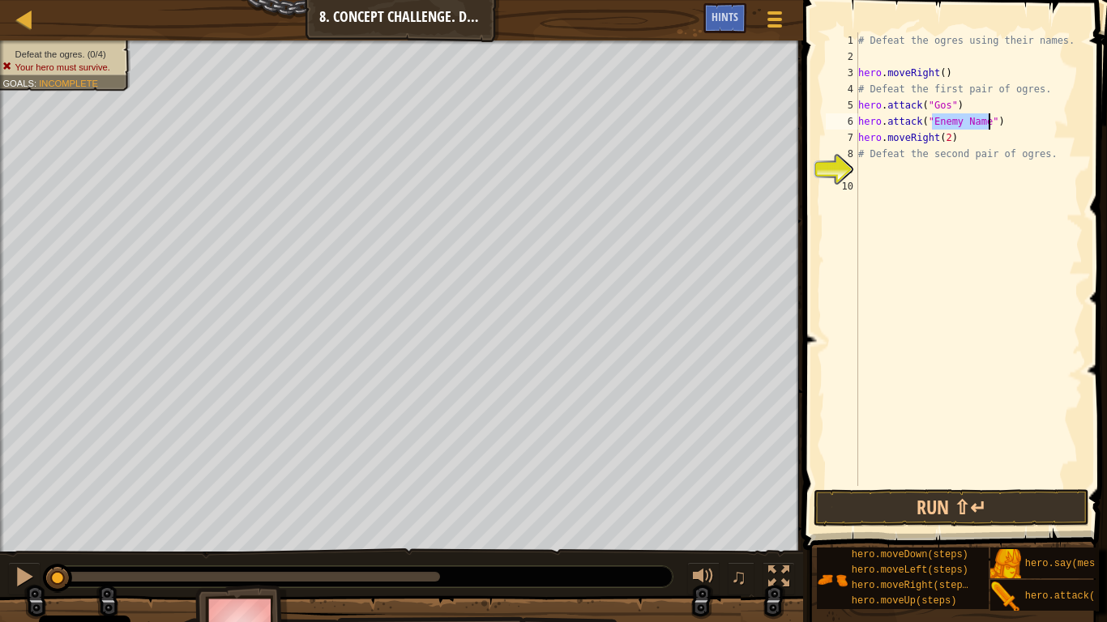
click at [967, 126] on div "# Defeat the ogres using their names. hero . moveRight ( ) # Defeat the first p…" at bounding box center [969, 259] width 228 height 454
click at [1009, 122] on div "# Defeat the ogres using their names. hero . moveRight ( ) # Defeat the first p…" at bounding box center [969, 275] width 228 height 486
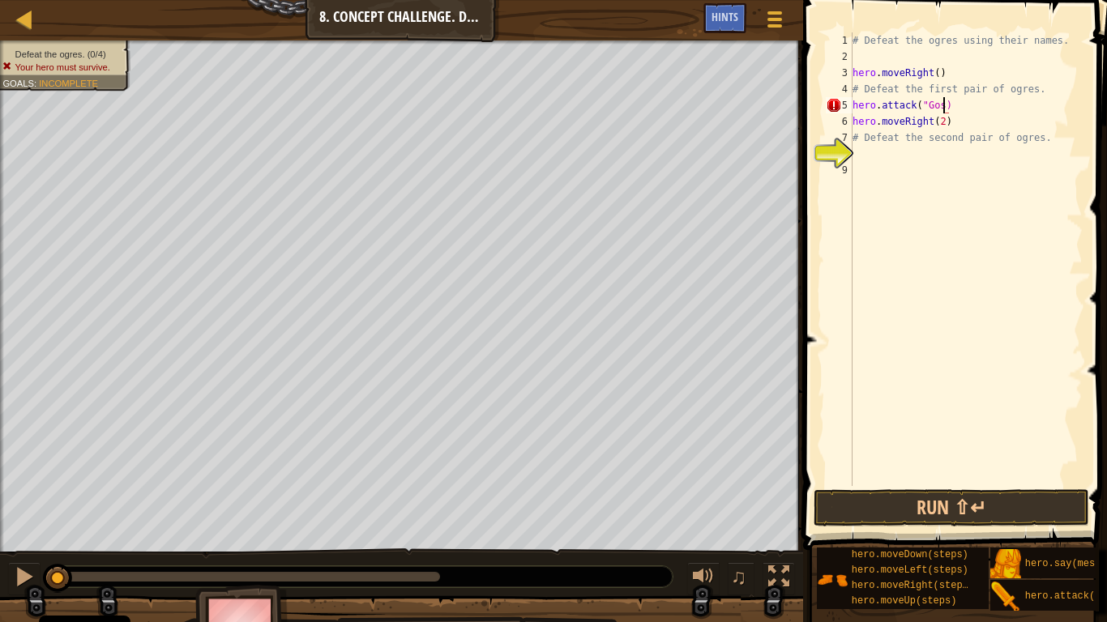
click at [999, 108] on div "# Defeat the ogres using their names. hero . moveRight ( ) # Defeat the first p…" at bounding box center [965, 275] width 233 height 486
click at [945, 103] on div "# Defeat the ogres using their names. hero . moveRight ( ) # Defeat the first p…" at bounding box center [965, 275] width 233 height 486
click at [950, 121] on div "# Defeat the ogres using their names. hero . moveRight ( ) # Defeat the first p…" at bounding box center [965, 275] width 233 height 486
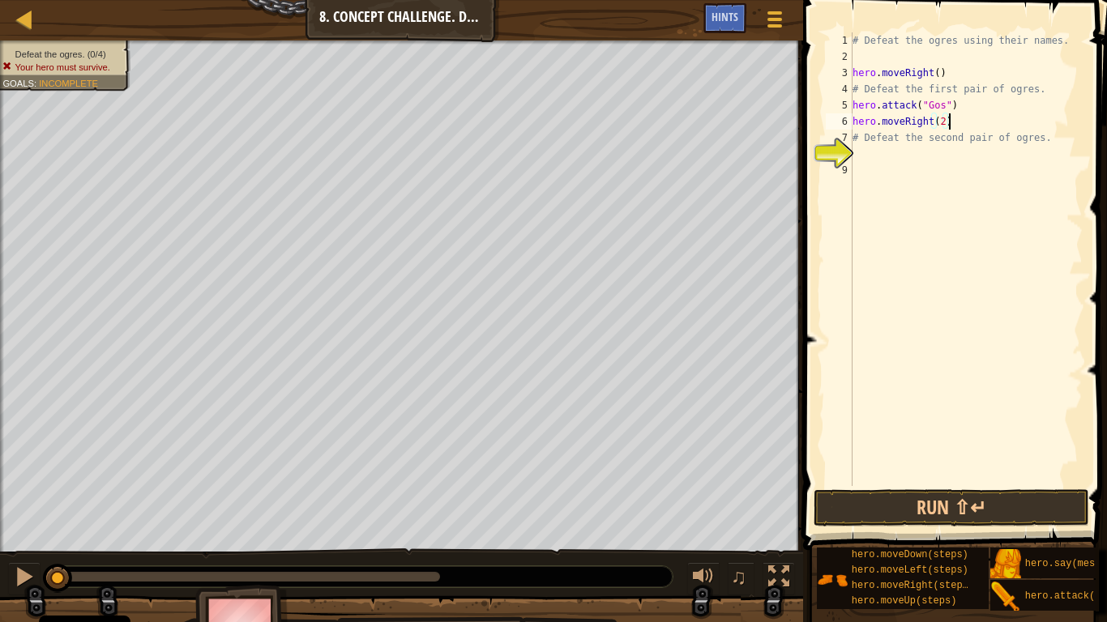
click at [959, 105] on div "# Defeat the ogres using their names. hero . moveRight ( ) # Defeat the first p…" at bounding box center [965, 275] width 233 height 486
type textarea "hero.attack("Gos")"
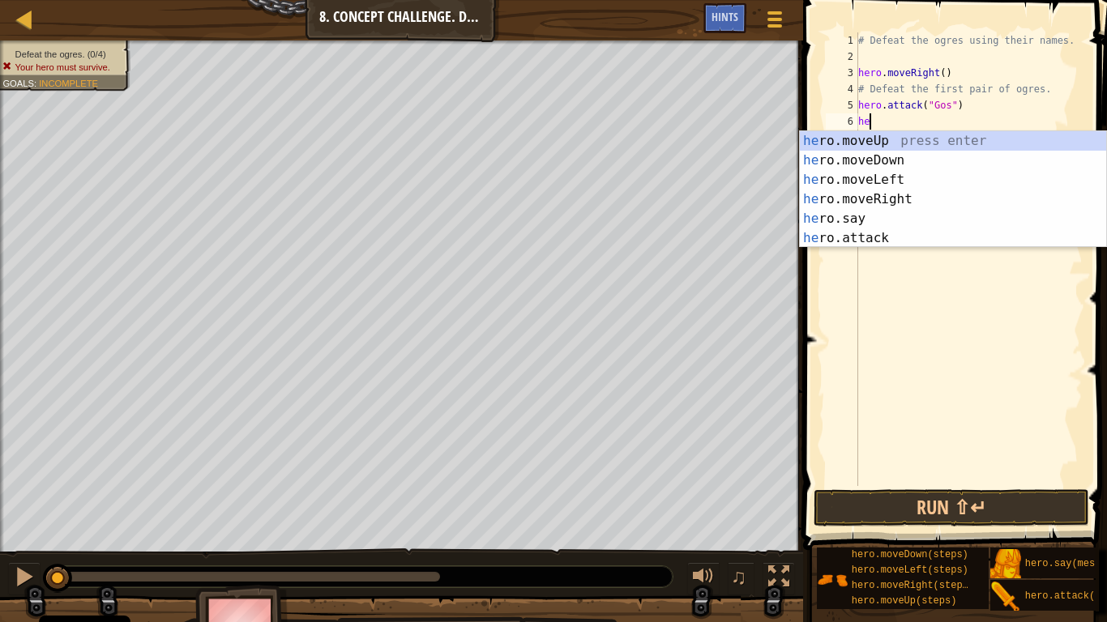
scroll to position [7, 2]
click at [899, 234] on div "her o.moveUp press enter her o.moveDown press enter her o.moveLeft press enter …" at bounding box center [953, 209] width 306 height 156
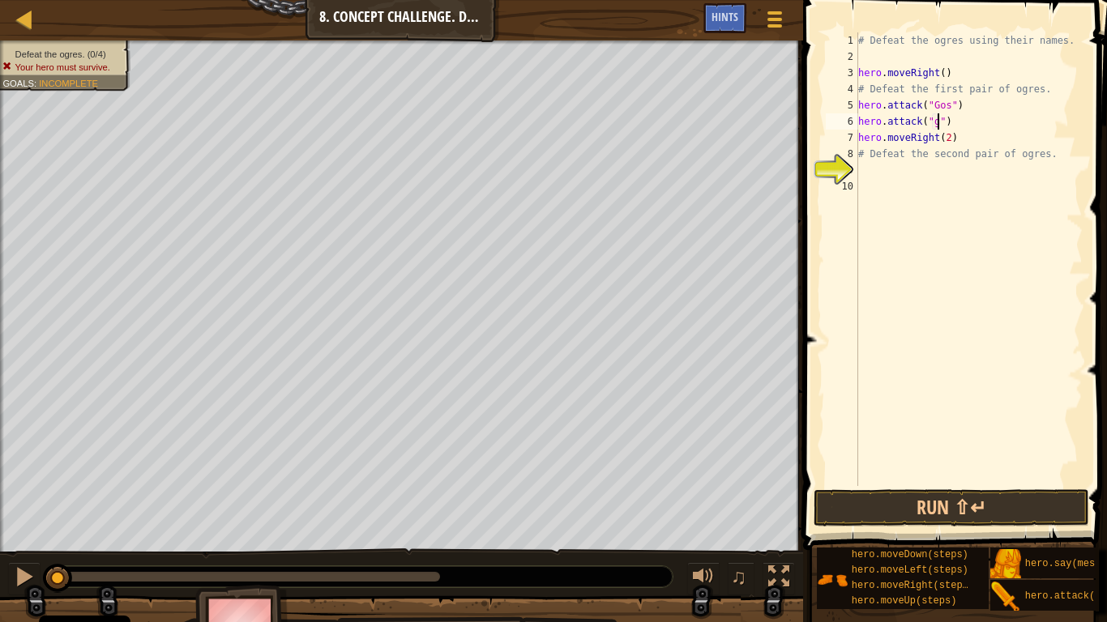
scroll to position [7, 11]
type textarea "hero.attack("Gos")"
click at [974, 122] on div "# Defeat the ogres using their names. hero . moveRight ( ) # Defeat the first p…" at bounding box center [969, 275] width 228 height 486
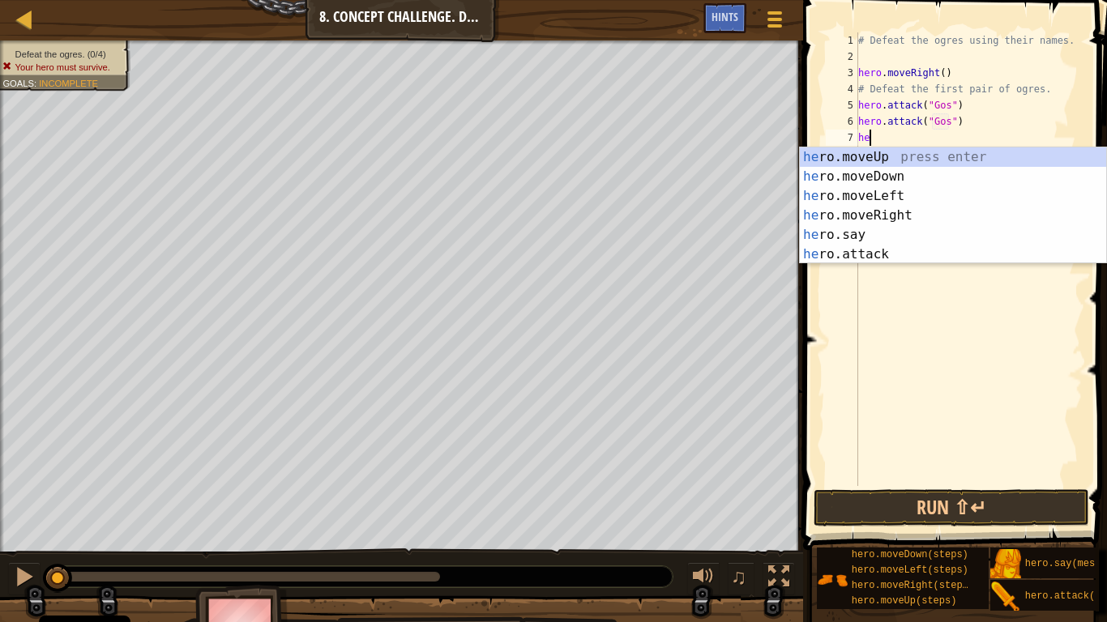
scroll to position [7, 2]
click at [893, 251] on div "her o.moveUp press enter her o.moveDown press enter her o.moveLeft press enter …" at bounding box center [953, 225] width 306 height 156
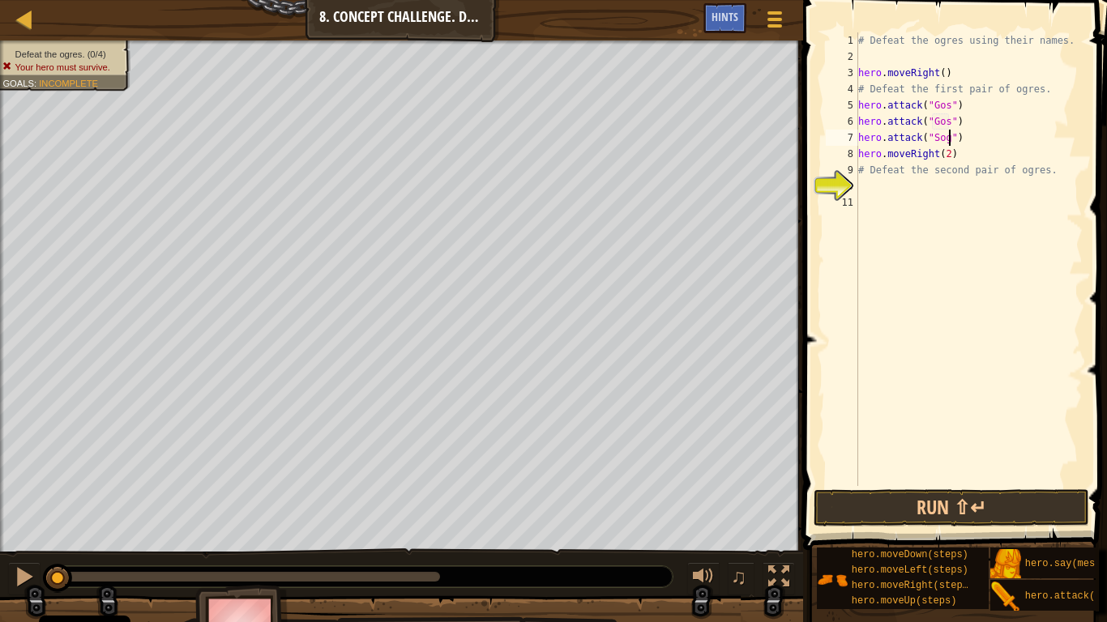
scroll to position [7, 14]
click at [970, 139] on div "# Defeat the ogres using their names. hero . moveRight ( ) # Defeat the first p…" at bounding box center [969, 275] width 228 height 486
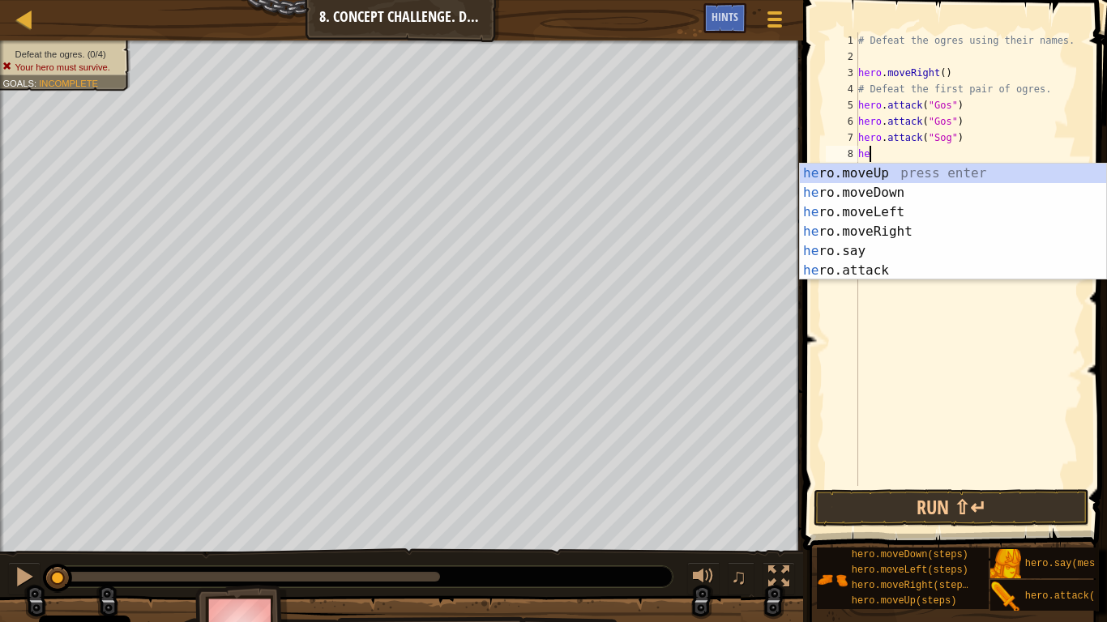
scroll to position [7, 16]
click at [912, 269] on div "her o.moveUp press enter her o.moveDown press enter her o.moveLeft press enter …" at bounding box center [953, 242] width 306 height 156
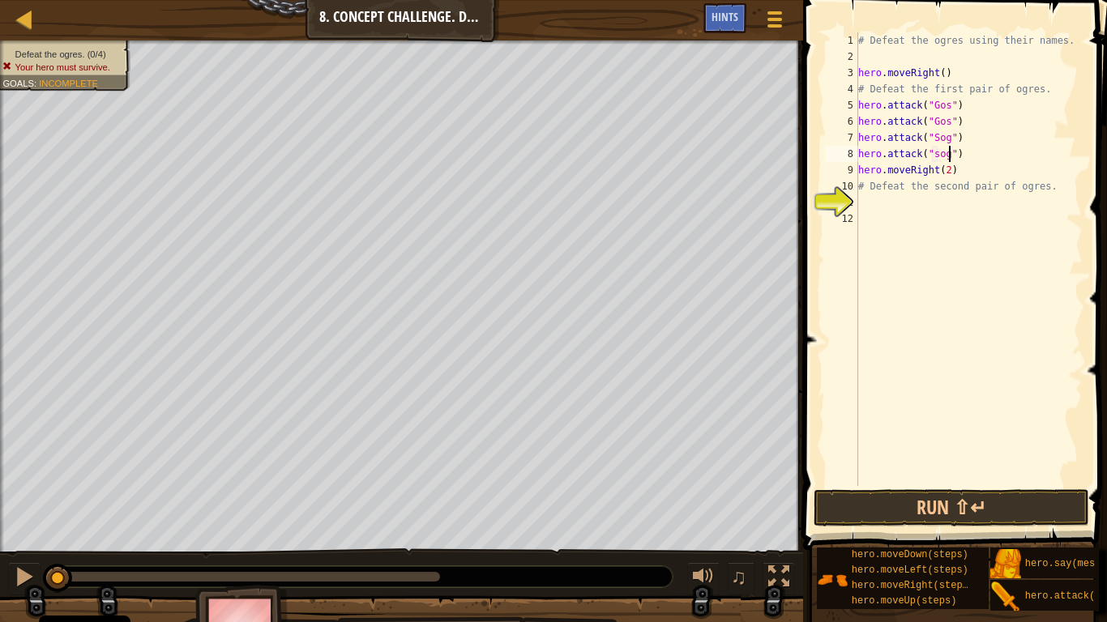
scroll to position [7, 14]
click at [1030, 485] on button "Run ⇧↵" at bounding box center [950, 507] width 275 height 37
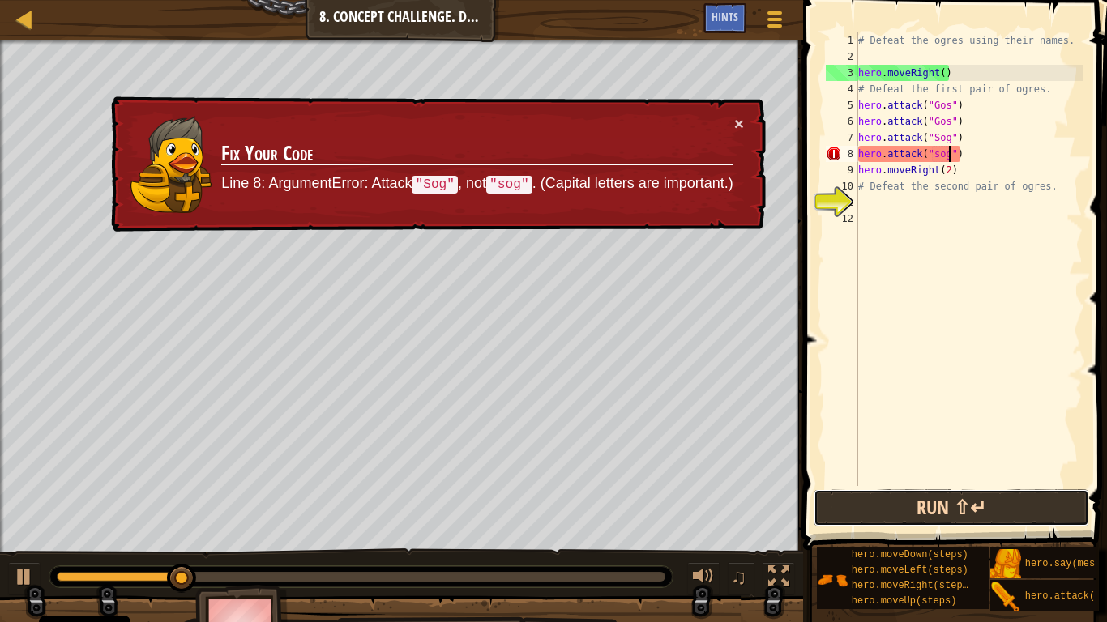
click at [962, 485] on button "Run ⇧↵" at bounding box center [950, 507] width 275 height 37
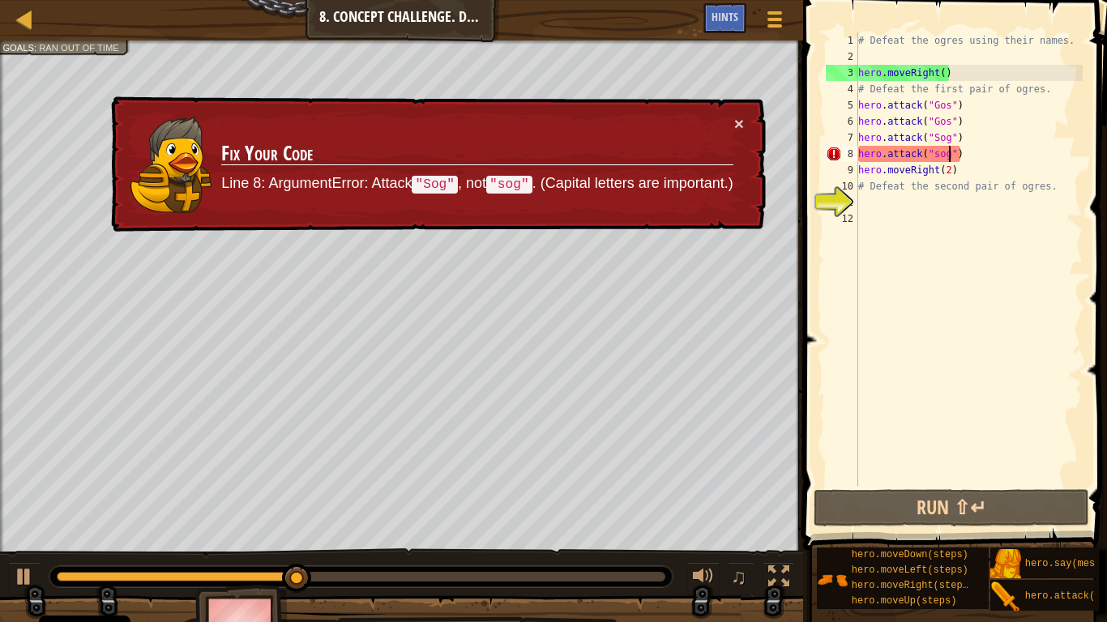
click at [745, 128] on div "× Fix Your Code Line 8: ArgumentError: Attack "Sog" , not "sog" . (Capital lett…" at bounding box center [437, 164] width 658 height 136
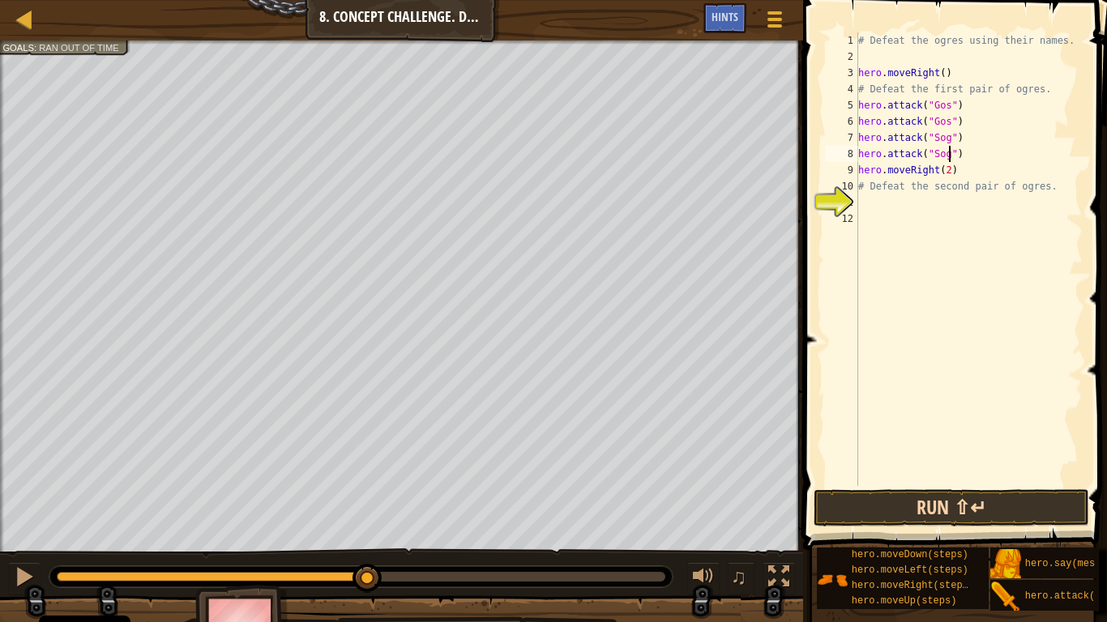
type textarea "hero.attack("Sog")"
click at [916, 485] on button "Run ⇧↵" at bounding box center [950, 507] width 275 height 37
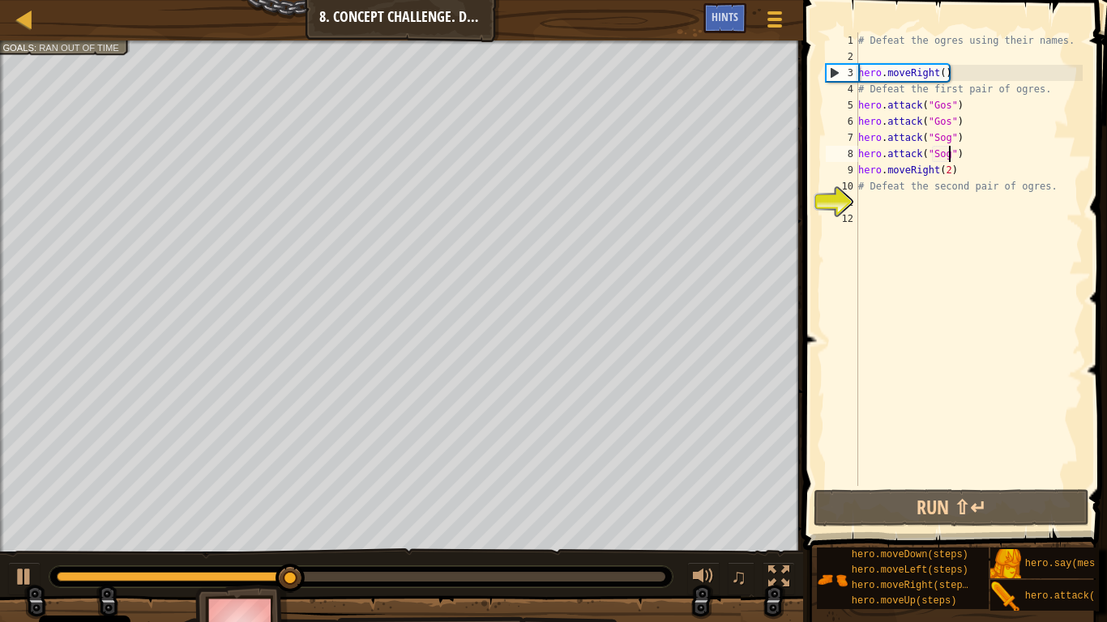
click at [873, 194] on div "# Defeat the ogres using their names. hero . moveRight ( ) # Defeat the first p…" at bounding box center [969, 275] width 228 height 486
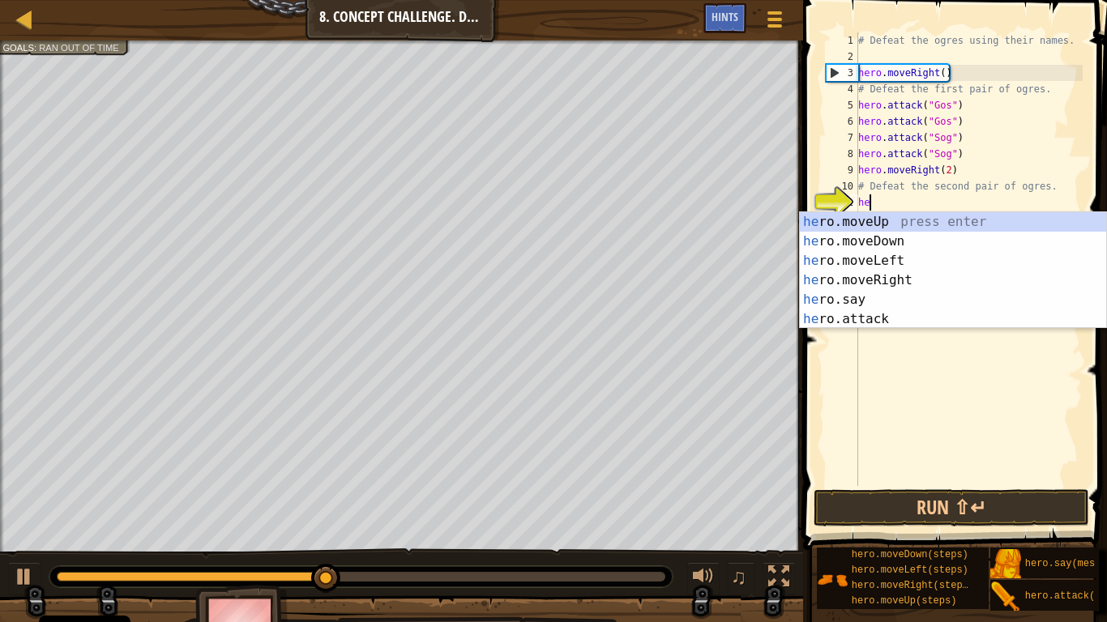
scroll to position [7, 2]
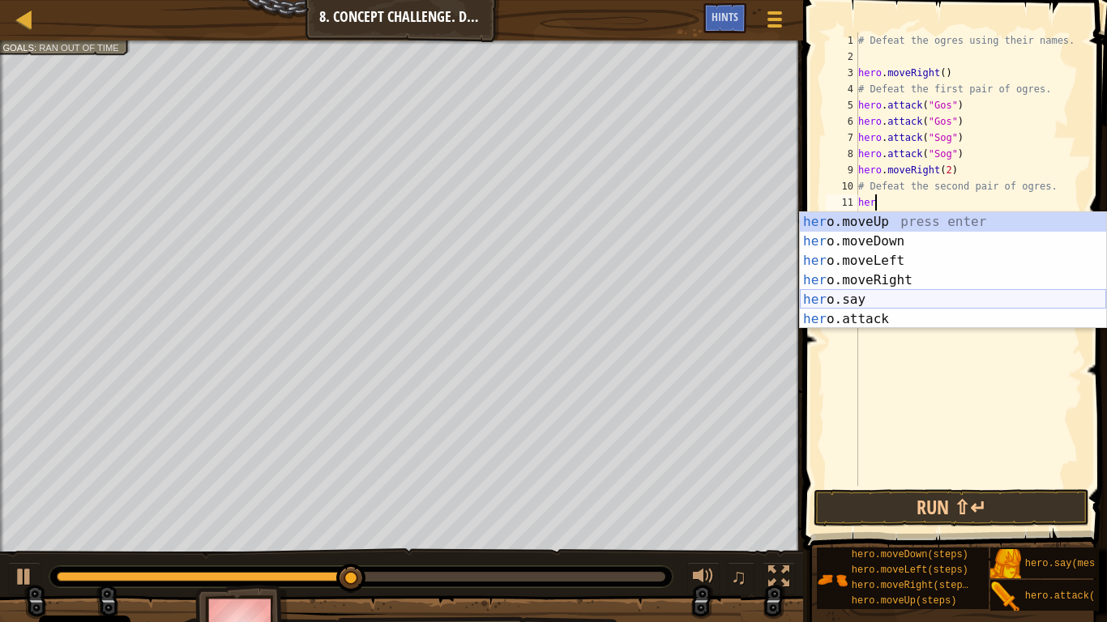
click at [890, 302] on div "her o.moveUp press enter her o.moveDown press enter her o.moveLeft press enter …" at bounding box center [953, 290] width 306 height 156
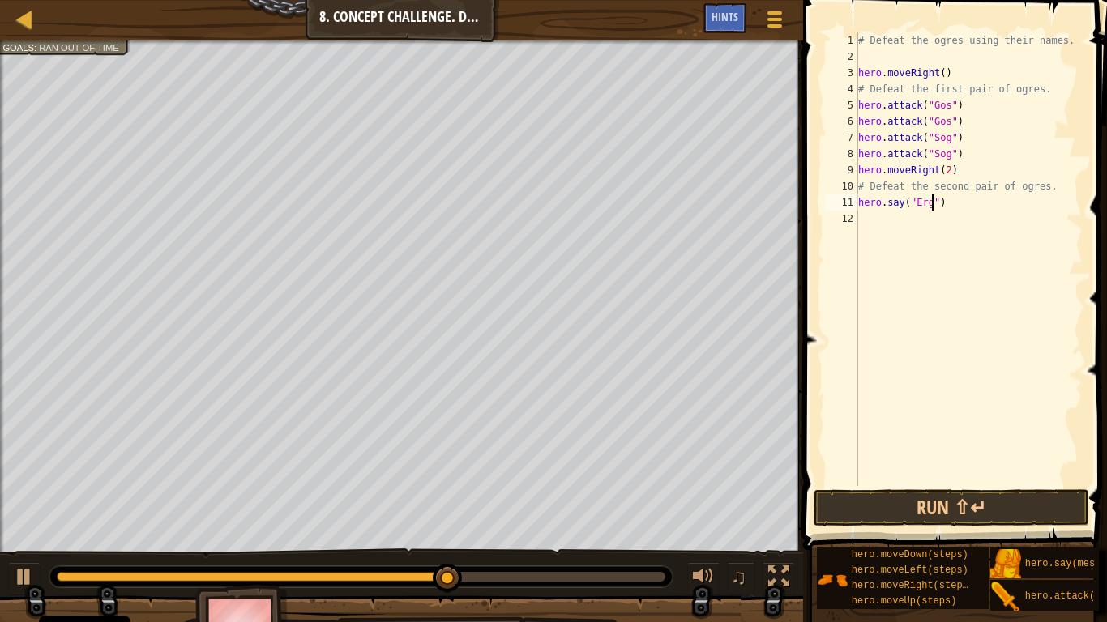
type textarea "hero.say("Ergo")"
click at [861, 220] on div "# Defeat the ogres using their names. hero . moveRight ( ) # Defeat the first p…" at bounding box center [969, 275] width 228 height 486
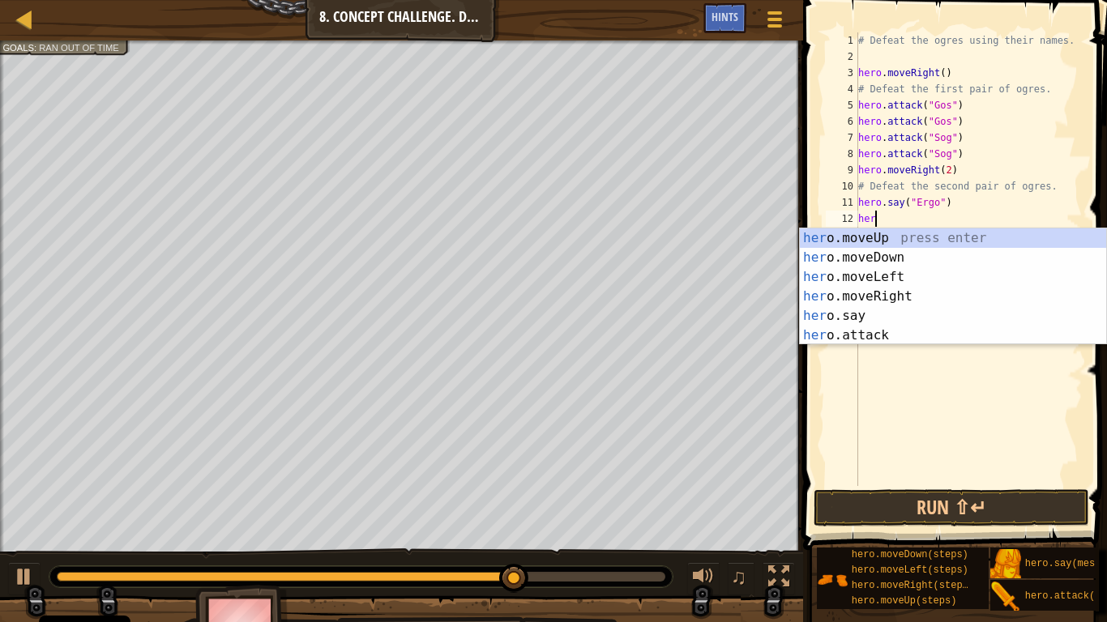
scroll to position [7, 2]
click at [883, 319] on div "hero .moveUp press enter hero .moveDown press enter hero .moveLeft press enter …" at bounding box center [953, 306] width 306 height 156
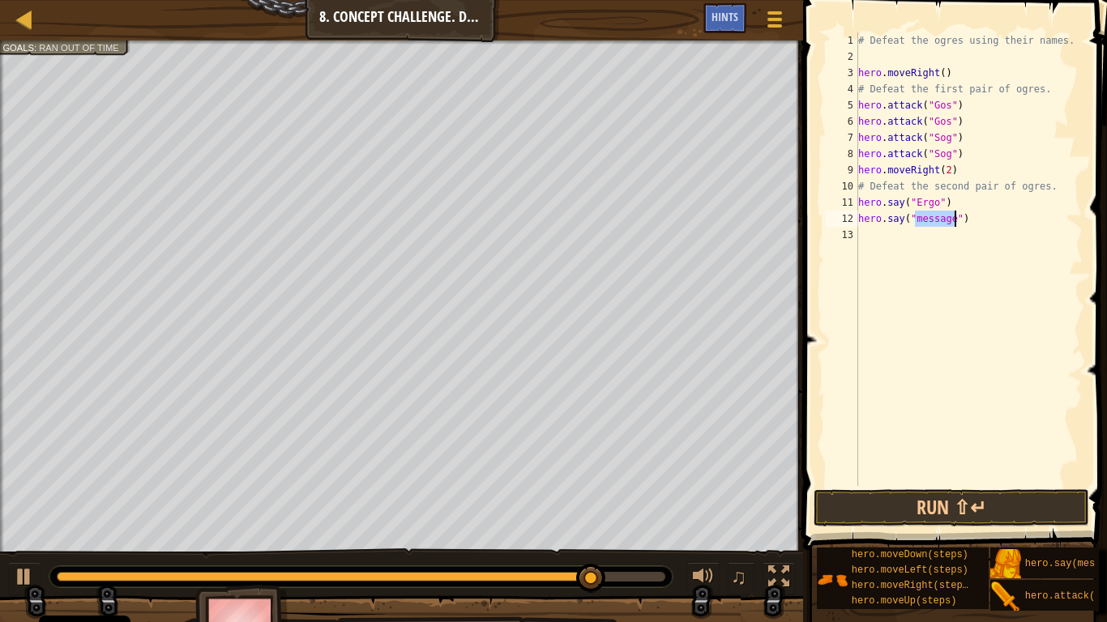
scroll to position [7, 10]
type textarea "hero.say("Kro")"
click at [876, 244] on div "# Defeat the ogres using their names. hero . moveRight ( ) # Defeat the first p…" at bounding box center [969, 275] width 228 height 486
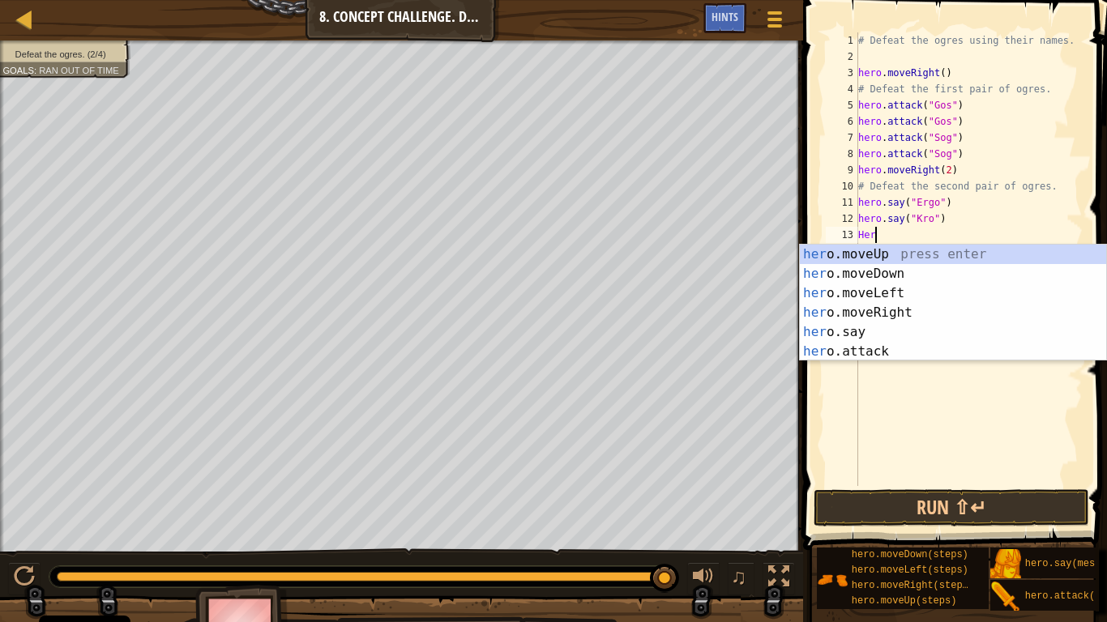
scroll to position [7, 2]
click at [895, 356] on div "hero .moveUp press enter hero .moveDown press enter hero .moveLeft press enter …" at bounding box center [953, 323] width 306 height 156
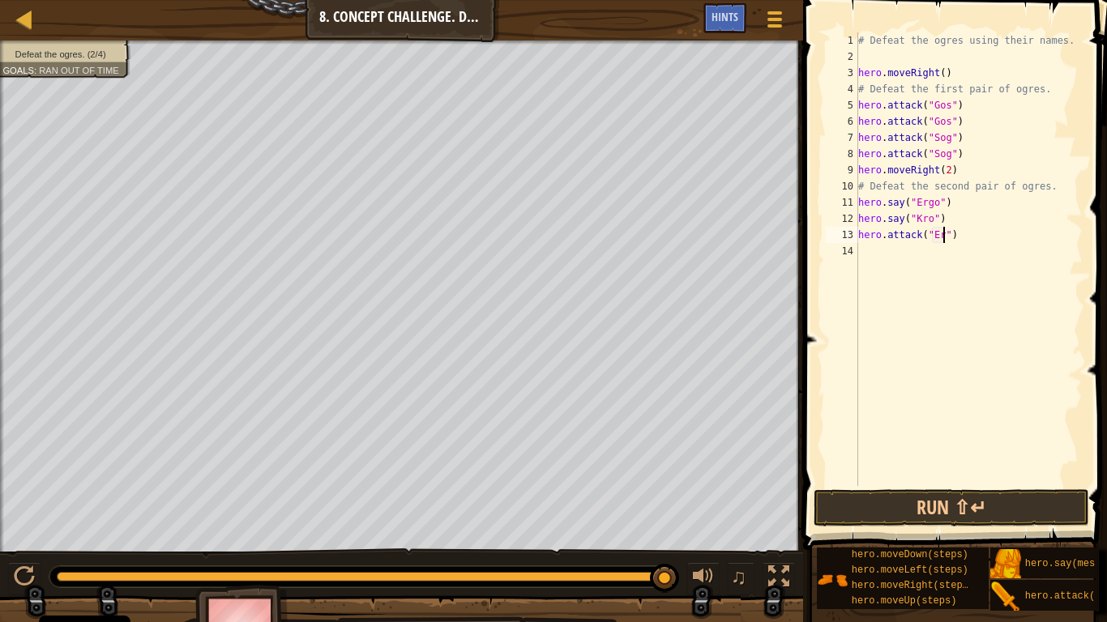
scroll to position [7, 13]
type textarea "hero.attack("Ergo")"
click at [880, 251] on div "# Defeat the ogres using their names. hero . moveRight ( ) # Defeat the first p…" at bounding box center [969, 275] width 228 height 486
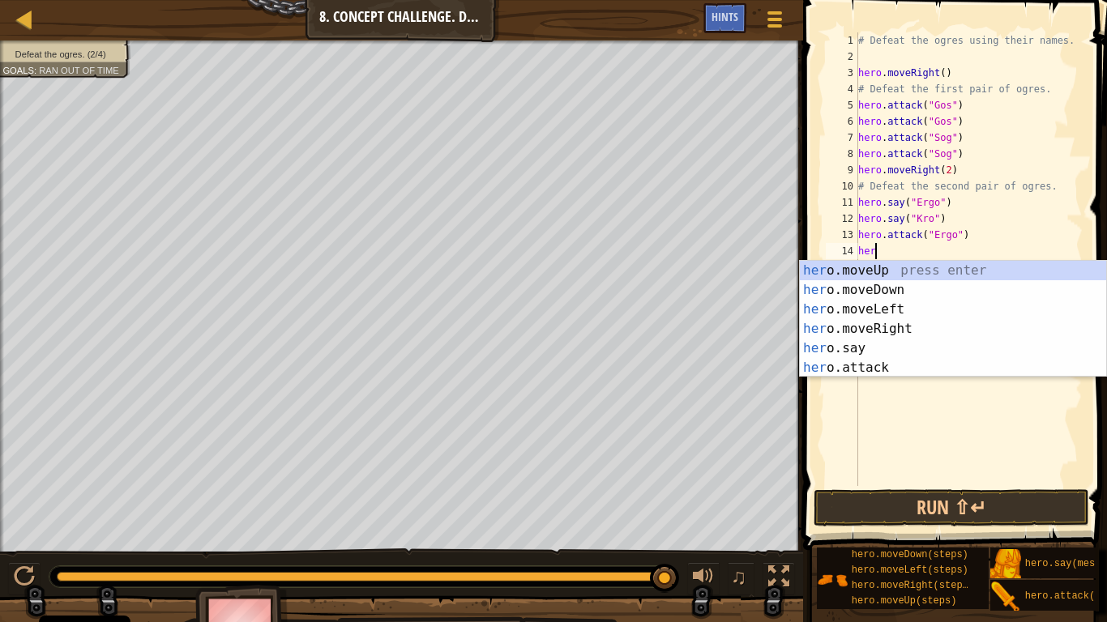
scroll to position [7, 2]
click at [896, 367] on div "her o.moveUp press enter her o.moveDown press enter her o.moveLeft press enter …" at bounding box center [953, 339] width 306 height 156
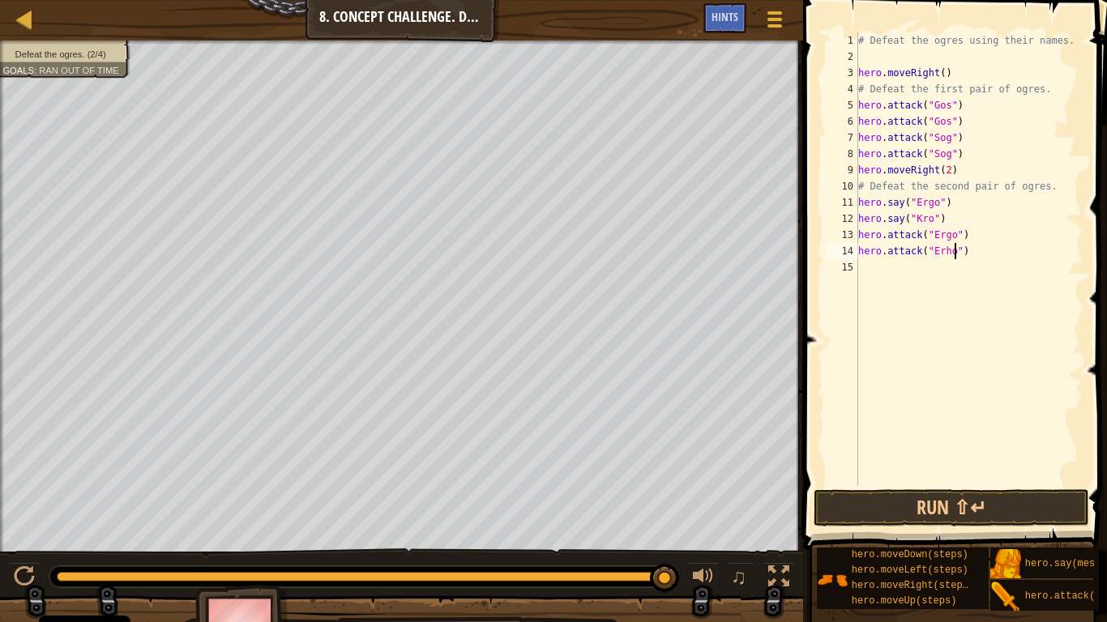
scroll to position [7, 15]
click at [953, 246] on div "# Defeat the ogres using their names. hero . moveRight ( ) # Defeat the first p…" at bounding box center [969, 275] width 228 height 486
click at [944, 248] on div "# Defeat the ogres using their names. hero . moveRight ( ) # Defeat the first p…" at bounding box center [969, 275] width 228 height 486
click at [952, 250] on div "# Defeat the ogres using their names. hero . moveRight ( ) # Defeat the first p…" at bounding box center [969, 275] width 228 height 486
click at [948, 251] on div "# Defeat the ogres using their names. hero . moveRight ( ) # Defeat the first p…" at bounding box center [969, 275] width 228 height 486
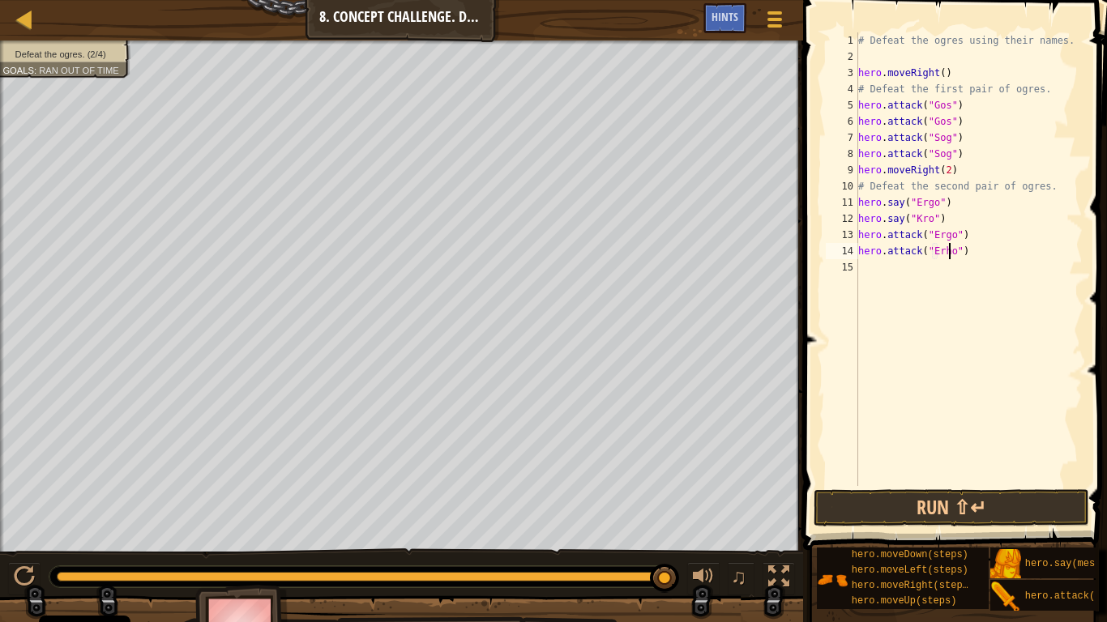
scroll to position [7, 14]
type textarea "hero.attack("Ergo")"
click at [868, 261] on div "# Defeat the ogres using their names. hero . moveRight ( ) # Defeat the first p…" at bounding box center [969, 275] width 228 height 486
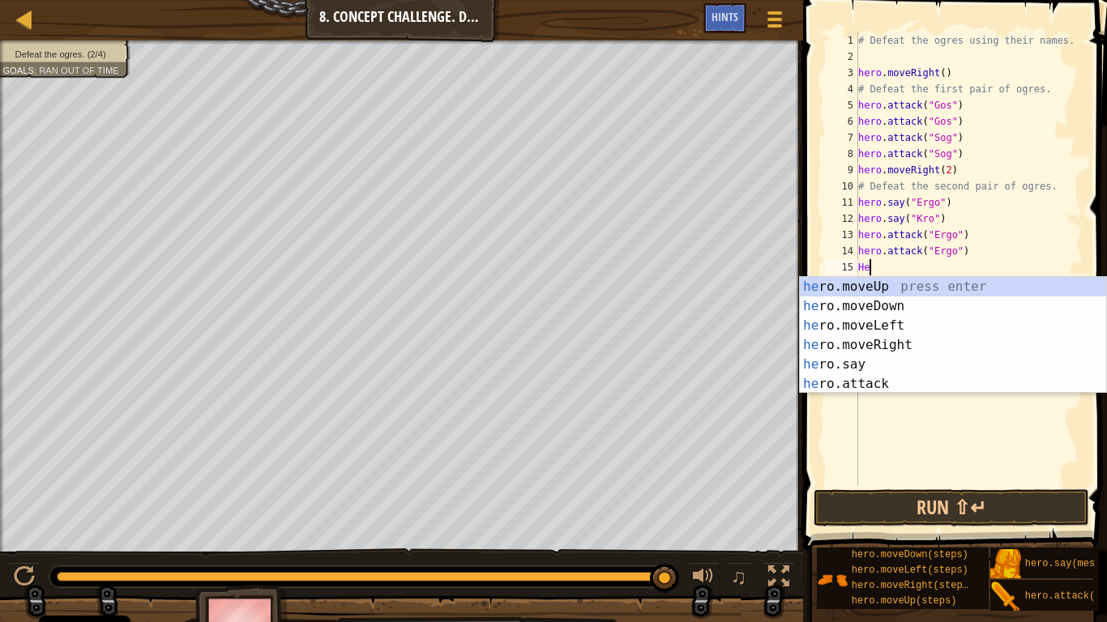
scroll to position [7, 2]
click at [882, 382] on div "her o.moveUp press enter her o.moveDown press enter her o.moveLeft press enter …" at bounding box center [953, 355] width 306 height 156
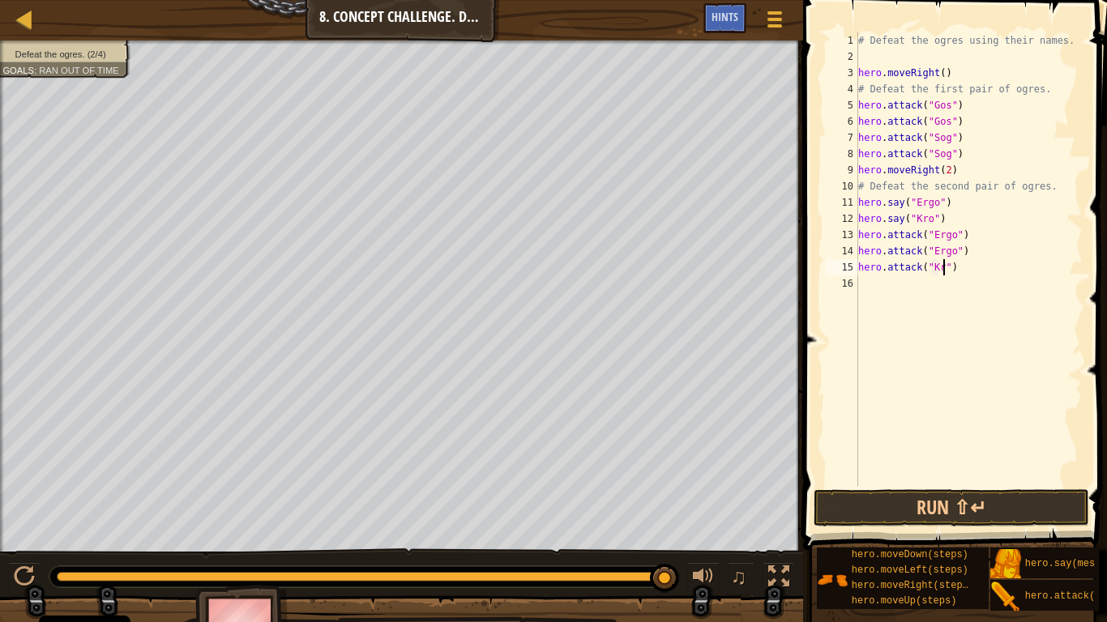
type textarea "hero.attack("Kro")"
click at [865, 285] on div "# Defeat the ogres using their names. hero . moveRight ( ) # Defeat the first p…" at bounding box center [969, 275] width 228 height 486
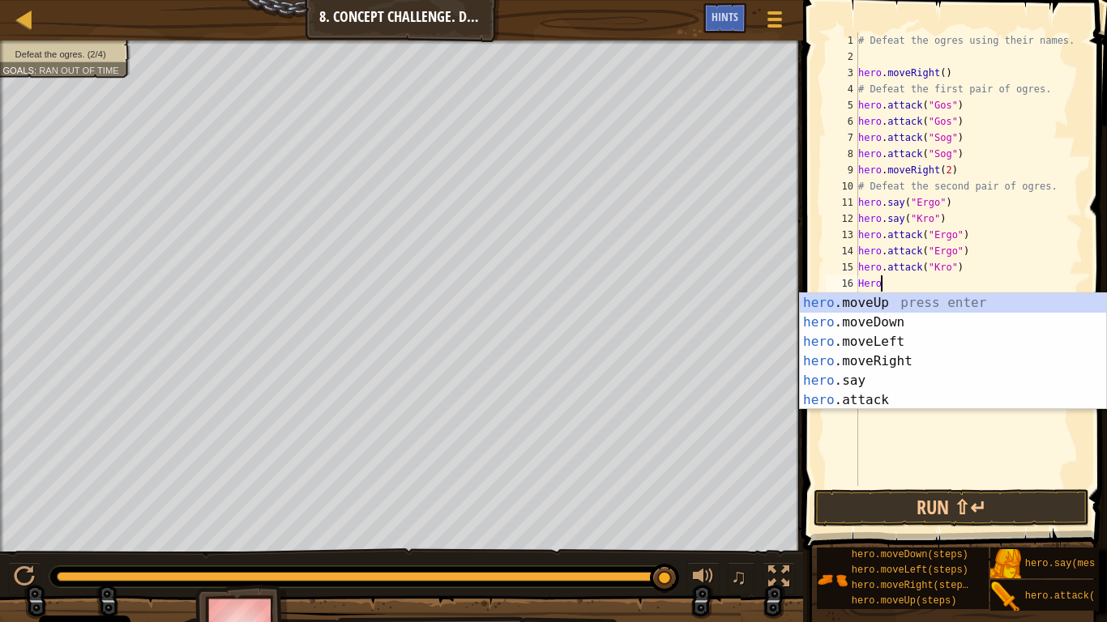
scroll to position [7, 3]
click at [873, 397] on div "hero. moveUp press enter hero. moveDown press enter hero. moveLeft press enter …" at bounding box center [953, 371] width 306 height 156
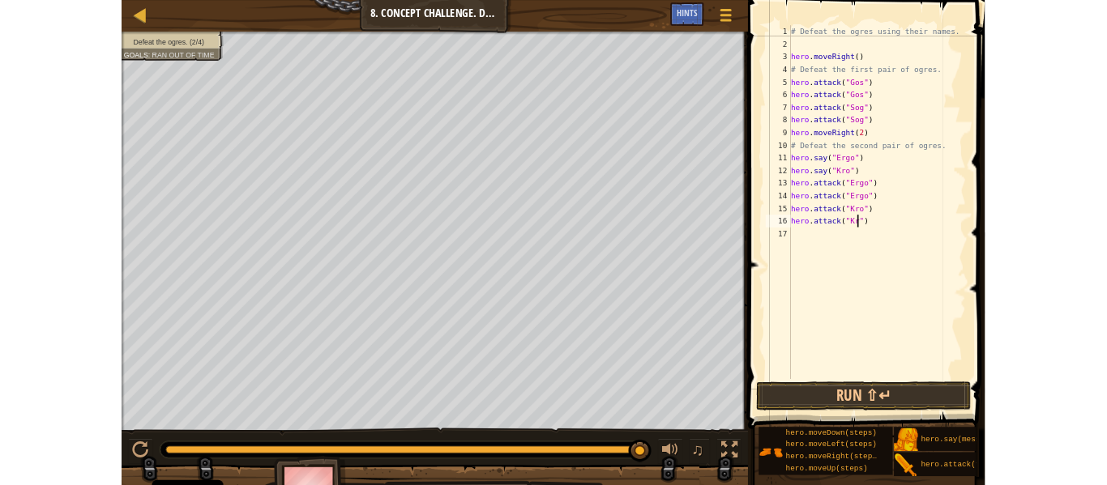
scroll to position [7, 14]
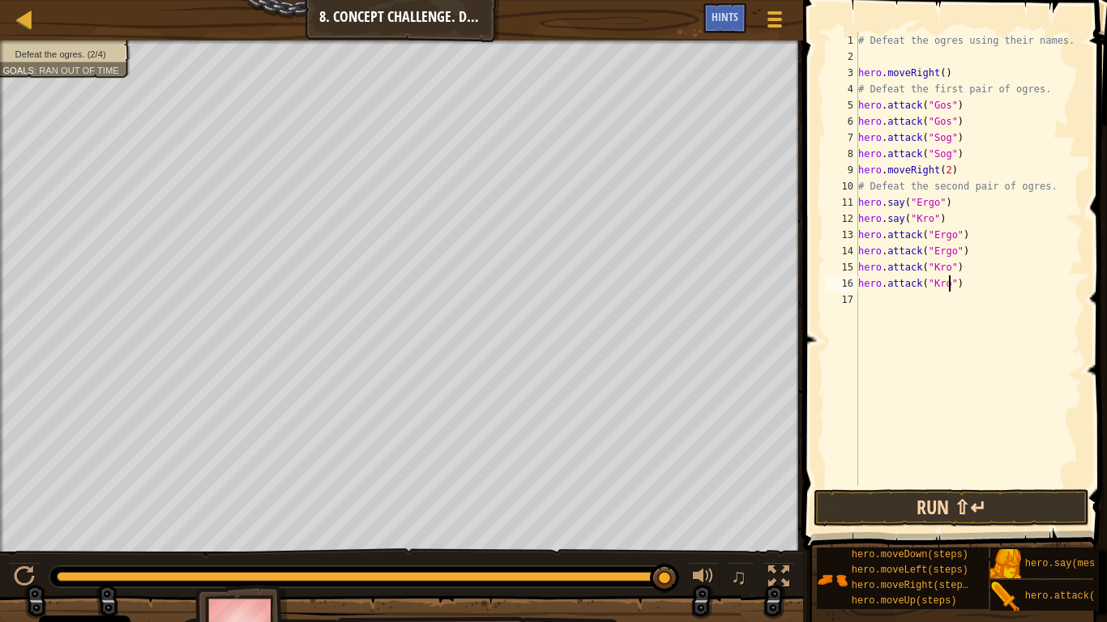
type textarea "hero.attack("Kro")"
click at [983, 485] on button "Run ⇧↵" at bounding box center [950, 507] width 275 height 37
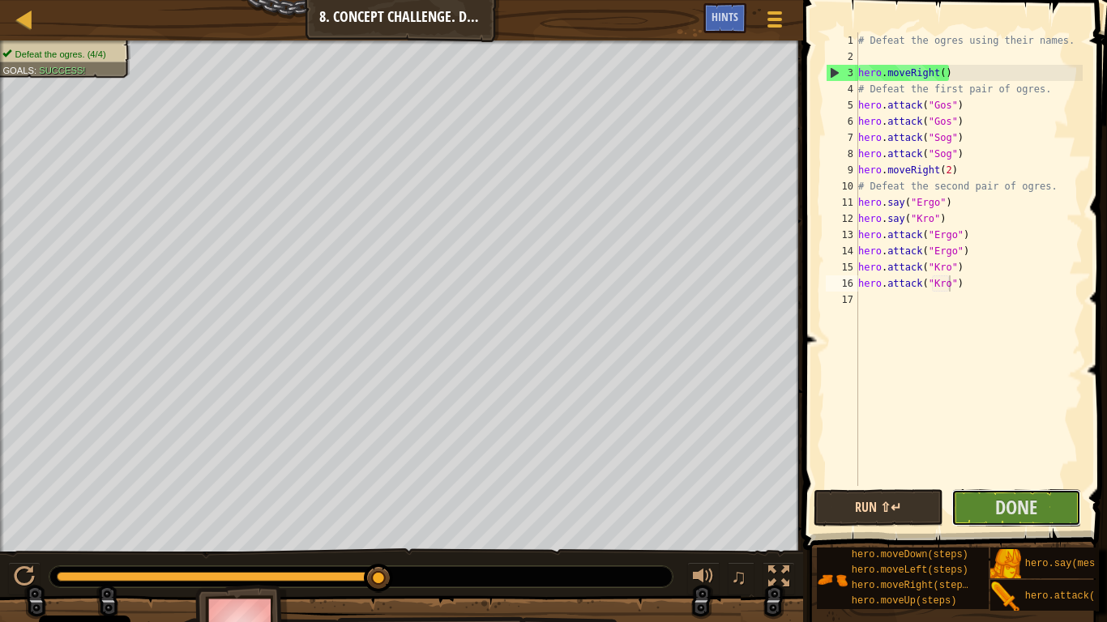
click at [983, 485] on button "Done" at bounding box center [1016, 507] width 130 height 37
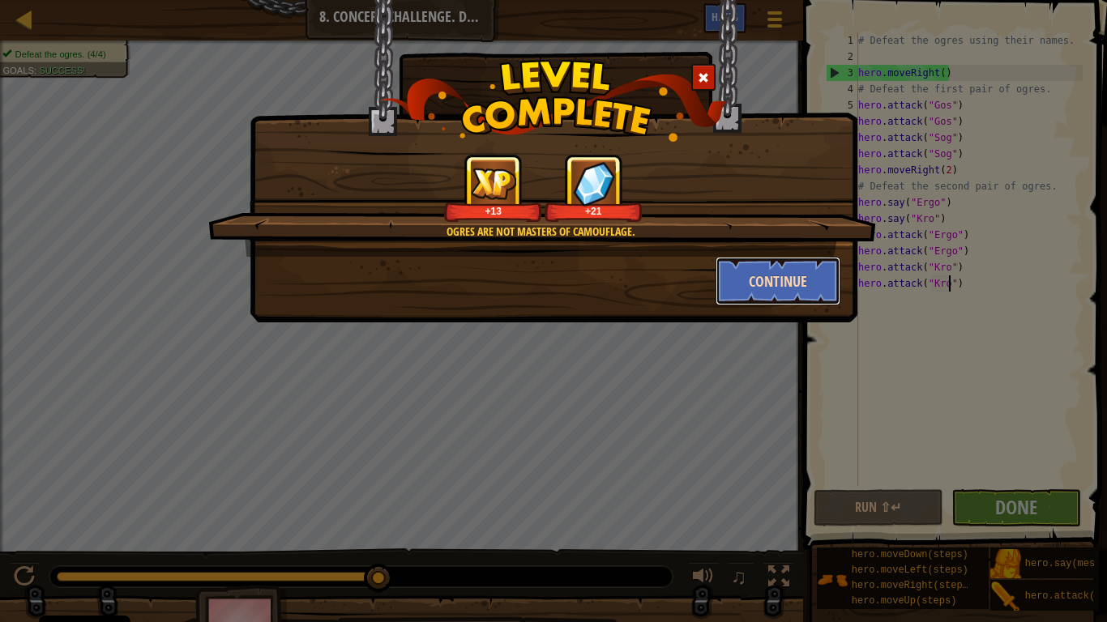
click at [748, 280] on button "Continue" at bounding box center [778, 281] width 126 height 49
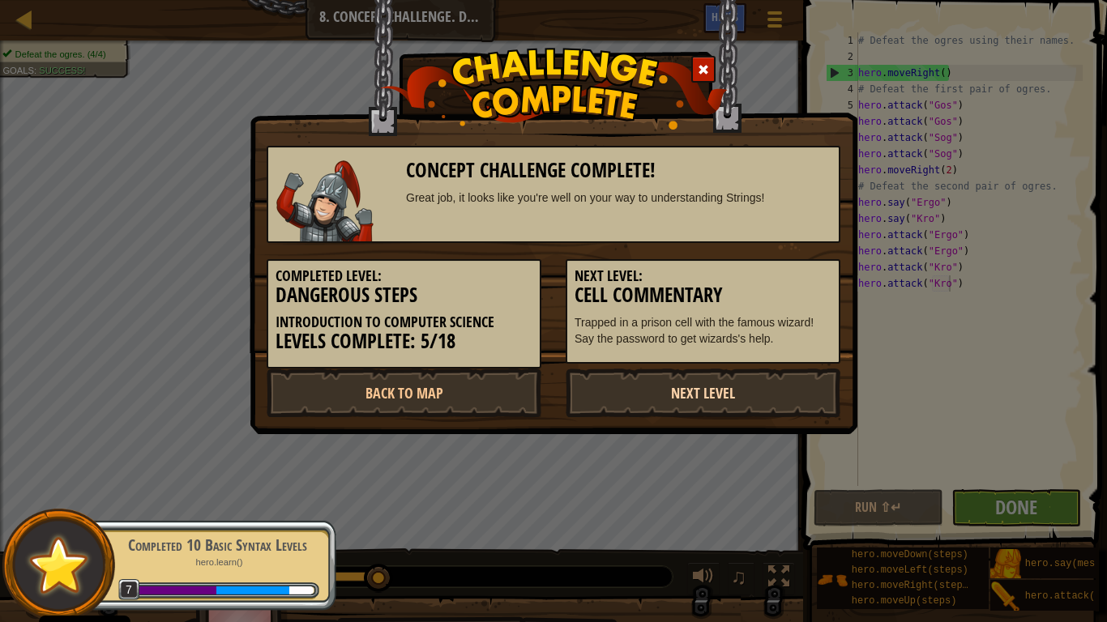
click at [642, 386] on link "Next Level" at bounding box center [703, 393] width 275 height 49
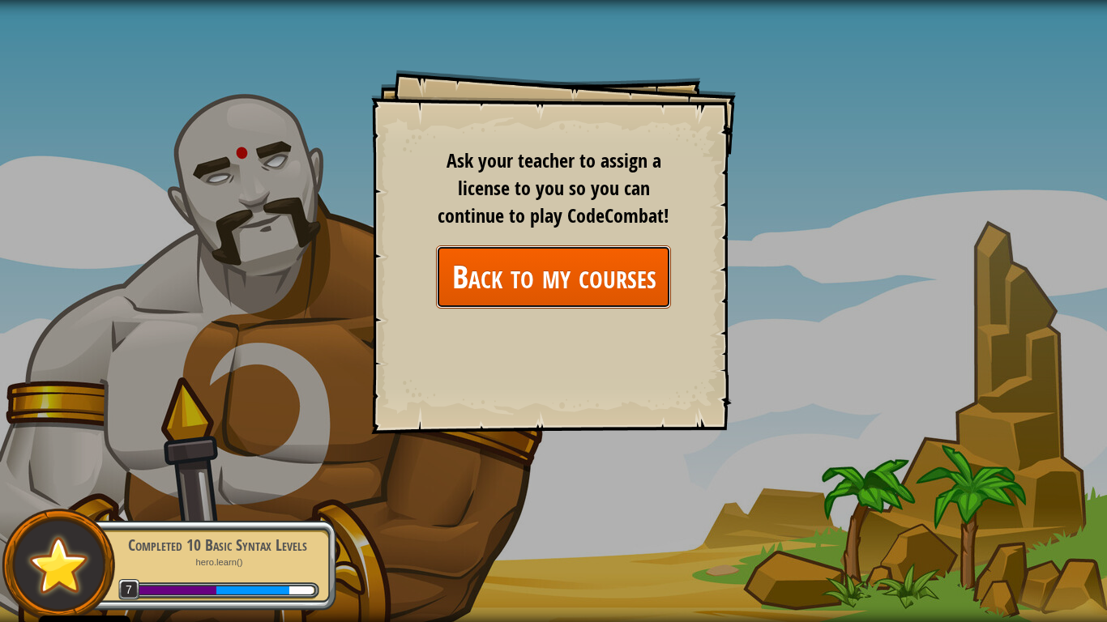
click at [617, 288] on link "Back to my courses" at bounding box center [553, 277] width 235 height 62
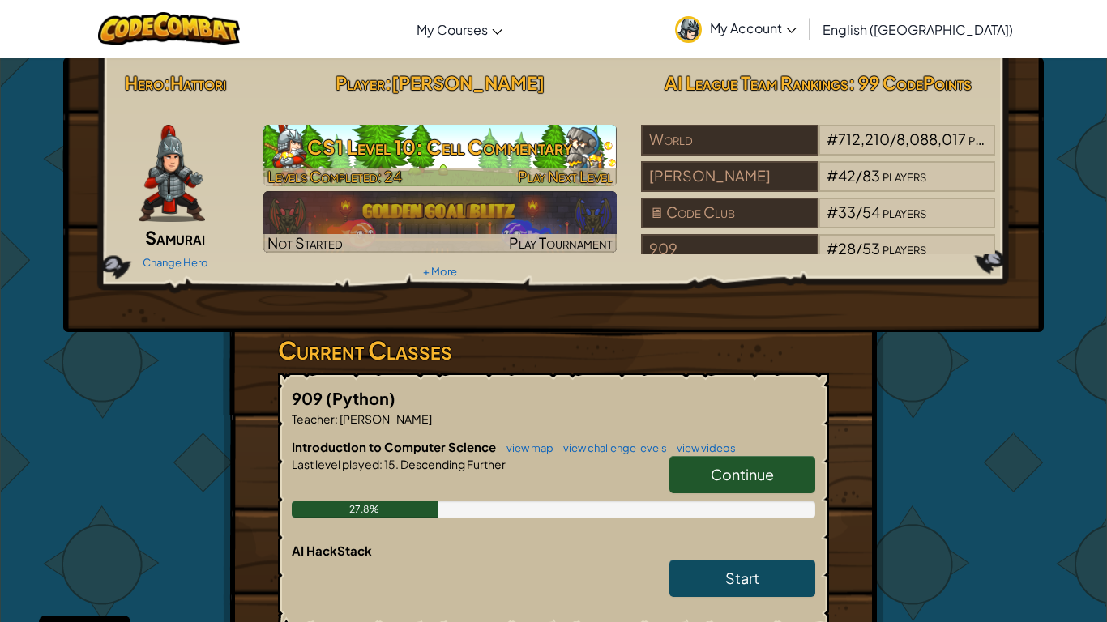
click at [493, 142] on h3 "CS1 Level 10: Cell Commentary" at bounding box center [440, 147] width 354 height 36
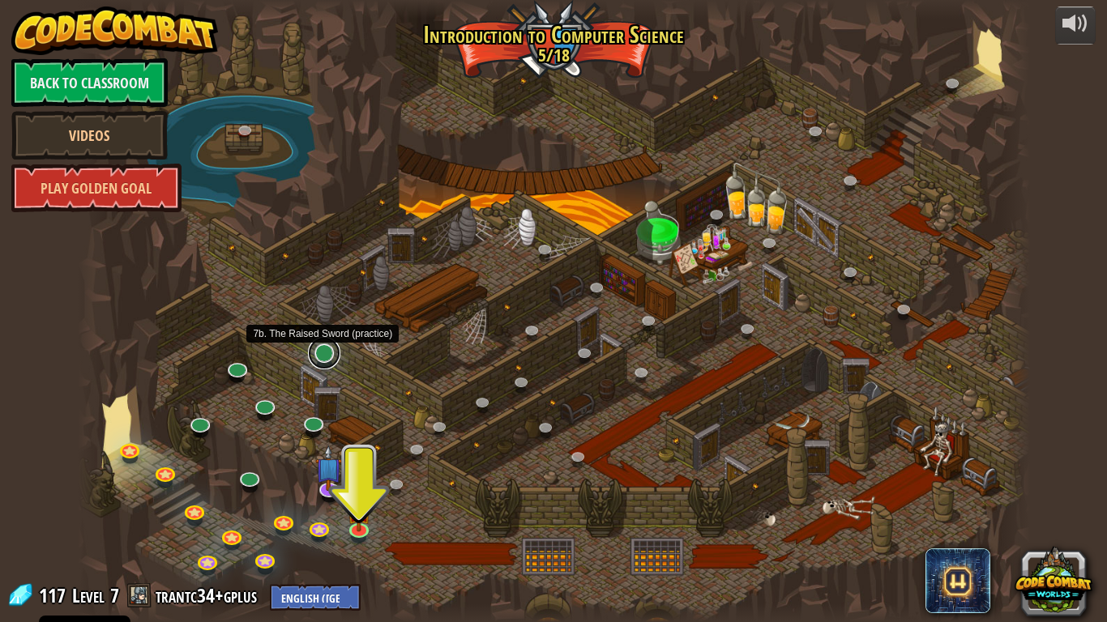
click at [325, 356] on link at bounding box center [324, 353] width 32 height 32
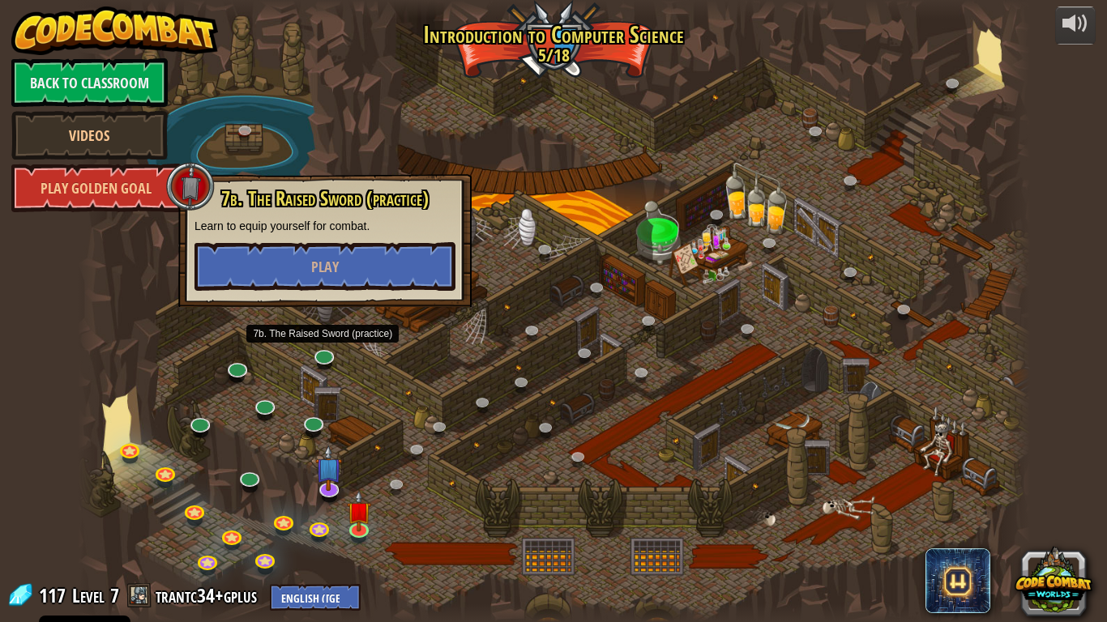
click at [398, 345] on div at bounding box center [554, 311] width 952 height 622
